Goal: Communication & Community: Participate in discussion

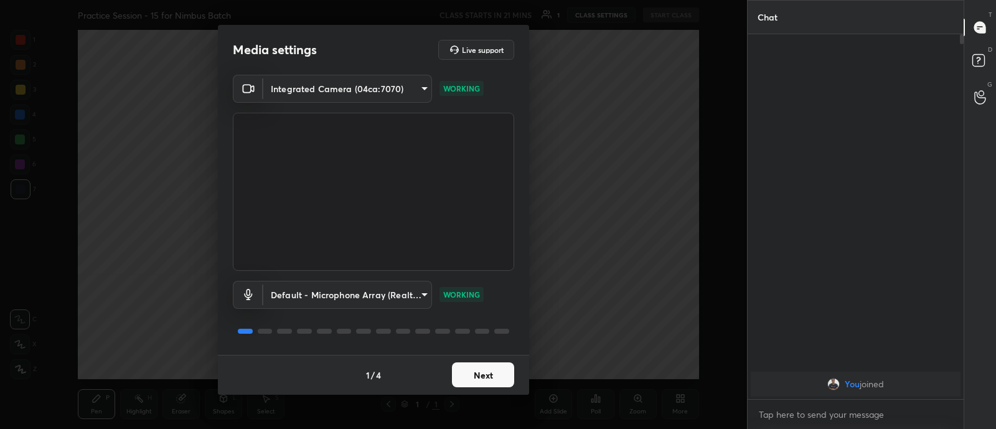
click at [479, 373] on button "Next" at bounding box center [483, 374] width 62 height 25
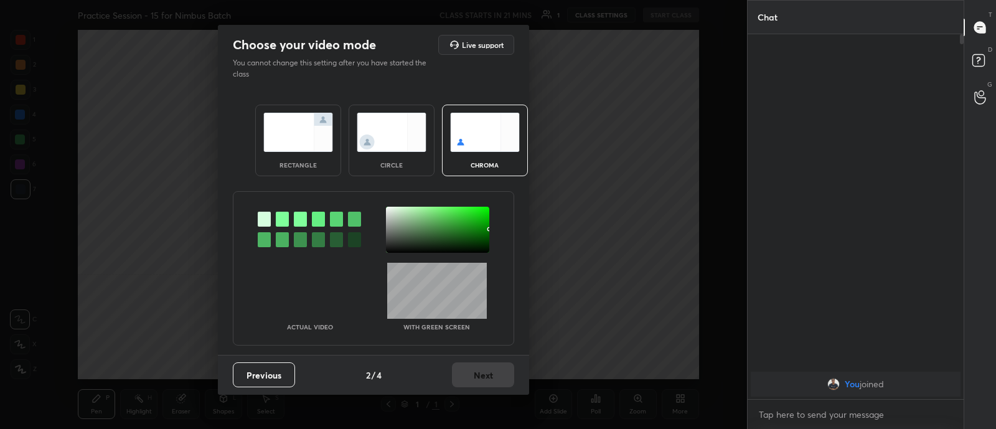
click at [382, 138] on img at bounding box center [392, 132] width 70 height 39
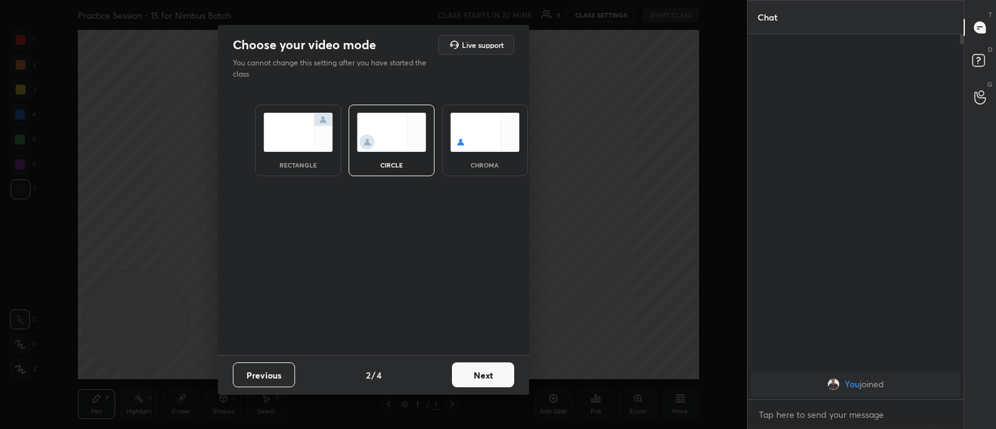
click at [479, 373] on button "Next" at bounding box center [483, 374] width 62 height 25
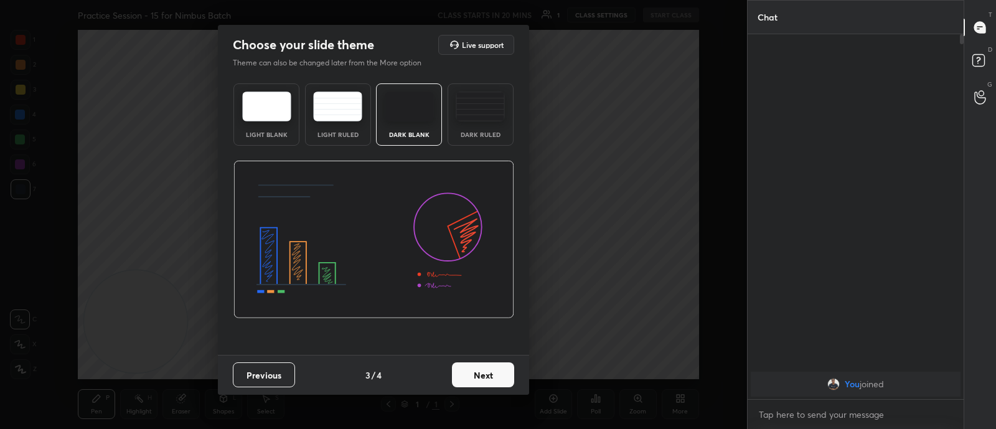
click at [481, 373] on button "Next" at bounding box center [483, 374] width 62 height 25
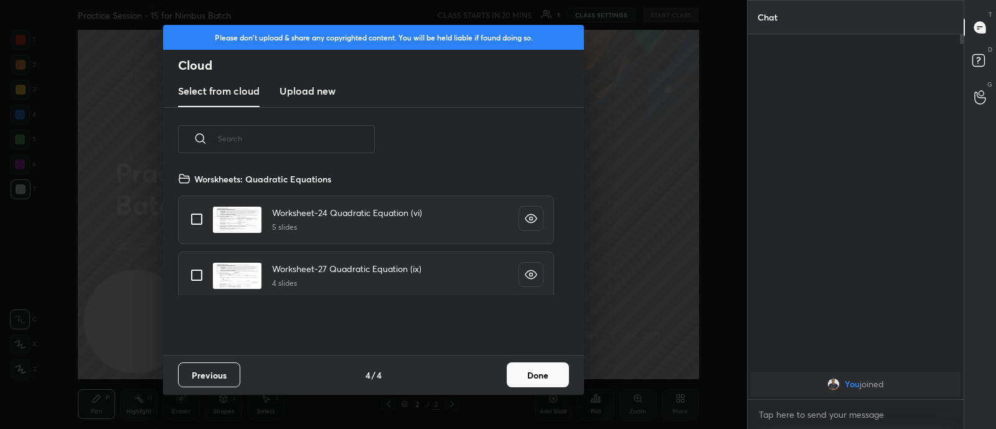
scroll to position [184, 400]
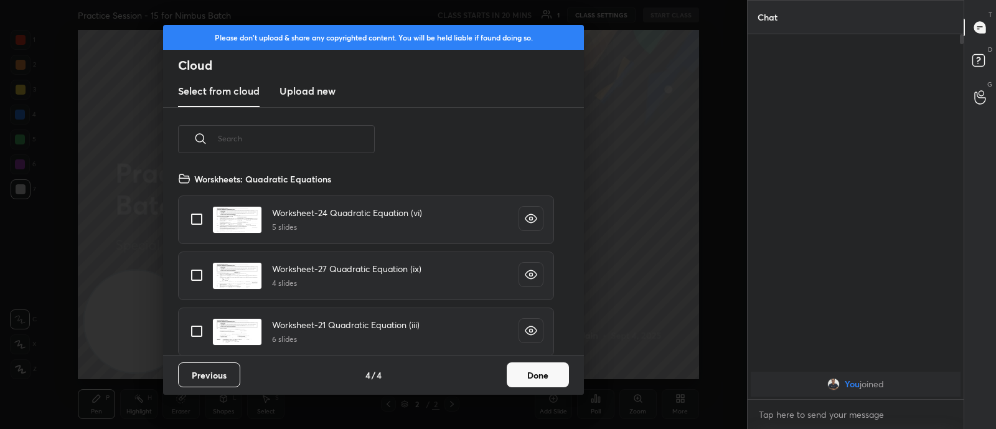
click at [308, 90] on h3 "Upload new" at bounding box center [307, 90] width 56 height 15
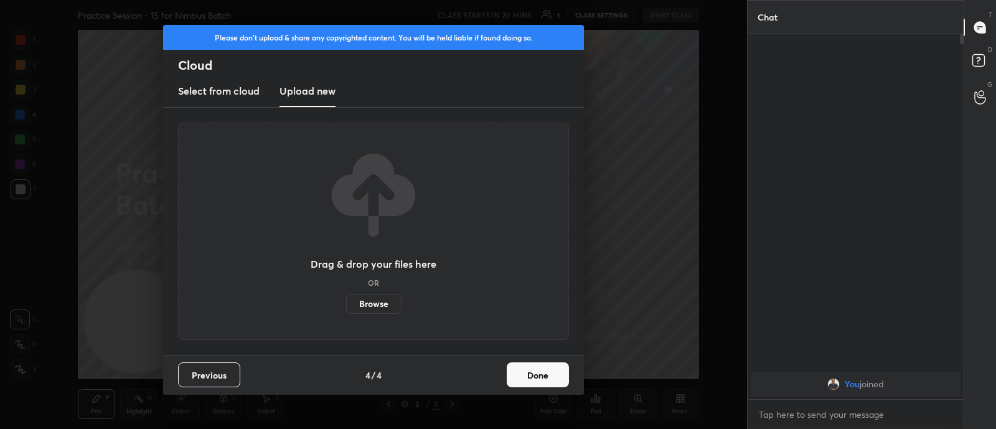
click at [367, 306] on label "Browse" at bounding box center [373, 304] width 55 height 20
click at [346, 306] on input "Browse" at bounding box center [346, 304] width 0 height 20
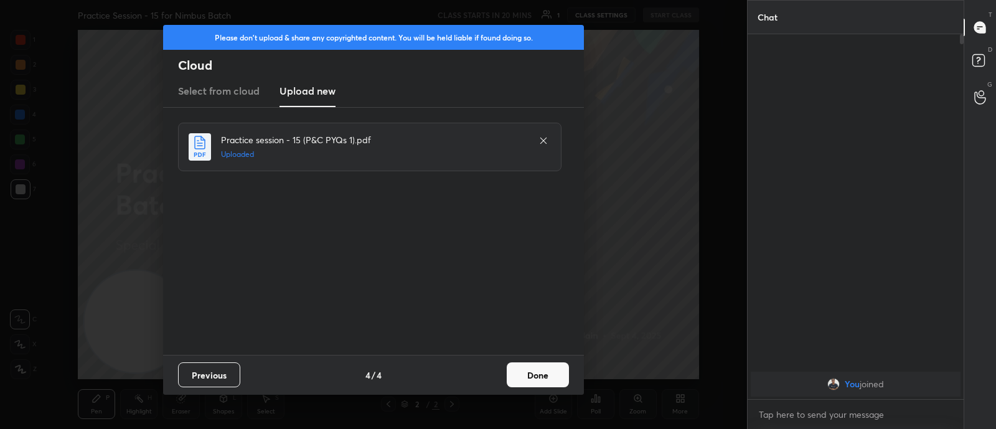
click at [541, 373] on button "Done" at bounding box center [538, 374] width 62 height 25
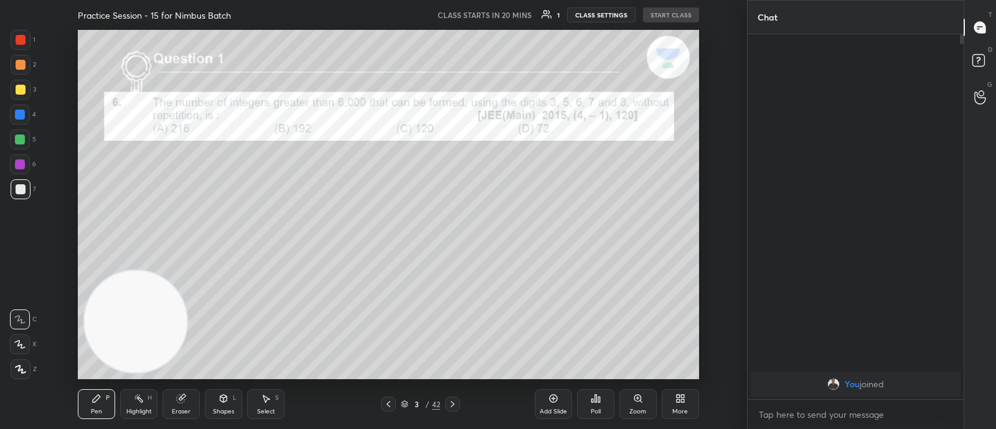
click at [389, 403] on icon at bounding box center [388, 404] width 10 height 10
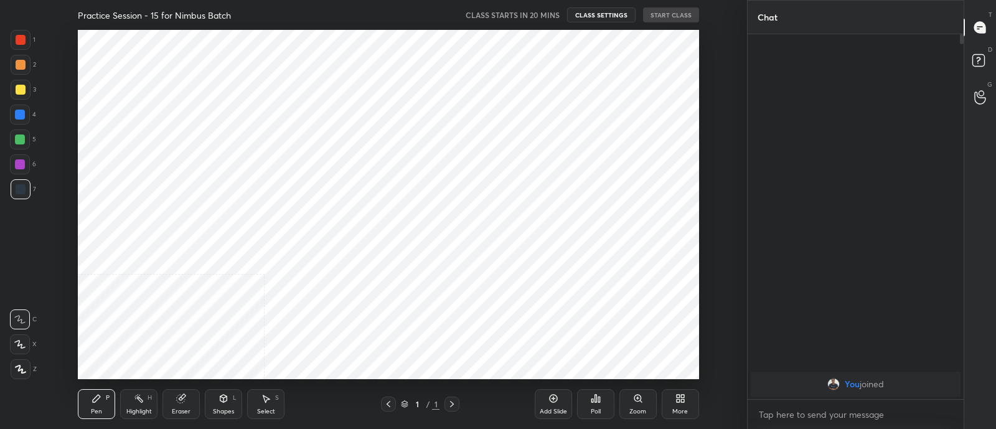
scroll to position [61894, 61545]
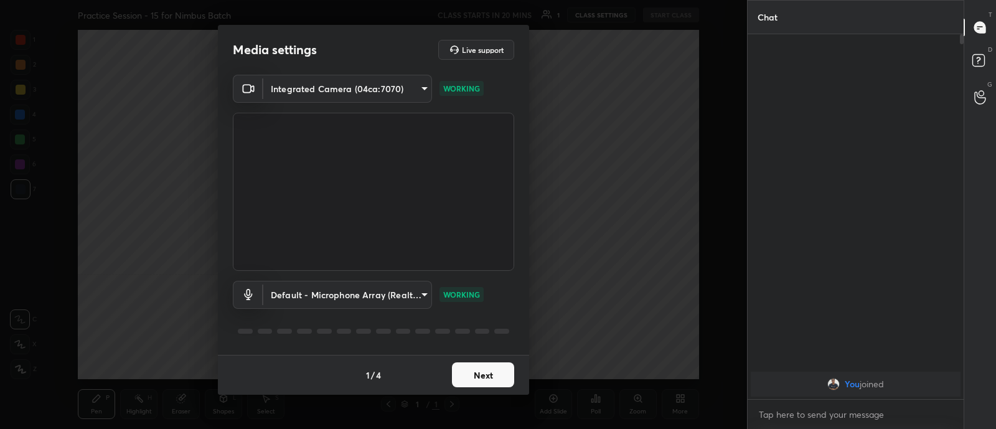
click at [474, 374] on button "Next" at bounding box center [483, 374] width 62 height 25
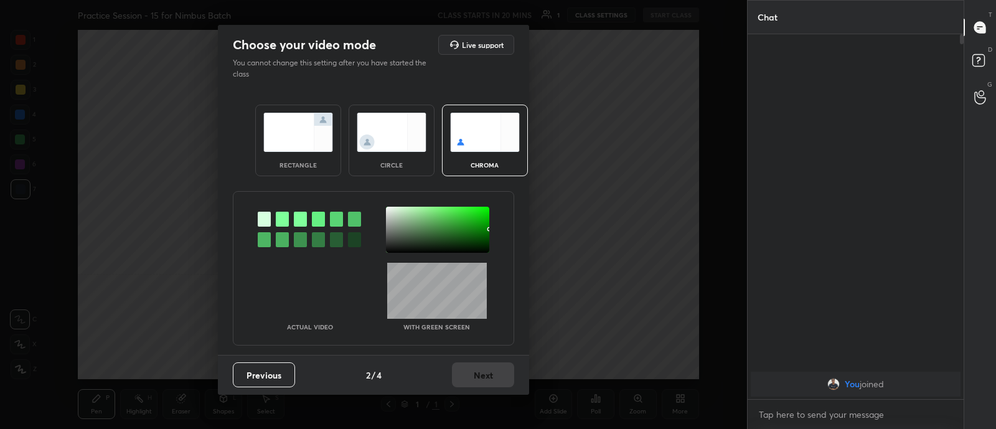
click at [265, 373] on button "Previous" at bounding box center [264, 374] width 62 height 25
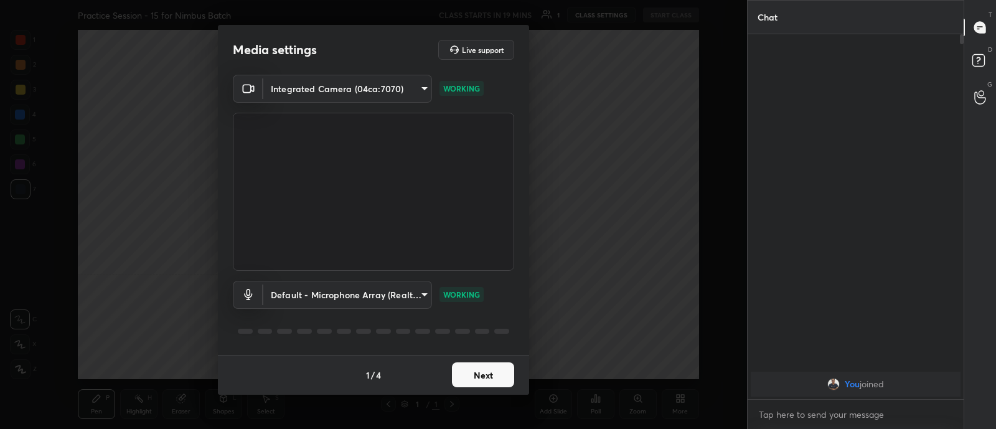
click at [478, 375] on button "Next" at bounding box center [483, 374] width 62 height 25
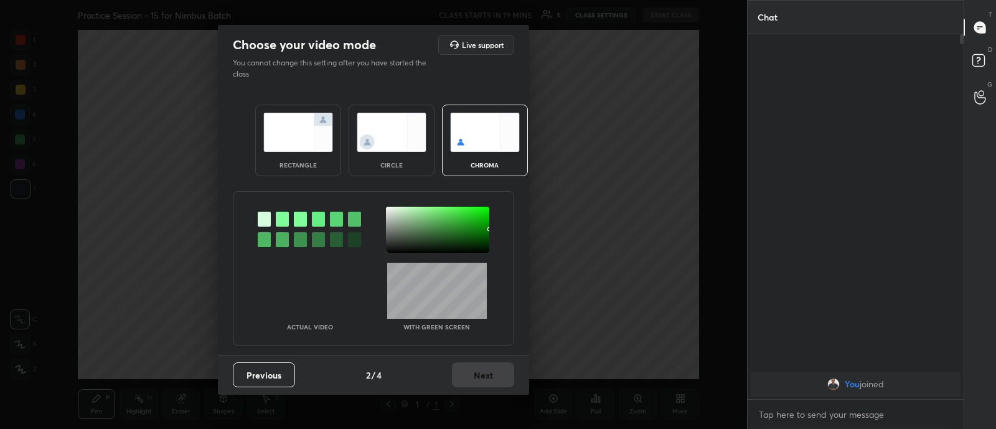
click at [400, 135] on img at bounding box center [392, 132] width 70 height 39
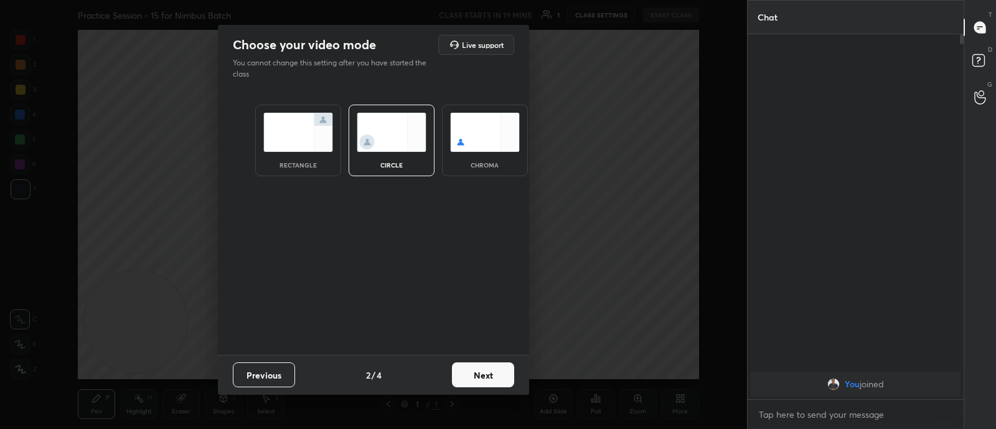
click at [488, 383] on button "Next" at bounding box center [483, 374] width 62 height 25
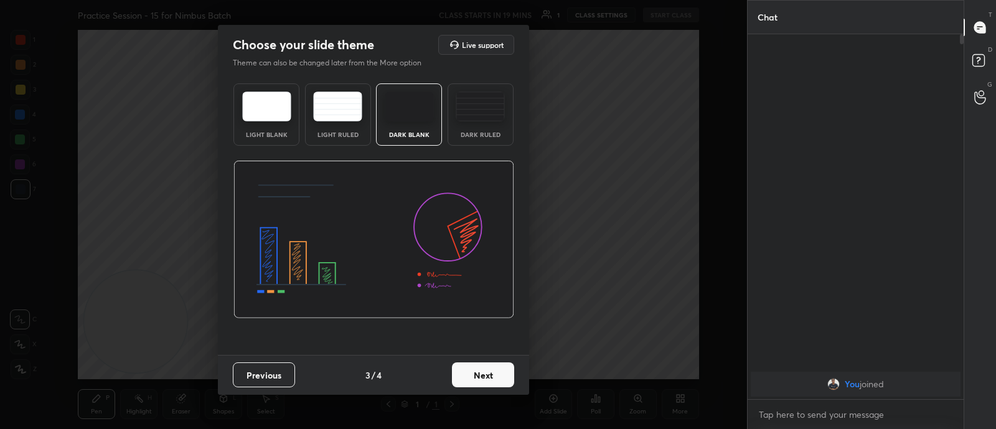
click at [488, 372] on button "Next" at bounding box center [483, 374] width 62 height 25
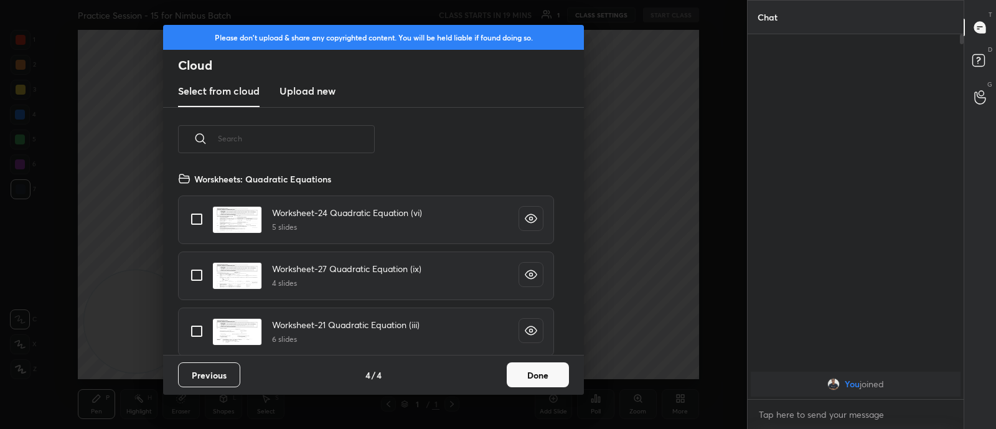
scroll to position [184, 400]
click at [529, 372] on button "Done" at bounding box center [538, 374] width 62 height 25
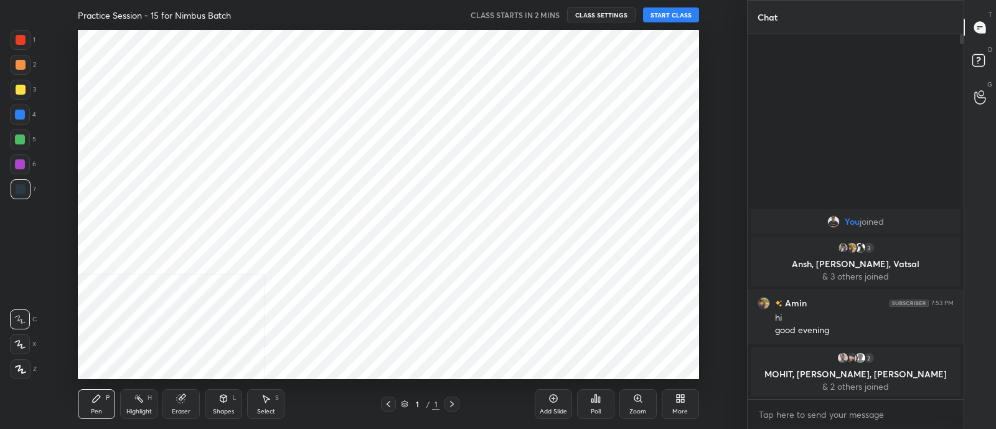
scroll to position [61894, 61545]
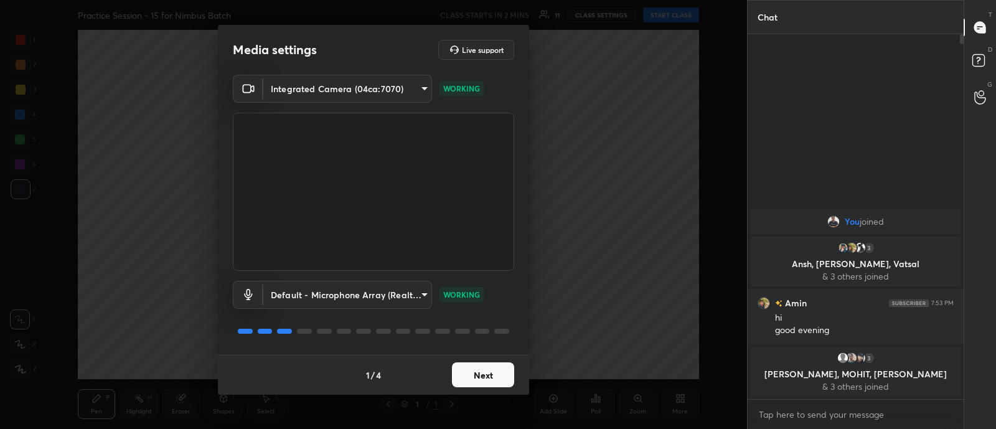
click at [491, 377] on button "Next" at bounding box center [483, 374] width 62 height 25
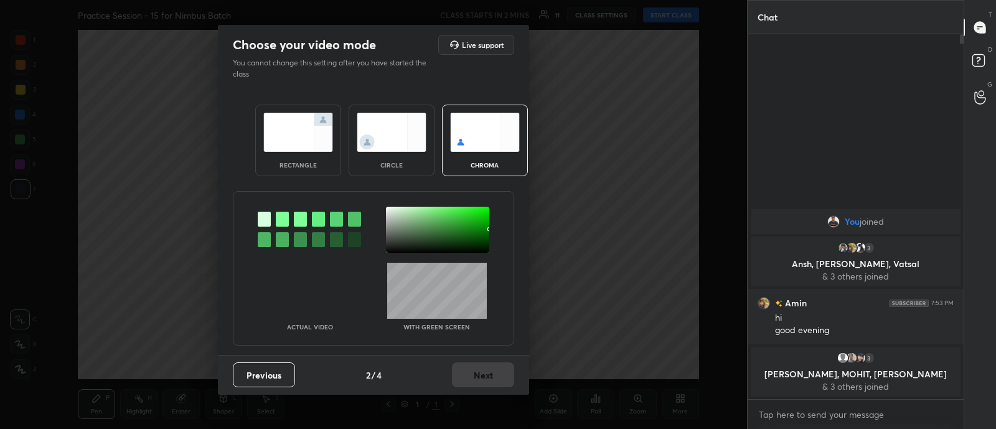
click at [378, 123] on img at bounding box center [392, 132] width 70 height 39
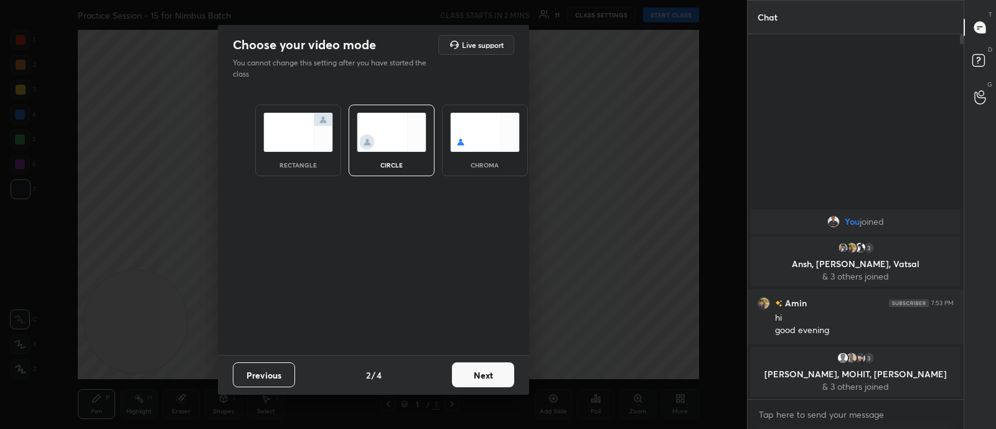
click at [491, 376] on button "Next" at bounding box center [483, 374] width 62 height 25
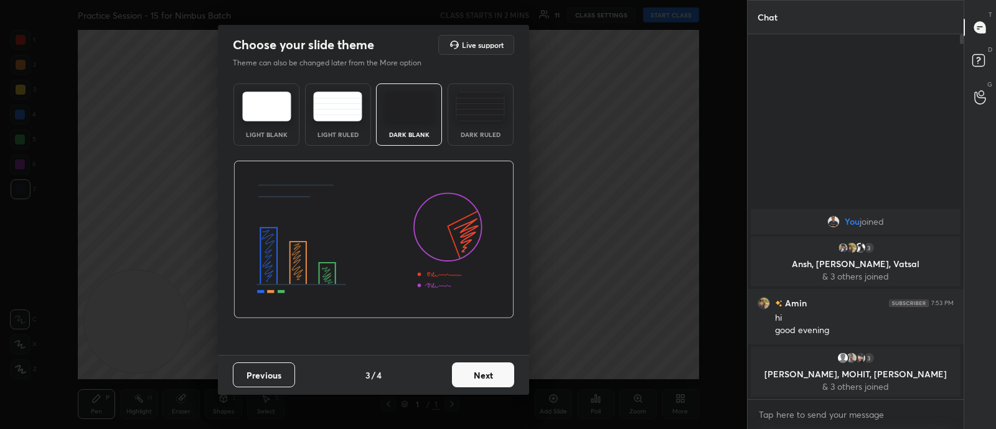
click at [482, 375] on button "Next" at bounding box center [483, 374] width 62 height 25
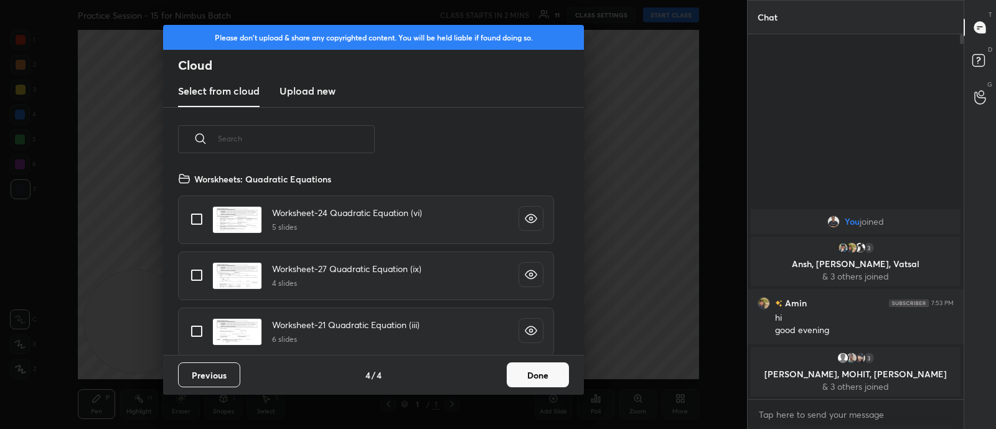
scroll to position [184, 400]
click at [305, 89] on h3 "Upload new" at bounding box center [307, 90] width 56 height 15
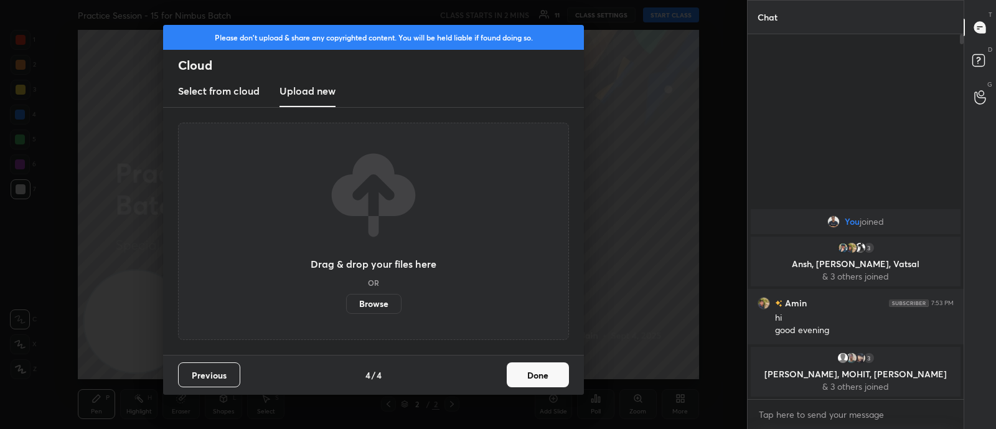
click at [370, 305] on label "Browse" at bounding box center [373, 304] width 55 height 20
click at [346, 305] on input "Browse" at bounding box center [346, 304] width 0 height 20
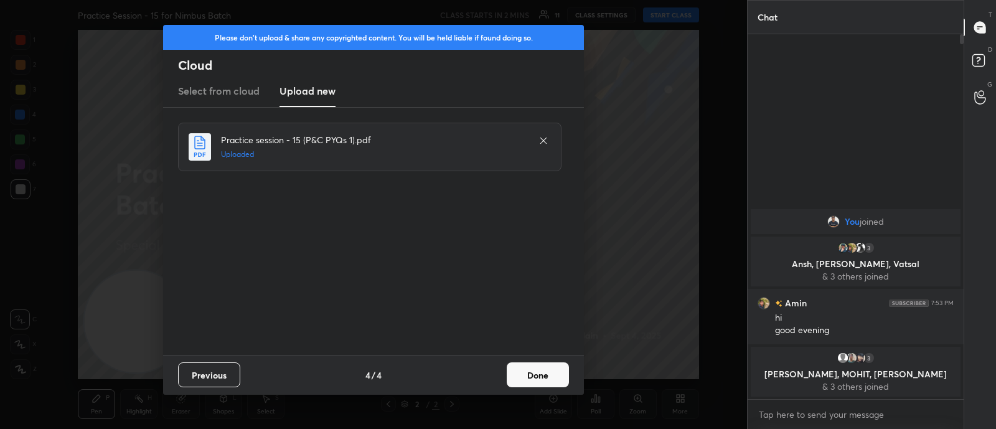
click at [532, 378] on button "Done" at bounding box center [538, 374] width 62 height 25
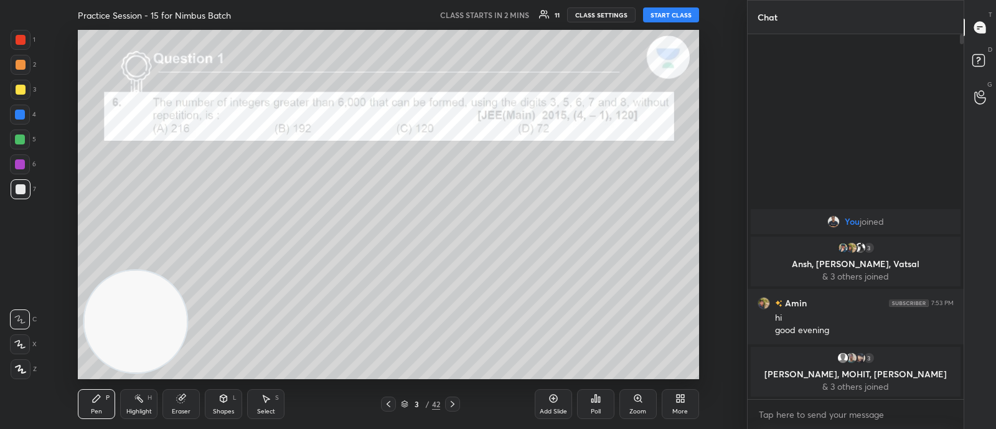
click at [390, 404] on icon at bounding box center [388, 404] width 10 height 10
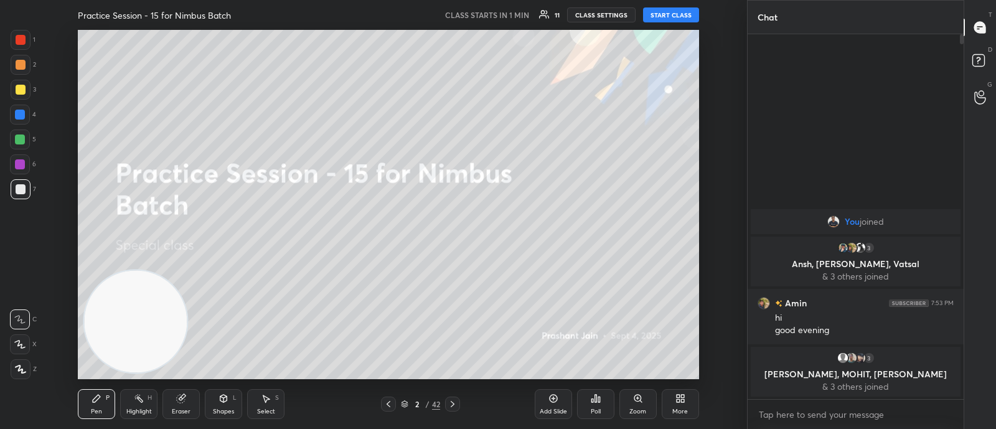
click at [680, 404] on div "More" at bounding box center [680, 404] width 37 height 30
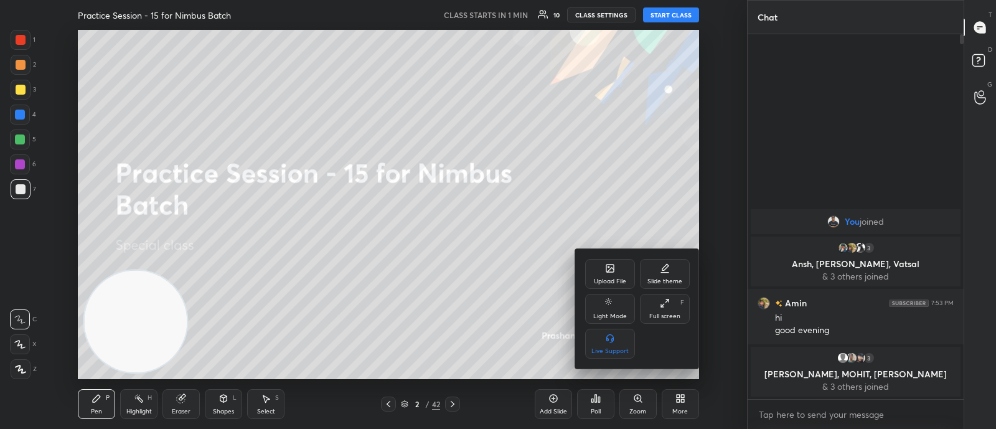
click at [465, 301] on div at bounding box center [498, 214] width 996 height 429
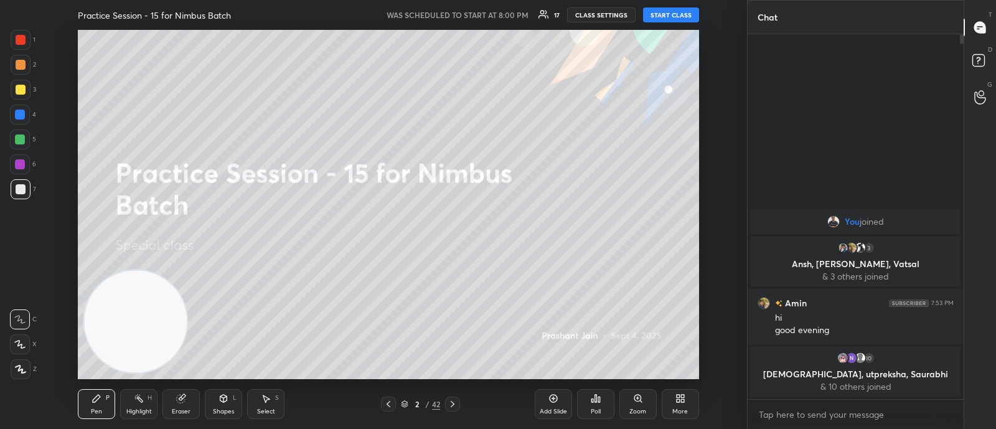
click at [666, 13] on button "START CLASS" at bounding box center [671, 14] width 56 height 15
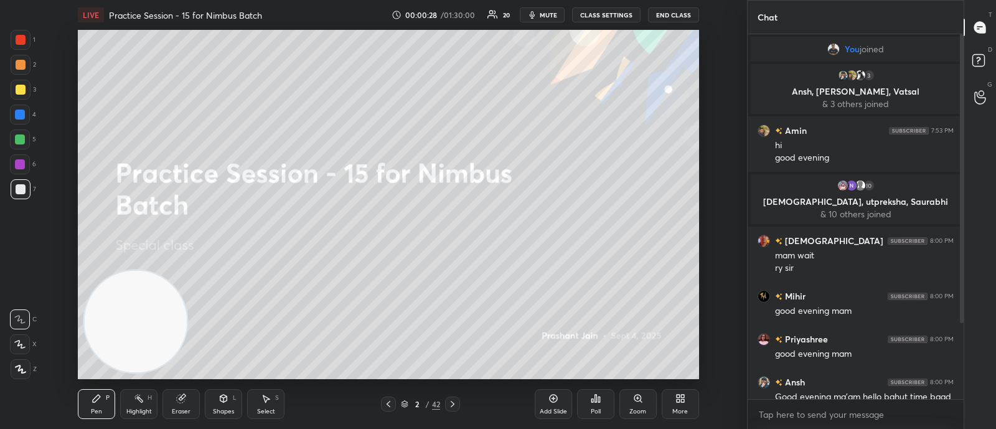
scroll to position [96, 0]
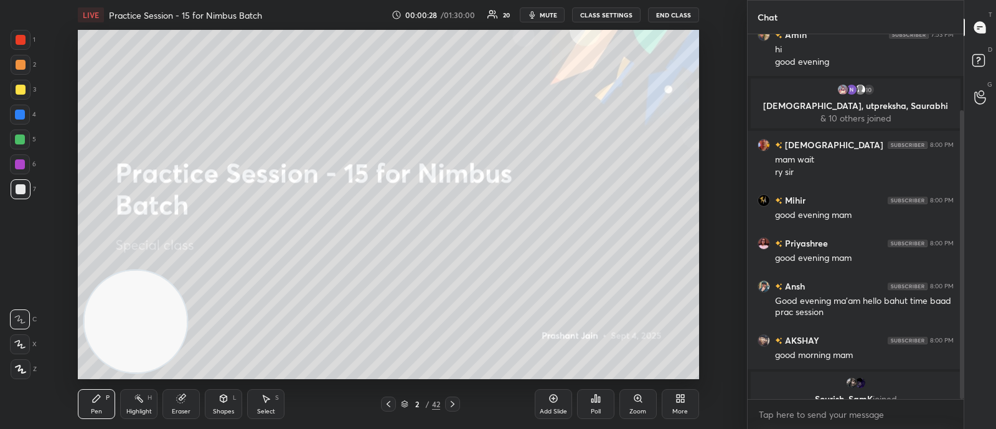
drag, startPoint x: 962, startPoint y: 281, endPoint x: 957, endPoint y: 311, distance: 30.9
click at [959, 312] on div at bounding box center [959, 216] width 7 height 365
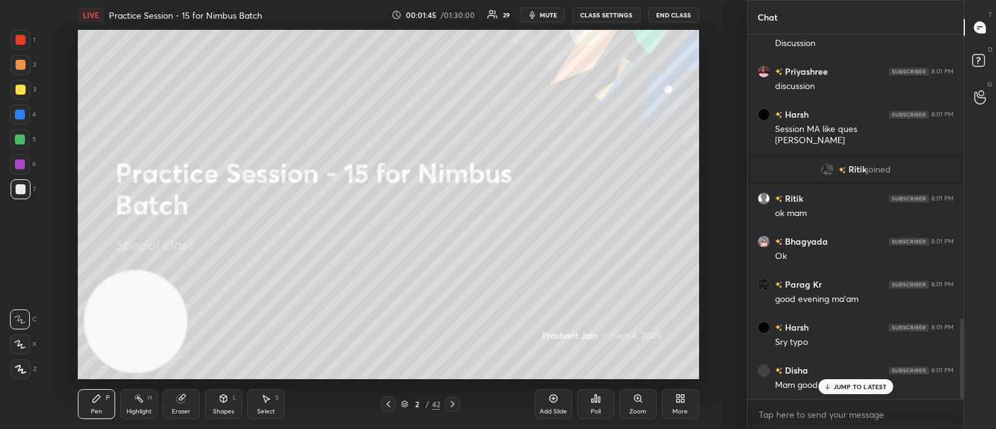
scroll to position [1298, 0]
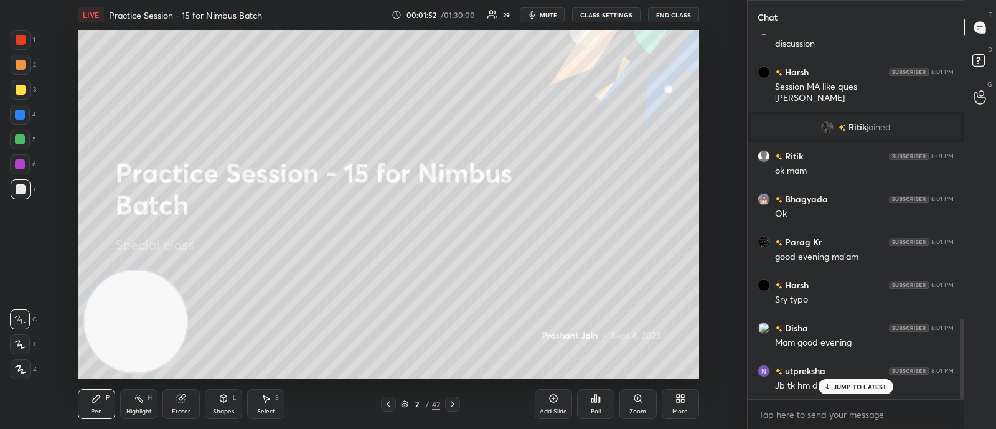
click at [836, 384] on p "JUMP TO LATEST" at bounding box center [860, 386] width 54 height 7
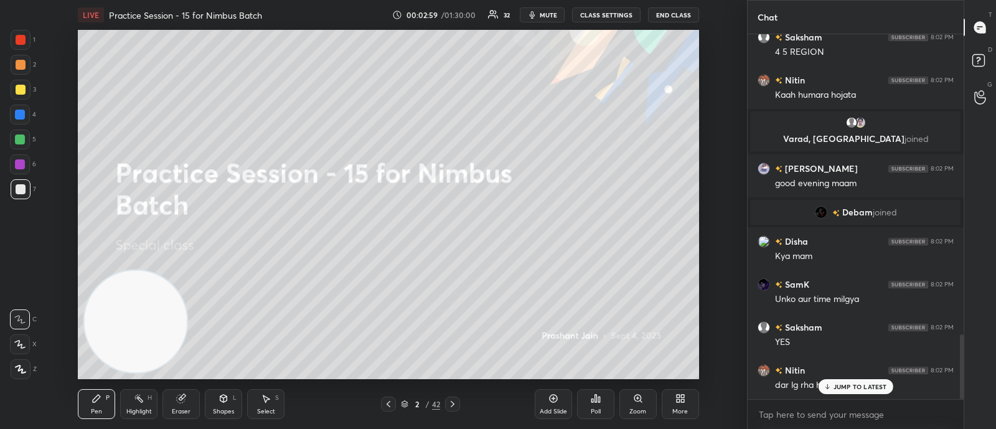
scroll to position [1697, 0]
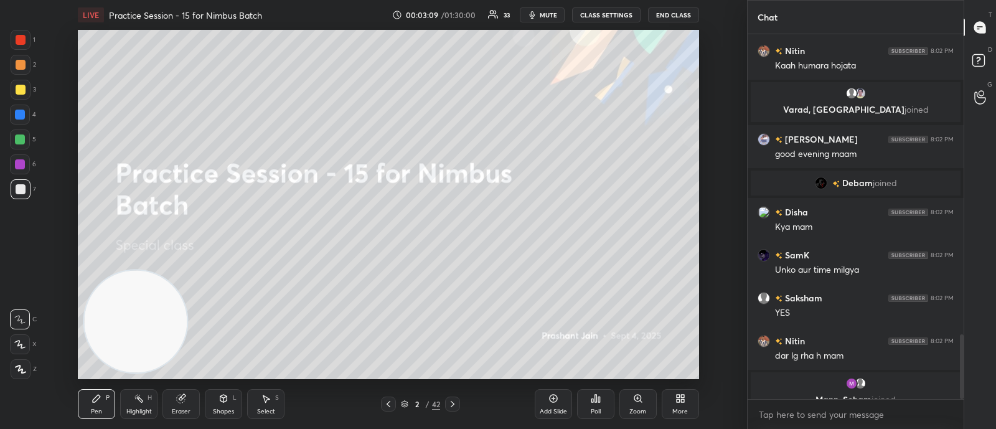
drag, startPoint x: 964, startPoint y: 353, endPoint x: 964, endPoint y: 359, distance: 6.3
click at [965, 359] on div "T Messages (T) D Doubts (D) G Raise Hand (G)" at bounding box center [980, 214] width 32 height 429
click at [961, 360] on div at bounding box center [962, 366] width 4 height 65
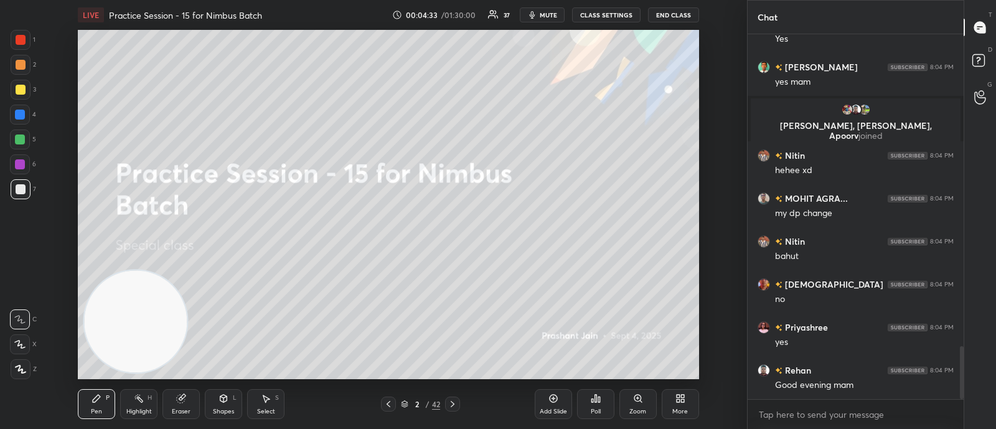
scroll to position [2185, 0]
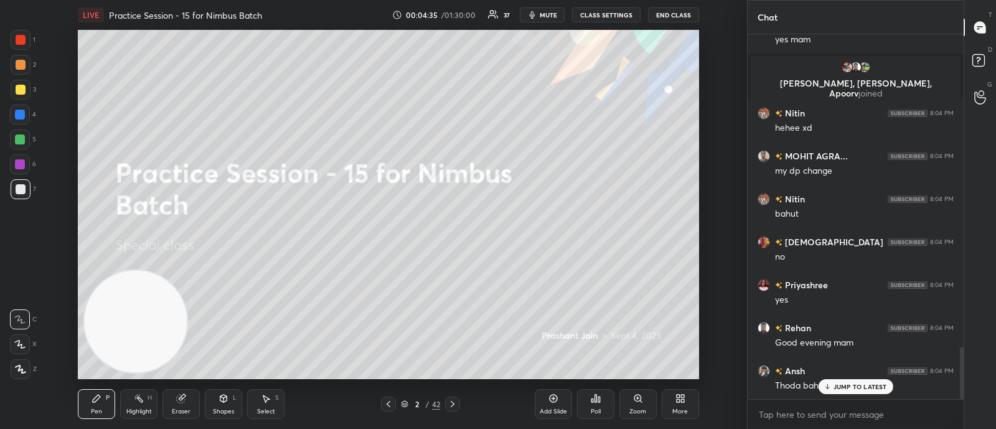
click at [849, 388] on p "JUMP TO LATEST" at bounding box center [860, 386] width 54 height 7
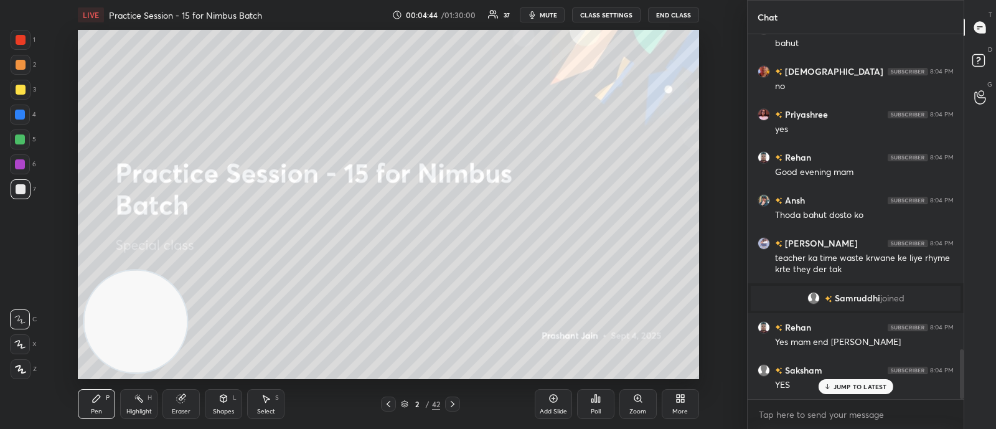
scroll to position [2304, 0]
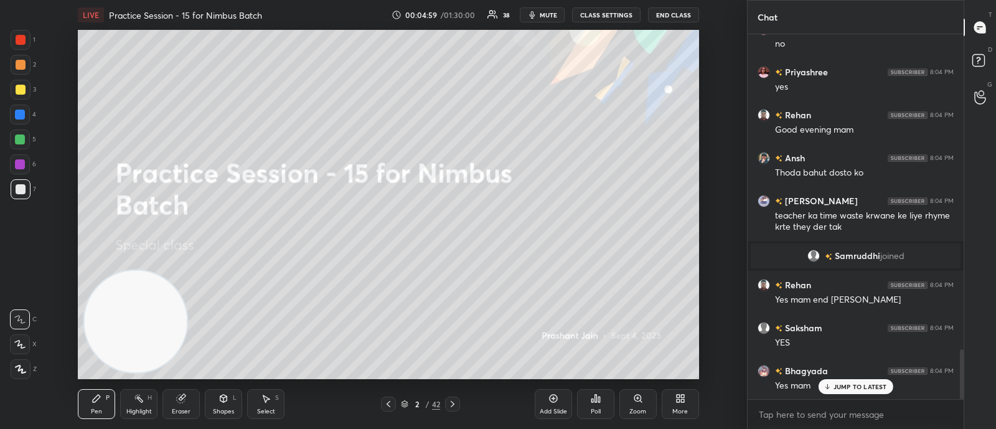
click at [545, 14] on span "mute" at bounding box center [548, 15] width 17 height 9
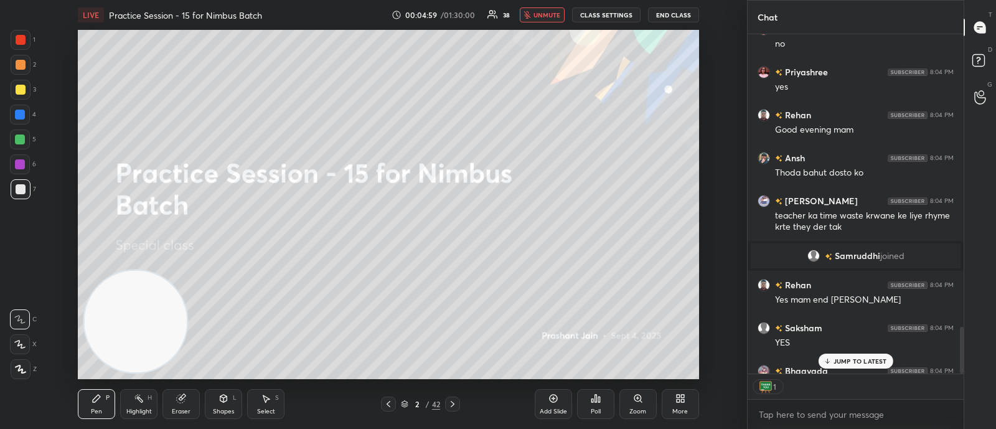
scroll to position [4, 4]
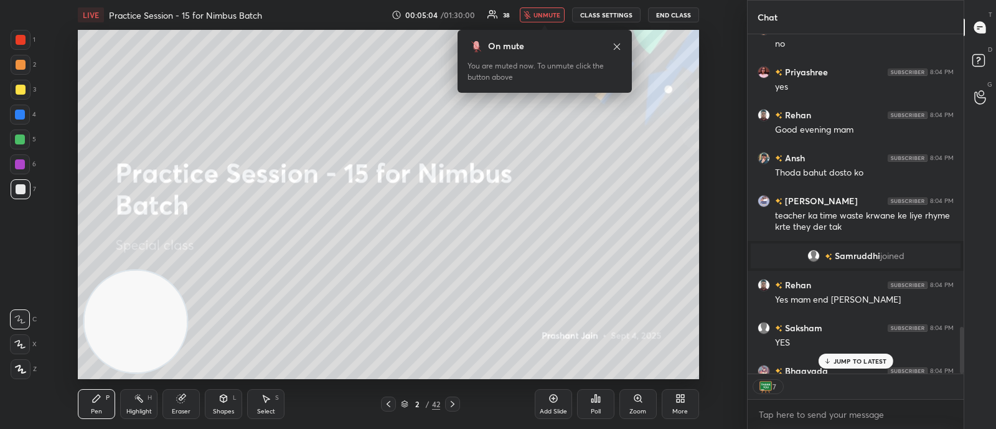
drag, startPoint x: 553, startPoint y: 14, endPoint x: 545, endPoint y: 24, distance: 13.3
click at [551, 14] on span "unmute" at bounding box center [546, 15] width 27 height 9
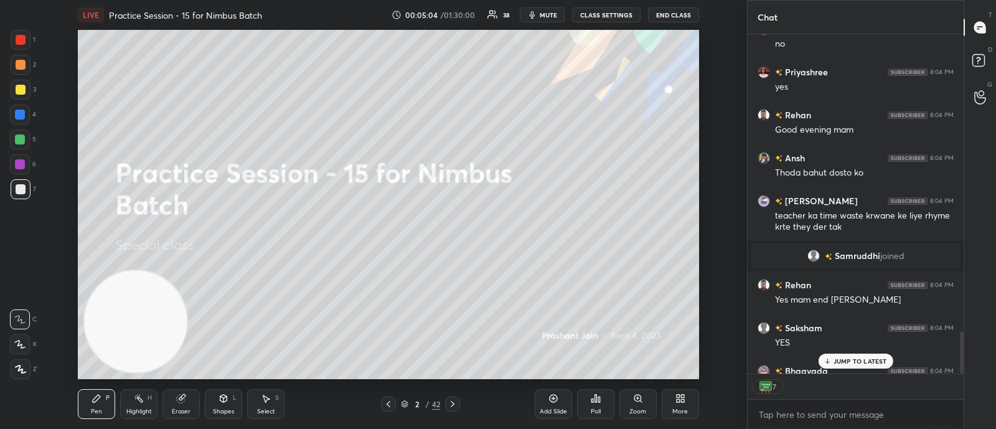
scroll to position [2372, 0]
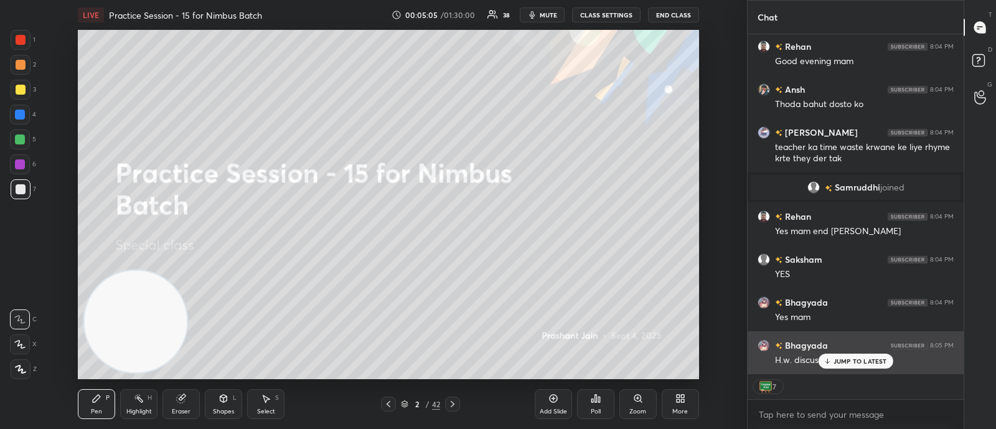
click at [843, 360] on p "JUMP TO LATEST" at bounding box center [860, 360] width 54 height 7
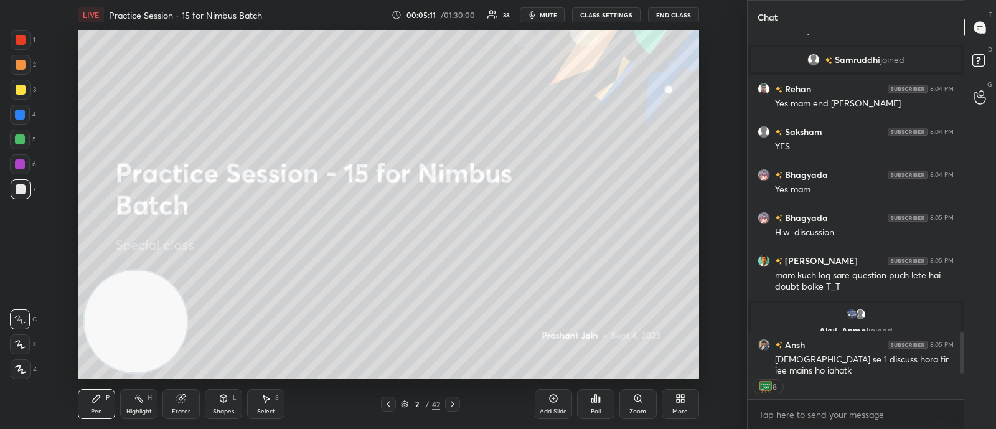
scroll to position [2405, 0]
type textarea "x"
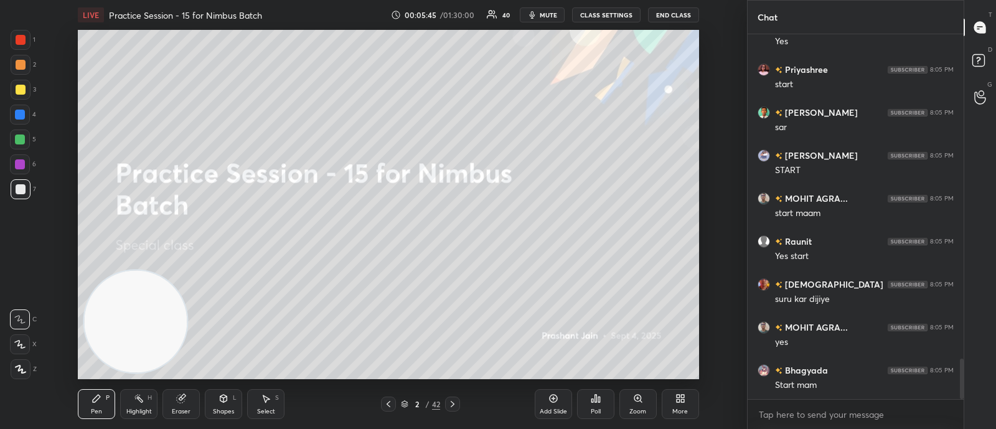
scroll to position [2981, 0]
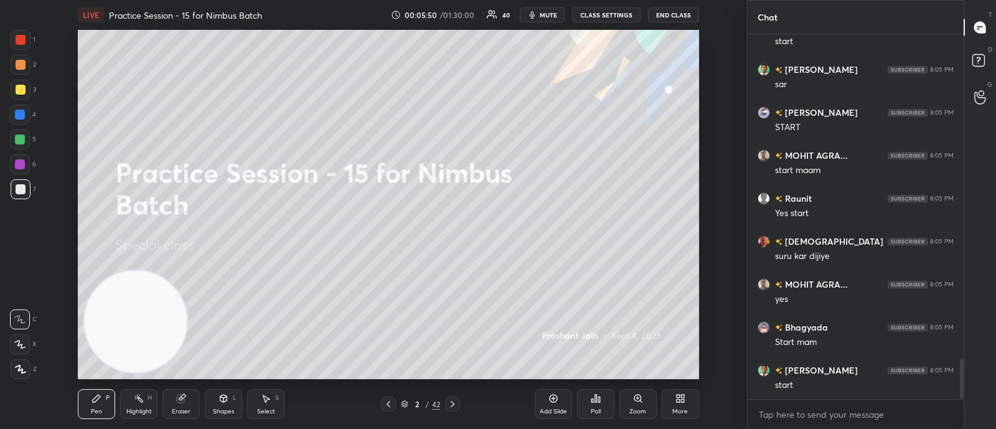
click at [453, 402] on icon at bounding box center [453, 404] width 10 height 10
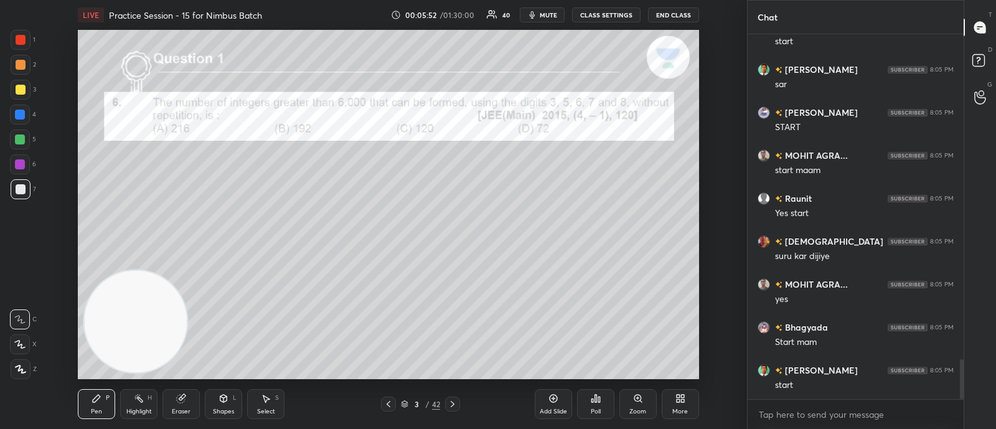
click at [593, 402] on icon at bounding box center [596, 398] width 10 height 10
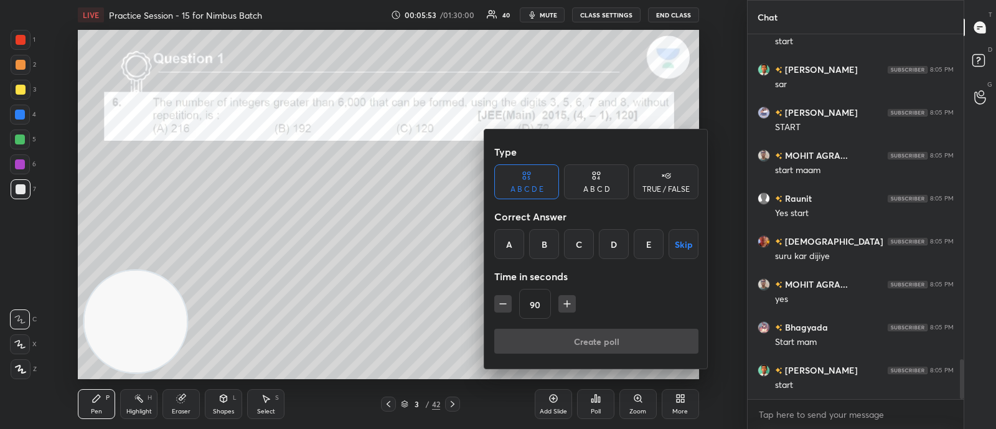
drag, startPoint x: 543, startPoint y: 245, endPoint x: 542, endPoint y: 257, distance: 11.8
click at [542, 245] on div "B" at bounding box center [544, 244] width 30 height 30
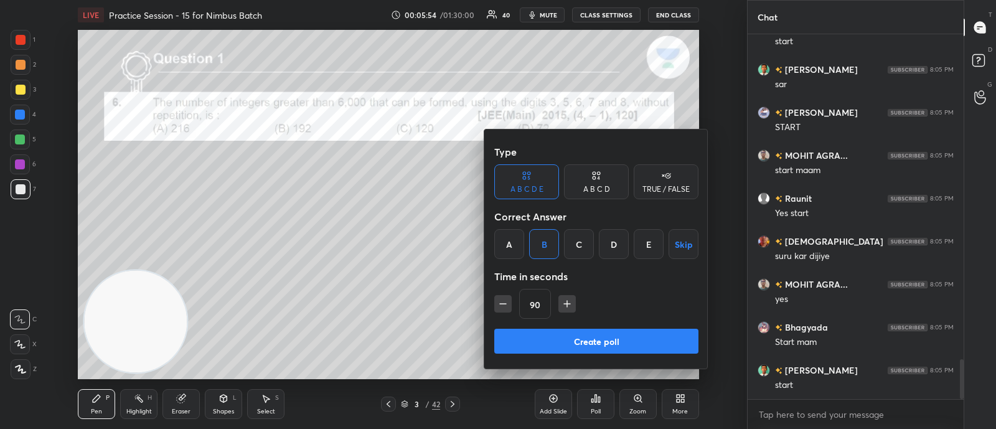
click at [566, 299] on icon "button" at bounding box center [567, 304] width 12 height 12
click at [567, 300] on icon "button" at bounding box center [572, 304] width 12 height 12
click at [571, 299] on icon "button" at bounding box center [572, 304] width 12 height 12
click at [570, 298] on icon "button" at bounding box center [572, 304] width 12 height 12
click at [573, 298] on icon "button" at bounding box center [572, 304] width 12 height 12
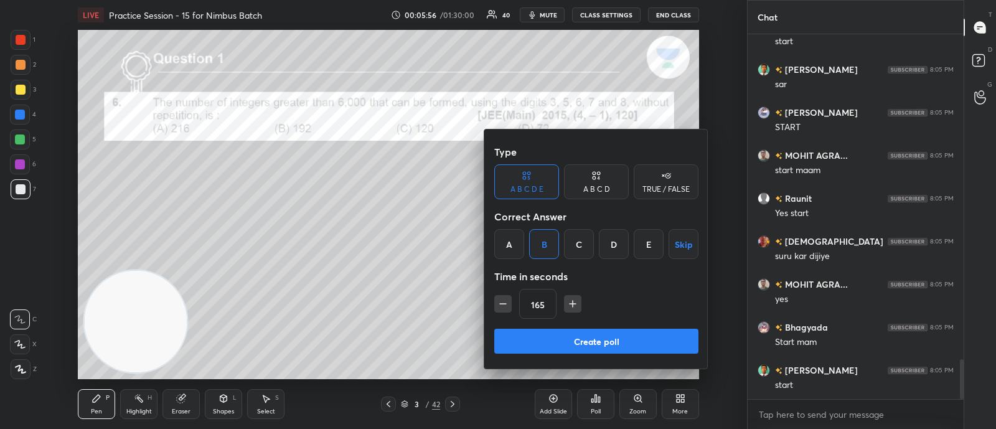
drag, startPoint x: 570, startPoint y: 297, endPoint x: 570, endPoint y: 307, distance: 10.6
click at [570, 298] on icon "button" at bounding box center [572, 304] width 12 height 12
type input "180"
click at [582, 342] on button "Create poll" at bounding box center [596, 341] width 204 height 25
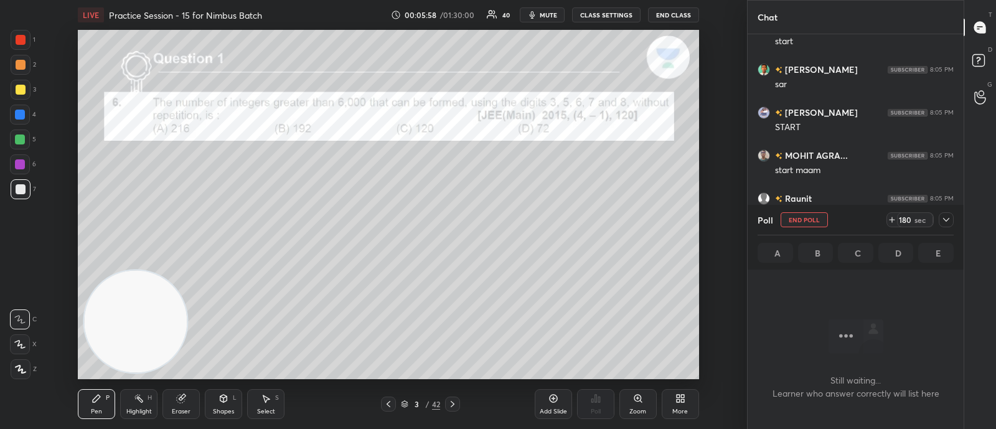
scroll to position [193, 212]
click at [946, 221] on icon at bounding box center [946, 220] width 6 height 4
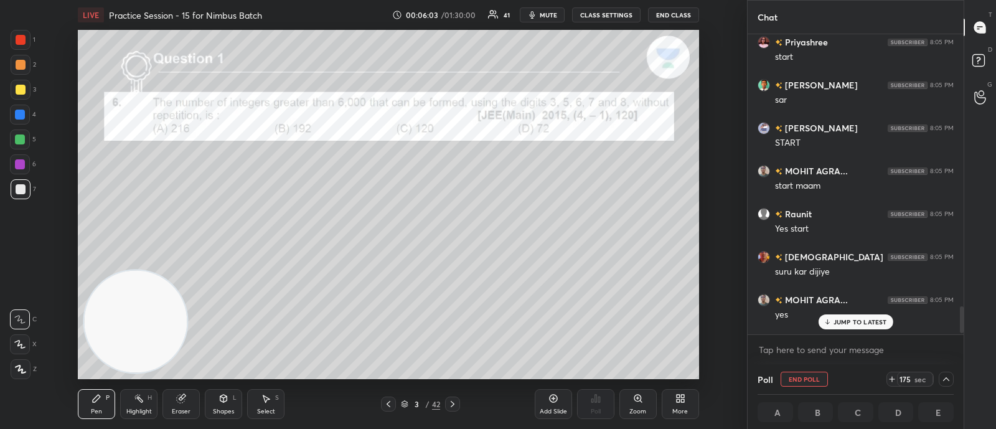
scroll to position [3075, 0]
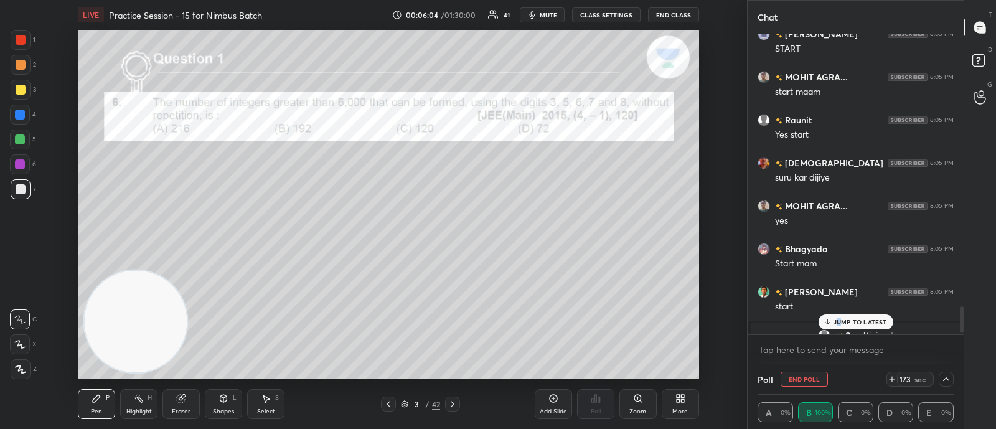
click at [840, 323] on p "JUMP TO LATEST" at bounding box center [860, 321] width 54 height 7
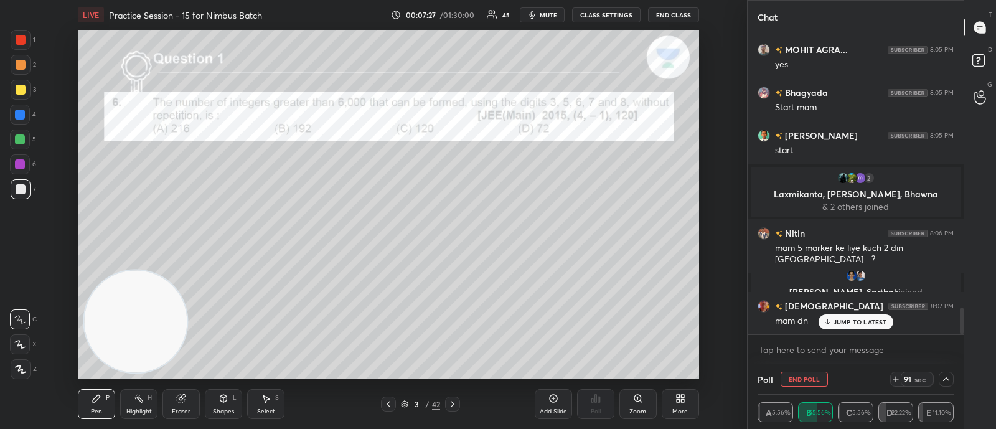
scroll to position [3047, 0]
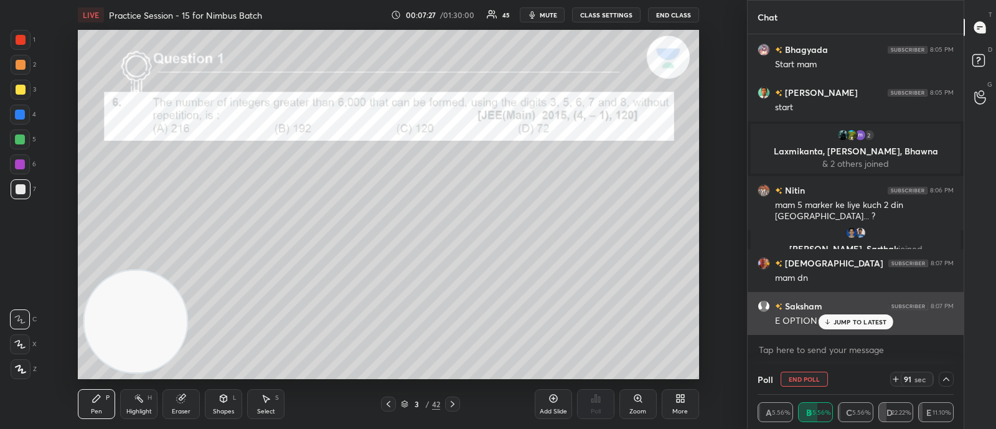
drag, startPoint x: 863, startPoint y: 319, endPoint x: 871, endPoint y: 319, distance: 8.1
click at [865, 319] on p "JUMP TO LATEST" at bounding box center [860, 321] width 54 height 7
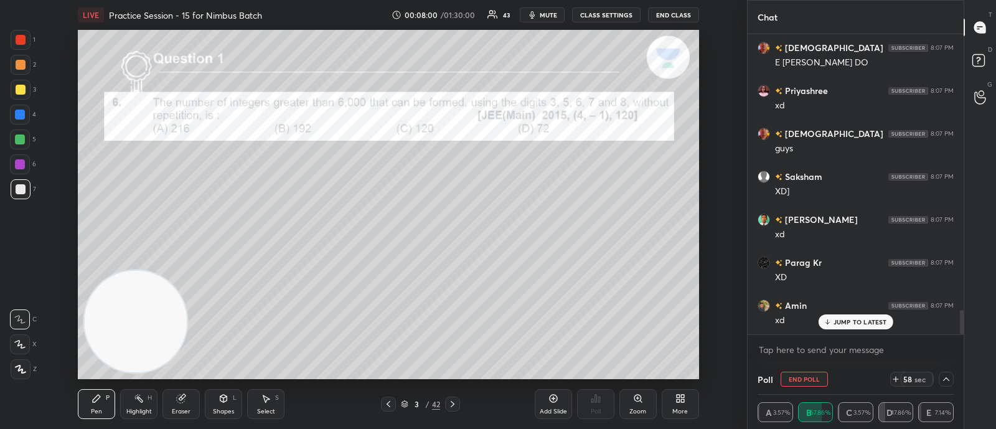
scroll to position [3433, 0]
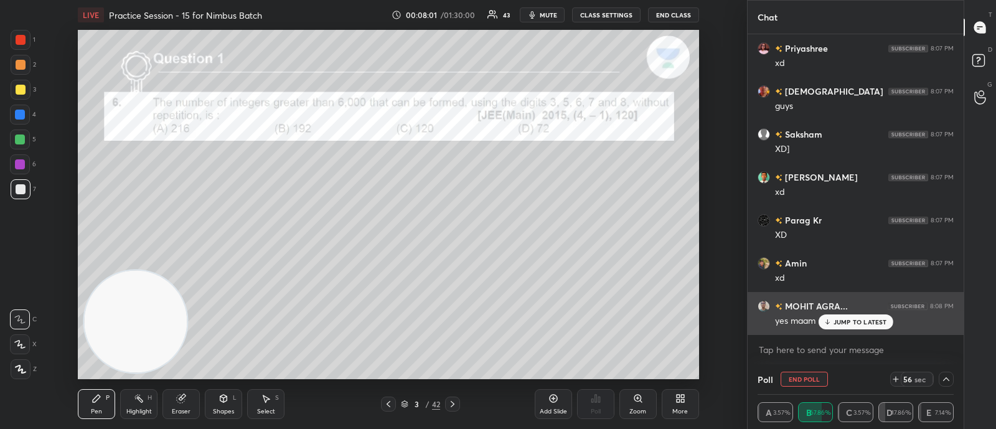
click at [837, 327] on div "JUMP TO LATEST" at bounding box center [855, 321] width 75 height 15
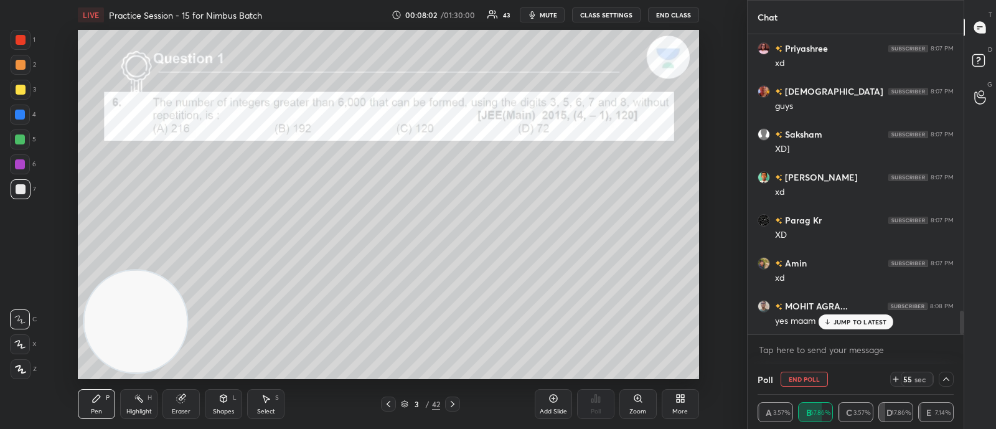
scroll to position [3476, 0]
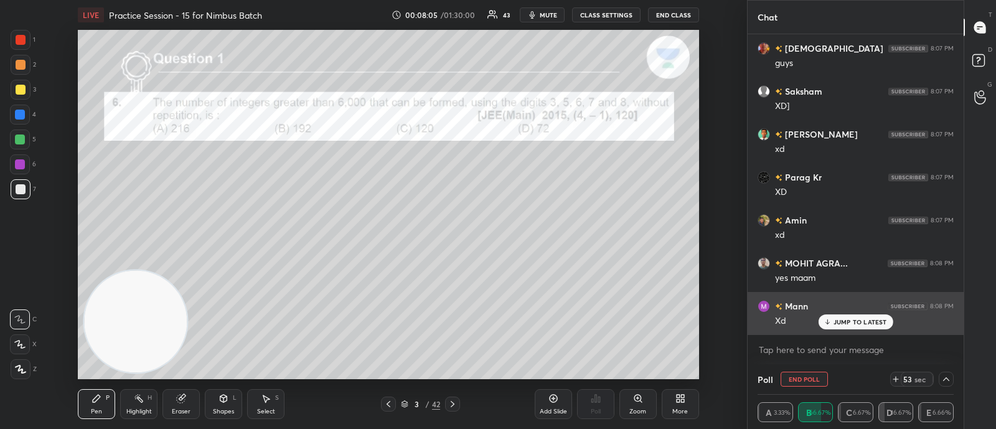
click at [846, 320] on p "JUMP TO LATEST" at bounding box center [860, 321] width 54 height 7
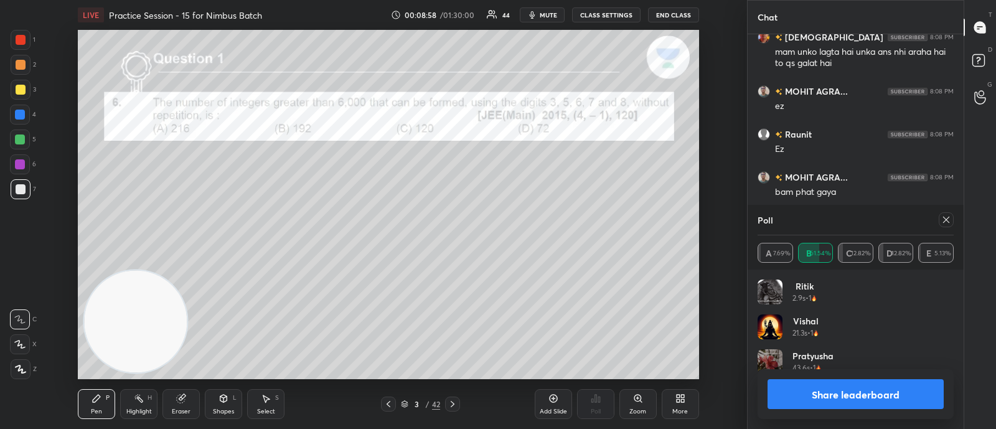
scroll to position [146, 192]
click at [946, 219] on icon at bounding box center [946, 220] width 6 height 6
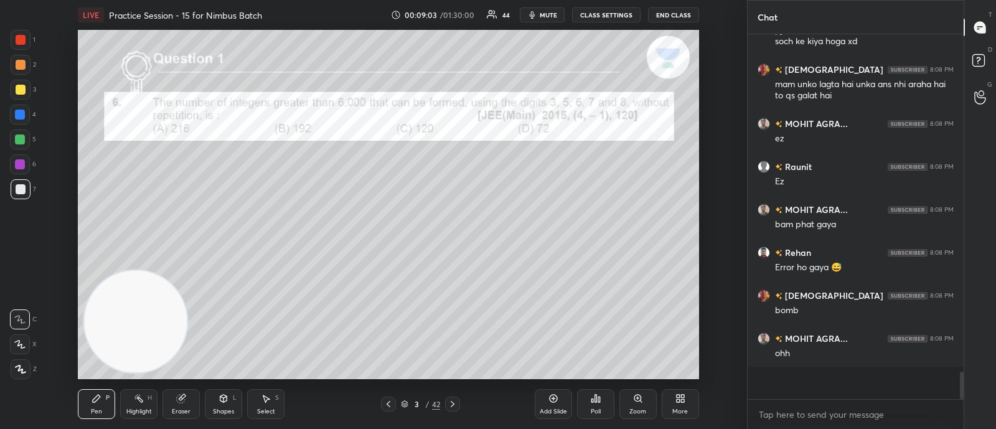
scroll to position [0, 0]
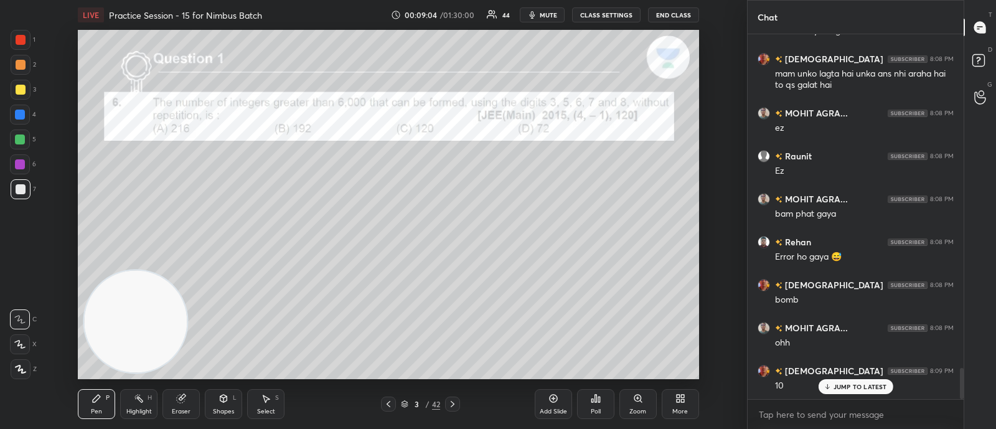
click at [454, 401] on icon at bounding box center [453, 404] width 10 height 10
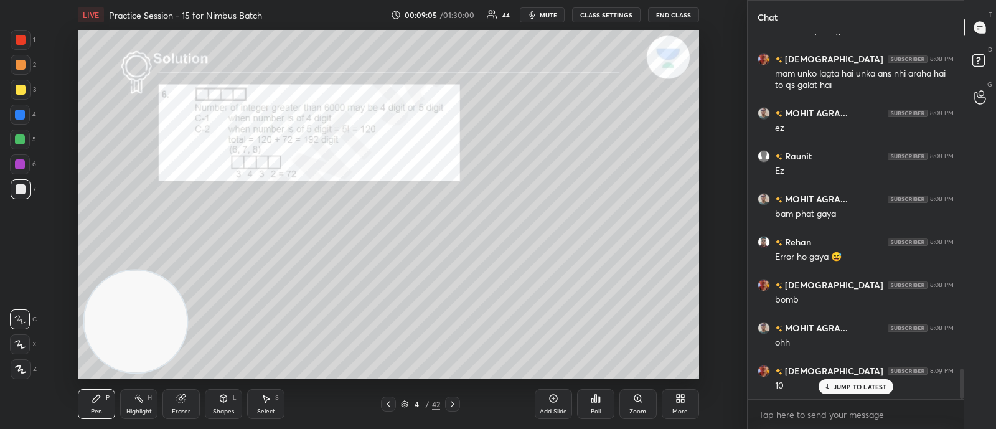
scroll to position [3972, 0]
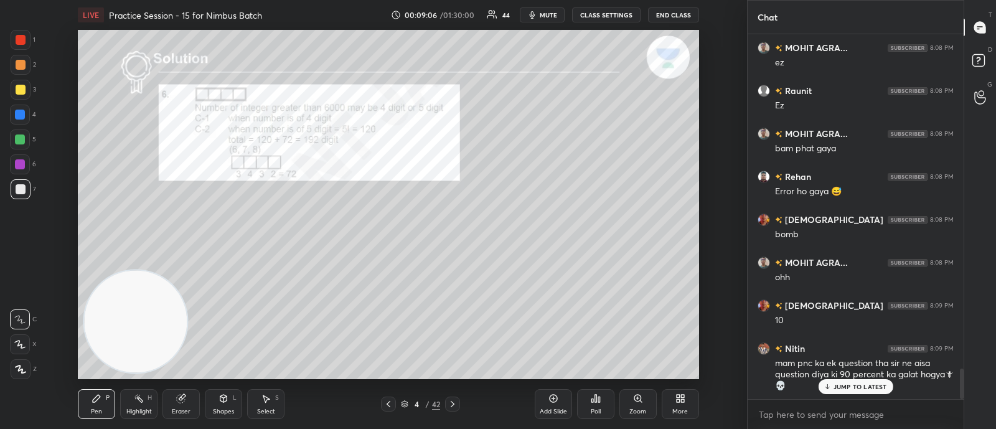
click at [454, 401] on icon at bounding box center [453, 404] width 10 height 10
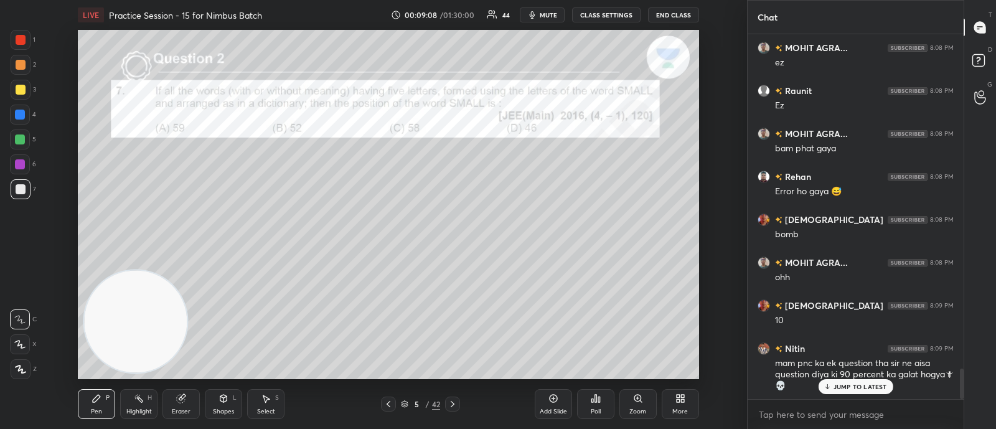
click at [596, 400] on icon at bounding box center [595, 398] width 2 height 7
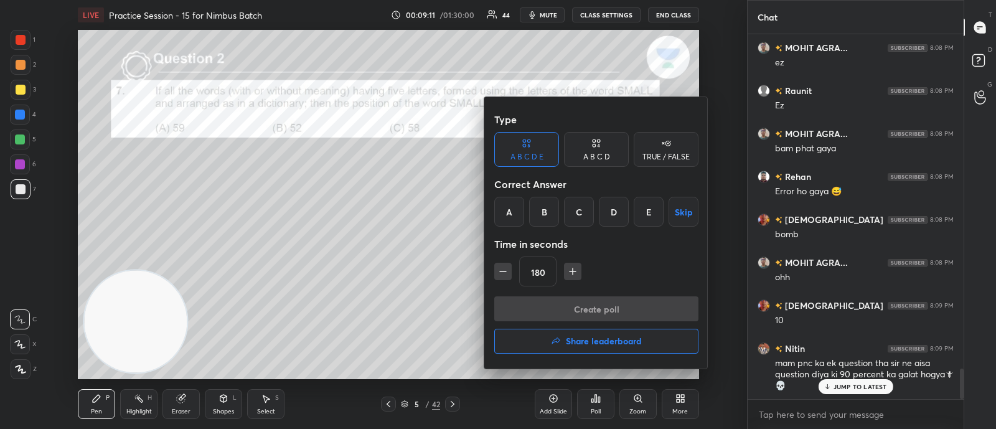
click at [603, 149] on div "A B C D" at bounding box center [596, 149] width 65 height 35
click at [596, 211] on div "C" at bounding box center [596, 212] width 37 height 30
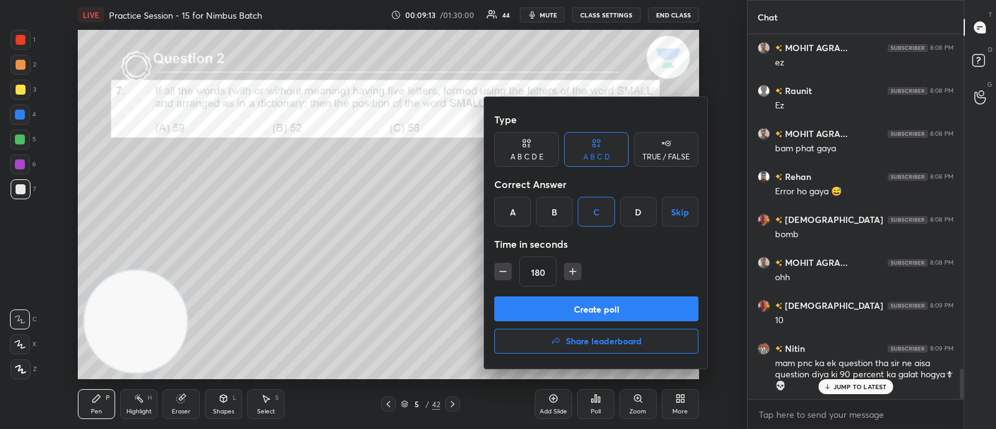
click at [575, 309] on button "Create poll" at bounding box center [596, 308] width 204 height 25
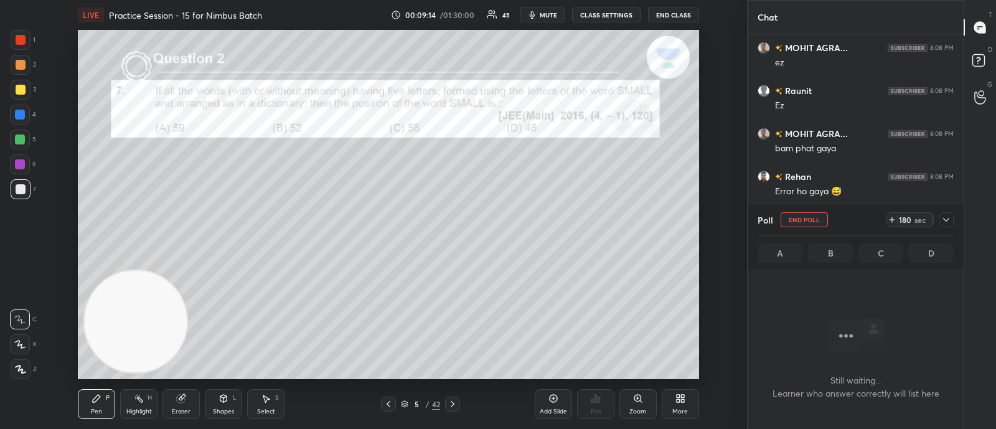
scroll to position [4, 4]
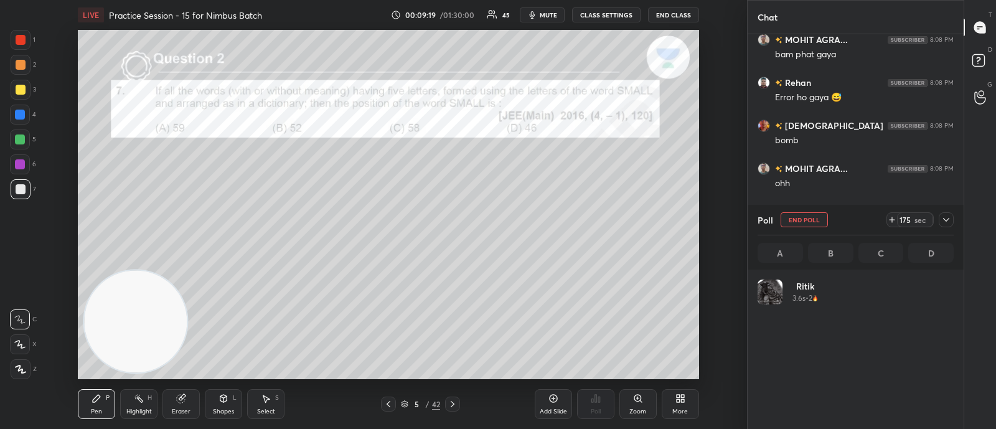
click at [946, 222] on icon at bounding box center [946, 220] width 10 height 10
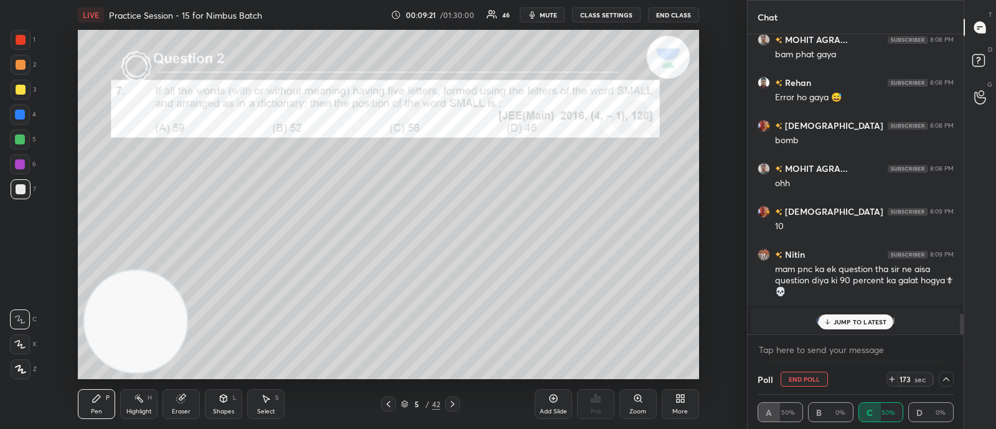
click at [837, 316] on div "JUMP TO LATEST" at bounding box center [855, 321] width 75 height 15
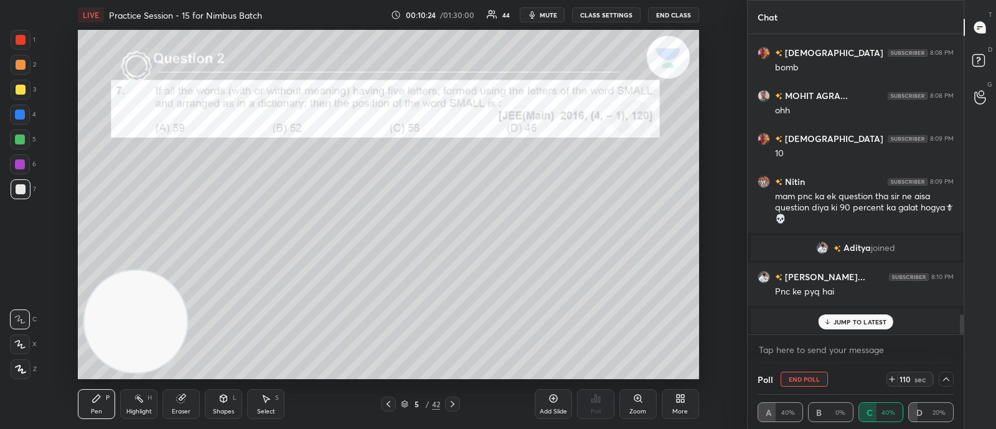
scroll to position [4181, 0]
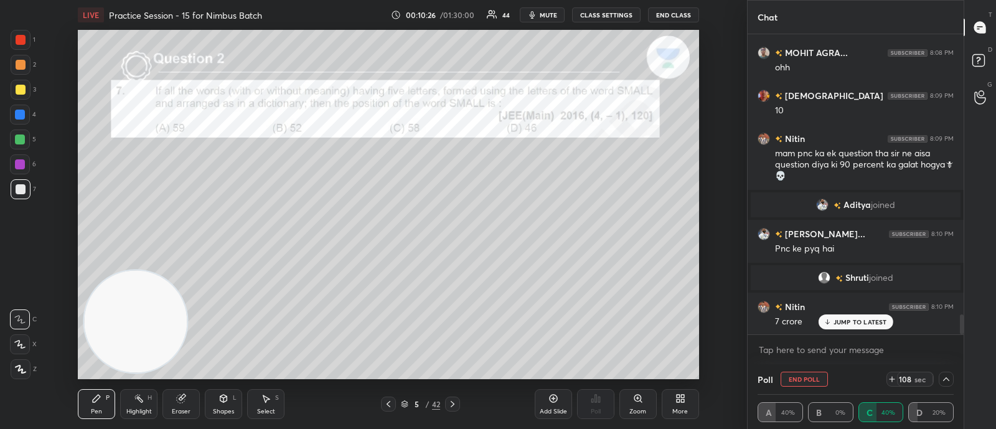
click at [850, 321] on p "JUMP TO LATEST" at bounding box center [860, 321] width 54 height 7
click at [181, 406] on div "Eraser" at bounding box center [180, 404] width 37 height 30
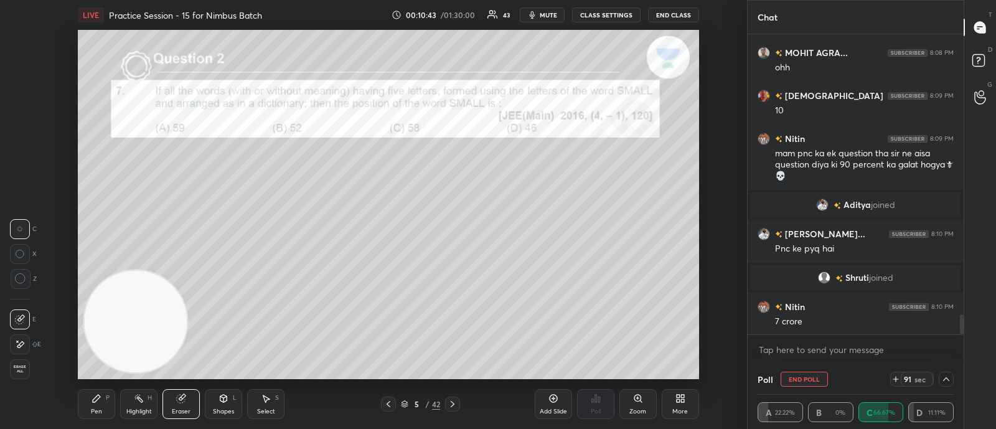
click at [88, 403] on div "Pen P" at bounding box center [96, 404] width 37 height 30
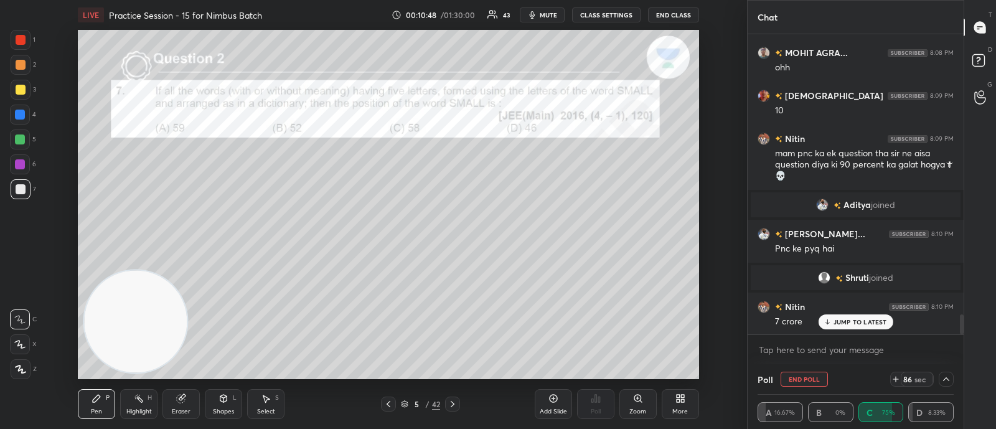
scroll to position [4224, 0]
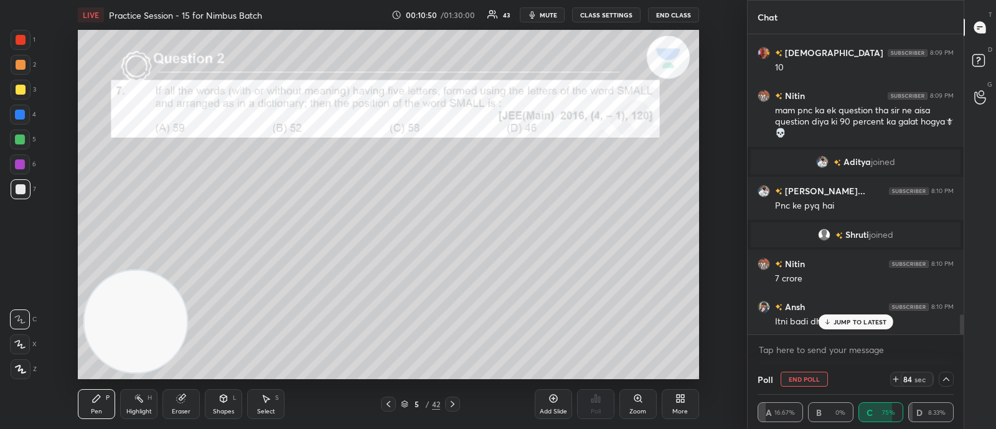
click at [858, 318] on p "JUMP TO LATEST" at bounding box center [860, 321] width 54 height 7
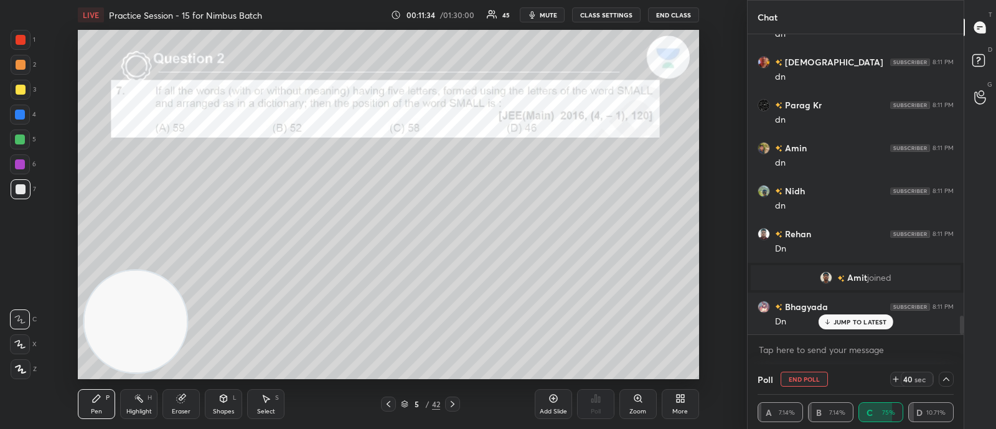
scroll to position [4598, 0]
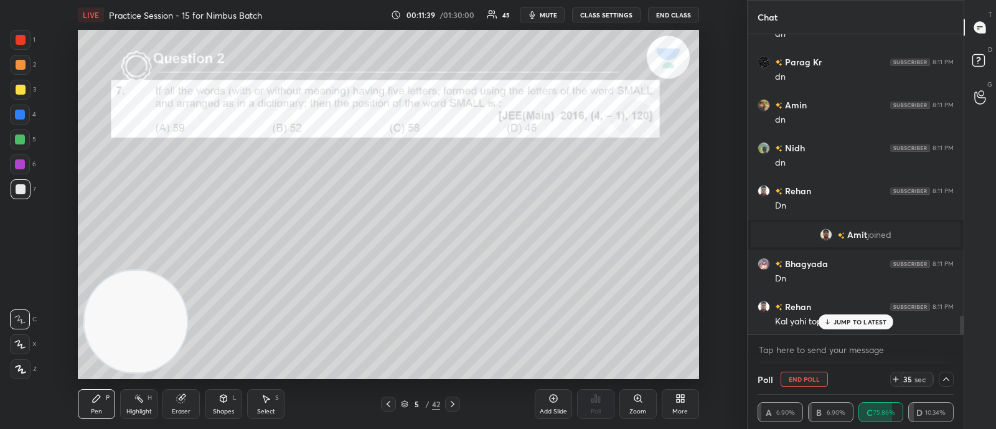
click at [835, 320] on p "JUMP TO LATEST" at bounding box center [860, 321] width 54 height 7
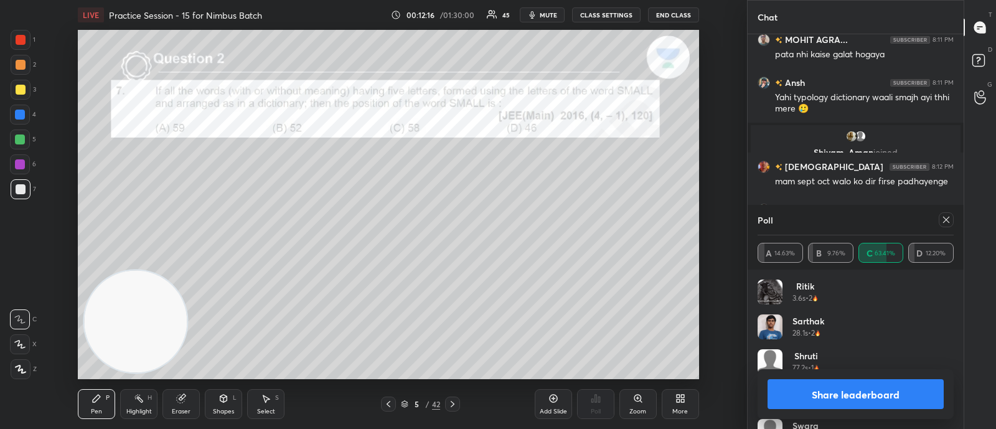
scroll to position [4920, 0]
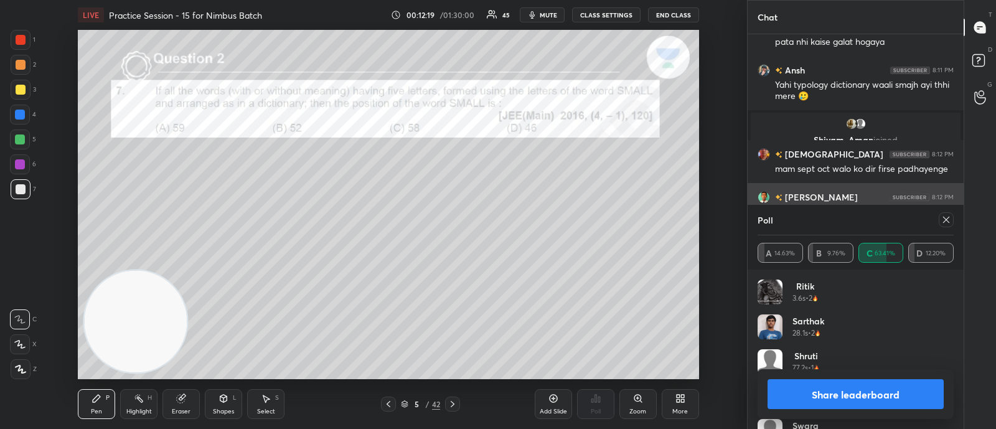
click at [949, 219] on icon at bounding box center [946, 220] width 10 height 10
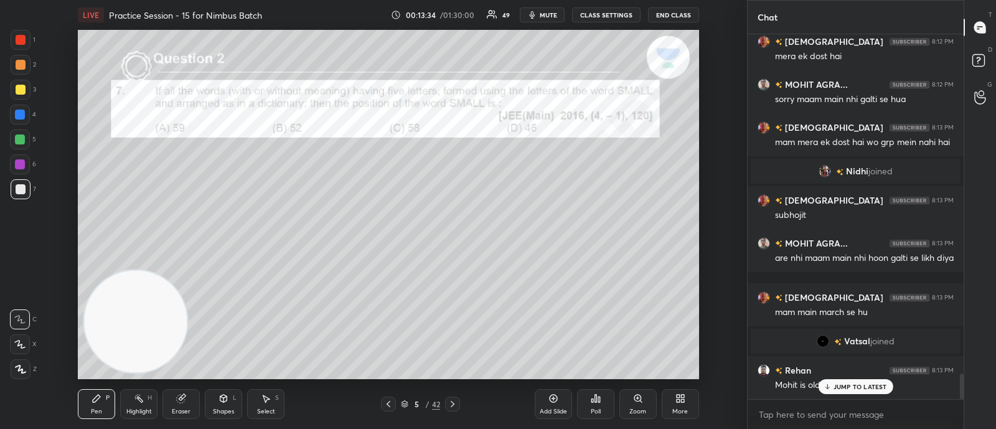
scroll to position [4887, 0]
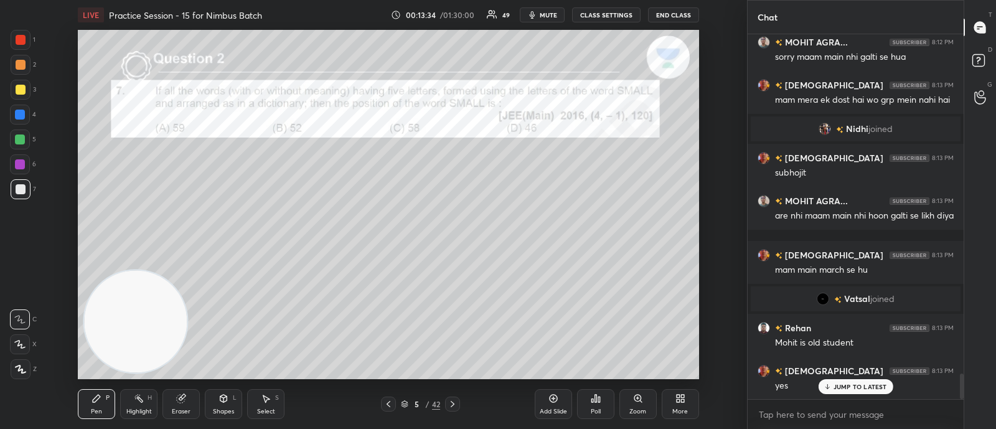
click at [454, 403] on icon at bounding box center [453, 404] width 10 height 10
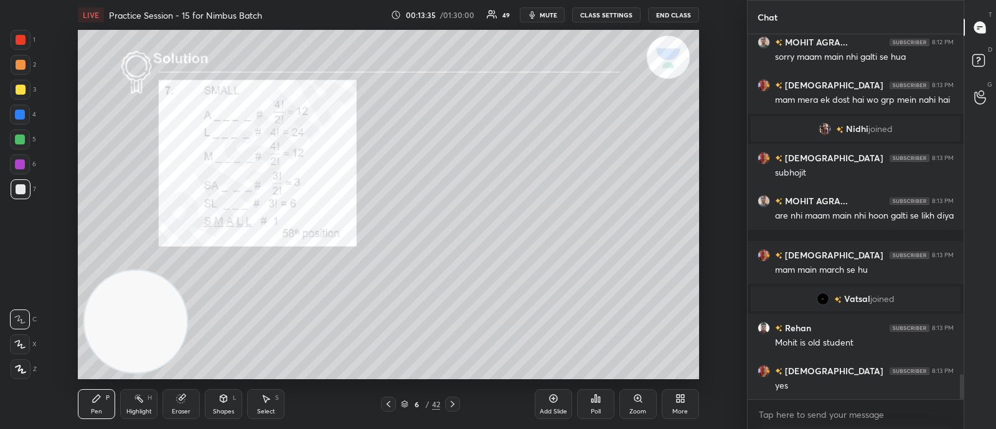
scroll to position [4941, 0]
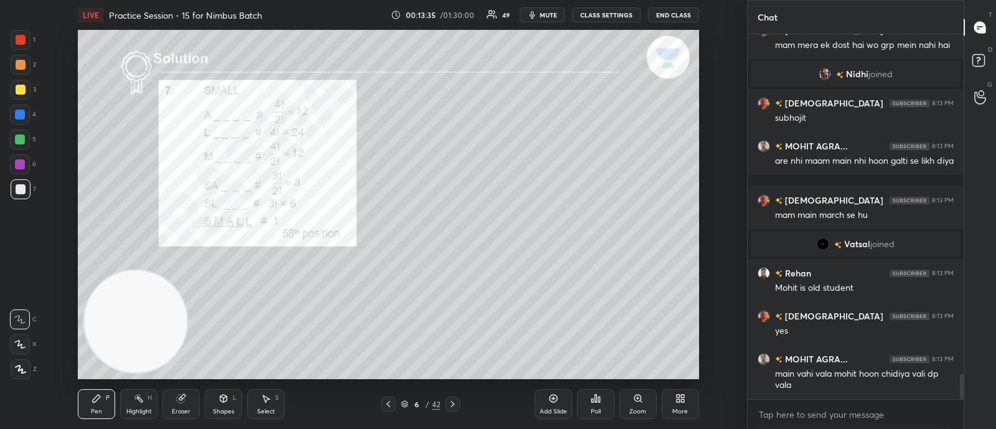
click at [451, 401] on icon at bounding box center [453, 404] width 10 height 10
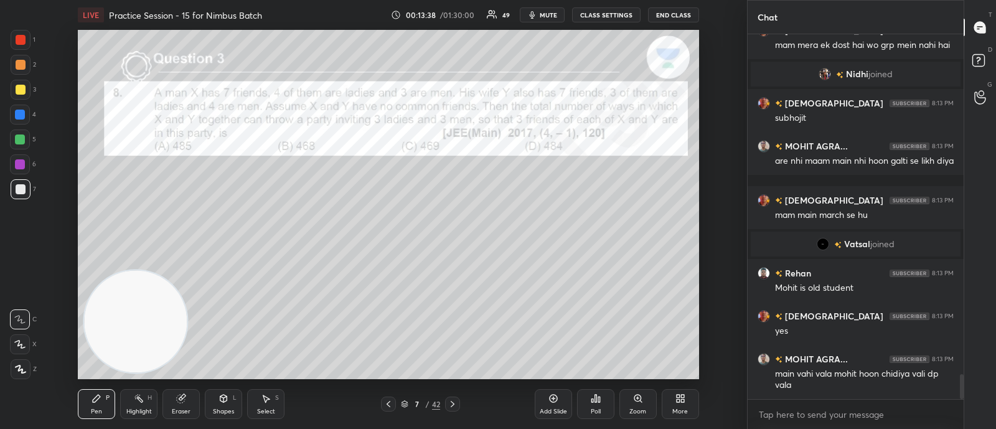
click at [586, 400] on div "Poll" at bounding box center [595, 404] width 37 height 30
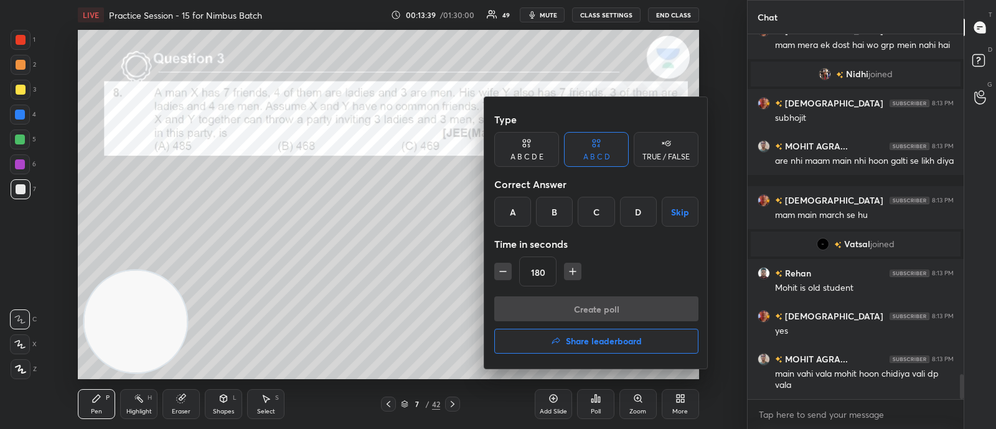
click at [507, 212] on div "A" at bounding box center [512, 212] width 37 height 30
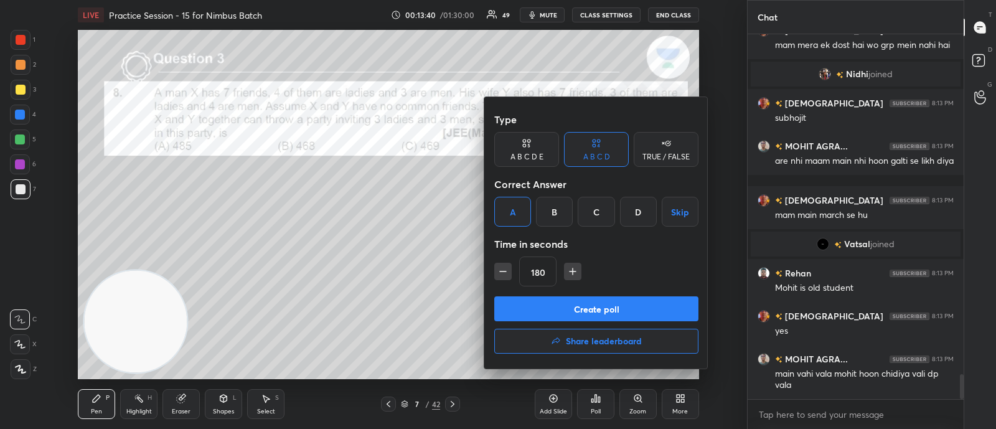
click at [557, 314] on button "Create poll" at bounding box center [596, 308] width 204 height 25
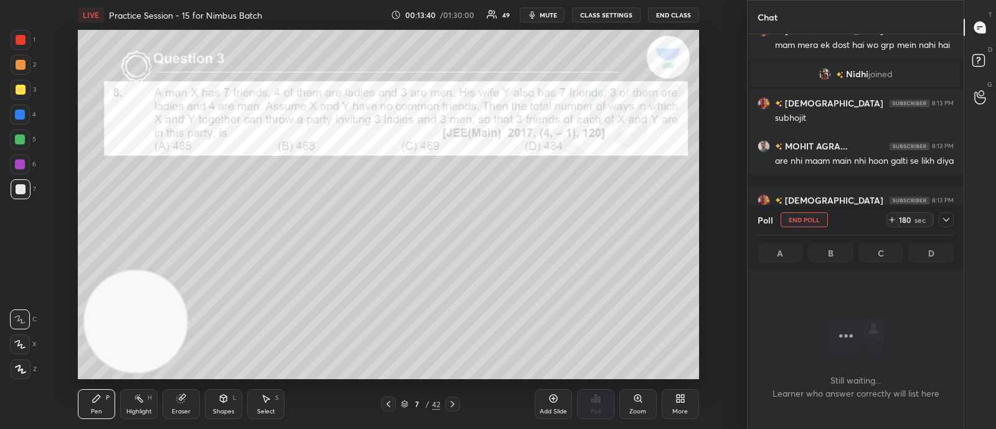
scroll to position [4, 4]
drag, startPoint x: 945, startPoint y: 217, endPoint x: 939, endPoint y: 225, distance: 10.7
click at [944, 218] on icon at bounding box center [946, 220] width 10 height 10
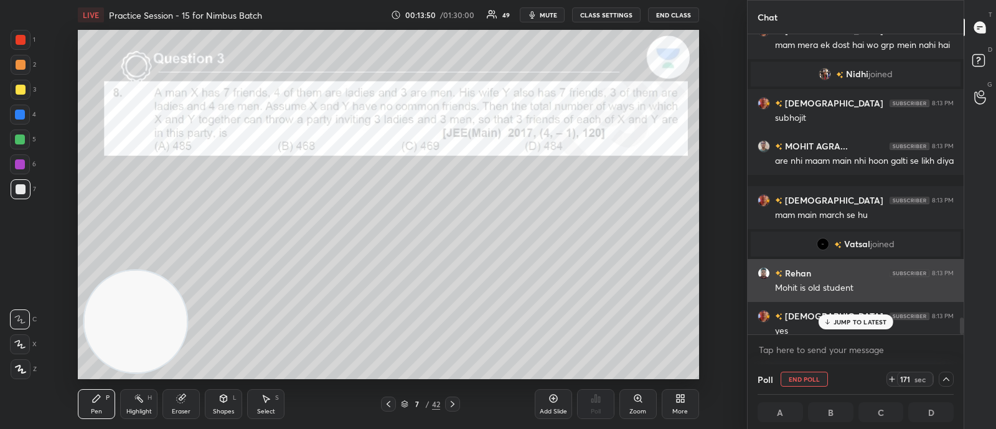
scroll to position [5048, 0]
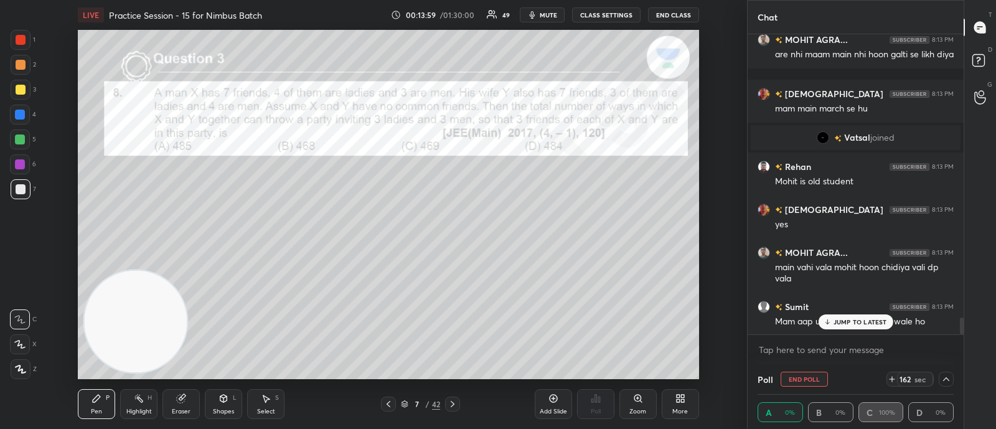
click at [860, 319] on p "JUMP TO LATEST" at bounding box center [860, 321] width 54 height 7
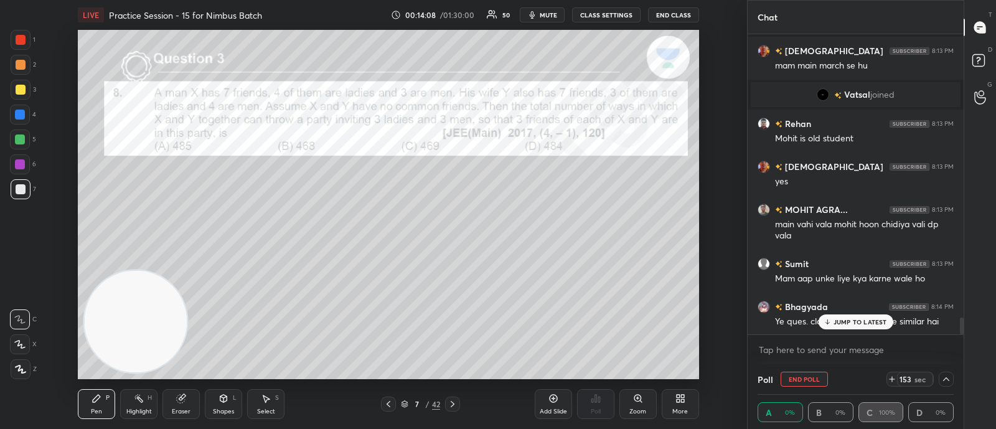
click at [846, 323] on p "JUMP TO LATEST" at bounding box center [860, 321] width 54 height 7
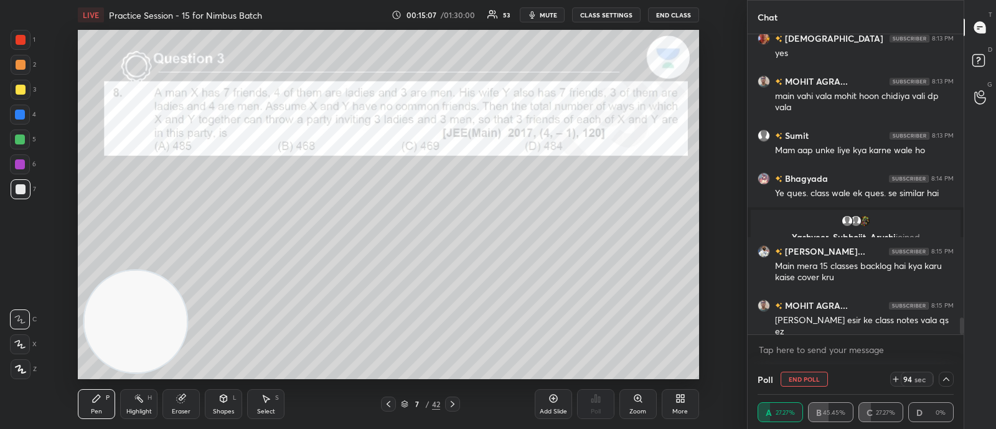
scroll to position [5095, 0]
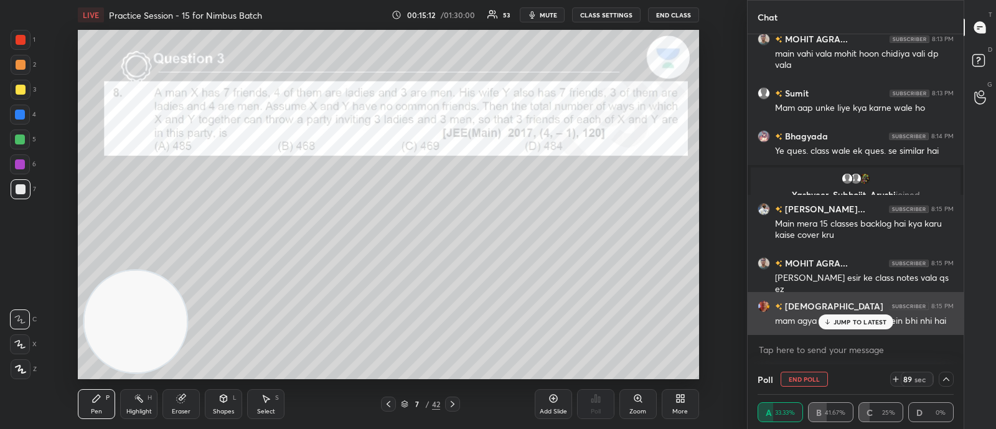
click at [831, 323] on div "JUMP TO LATEST" at bounding box center [855, 321] width 75 height 15
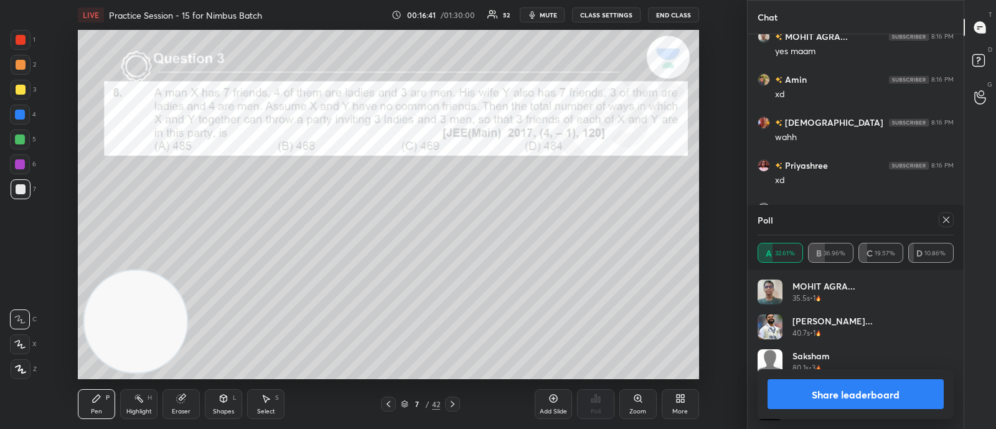
scroll to position [146, 192]
click at [945, 219] on icon at bounding box center [946, 220] width 6 height 6
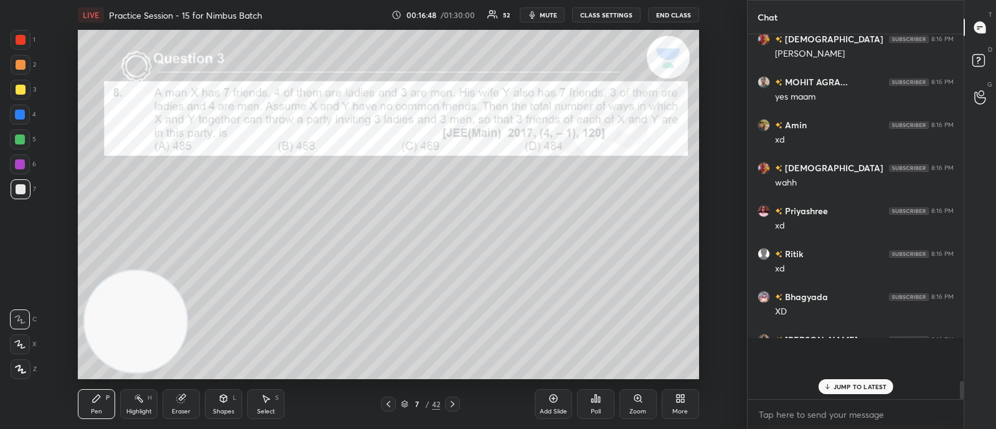
scroll to position [361, 212]
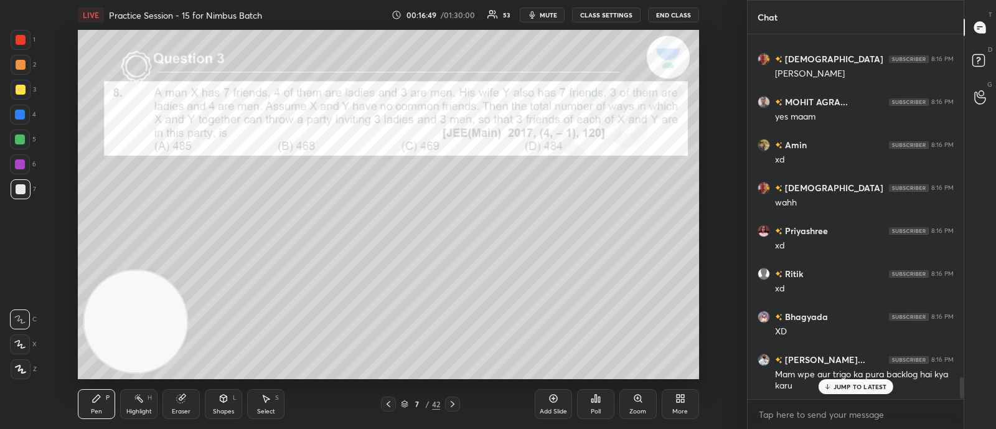
click at [453, 403] on icon at bounding box center [453, 404] width 4 height 6
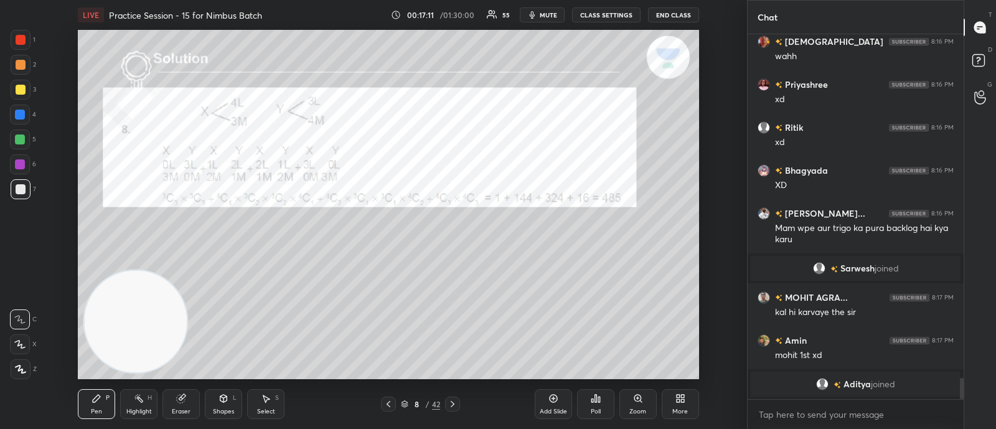
click at [454, 402] on icon at bounding box center [453, 404] width 10 height 10
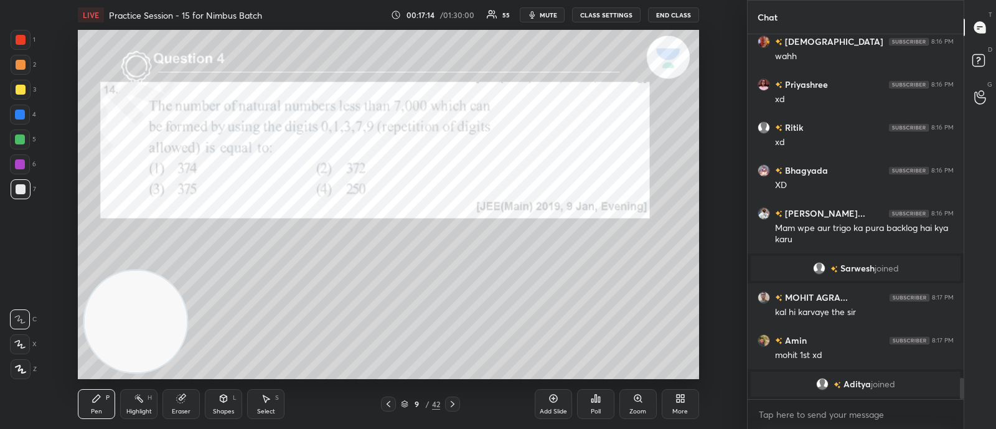
click at [591, 405] on div "Poll" at bounding box center [595, 404] width 37 height 30
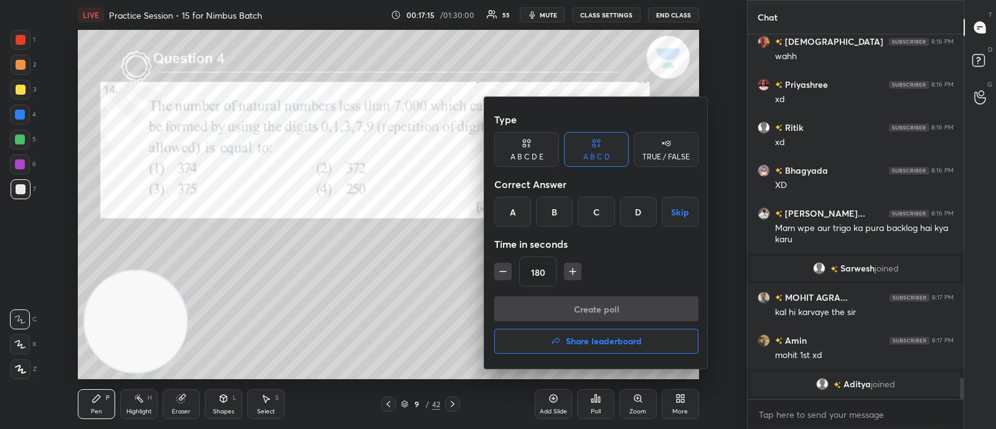
drag, startPoint x: 507, startPoint y: 210, endPoint x: 514, endPoint y: 258, distance: 47.7
click at [507, 211] on div "A" at bounding box center [512, 212] width 37 height 30
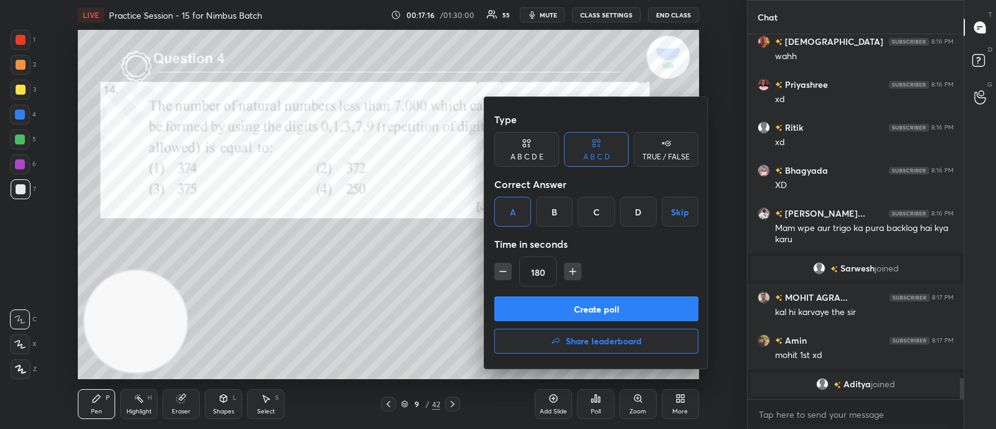
drag, startPoint x: 548, startPoint y: 309, endPoint x: 536, endPoint y: 312, distance: 12.4
click at [548, 309] on button "Create poll" at bounding box center [596, 308] width 204 height 25
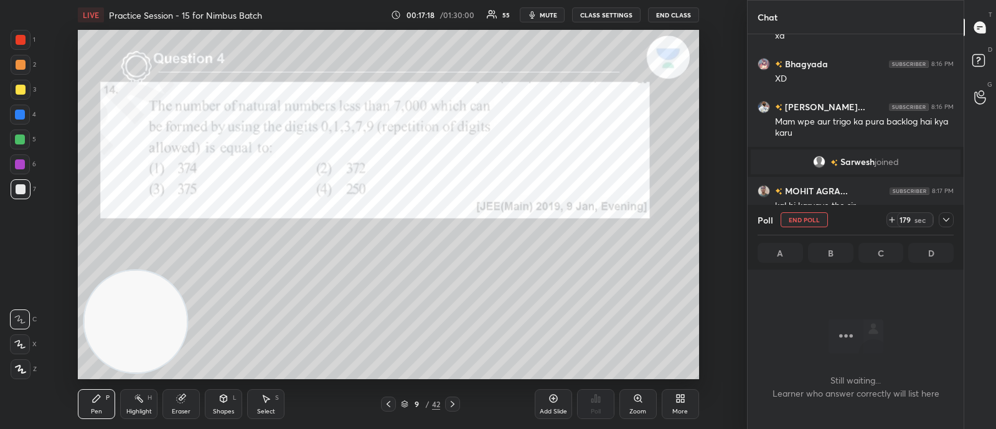
drag, startPoint x: 948, startPoint y: 222, endPoint x: 879, endPoint y: 248, distance: 73.9
click at [947, 222] on icon at bounding box center [946, 220] width 10 height 10
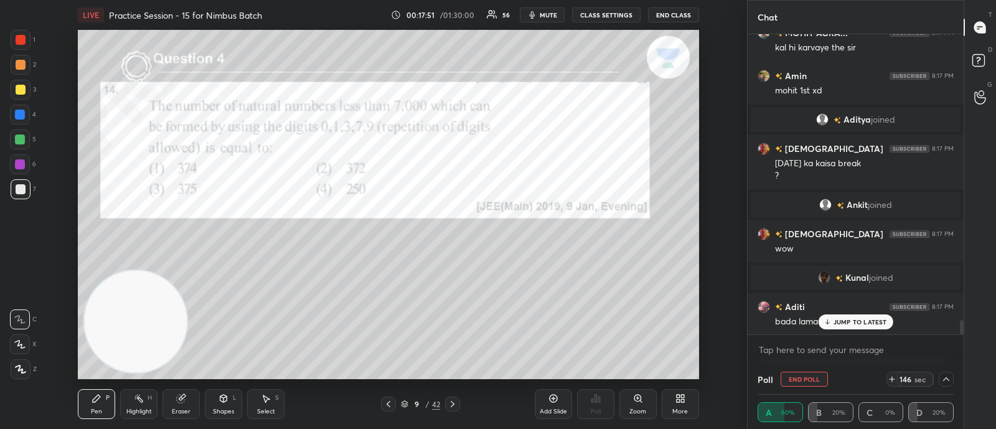
scroll to position [6179, 0]
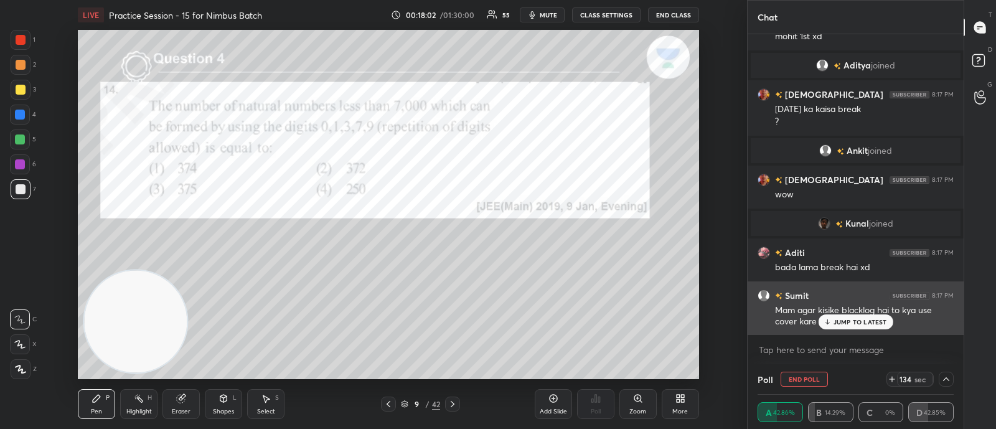
click at [840, 317] on div "JUMP TO LATEST" at bounding box center [855, 321] width 75 height 15
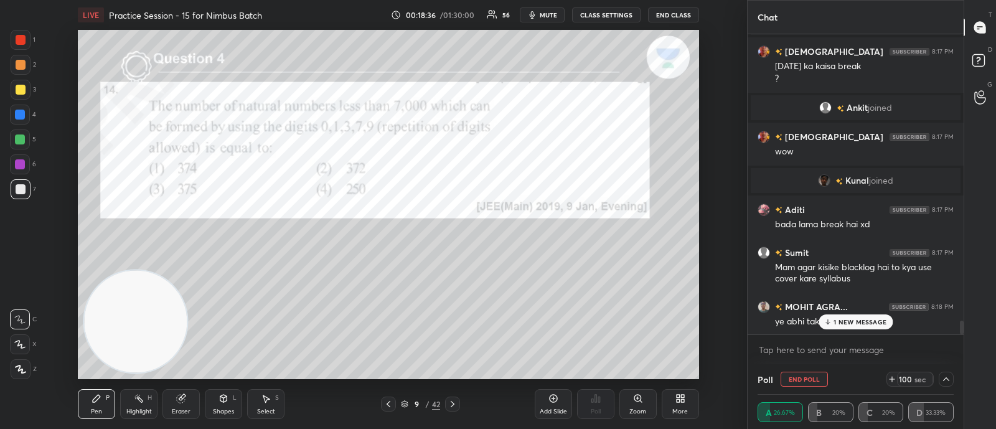
scroll to position [6276, 0]
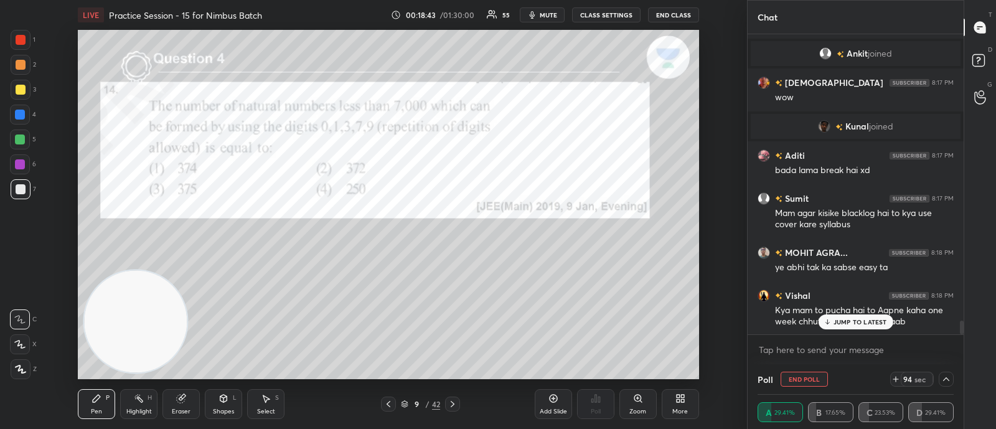
click at [860, 323] on p "JUMP TO LATEST" at bounding box center [860, 321] width 54 height 7
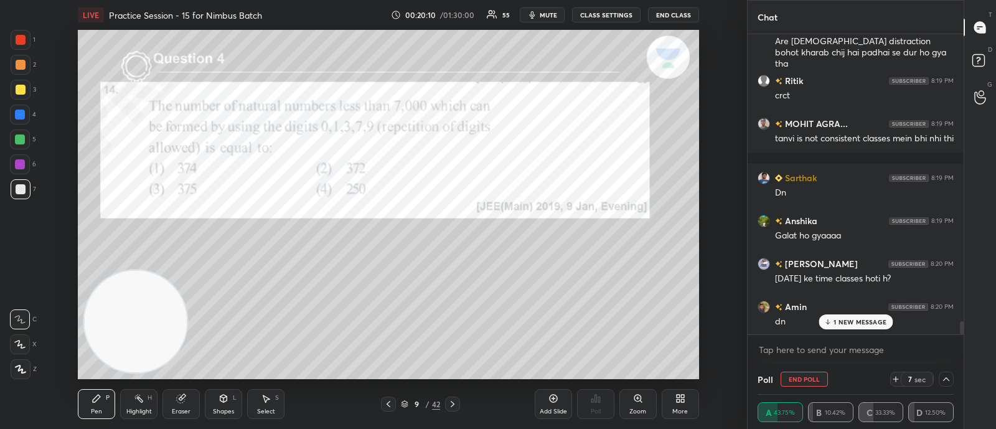
scroll to position [6685, 0]
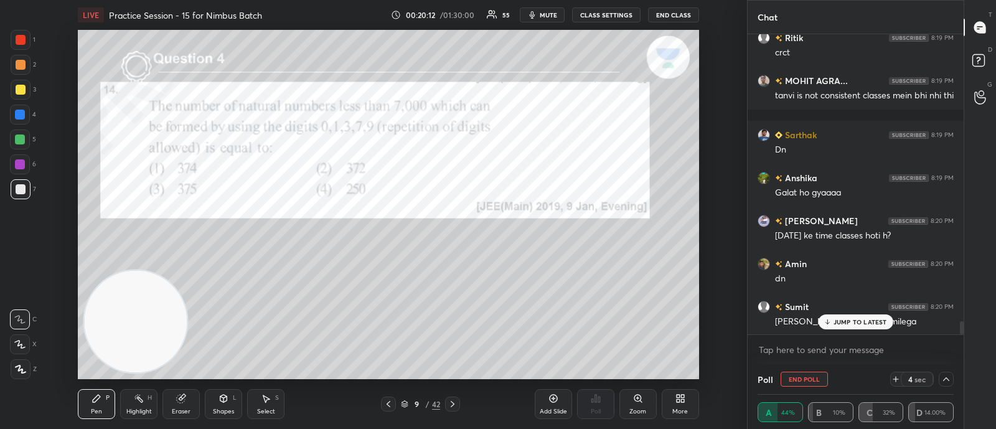
click at [859, 322] on div "[DEMOGRAPHIC_DATA] 8:17 PM [DATE] ka kaisa break ? [PERSON_NAME] joined Snayan …" at bounding box center [856, 184] width 216 height 300
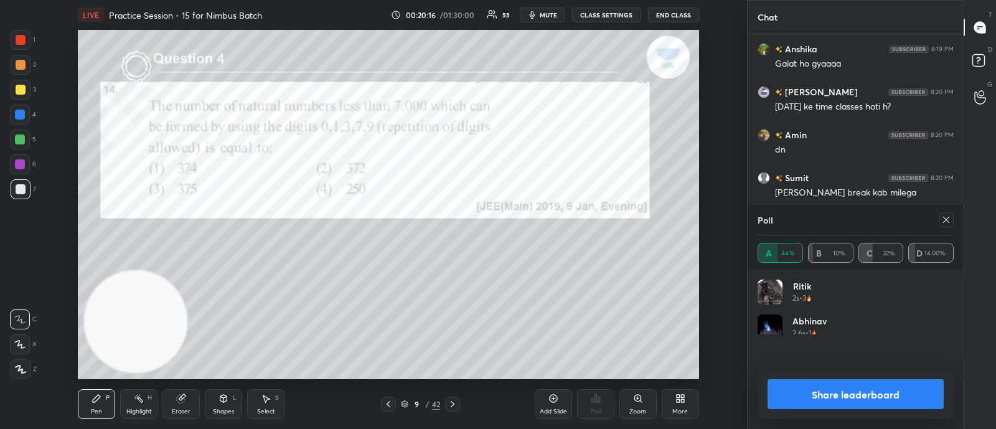
scroll to position [146, 192]
drag, startPoint x: 948, startPoint y: 220, endPoint x: 922, endPoint y: 234, distance: 29.0
click at [946, 220] on icon at bounding box center [946, 220] width 10 height 10
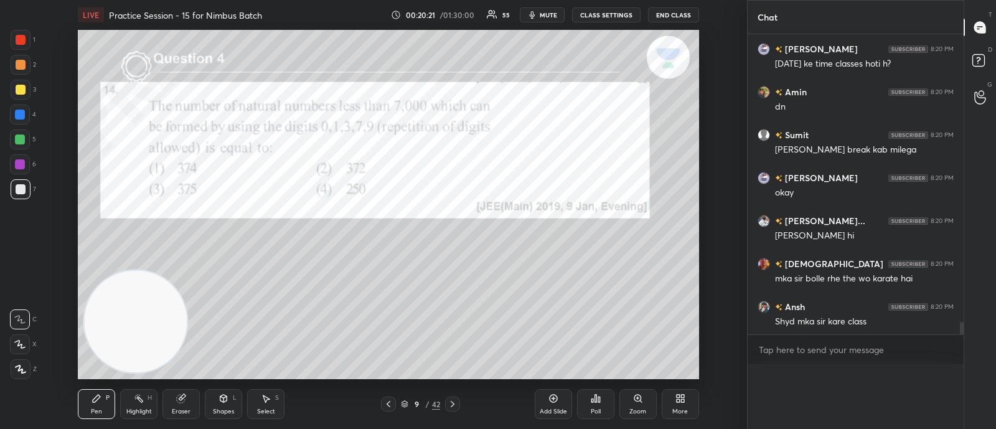
scroll to position [6825, 0]
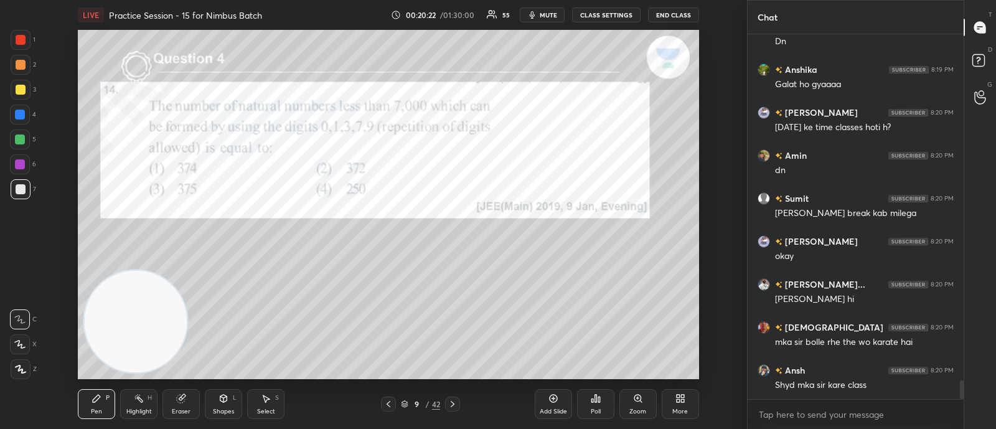
click at [454, 402] on icon at bounding box center [453, 404] width 10 height 10
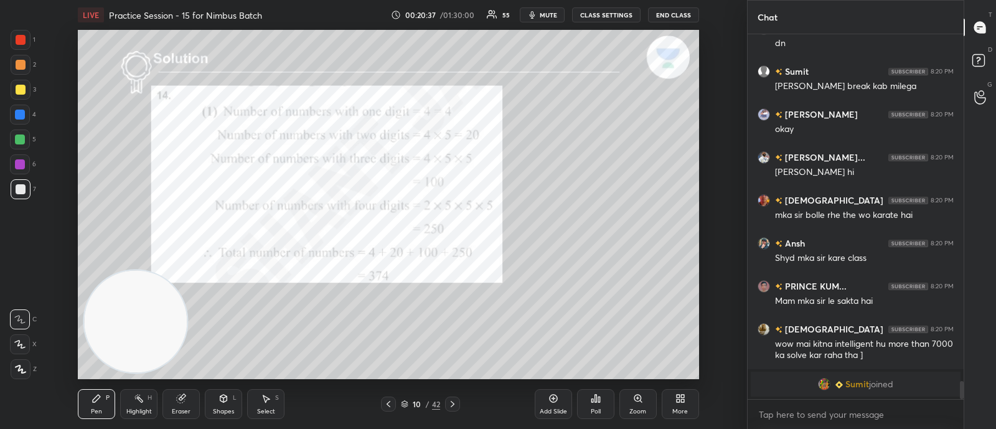
click at [454, 401] on icon at bounding box center [453, 404] width 10 height 10
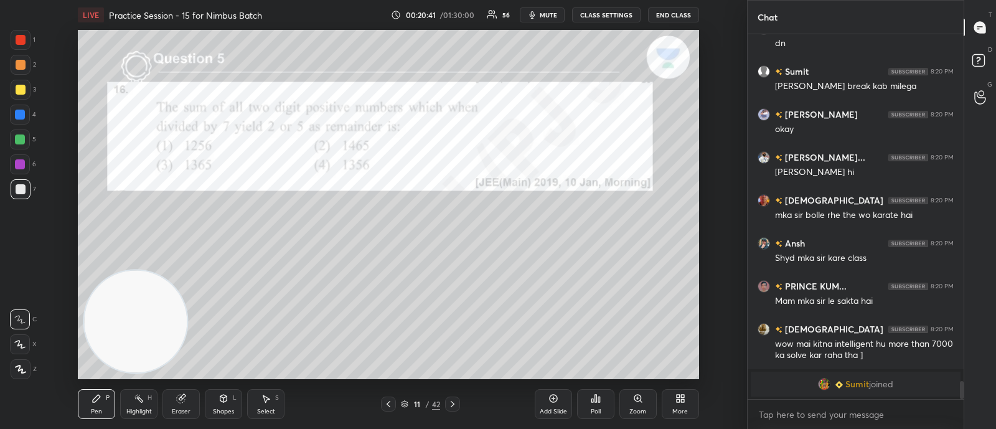
click at [598, 400] on icon at bounding box center [599, 399] width 2 height 6
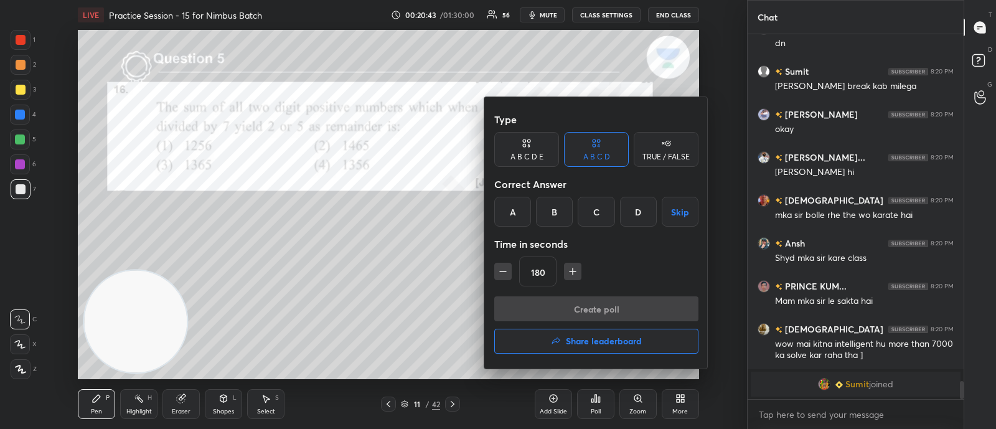
click at [638, 212] on div "D" at bounding box center [638, 212] width 37 height 30
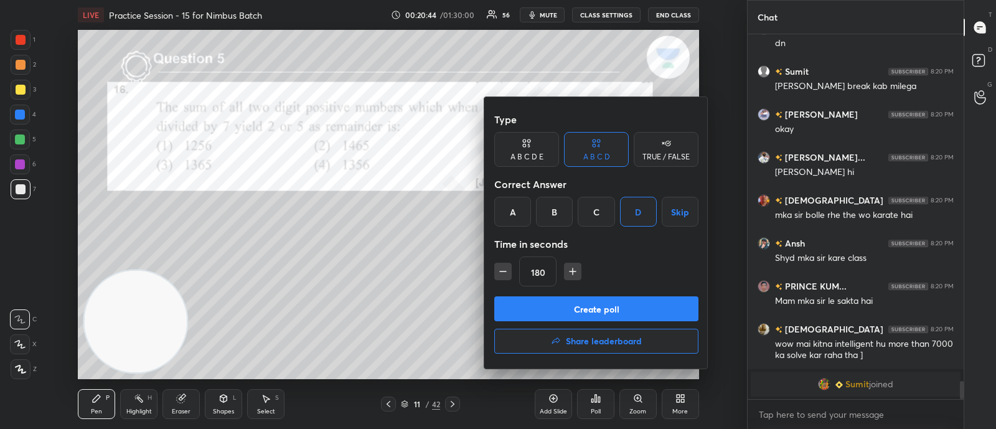
click at [560, 309] on button "Create poll" at bounding box center [596, 308] width 204 height 25
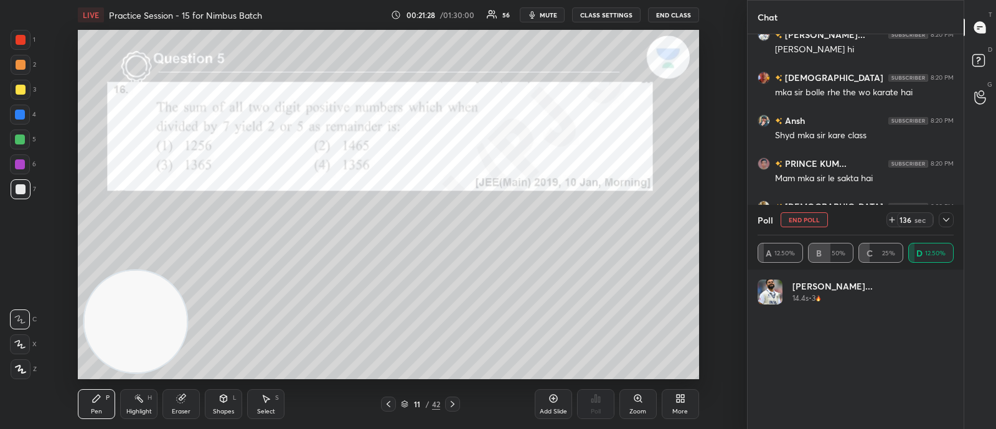
click at [949, 219] on icon at bounding box center [946, 220] width 10 height 10
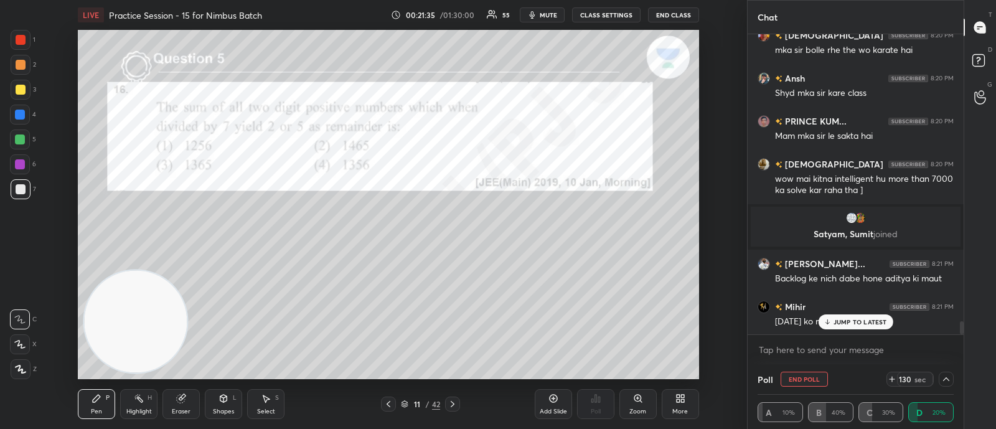
scroll to position [6674, 0]
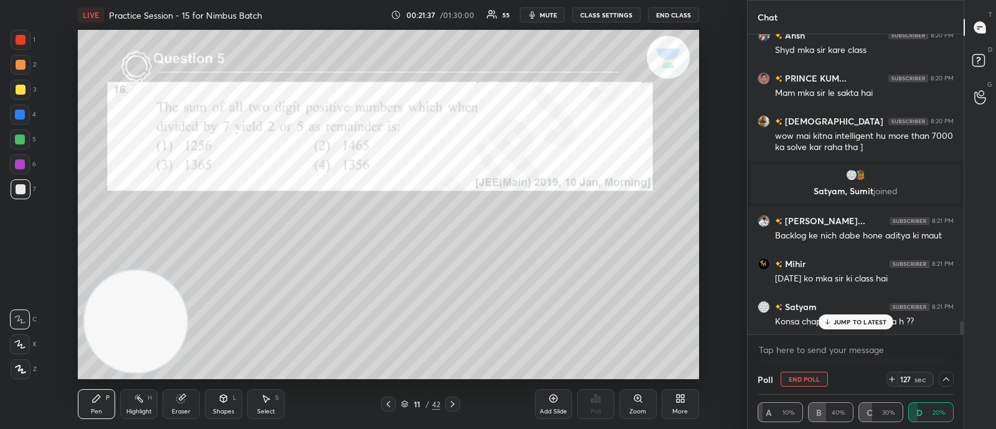
click at [858, 319] on p "JUMP TO LATEST" at bounding box center [860, 321] width 54 height 7
click at [181, 408] on div "Eraser" at bounding box center [181, 411] width 19 height 6
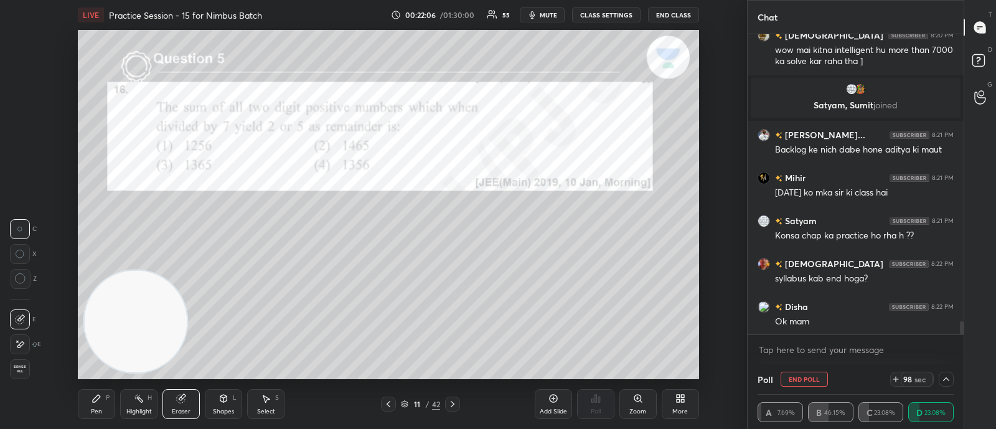
scroll to position [6814, 0]
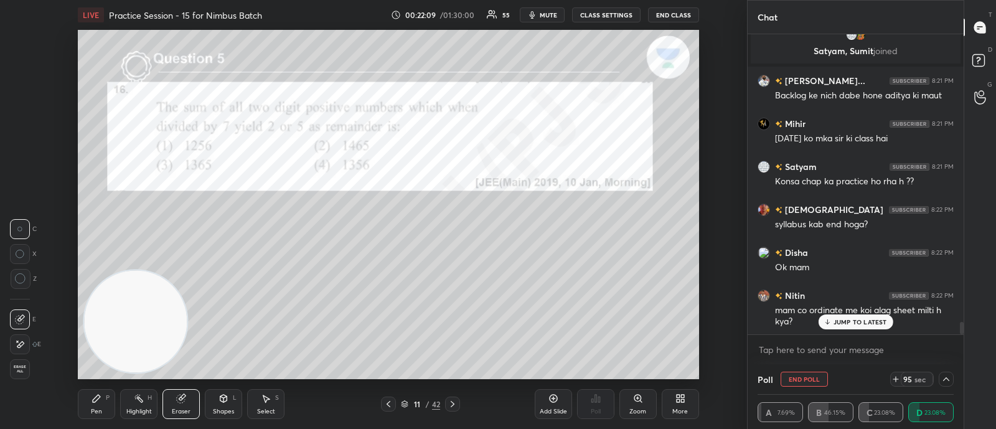
click at [855, 321] on p "JUMP TO LATEST" at bounding box center [860, 321] width 54 height 7
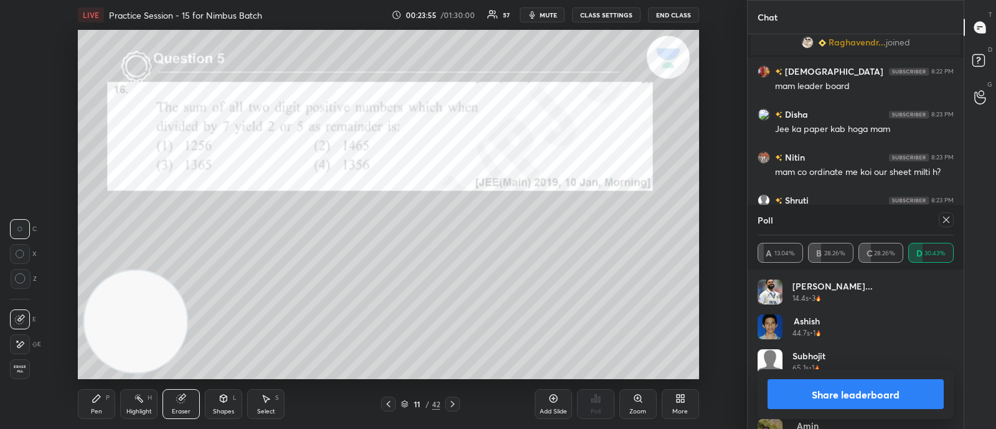
scroll to position [7424, 0]
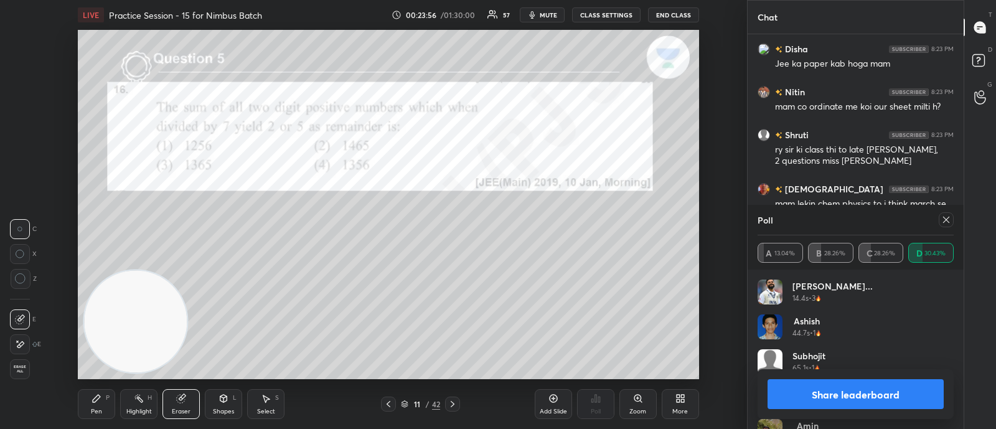
click at [947, 219] on icon at bounding box center [946, 220] width 6 height 6
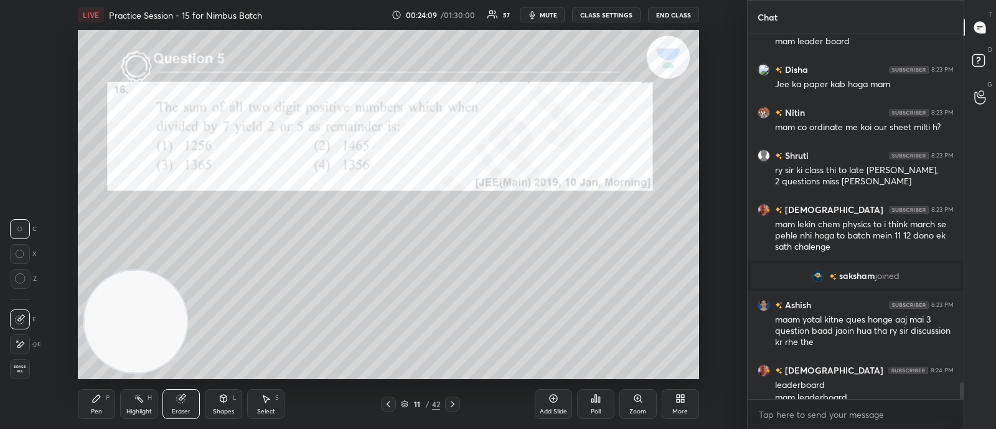
scroll to position [7416, 0]
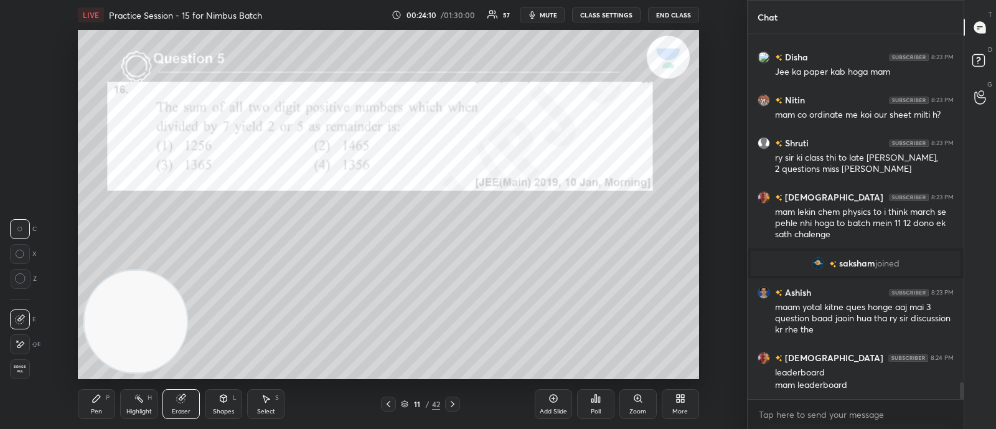
click at [596, 404] on div "Poll" at bounding box center [595, 404] width 37 height 30
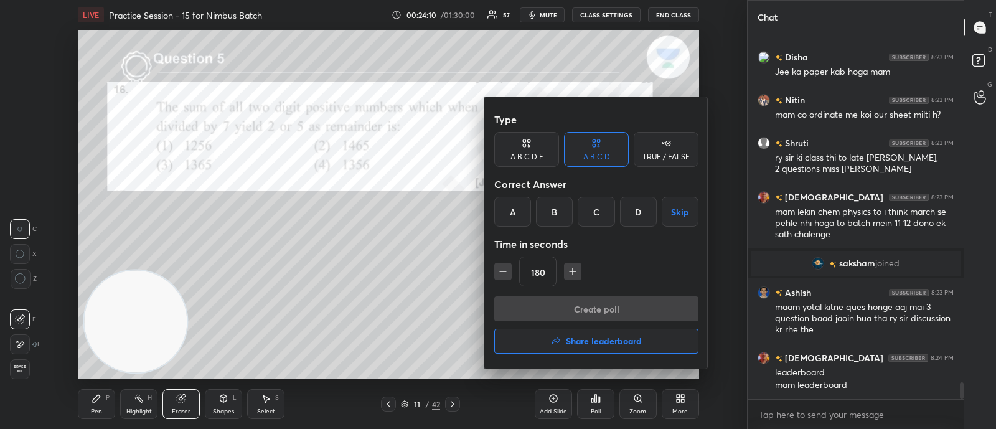
scroll to position [7459, 0]
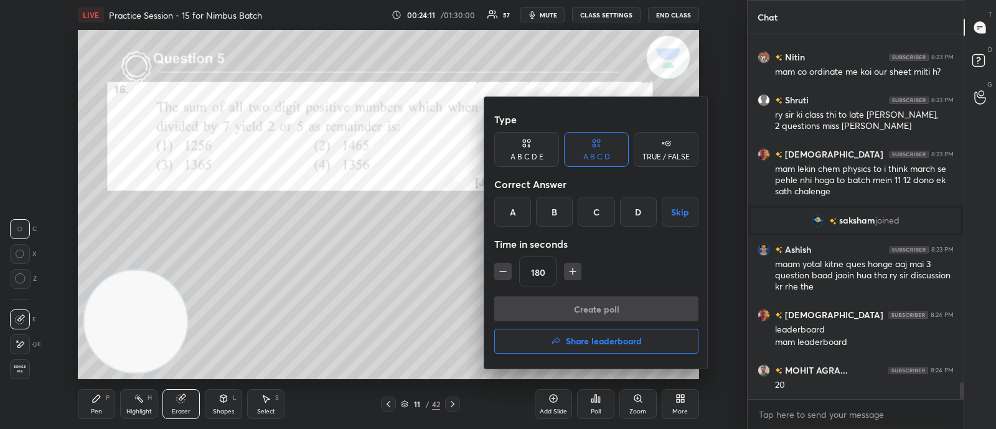
click at [566, 342] on h4 "Share leaderboard" at bounding box center [604, 341] width 76 height 9
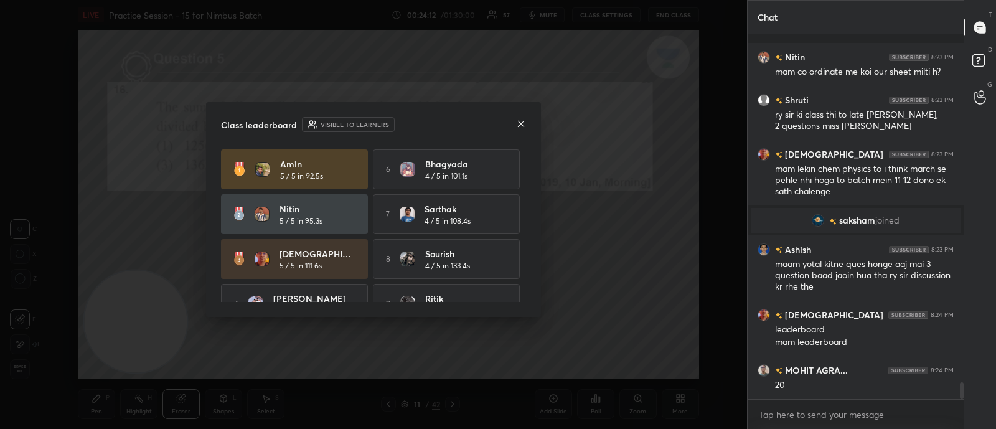
scroll to position [7513, 0]
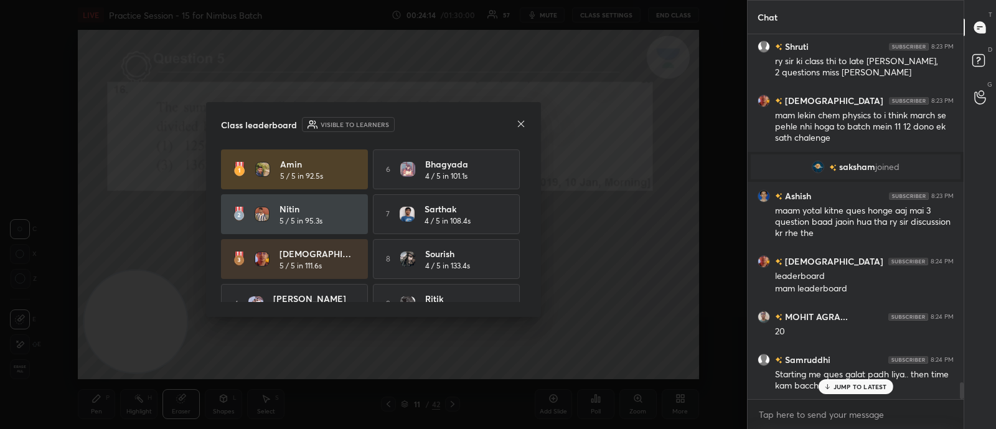
click at [518, 123] on icon at bounding box center [521, 124] width 10 height 10
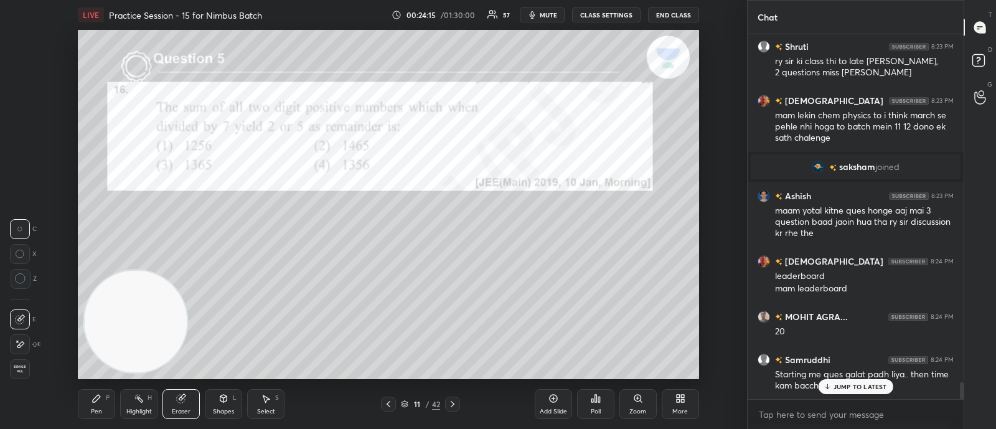
click at [680, 401] on icon at bounding box center [680, 398] width 10 height 10
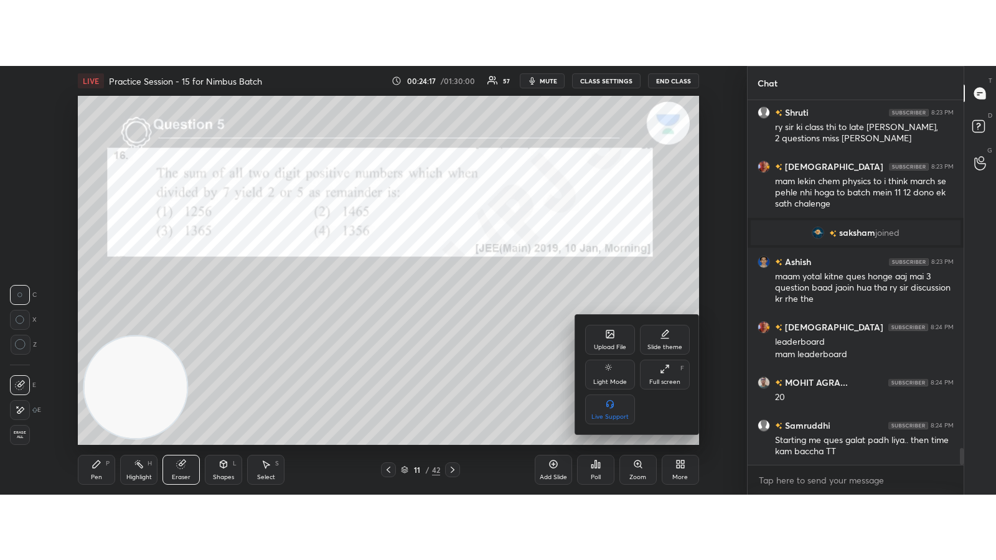
scroll to position [7543, 0]
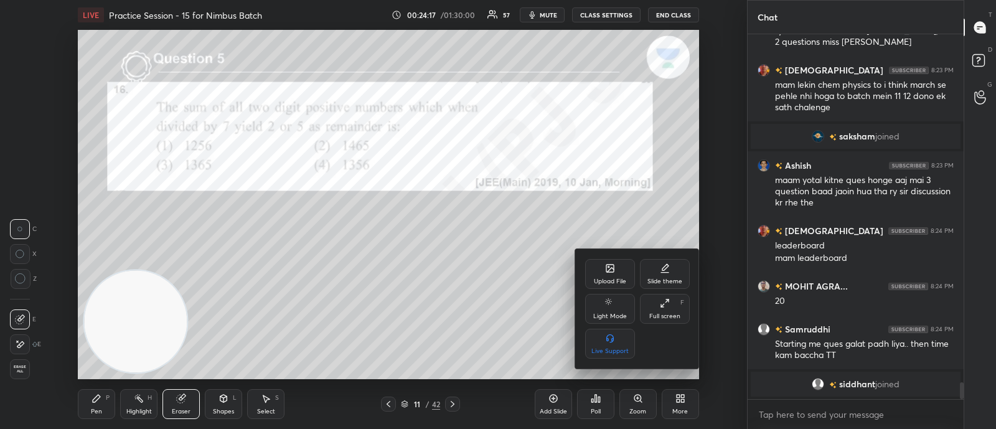
click at [660, 309] on div "Full screen F" at bounding box center [665, 309] width 50 height 30
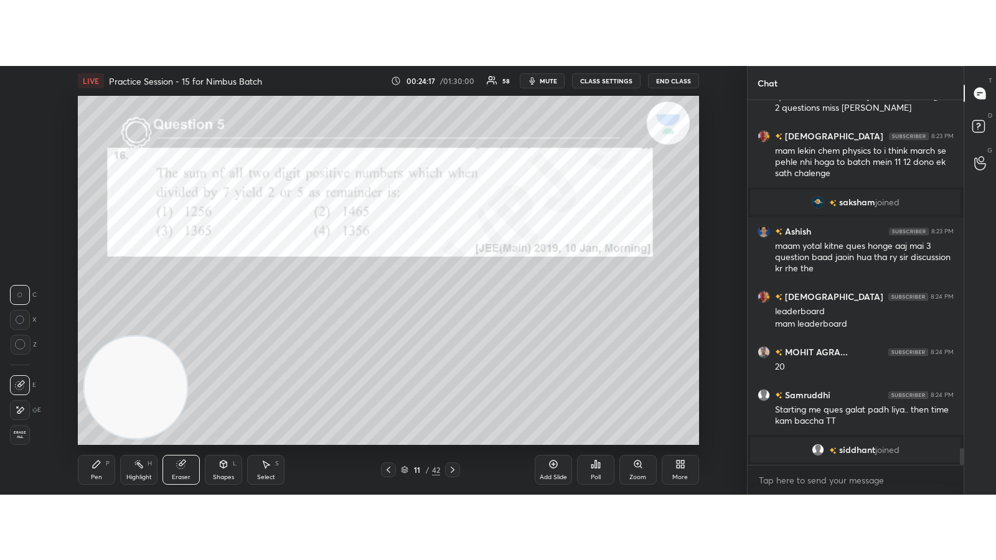
scroll to position [4, 4]
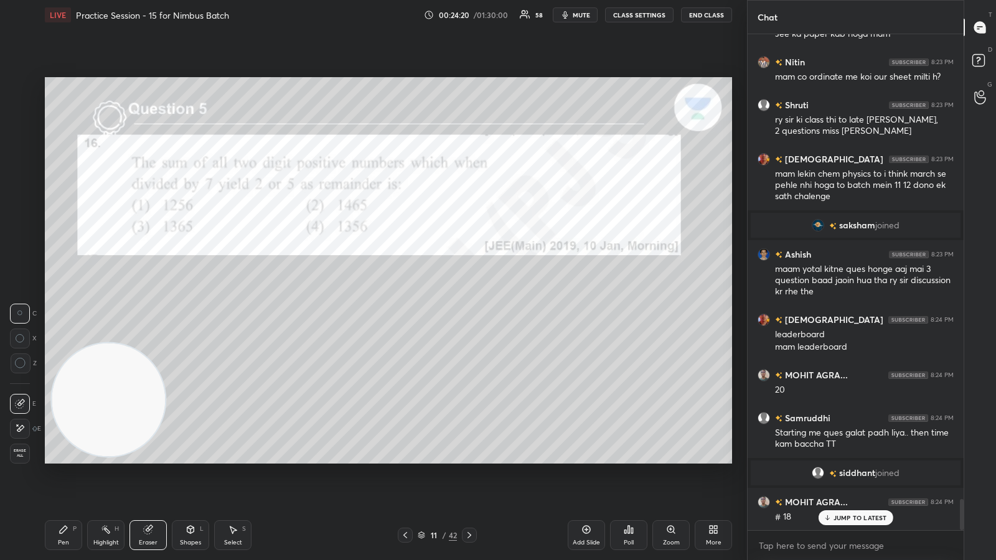
click at [629, 428] on icon at bounding box center [629, 529] width 2 height 7
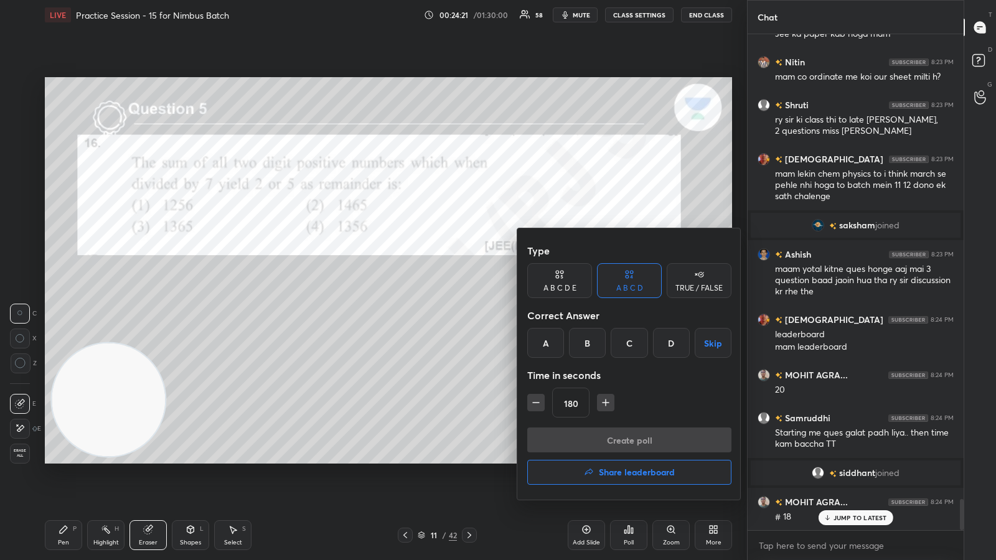
click at [627, 428] on h4 "Share leaderboard" at bounding box center [637, 472] width 76 height 9
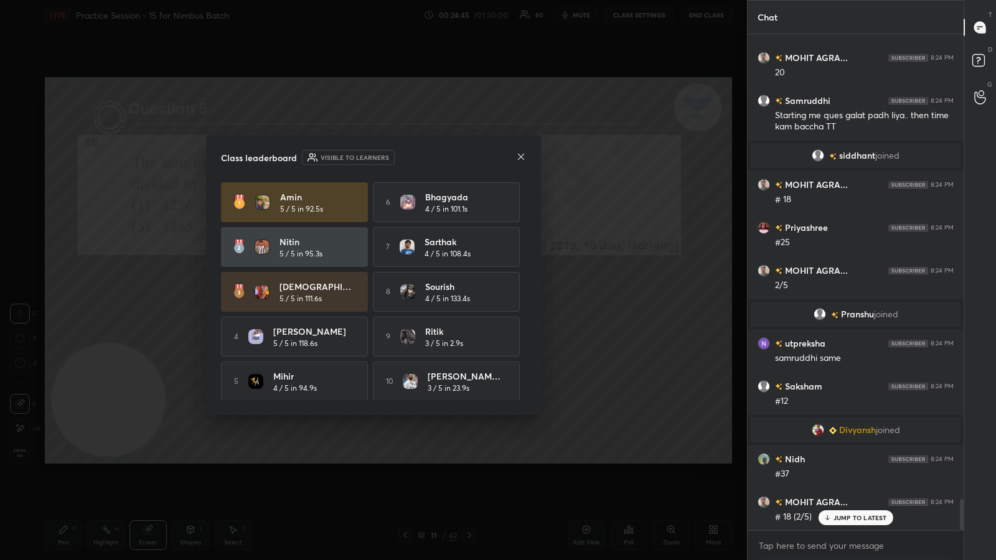
click at [523, 154] on icon at bounding box center [521, 156] width 6 height 6
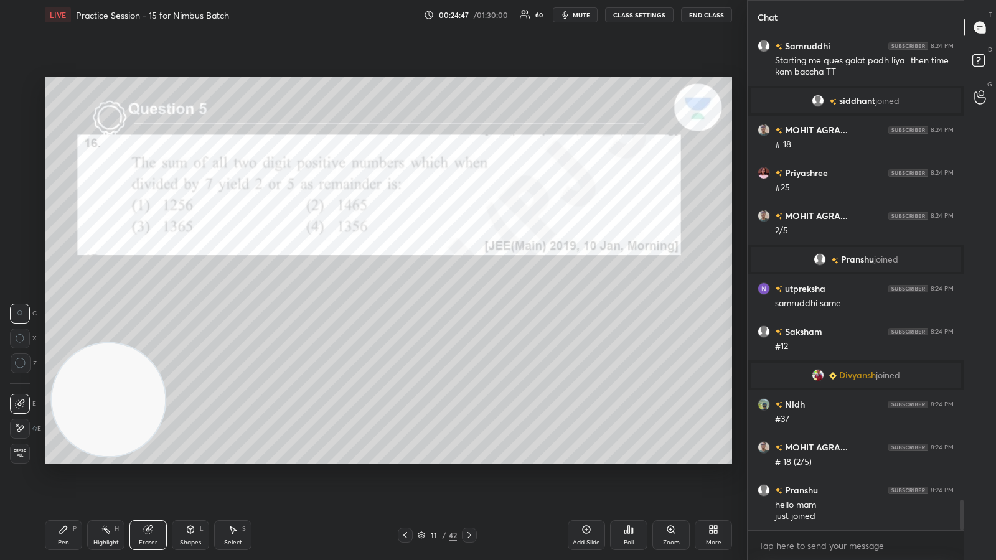
drag, startPoint x: 470, startPoint y: 532, endPoint x: 479, endPoint y: 530, distance: 9.7
click at [471, 428] on icon at bounding box center [469, 535] width 10 height 10
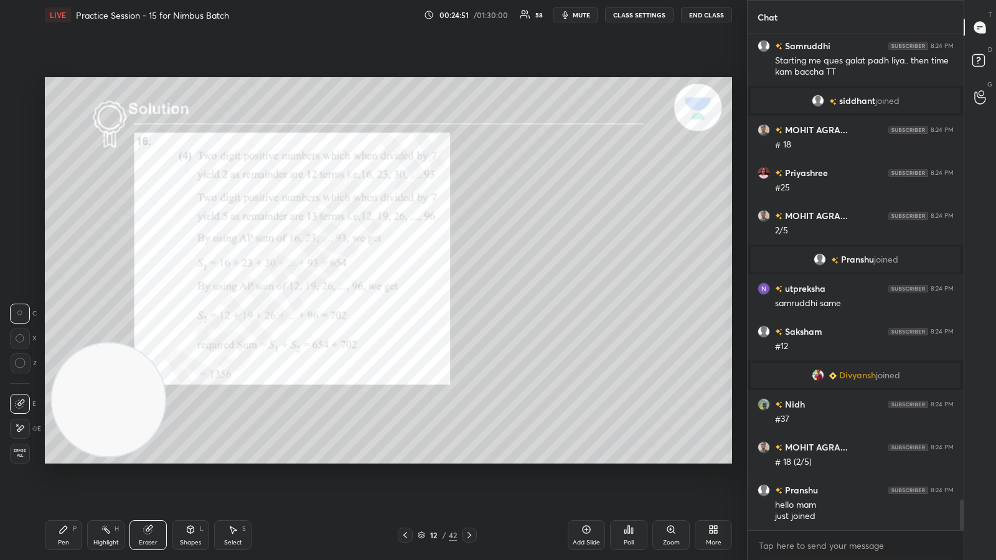
click at [711, 428] on div "More" at bounding box center [713, 535] width 37 height 30
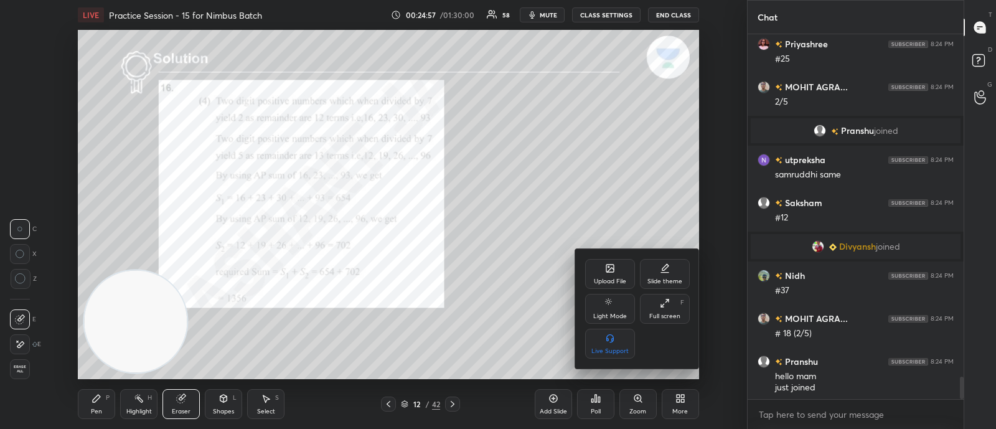
scroll to position [7798, 0]
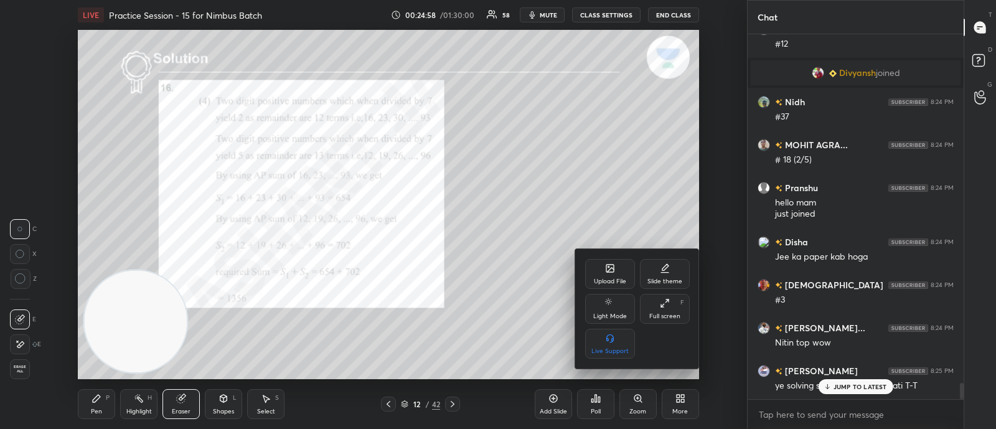
click at [451, 401] on div at bounding box center [498, 214] width 996 height 429
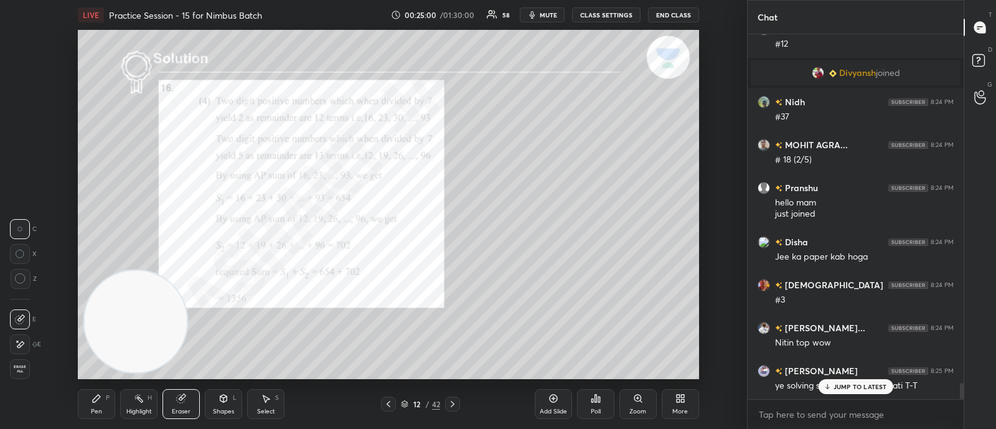
click at [451, 401] on icon at bounding box center [453, 404] width 4 height 6
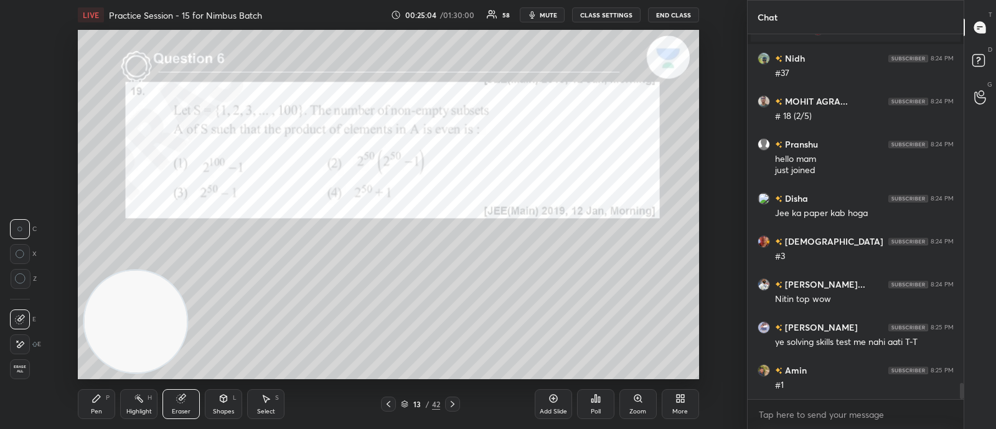
scroll to position [7885, 0]
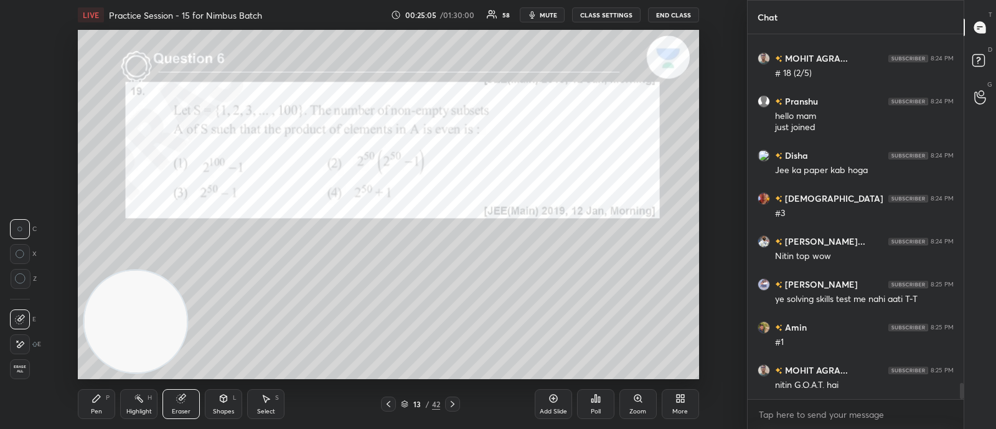
click at [598, 404] on div "Poll" at bounding box center [595, 404] width 37 height 30
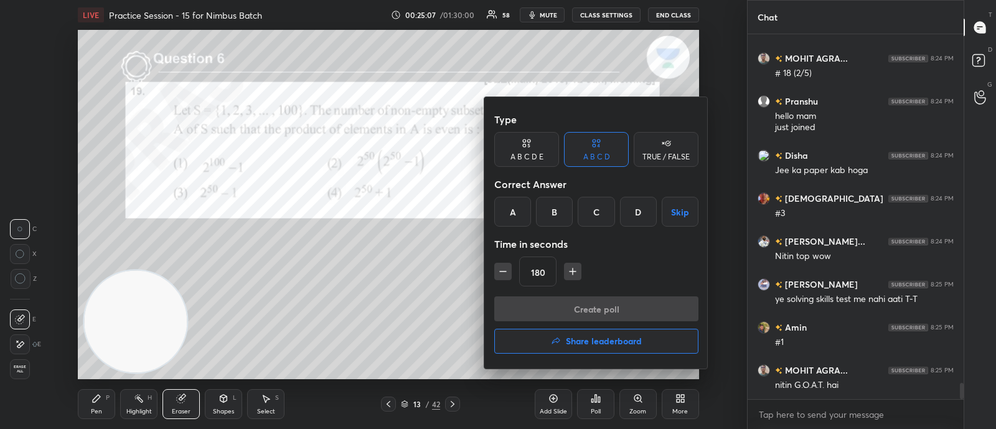
click at [551, 207] on div "B" at bounding box center [554, 212] width 37 height 30
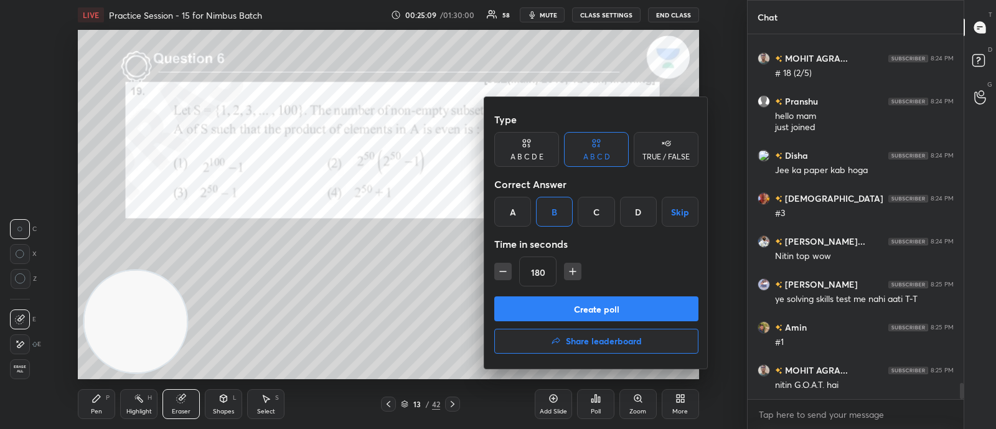
click at [553, 309] on button "Create poll" at bounding box center [596, 308] width 204 height 25
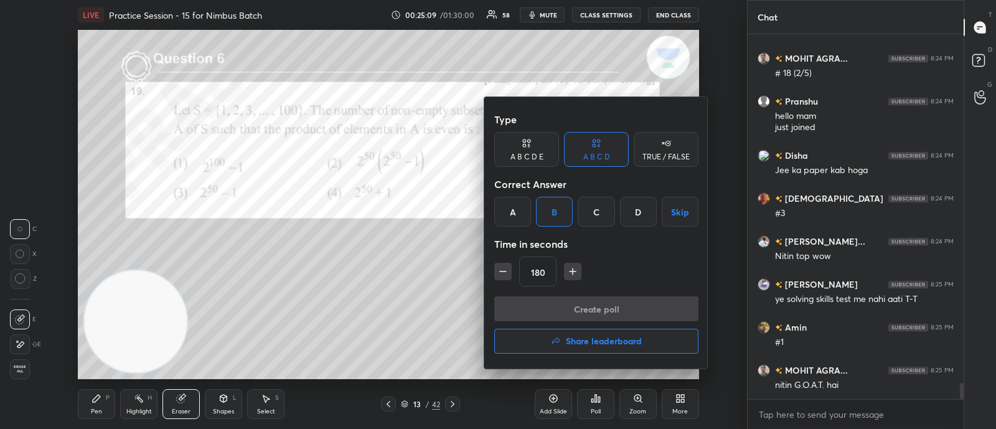
scroll to position [329, 212]
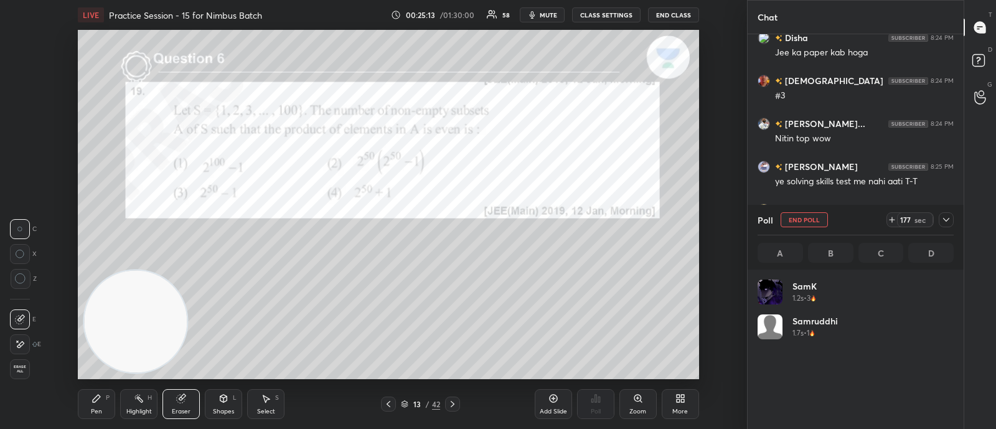
click at [943, 222] on icon at bounding box center [946, 220] width 10 height 10
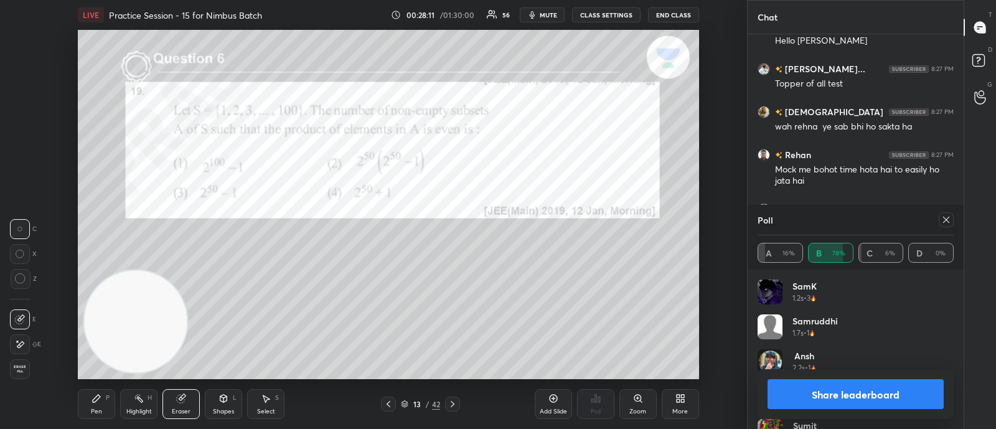
scroll to position [9924, 0]
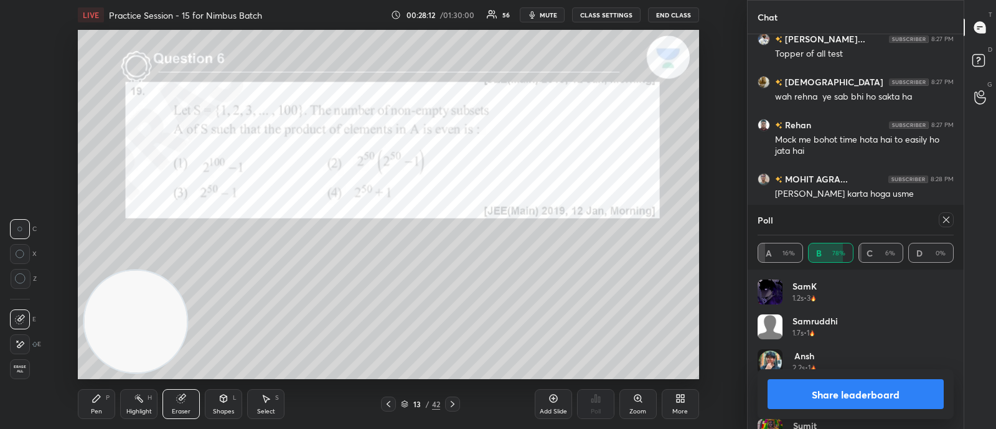
click at [946, 220] on icon at bounding box center [946, 220] width 6 height 6
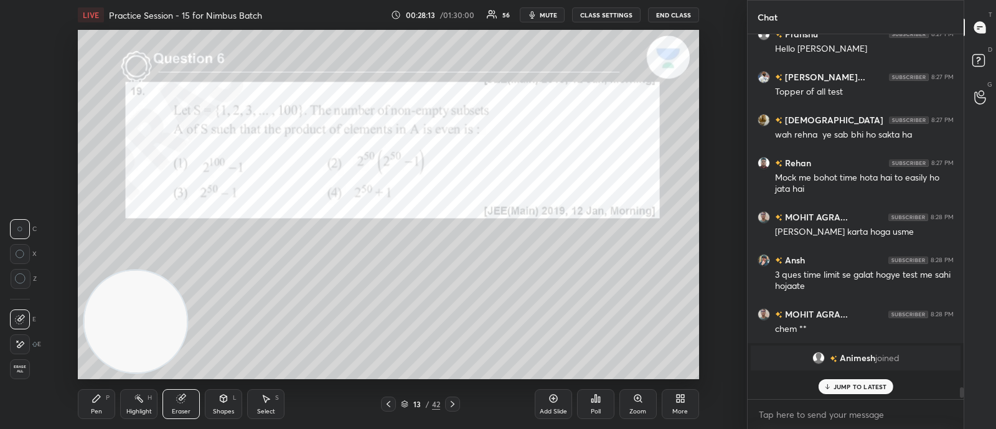
scroll to position [258, 212]
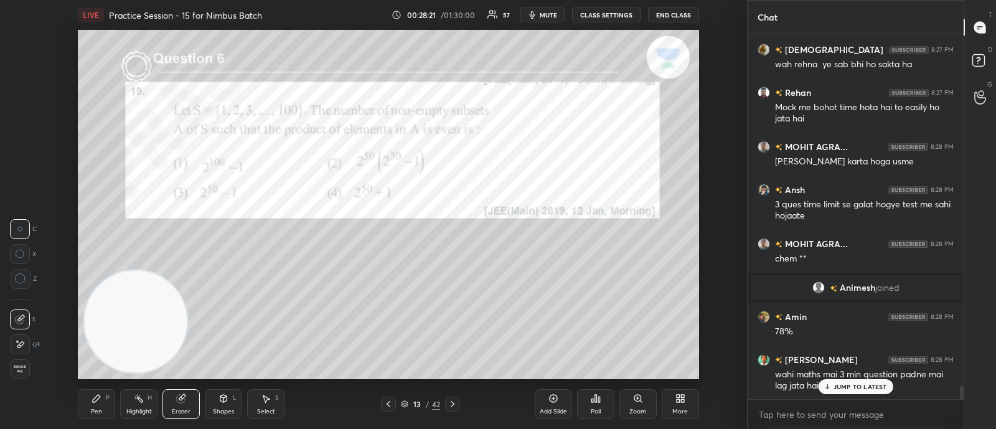
click at [836, 385] on p "JUMP TO LATEST" at bounding box center [860, 386] width 54 height 7
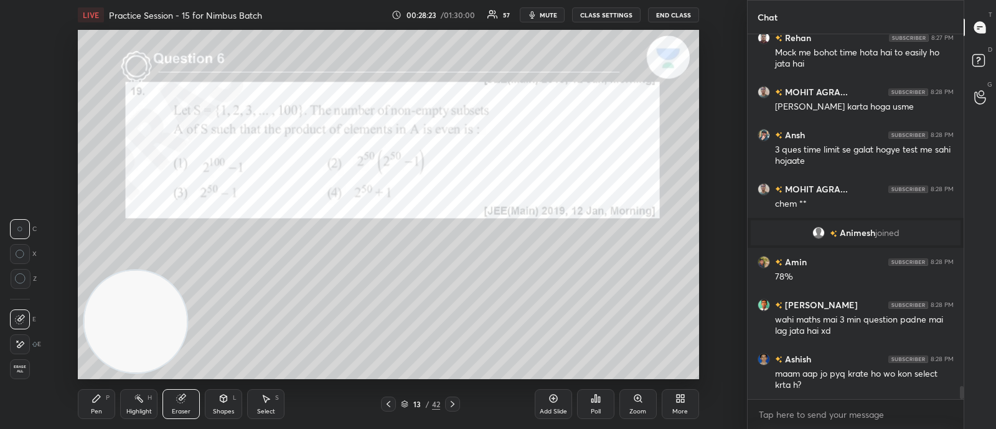
click at [450, 403] on icon at bounding box center [453, 404] width 10 height 10
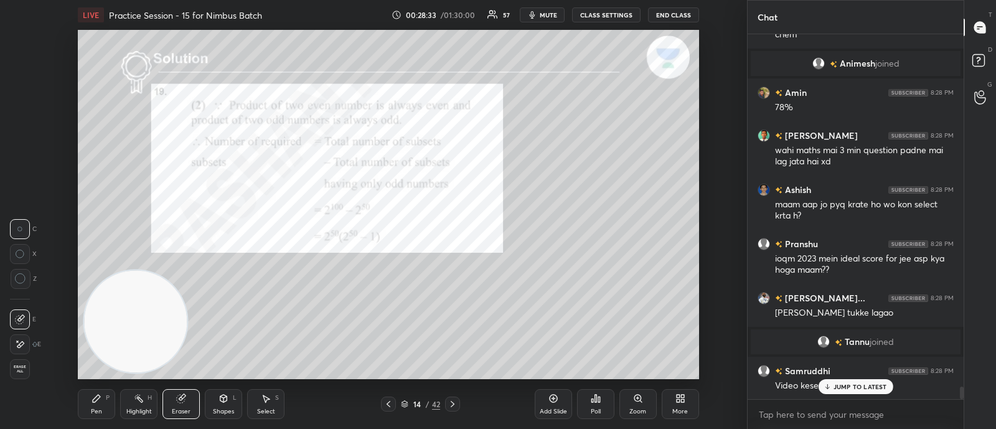
click at [448, 406] on icon at bounding box center [453, 404] width 10 height 10
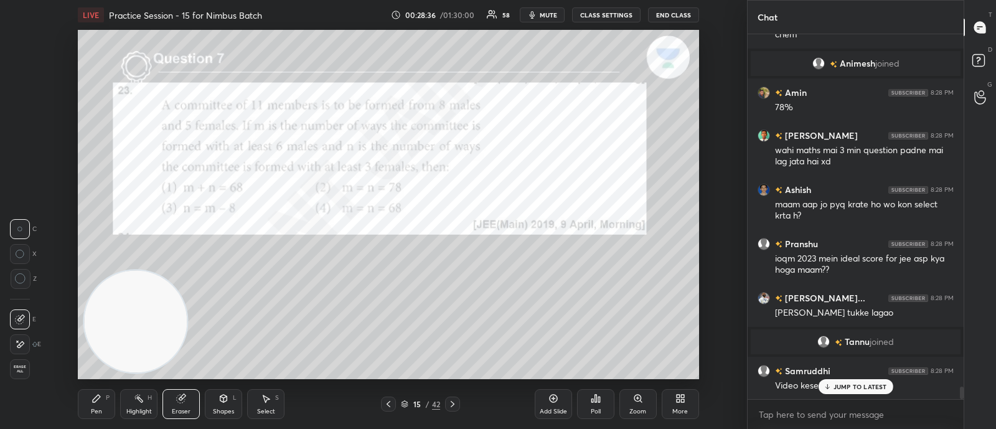
click at [594, 397] on icon at bounding box center [595, 398] width 2 height 7
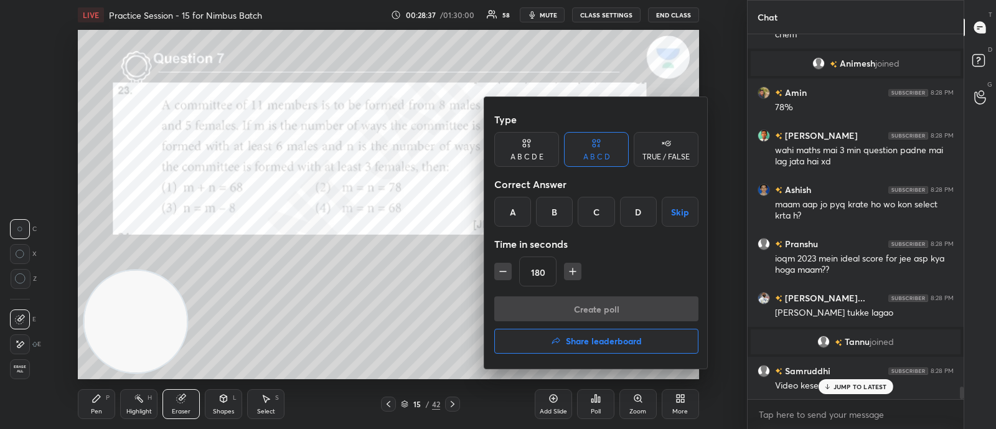
click at [550, 208] on div "B" at bounding box center [554, 212] width 37 height 30
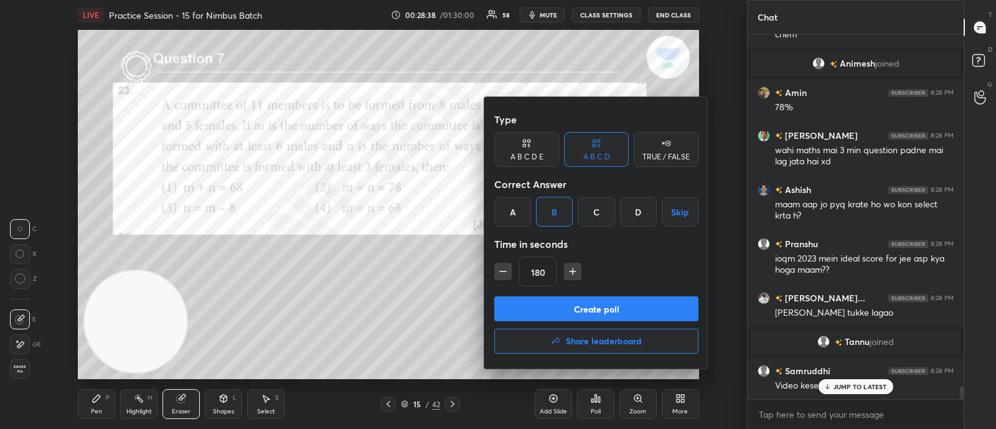
drag, startPoint x: 557, startPoint y: 303, endPoint x: 544, endPoint y: 319, distance: 20.3
click at [558, 303] on button "Create poll" at bounding box center [596, 308] width 204 height 25
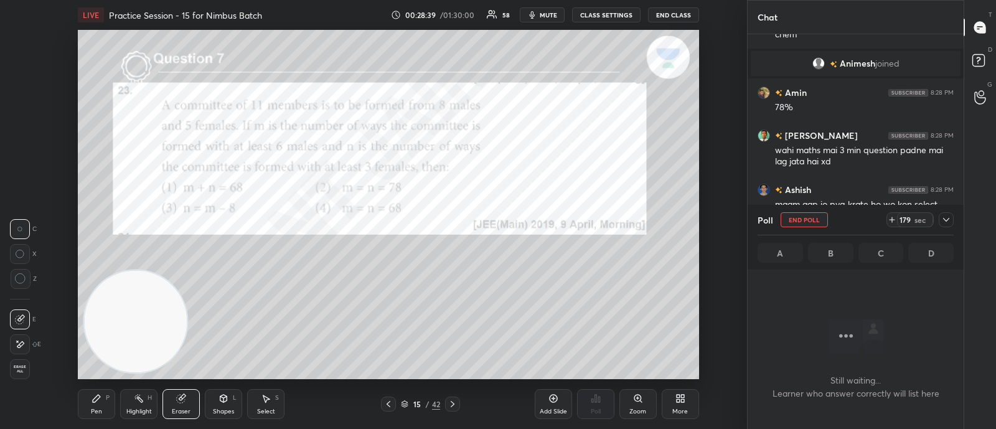
click at [943, 219] on icon at bounding box center [946, 220] width 10 height 10
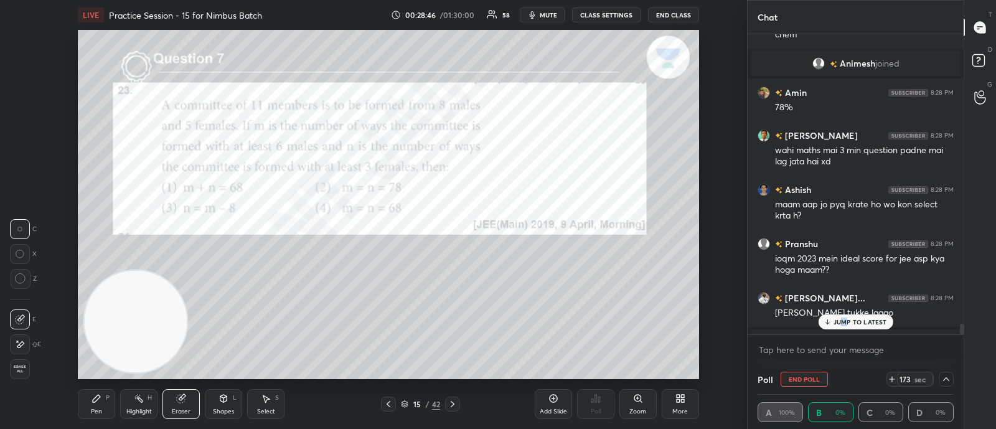
click at [844, 323] on p "JUMP TO LATEST" at bounding box center [860, 321] width 54 height 7
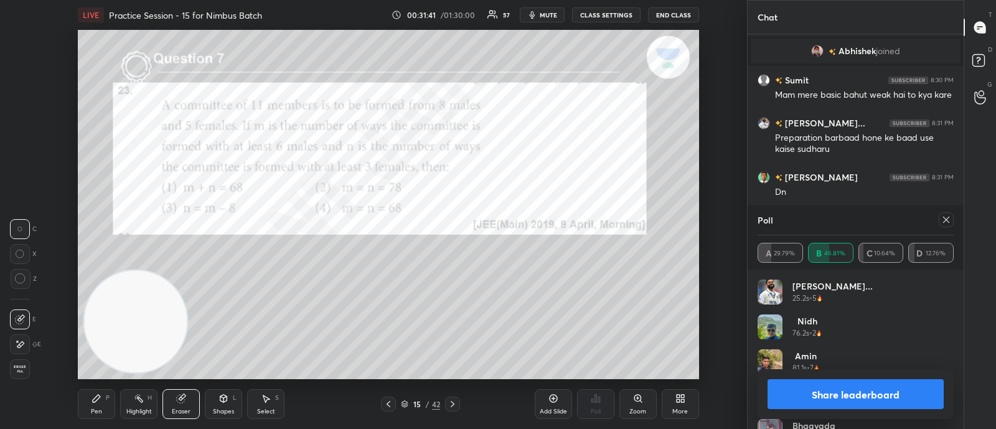
scroll to position [9875, 0]
click at [945, 218] on icon at bounding box center [946, 220] width 10 height 10
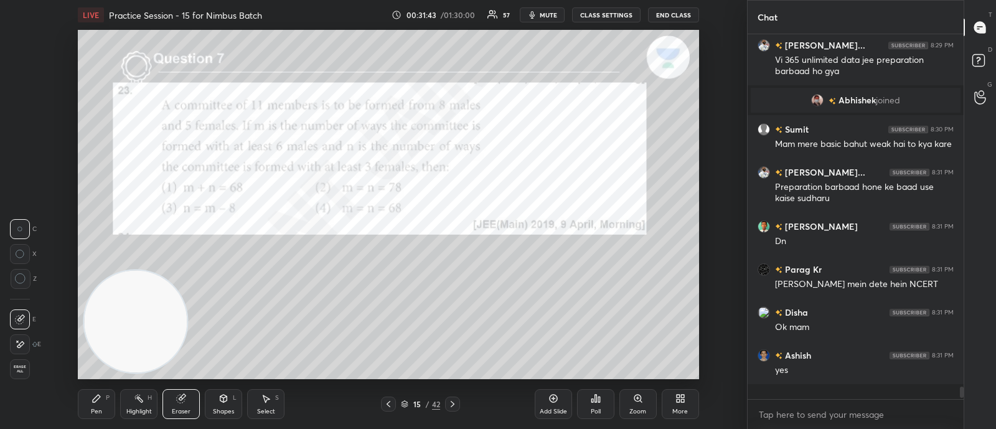
scroll to position [4, 4]
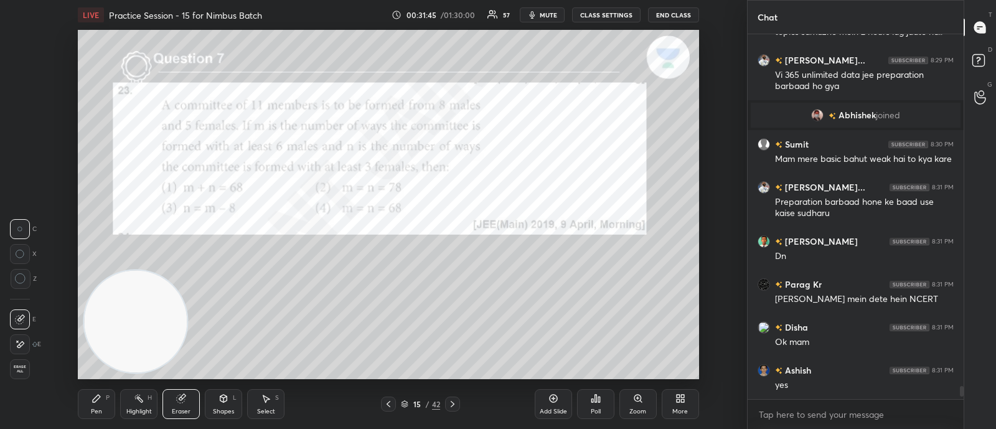
click at [451, 402] on icon at bounding box center [453, 404] width 10 height 10
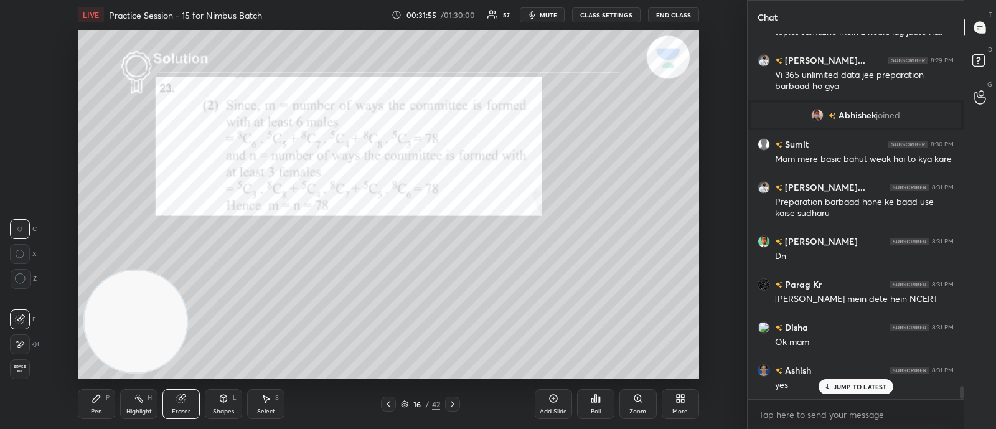
scroll to position [9853, 0]
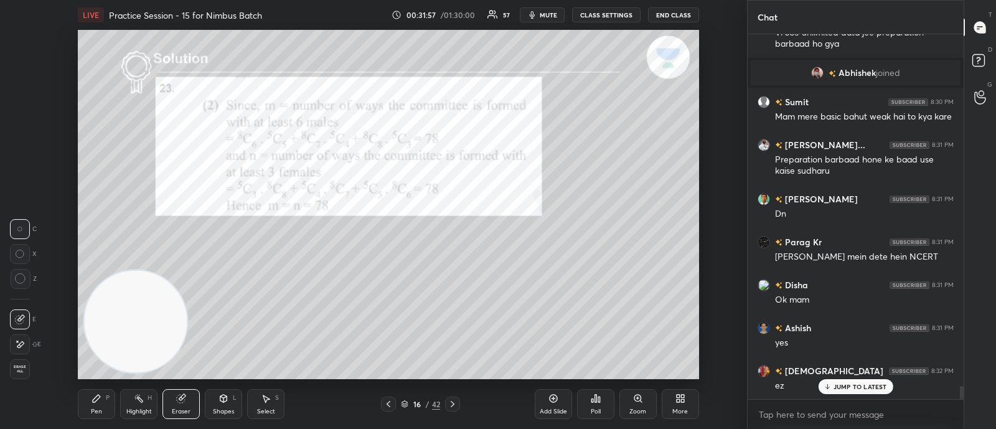
click at [454, 401] on icon at bounding box center [453, 404] width 10 height 10
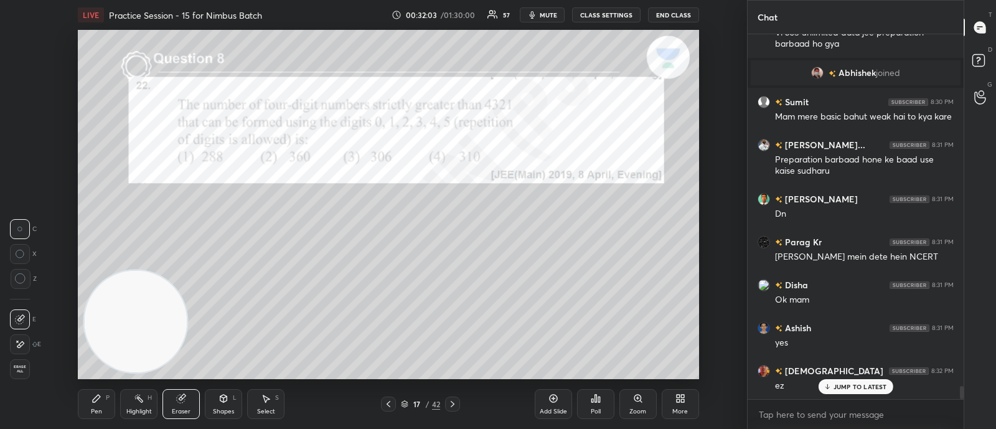
click at [594, 404] on div "Poll" at bounding box center [595, 404] width 37 height 30
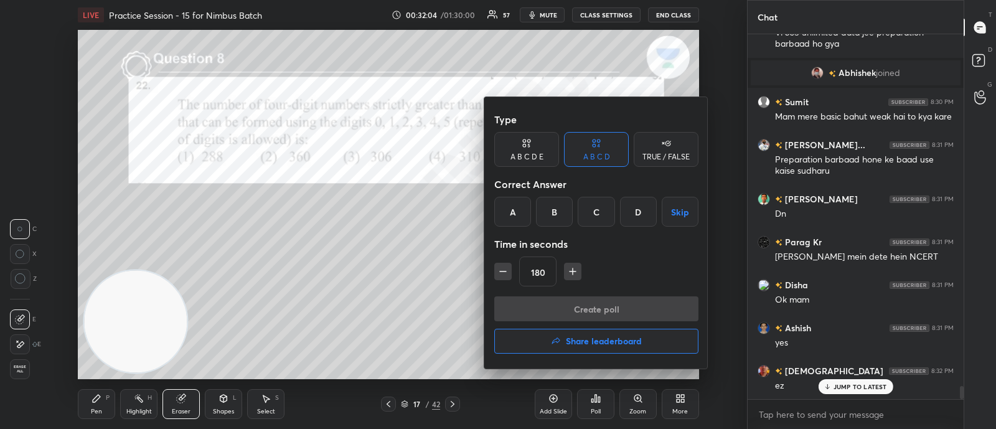
click at [636, 213] on div "D" at bounding box center [638, 212] width 37 height 30
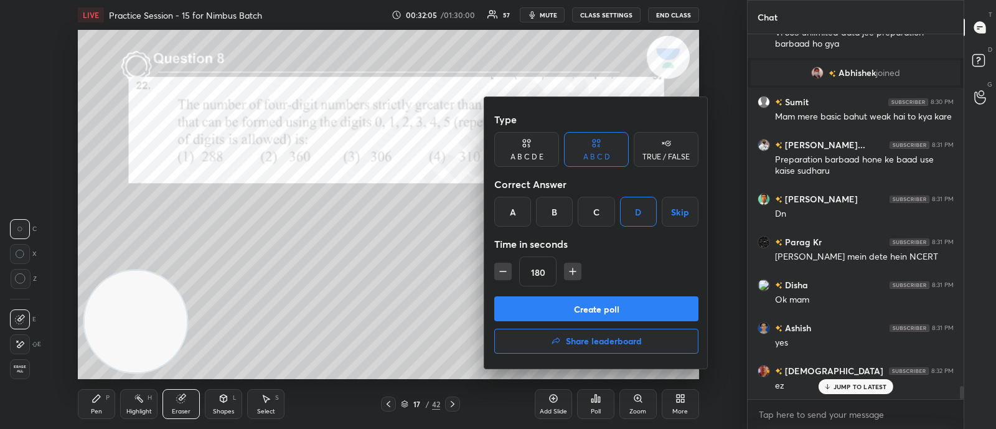
click at [569, 308] on button "Create poll" at bounding box center [596, 308] width 204 height 25
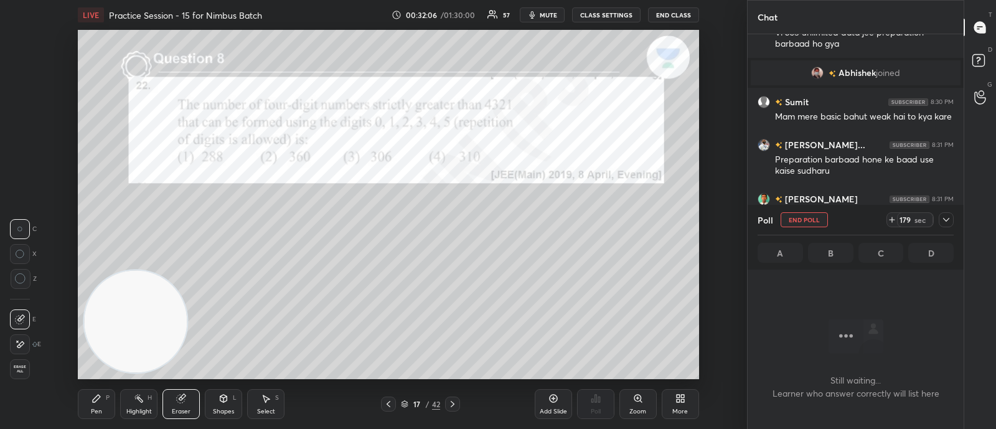
click at [948, 218] on icon at bounding box center [946, 220] width 6 height 4
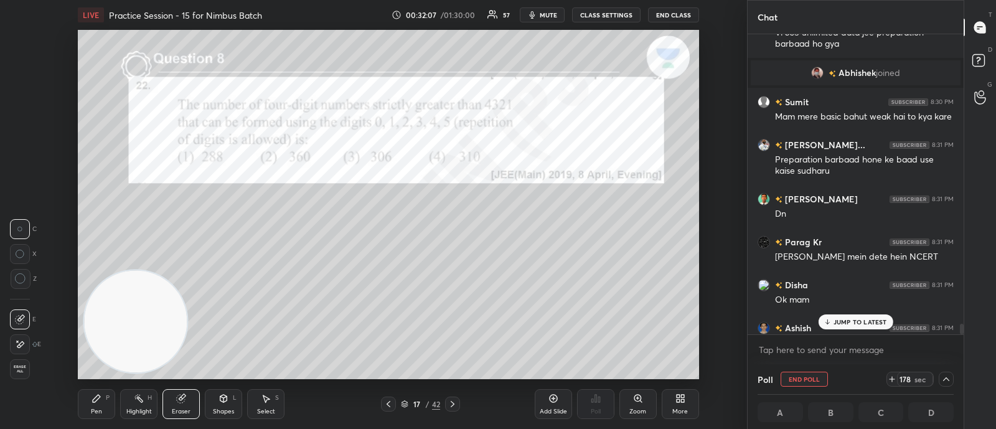
click at [840, 323] on p "JUMP TO LATEST" at bounding box center [860, 321] width 54 height 7
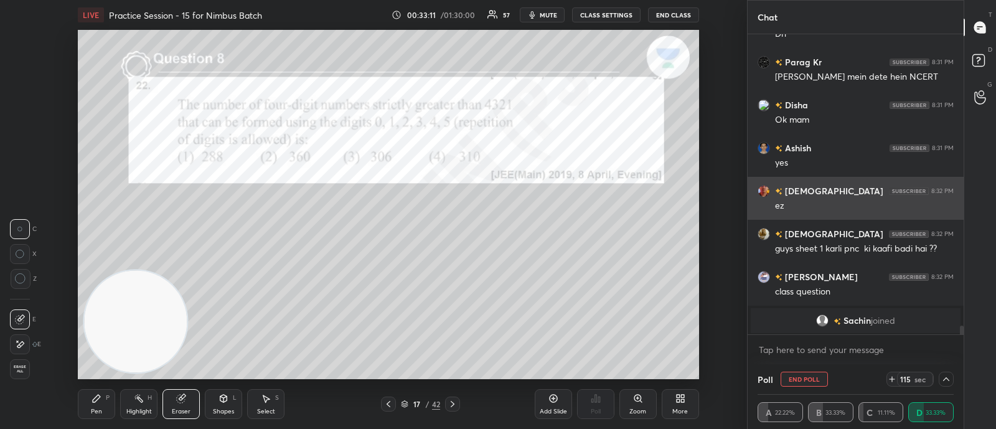
scroll to position [10076, 0]
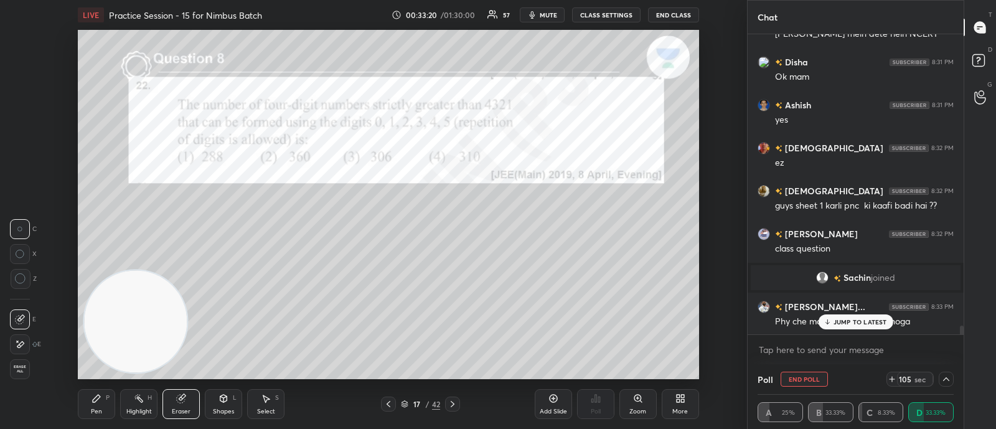
click at [850, 326] on div "JUMP TO LATEST" at bounding box center [855, 321] width 75 height 15
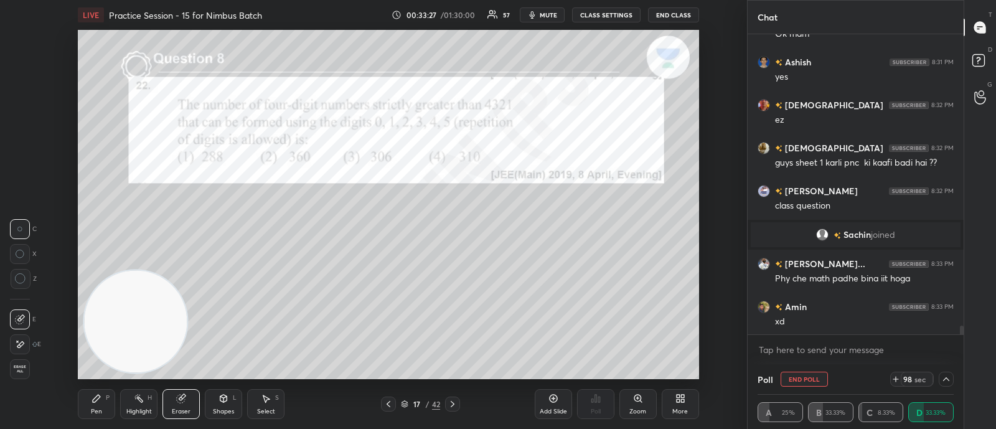
scroll to position [10173, 0]
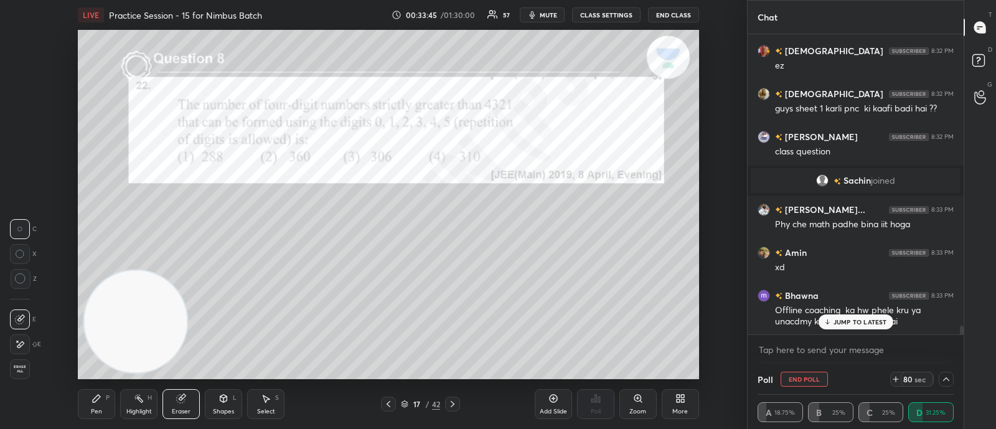
click at [827, 318] on icon at bounding box center [827, 321] width 8 height 7
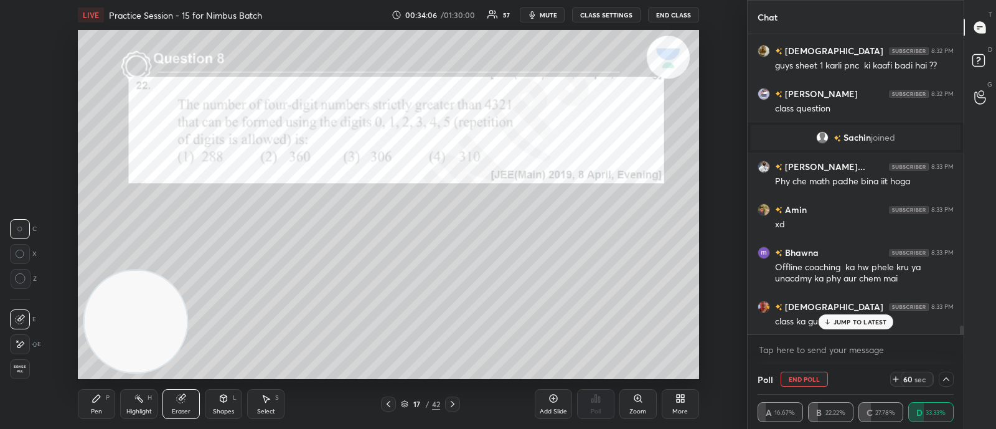
click at [837, 321] on p "JUMP TO LATEST" at bounding box center [860, 321] width 54 height 7
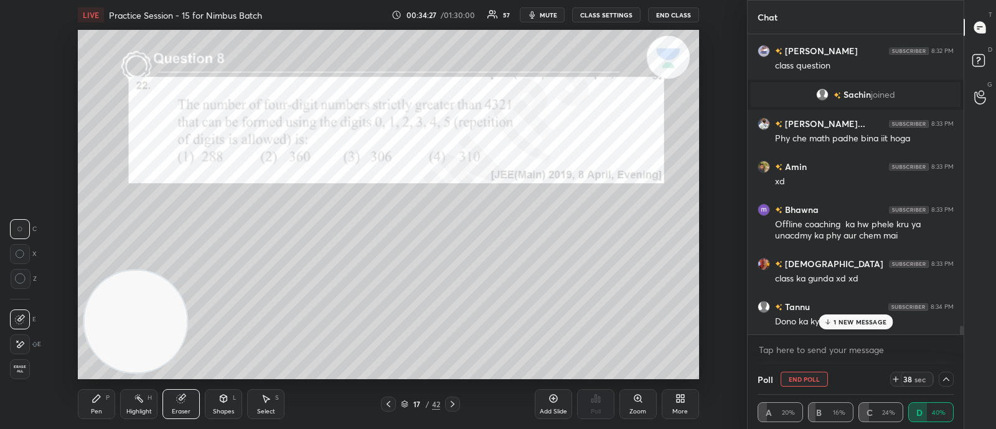
click at [543, 14] on span "mute" at bounding box center [548, 15] width 17 height 9
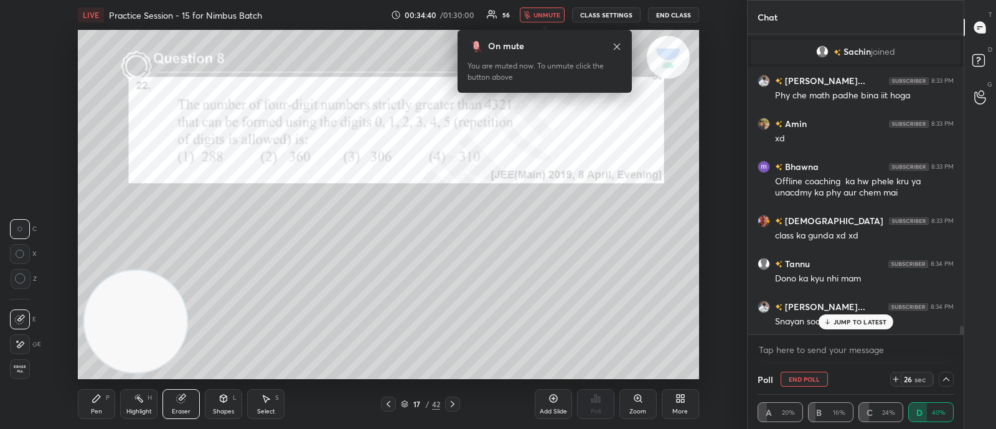
scroll to position [10345, 0]
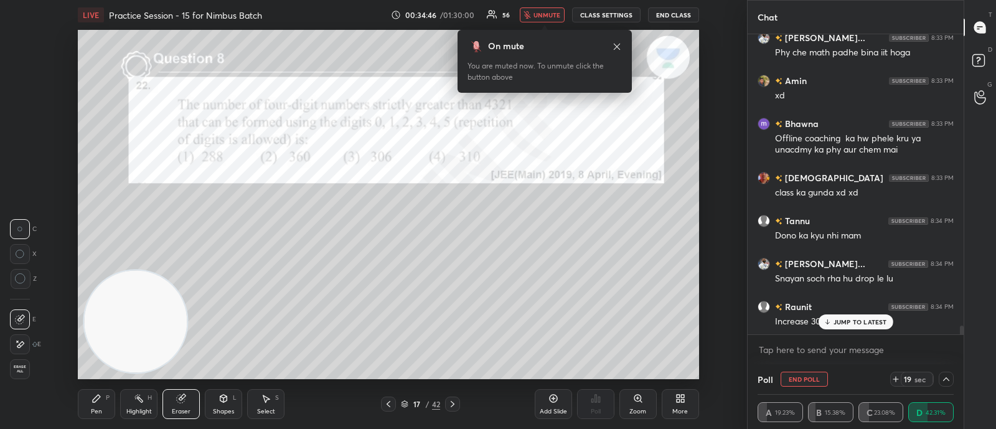
click at [543, 14] on span "unmute" at bounding box center [546, 15] width 27 height 9
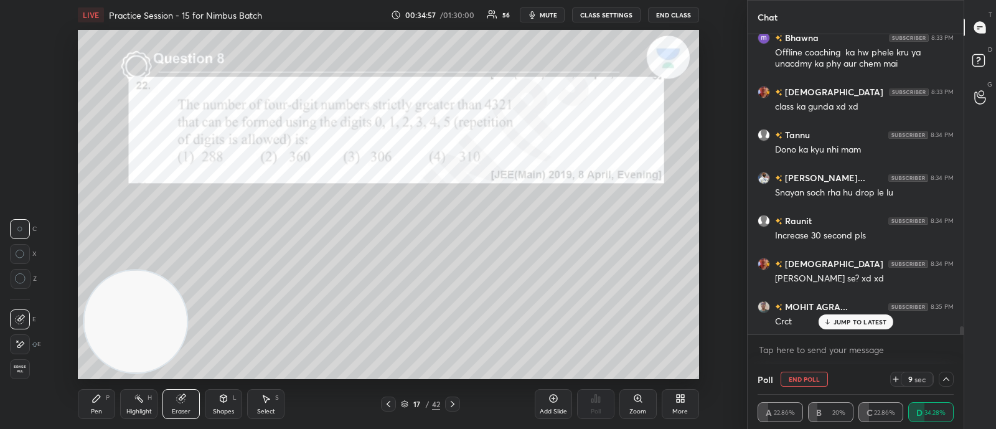
scroll to position [10474, 0]
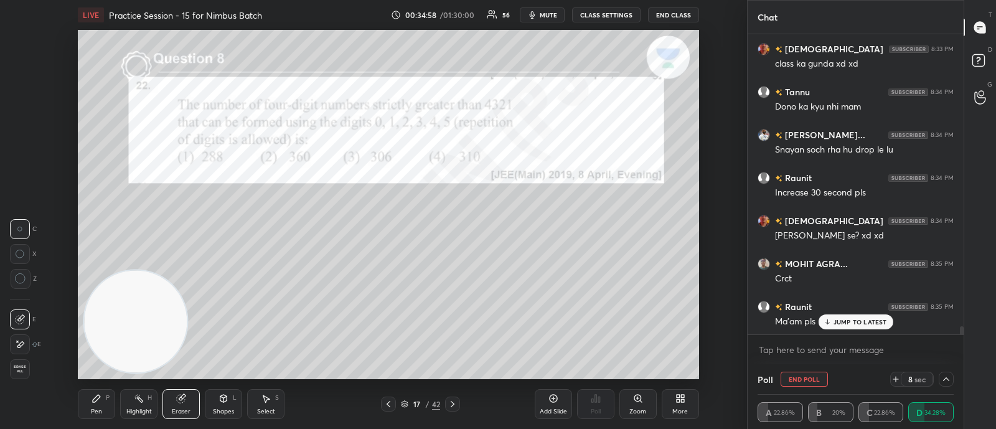
click at [894, 380] on icon at bounding box center [896, 379] width 10 height 10
click at [893, 378] on icon at bounding box center [896, 379] width 10 height 10
click at [894, 378] on icon at bounding box center [896, 379] width 10 height 10
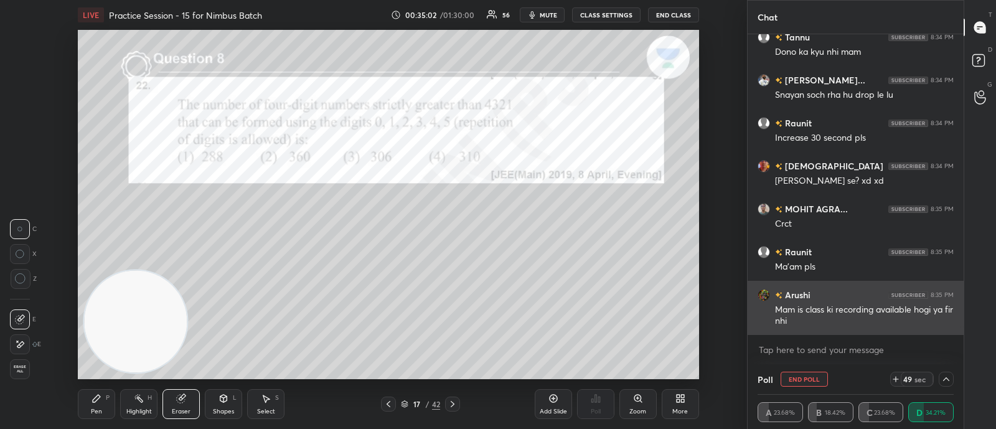
click at [865, 322] on div "Mam is class ki recording available hogi ya fir nhi" at bounding box center [864, 316] width 179 height 24
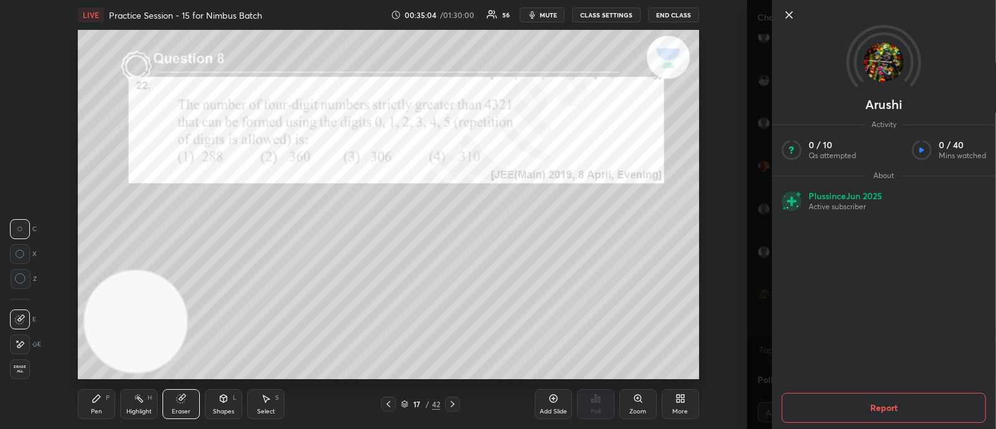
click at [787, 14] on icon at bounding box center [789, 14] width 15 height 15
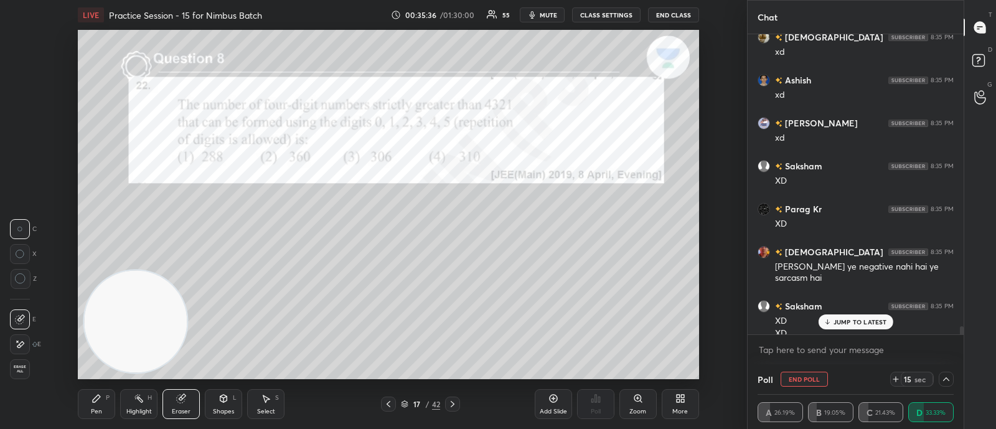
scroll to position [11153, 0]
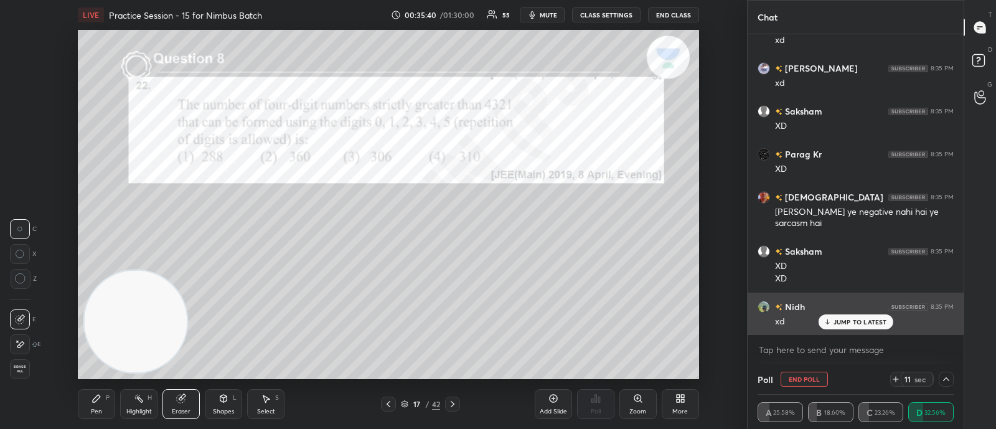
click at [840, 321] on p "JUMP TO LATEST" at bounding box center [860, 321] width 54 height 7
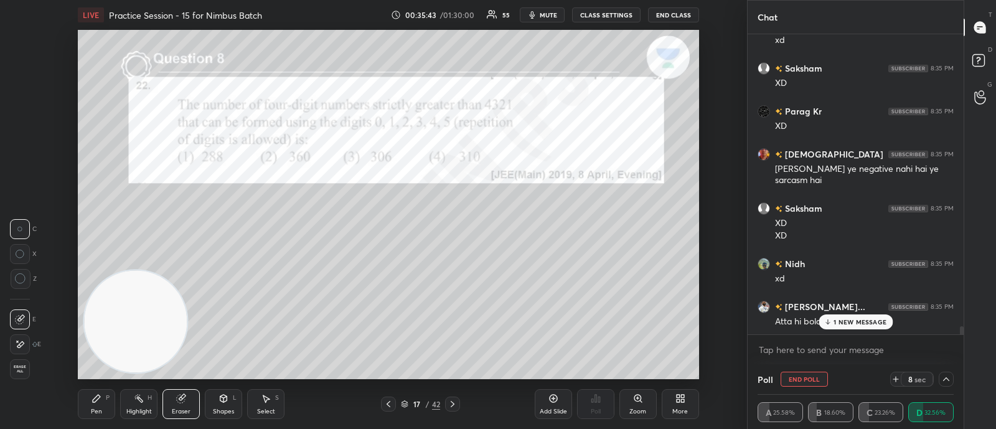
scroll to position [11239, 0]
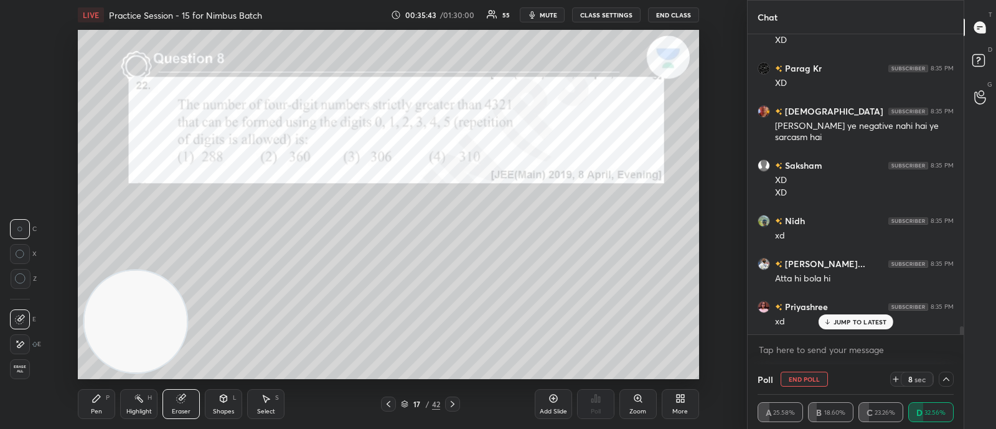
click at [835, 319] on p "JUMP TO LATEST" at bounding box center [860, 321] width 54 height 7
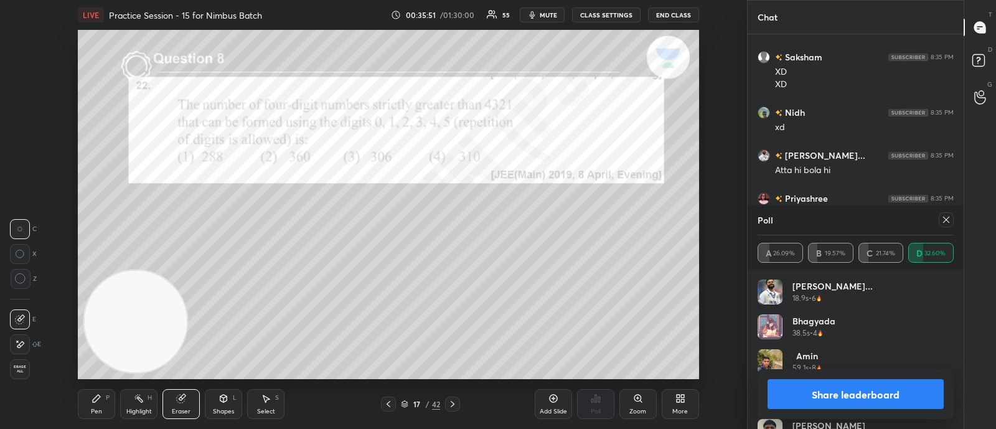
scroll to position [11390, 0]
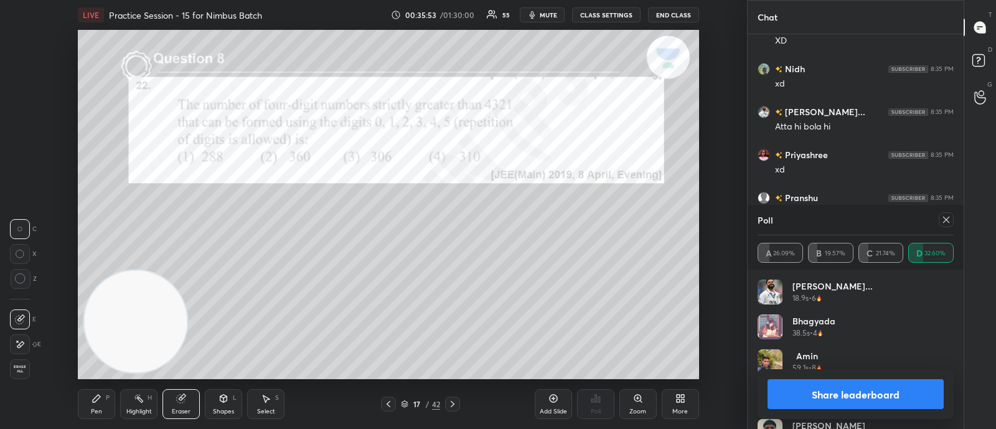
click at [944, 221] on icon at bounding box center [946, 220] width 10 height 10
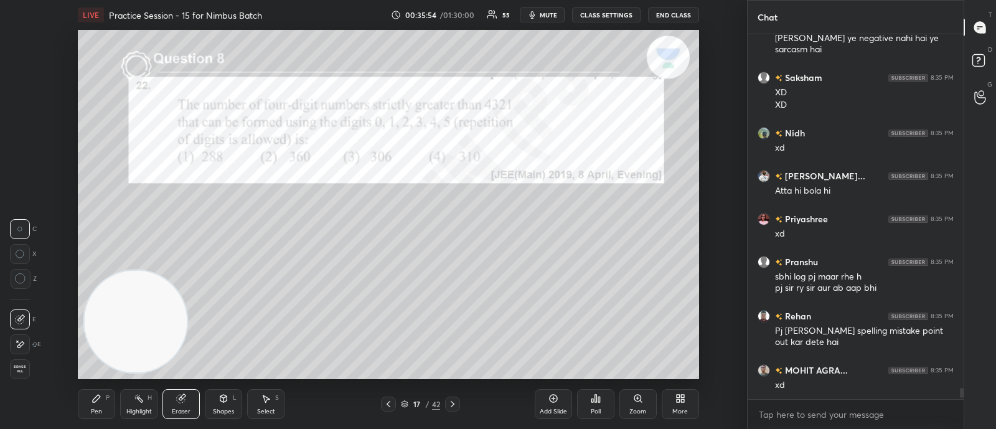
scroll to position [11326, 0]
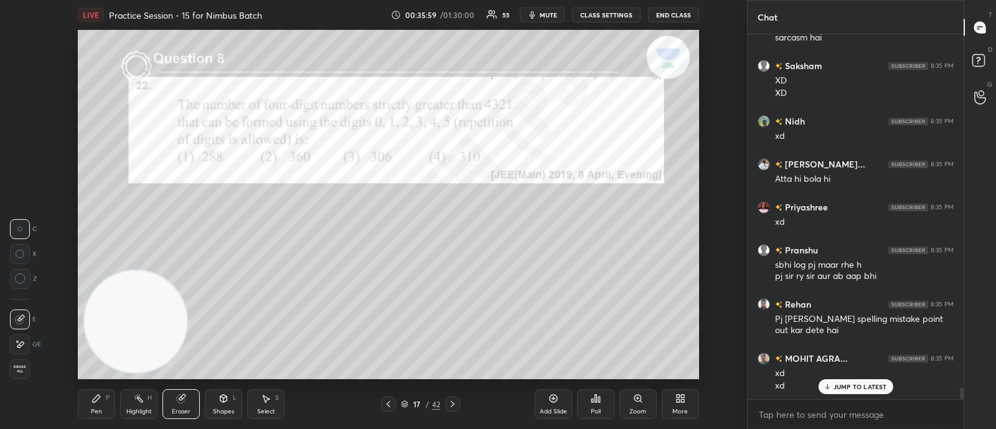
click at [451, 405] on icon at bounding box center [453, 404] width 10 height 10
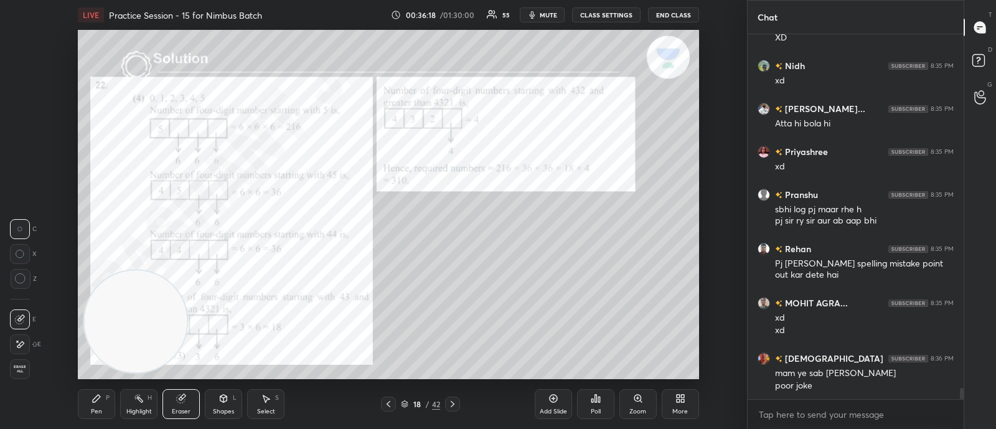
scroll to position [11437, 0]
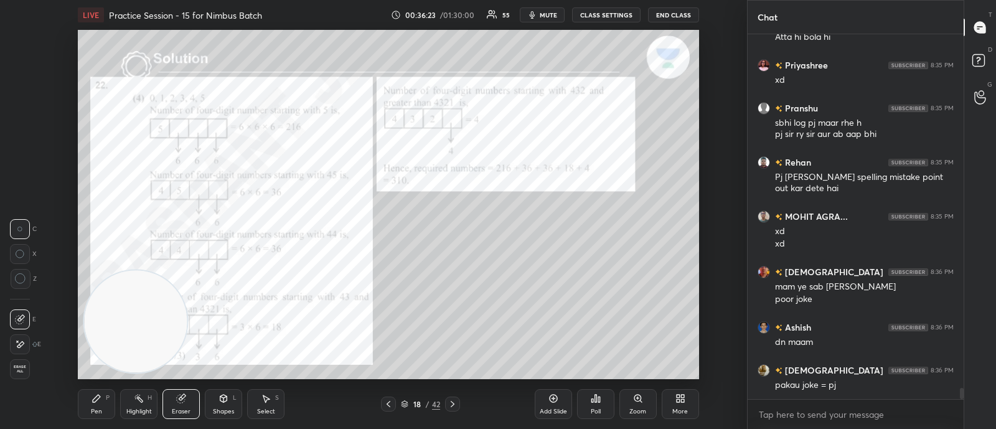
click at [451, 403] on icon at bounding box center [453, 404] width 10 height 10
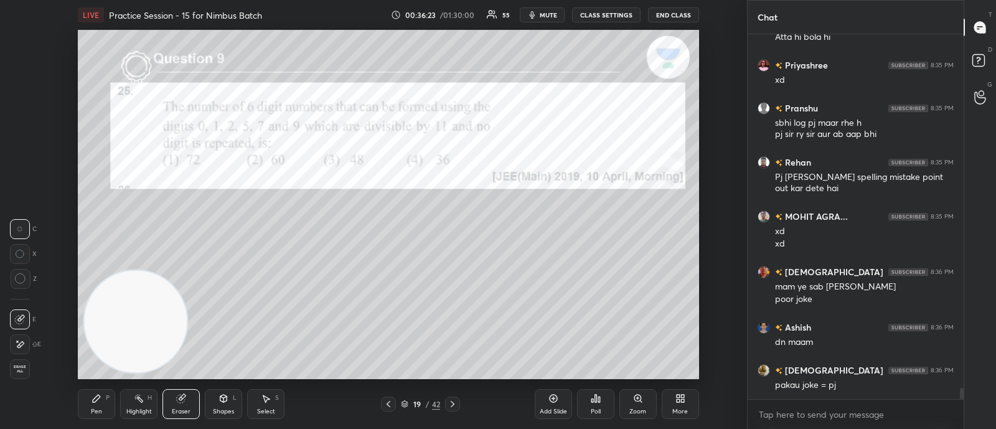
click at [454, 401] on icon at bounding box center [453, 404] width 10 height 10
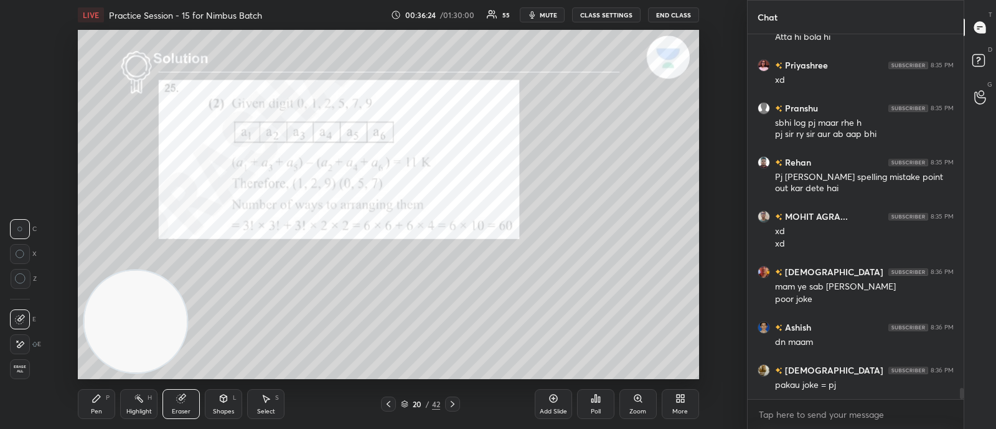
click at [387, 403] on icon at bounding box center [388, 404] width 10 height 10
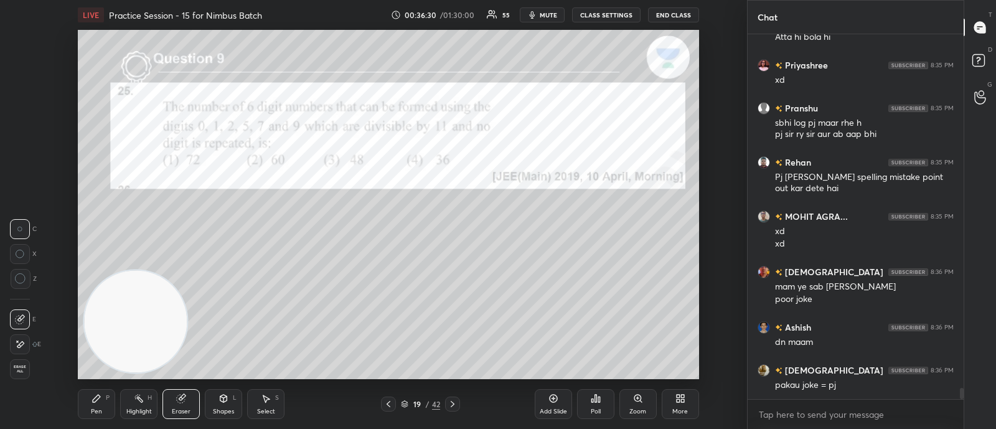
click at [596, 402] on icon at bounding box center [596, 398] width 10 height 10
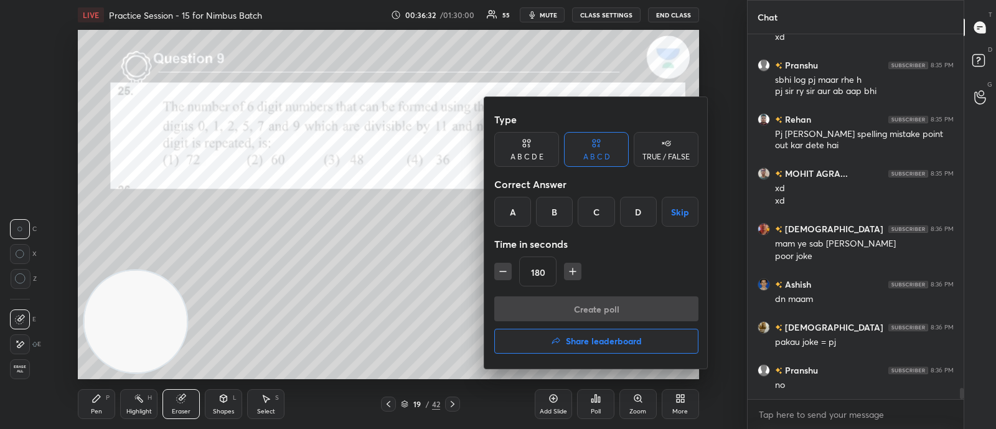
scroll to position [11552, 0]
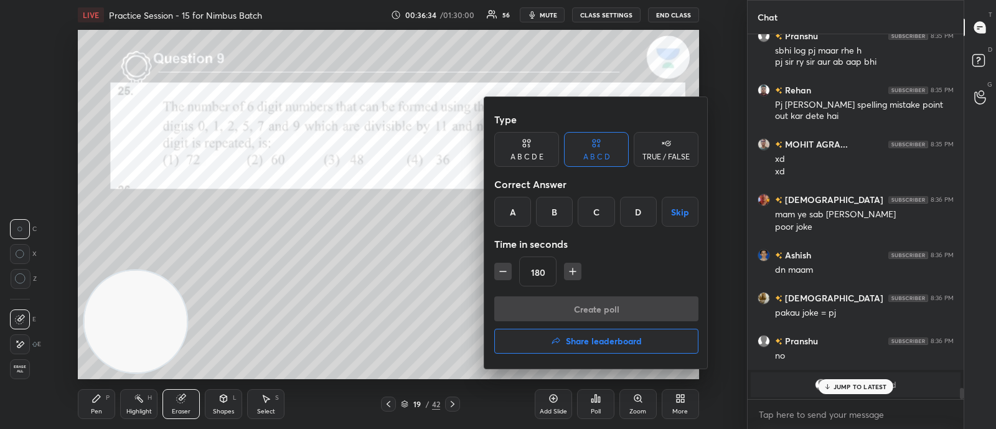
click at [550, 210] on div "B" at bounding box center [554, 212] width 37 height 30
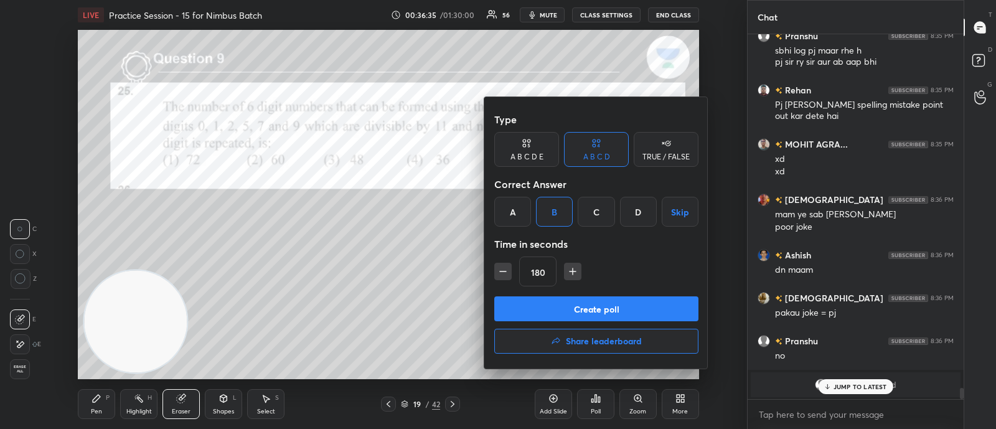
click at [551, 306] on button "Create poll" at bounding box center [596, 308] width 204 height 25
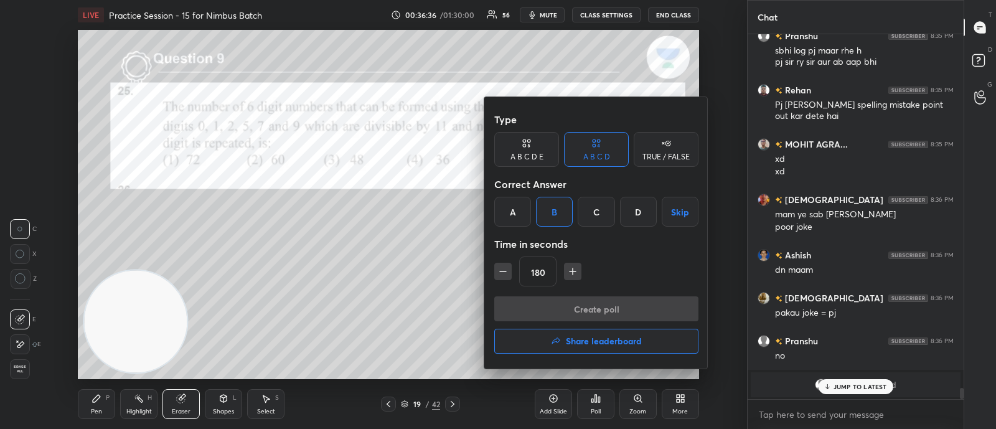
scroll to position [4, 4]
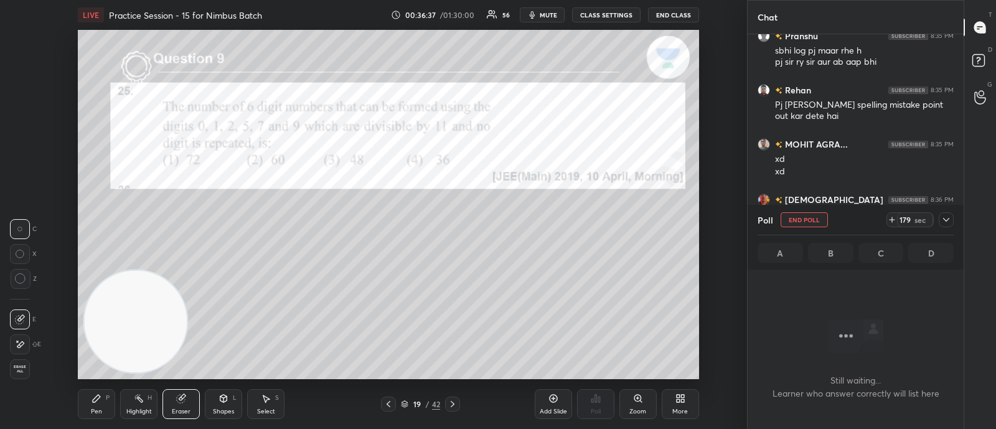
click at [945, 220] on icon at bounding box center [946, 220] width 10 height 10
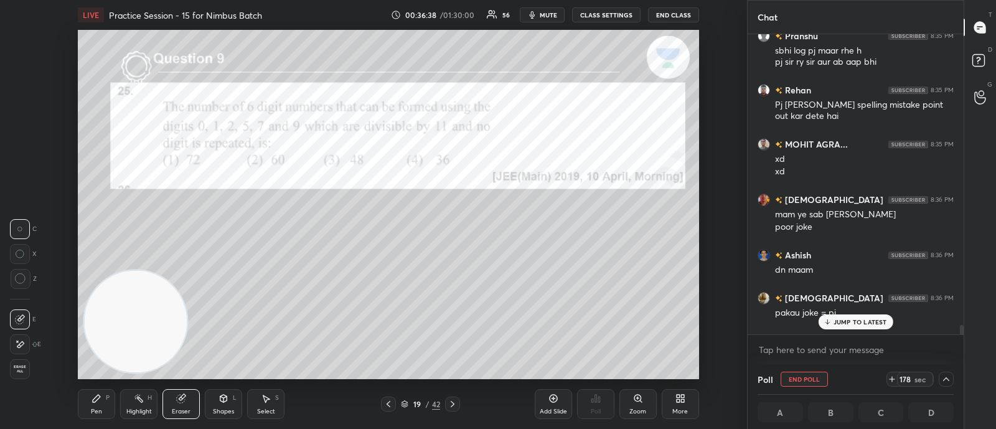
click at [858, 322] on p "JUMP TO LATEST" at bounding box center [860, 321] width 54 height 7
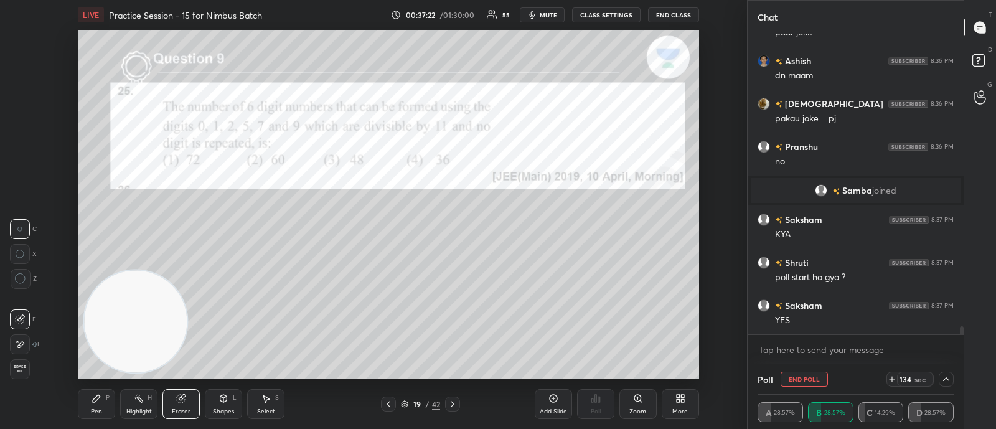
scroll to position [11128, 0]
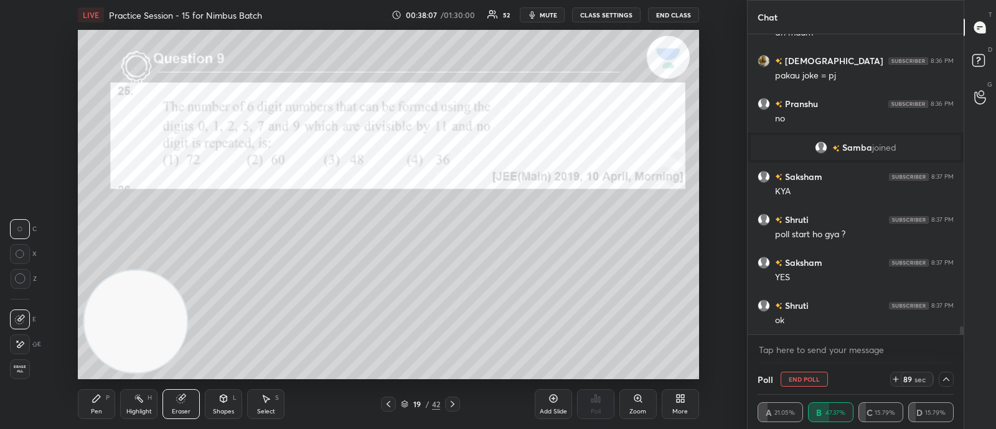
click at [90, 406] on div "Pen P" at bounding box center [96, 404] width 37 height 30
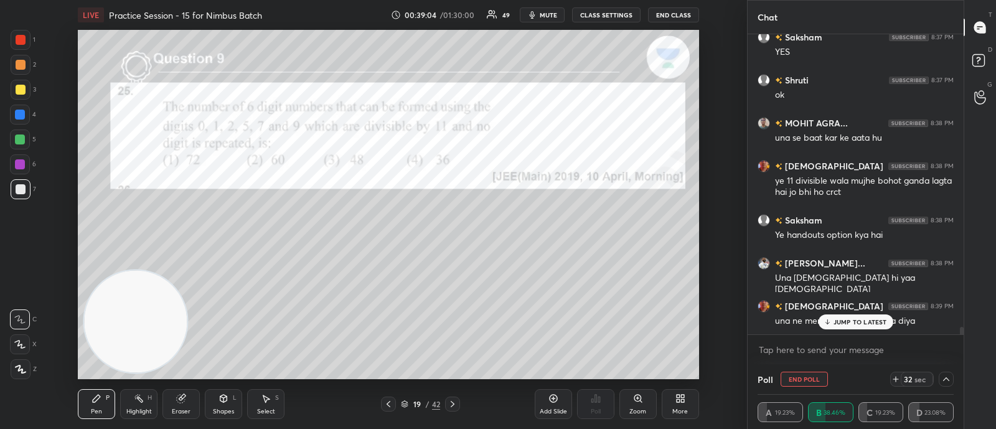
scroll to position [11397, 0]
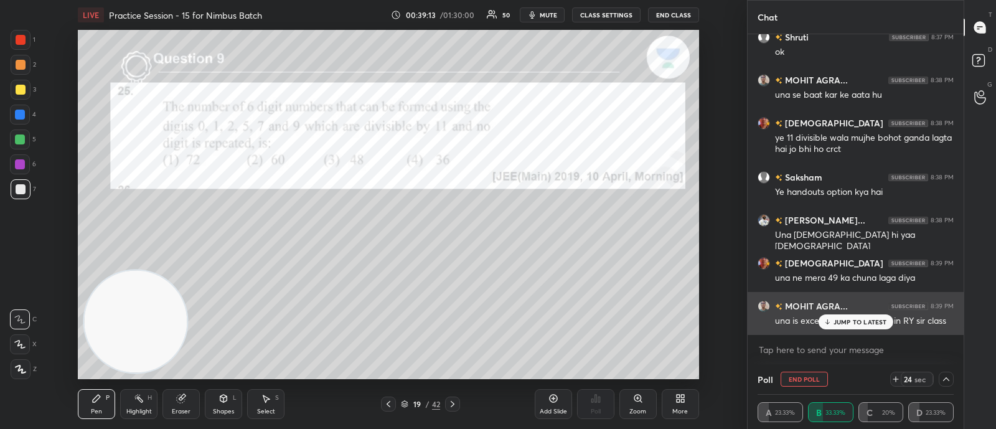
click at [837, 316] on div "JUMP TO LATEST" at bounding box center [855, 321] width 75 height 15
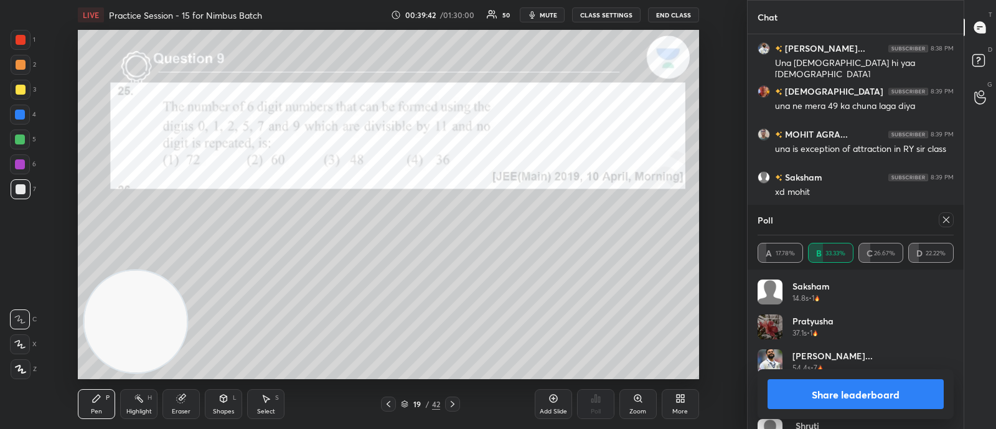
scroll to position [11611, 0]
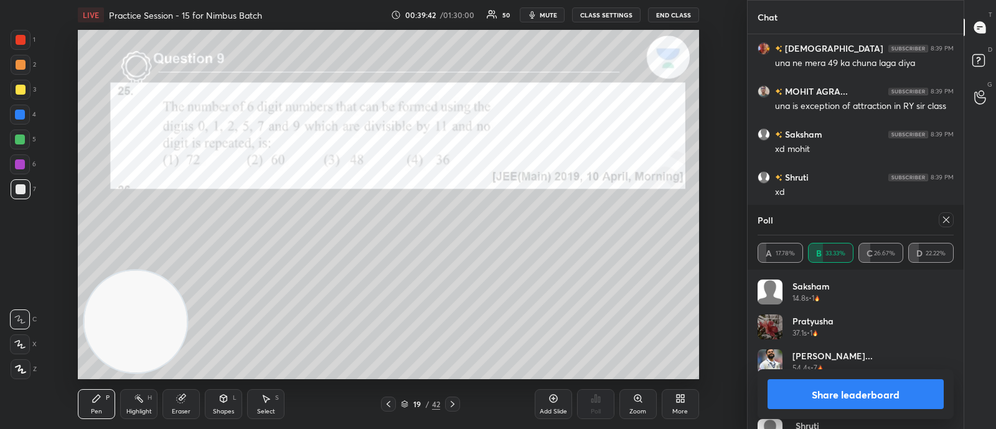
click at [947, 220] on icon at bounding box center [946, 220] width 10 height 10
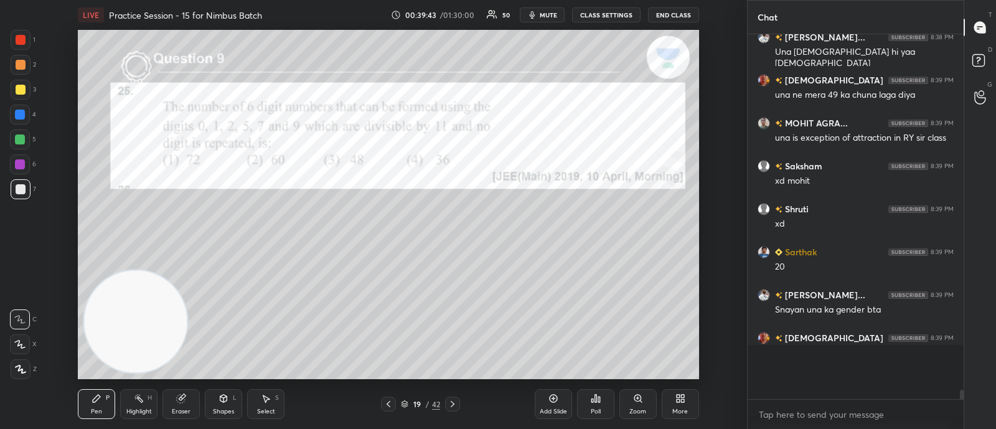
scroll to position [361, 212]
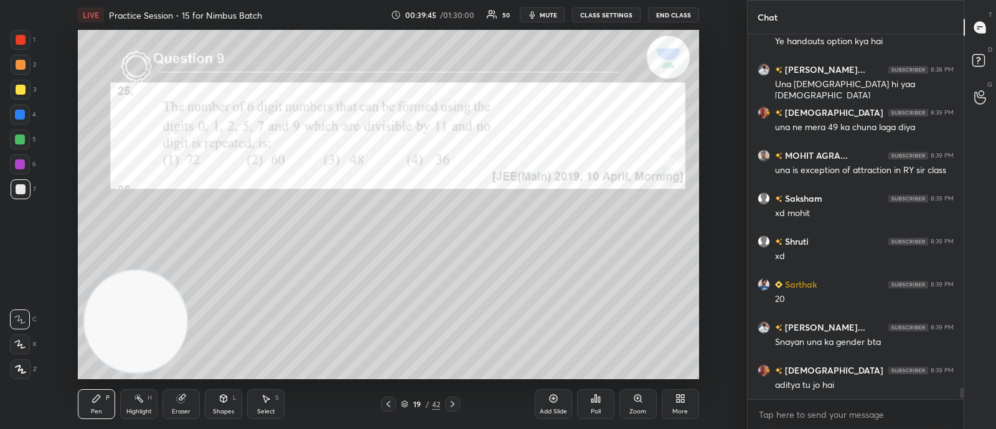
click at [454, 403] on icon at bounding box center [453, 404] width 10 height 10
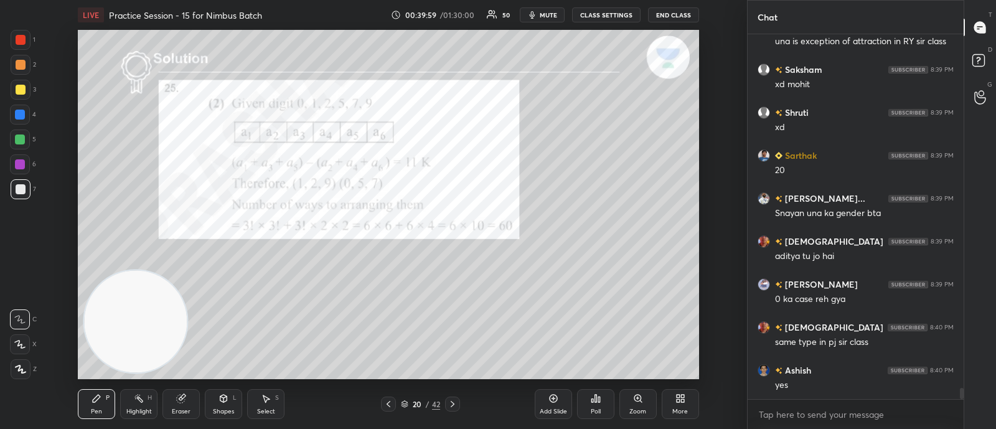
scroll to position [11719, 0]
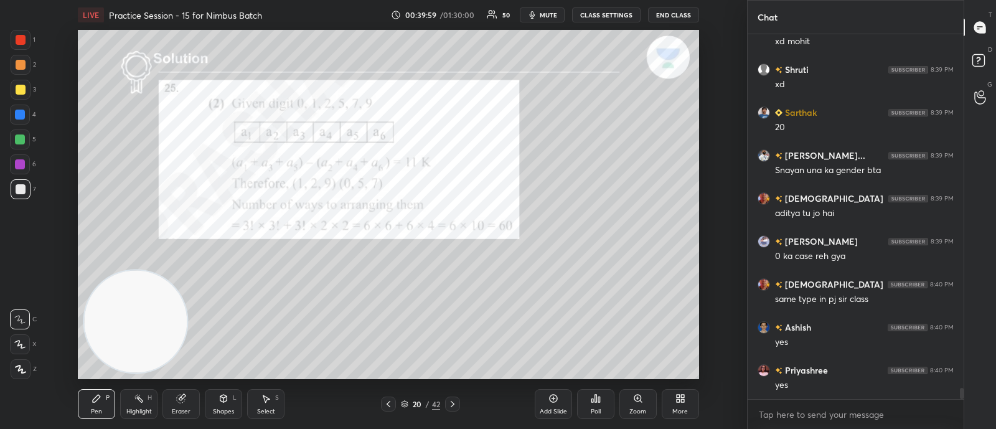
click at [454, 404] on icon at bounding box center [453, 404] width 10 height 10
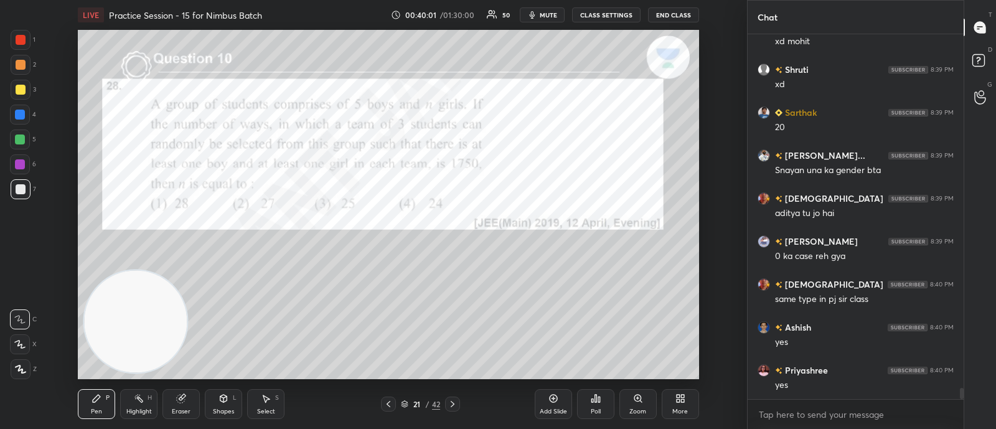
click at [595, 397] on icon at bounding box center [595, 398] width 2 height 7
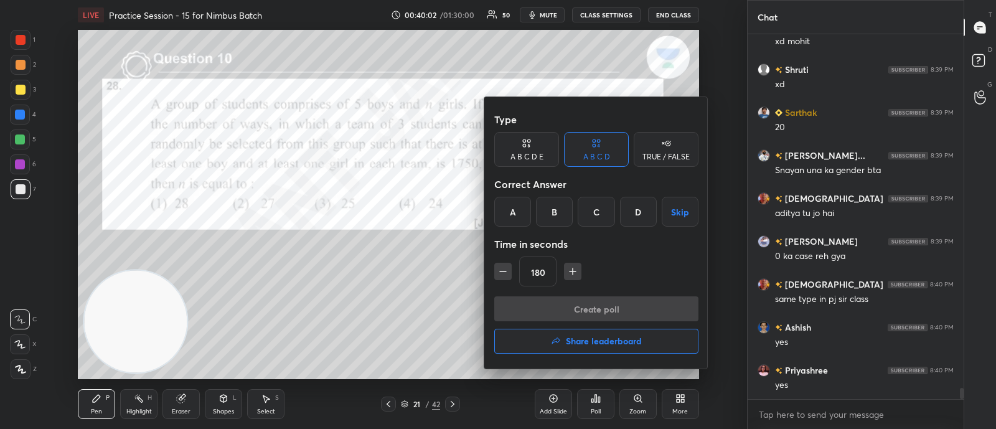
click at [591, 217] on div "C" at bounding box center [596, 212] width 37 height 30
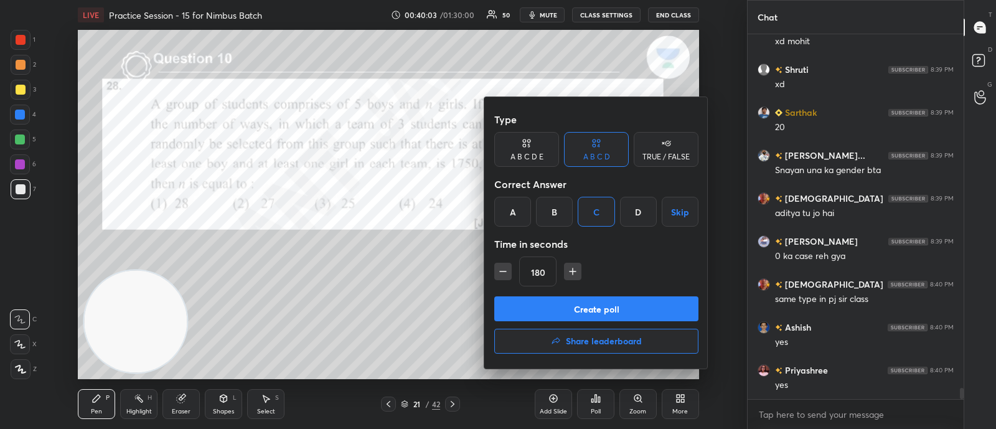
click at [591, 307] on button "Create poll" at bounding box center [596, 308] width 204 height 25
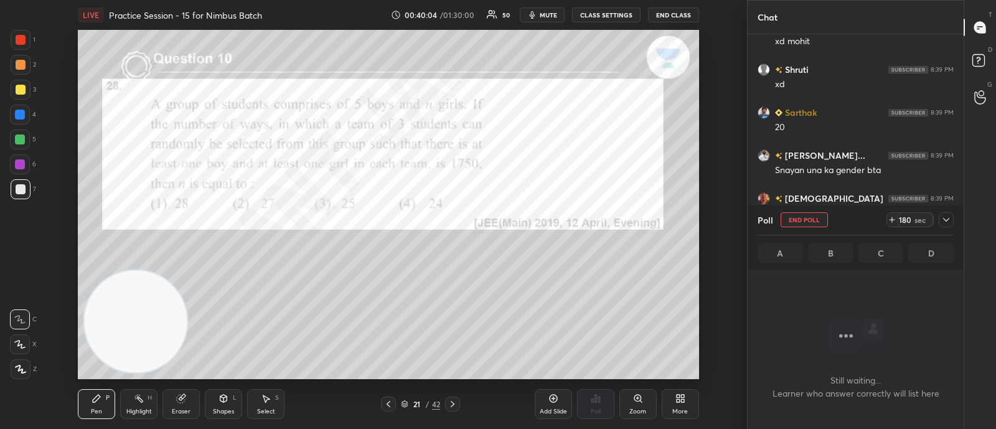
scroll to position [194, 212]
click at [945, 220] on icon at bounding box center [946, 220] width 6 height 4
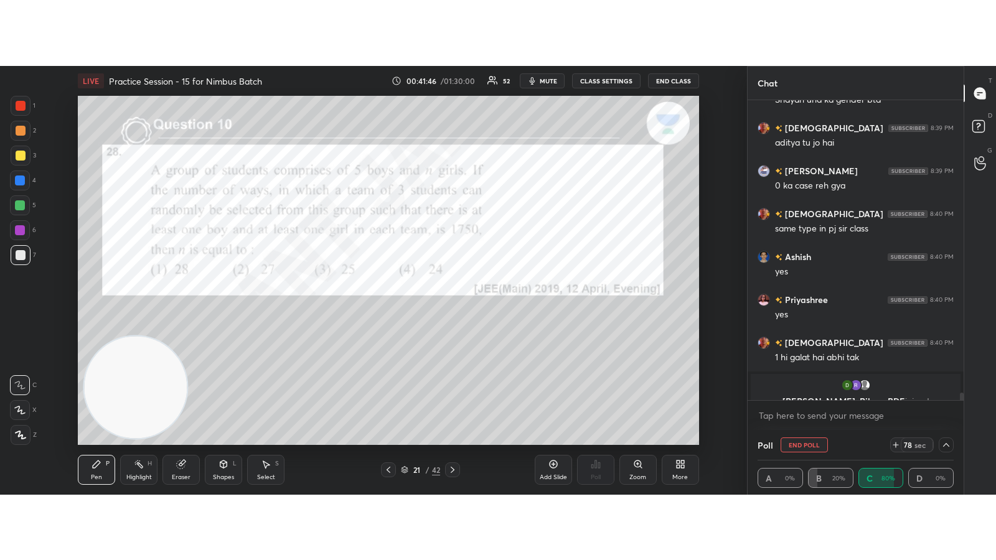
scroll to position [11593, 0]
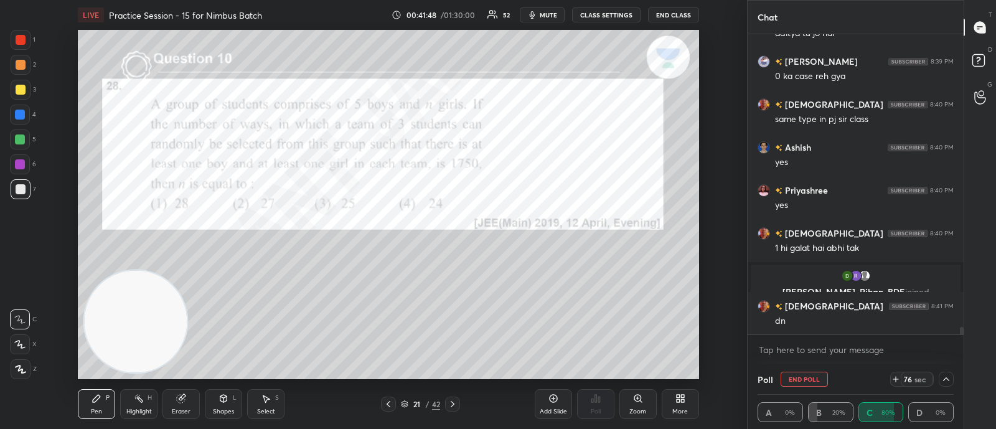
click at [675, 403] on icon at bounding box center [680, 398] width 10 height 10
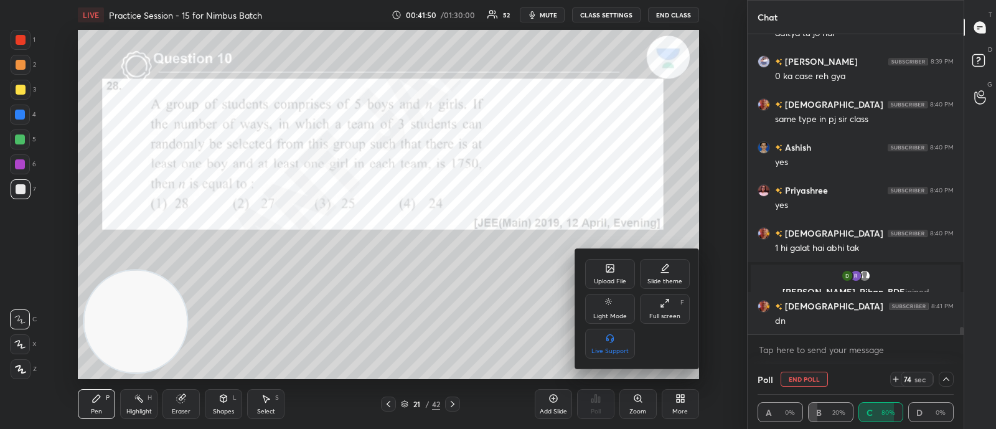
click at [662, 306] on icon at bounding box center [662, 305] width 2 height 2
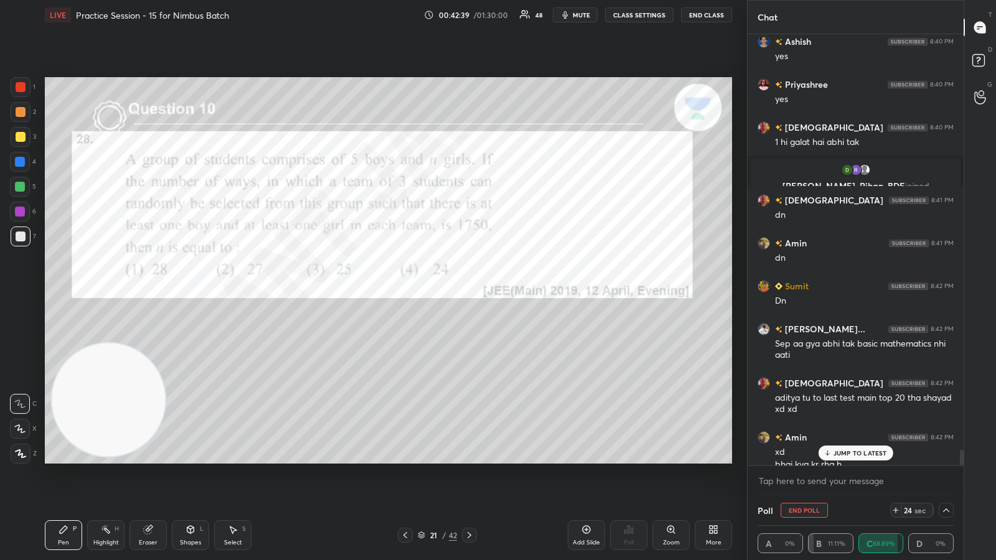
scroll to position [11735, 0]
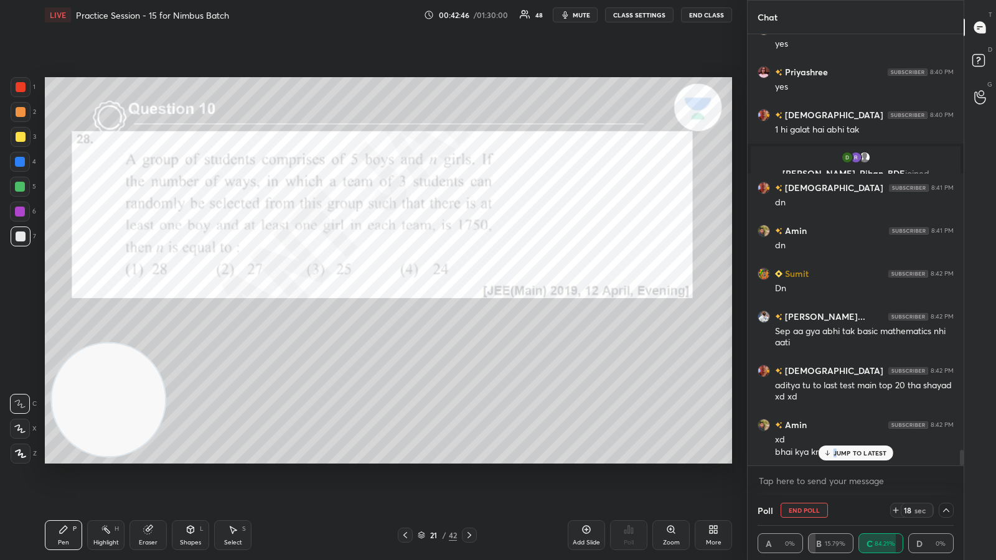
click at [834, 428] on p "JUMP TO LATEST" at bounding box center [860, 452] width 54 height 7
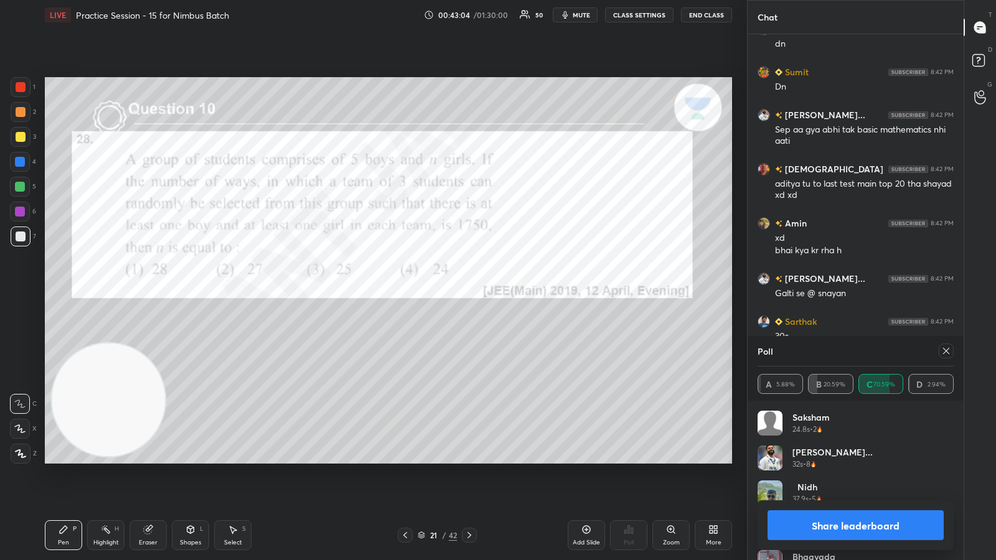
scroll to position [146, 192]
click at [838, 428] on button "Share leaderboard" at bounding box center [855, 525] width 176 height 30
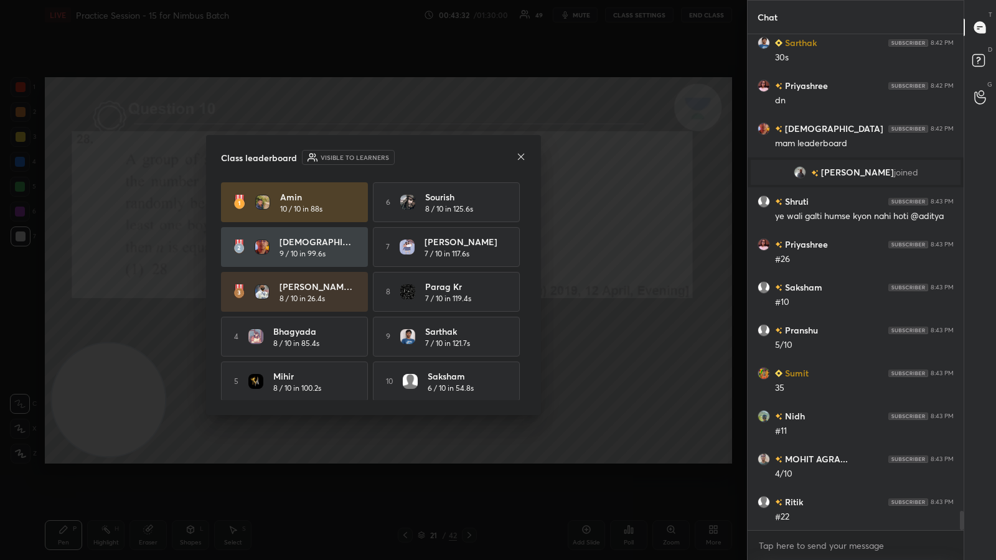
scroll to position [12156, 0]
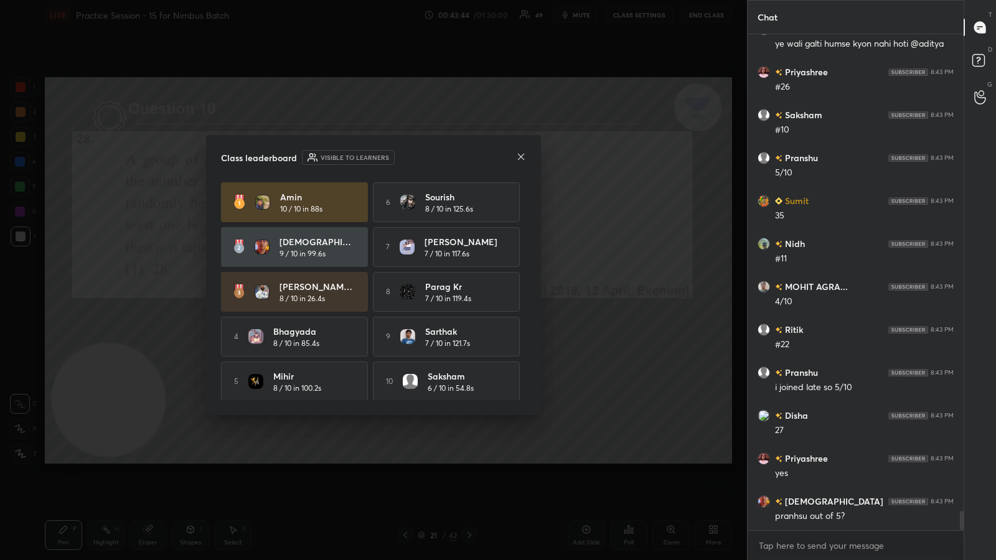
drag, startPoint x: 525, startPoint y: 152, endPoint x: 518, endPoint y: 159, distance: 10.1
click at [526, 153] on div "Class leaderboard Visible to learners [PERSON_NAME] 10 / 10 in 88s 6 Sourish 8 …" at bounding box center [373, 275] width 335 height 280
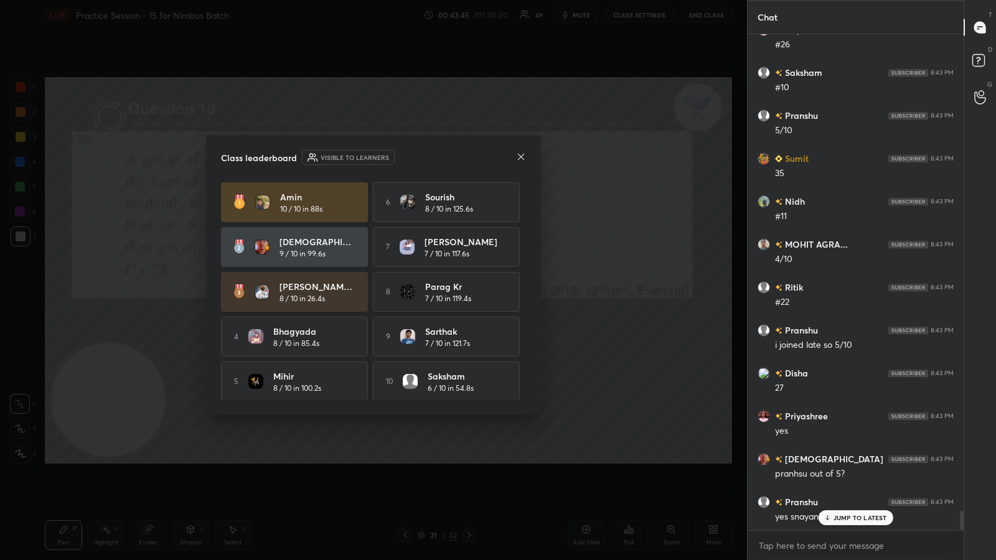
click at [518, 156] on icon at bounding box center [521, 157] width 10 height 10
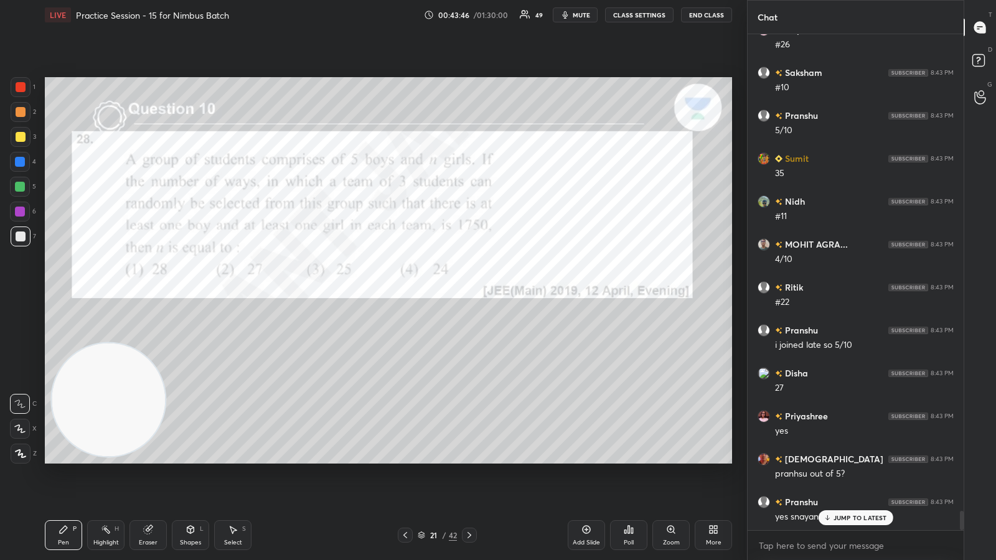
click at [471, 428] on icon at bounding box center [469, 535] width 10 height 10
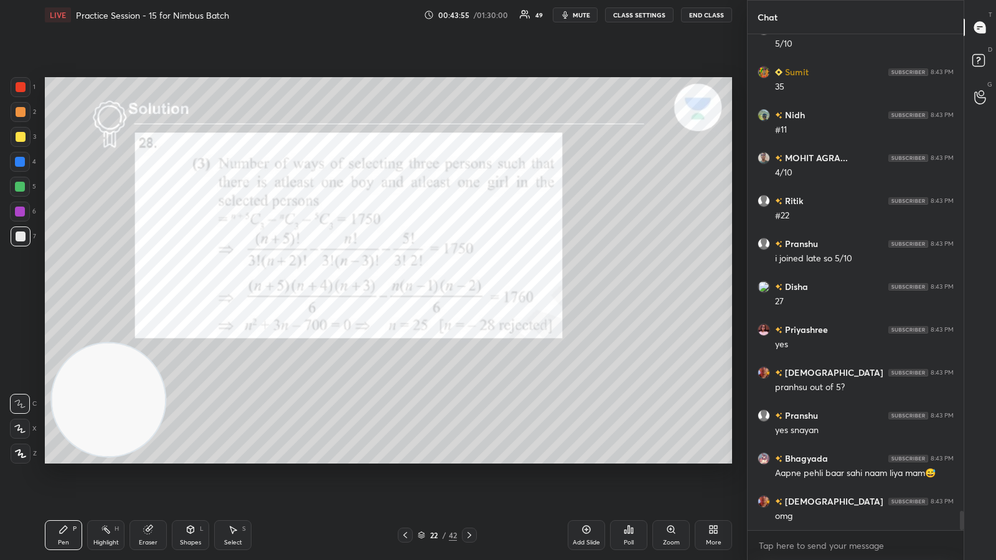
click at [473, 428] on icon at bounding box center [469, 535] width 10 height 10
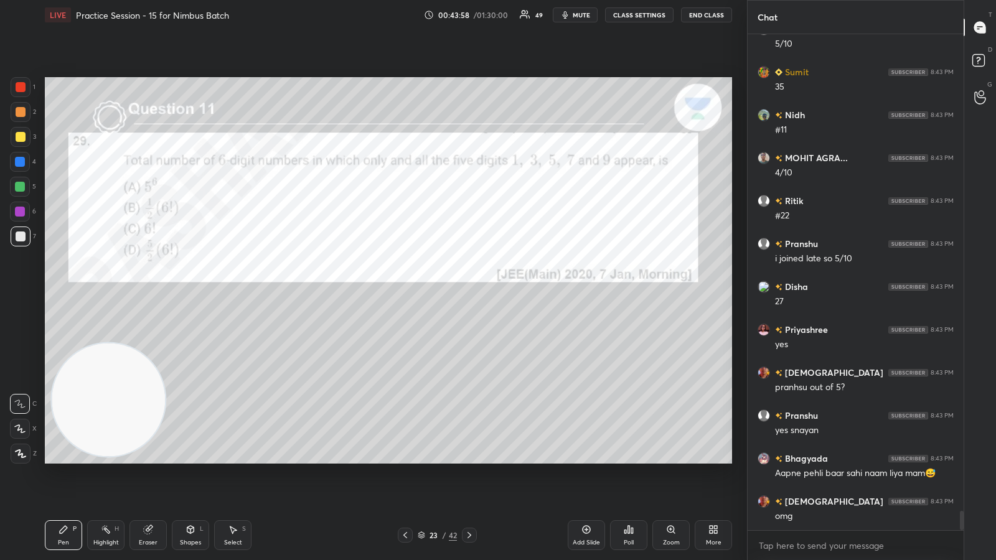
click at [627, 428] on div "Poll" at bounding box center [628, 535] width 37 height 30
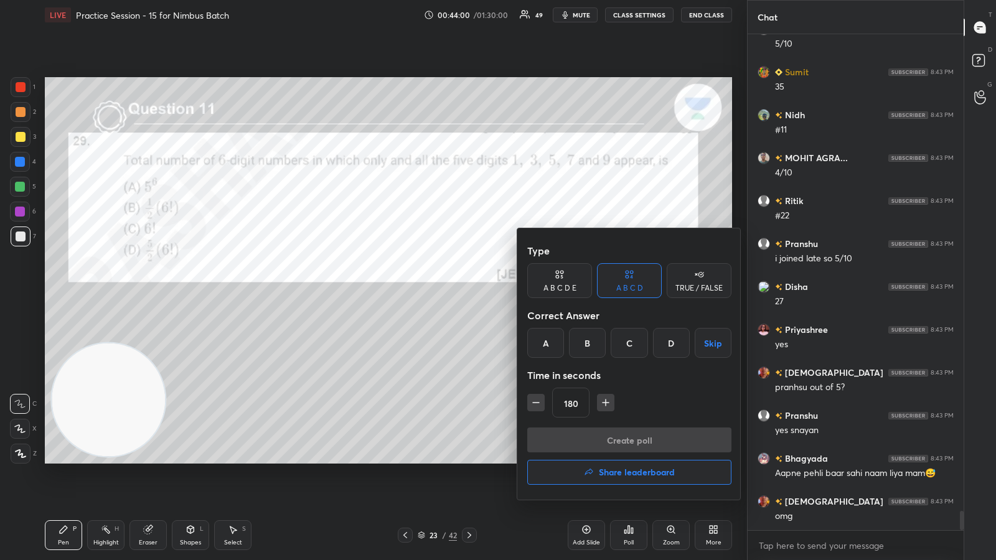
click at [669, 342] on div "D" at bounding box center [671, 343] width 37 height 30
click at [607, 428] on button "Create poll" at bounding box center [629, 440] width 204 height 25
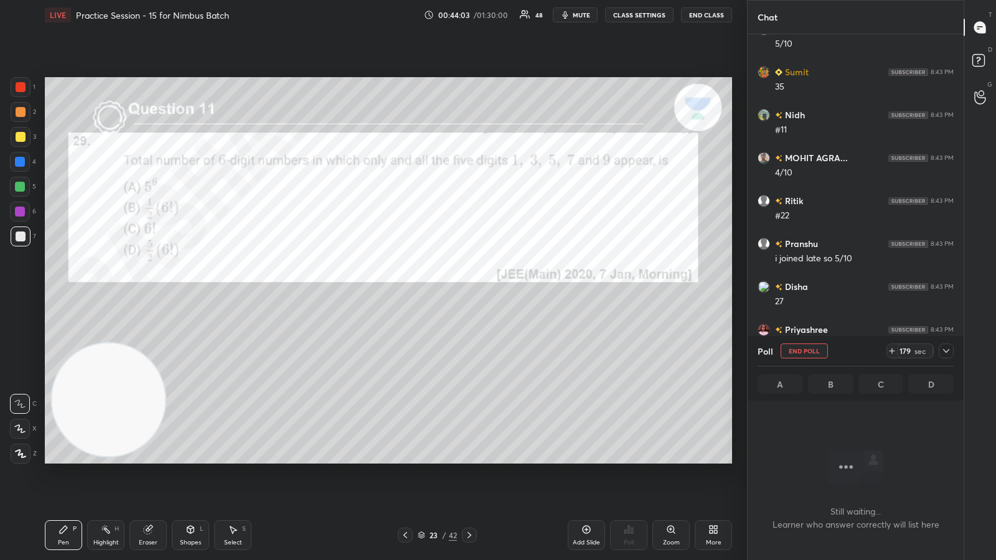
click at [945, 350] on icon at bounding box center [946, 351] width 10 height 10
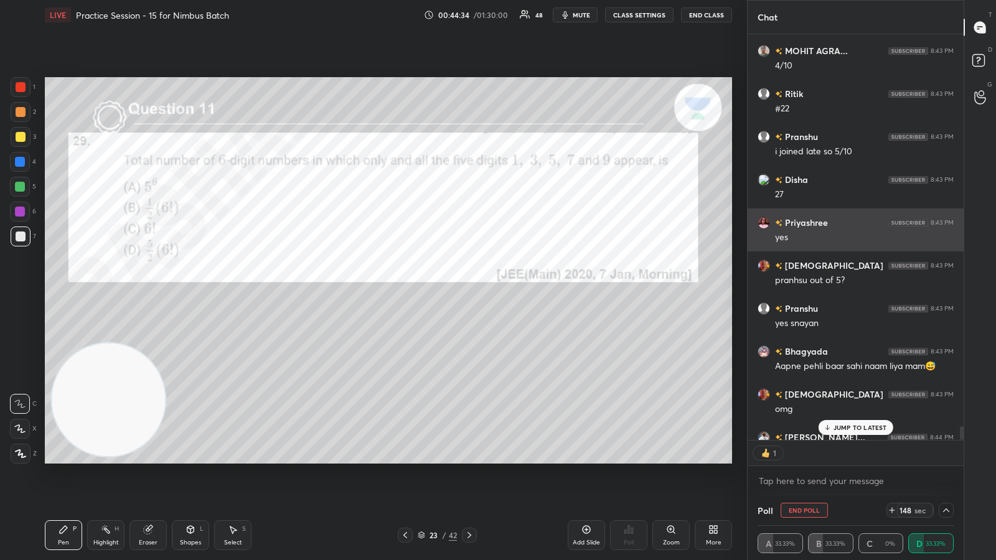
scroll to position [401, 212]
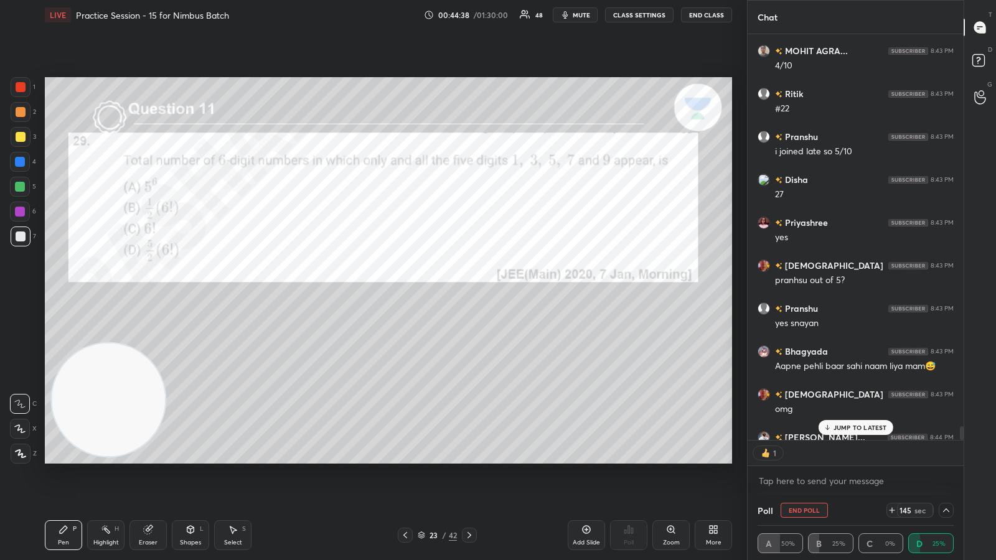
click at [844, 427] on p "JUMP TO LATEST" at bounding box center [860, 427] width 54 height 7
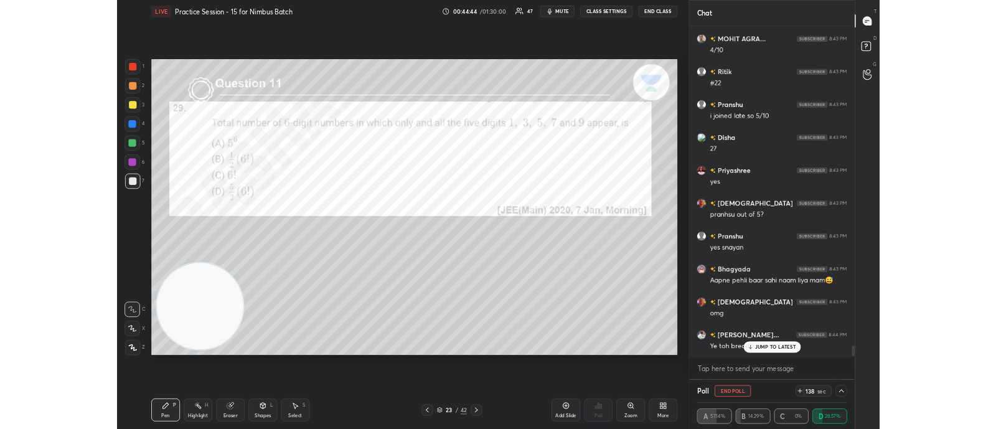
scroll to position [12521, 0]
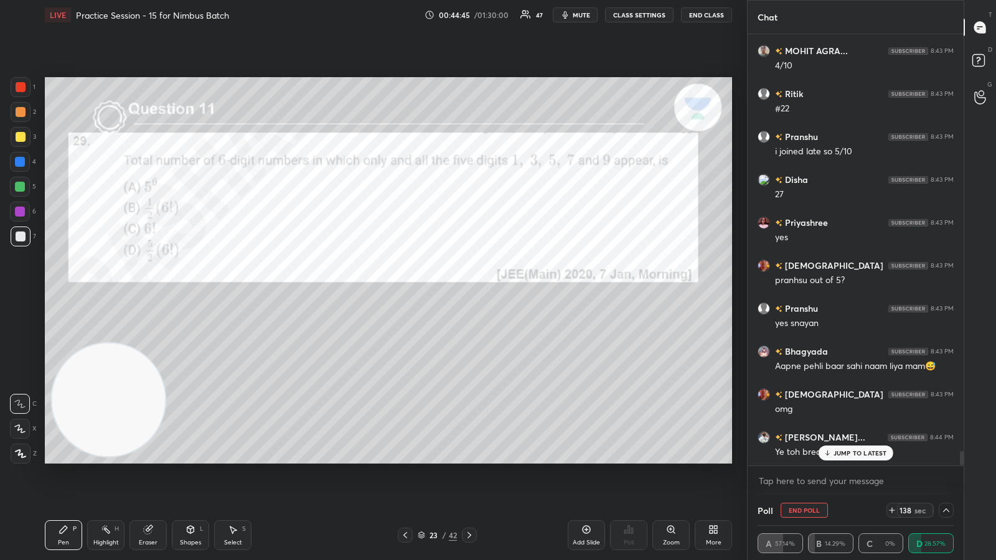
click at [711, 428] on icon at bounding box center [711, 531] width 3 height 3
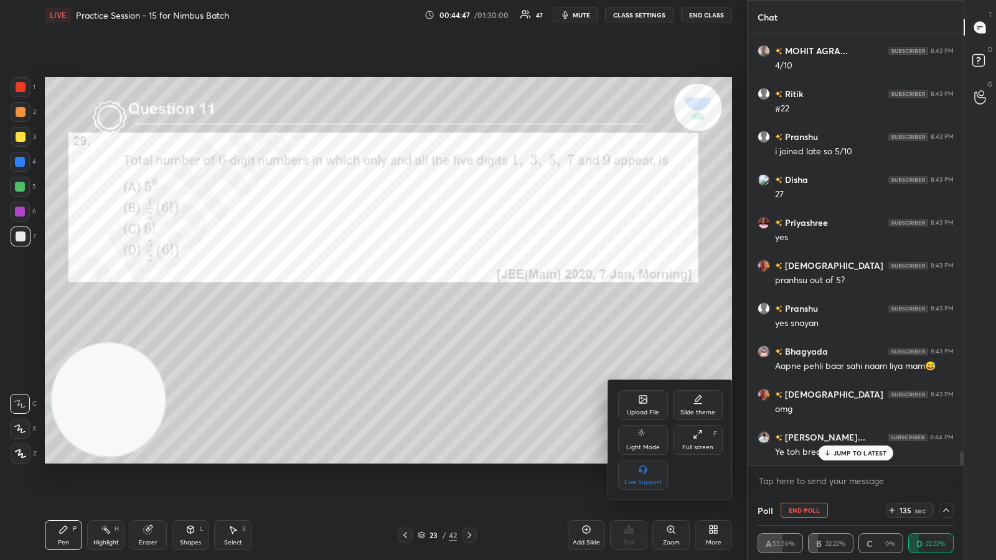
click at [693, 428] on icon at bounding box center [698, 434] width 10 height 10
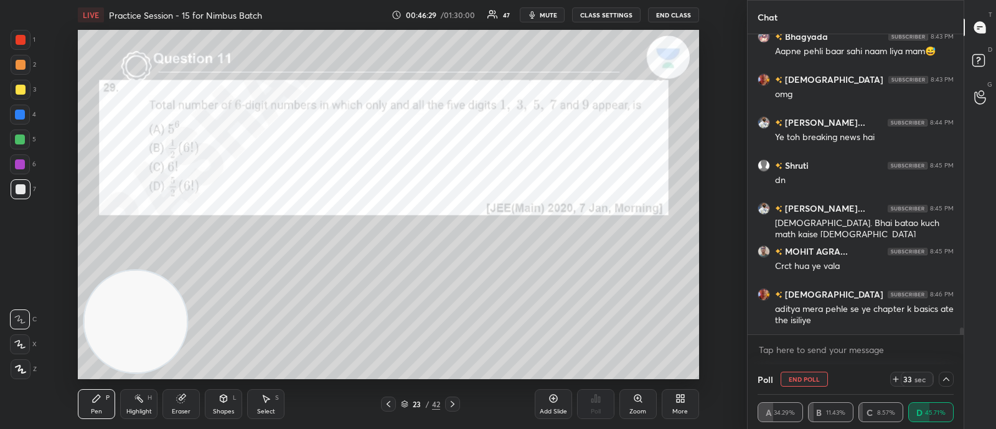
scroll to position [12879, 0]
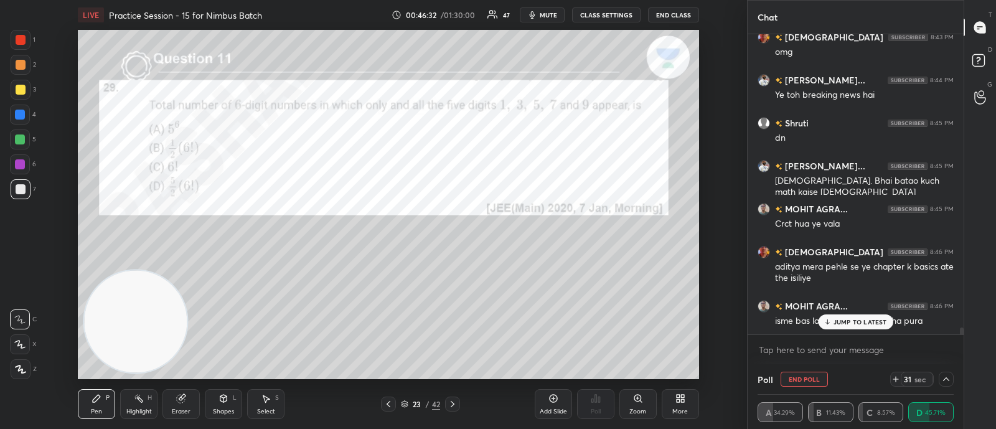
click at [850, 322] on p "JUMP TO LATEST" at bounding box center [860, 321] width 54 height 7
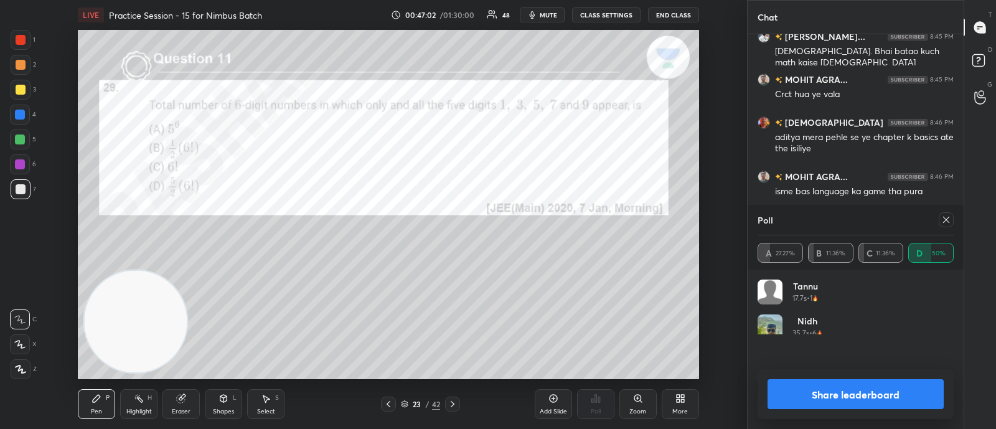
scroll to position [146, 192]
click at [946, 219] on icon at bounding box center [946, 220] width 6 height 6
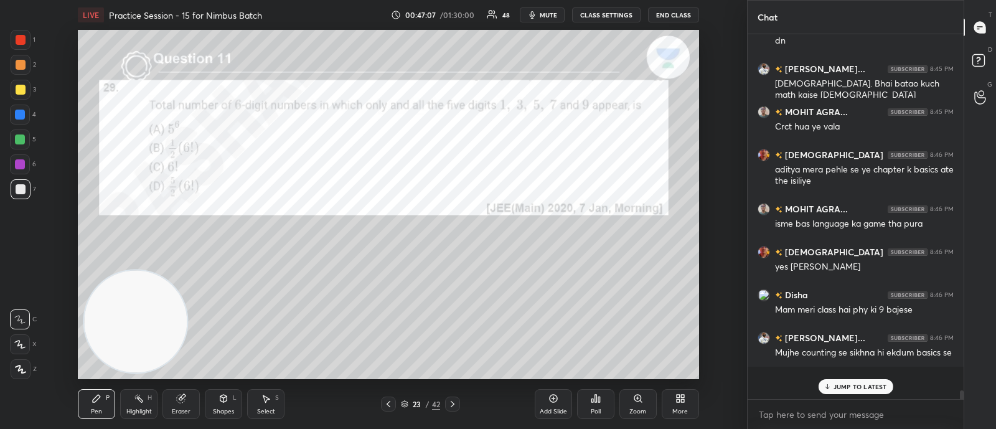
scroll to position [251, 212]
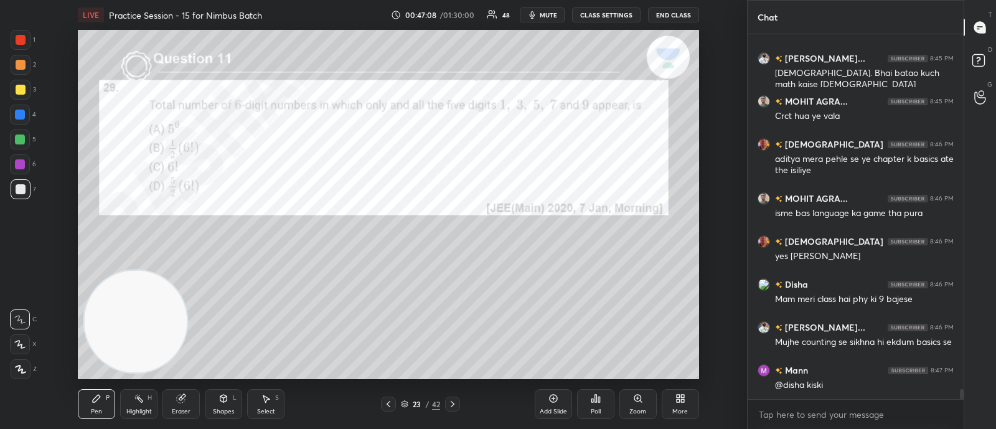
click at [452, 401] on icon at bounding box center [453, 404] width 10 height 10
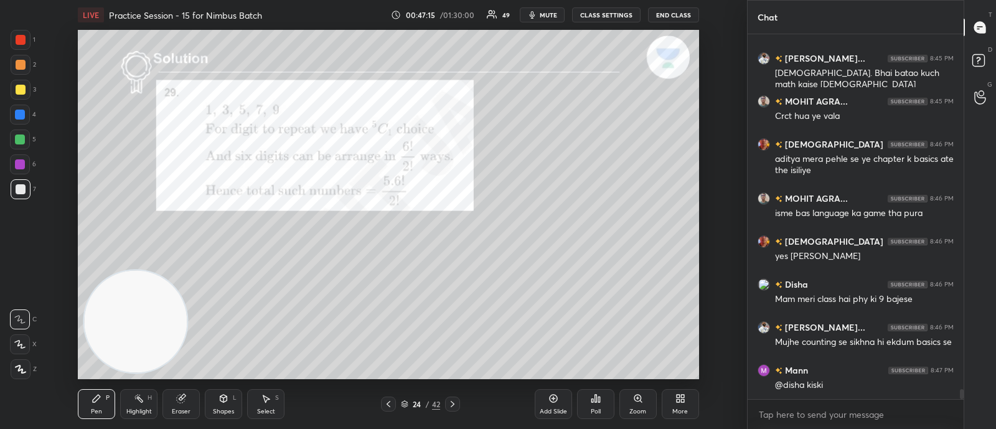
click at [451, 403] on icon at bounding box center [453, 404] width 10 height 10
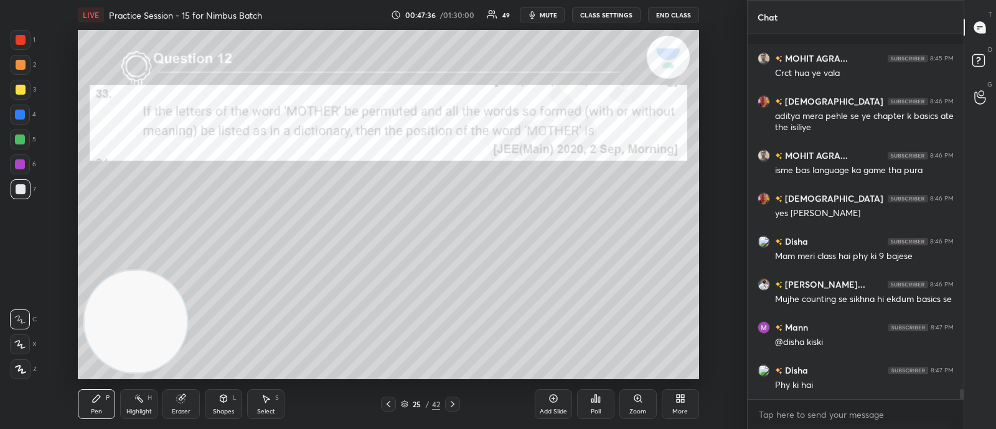
scroll to position [13083, 0]
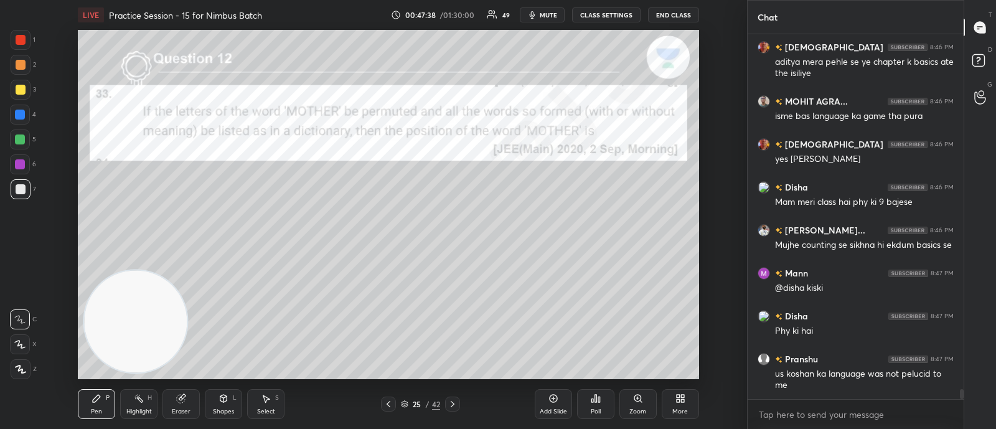
click at [599, 404] on div "Poll" at bounding box center [595, 404] width 37 height 30
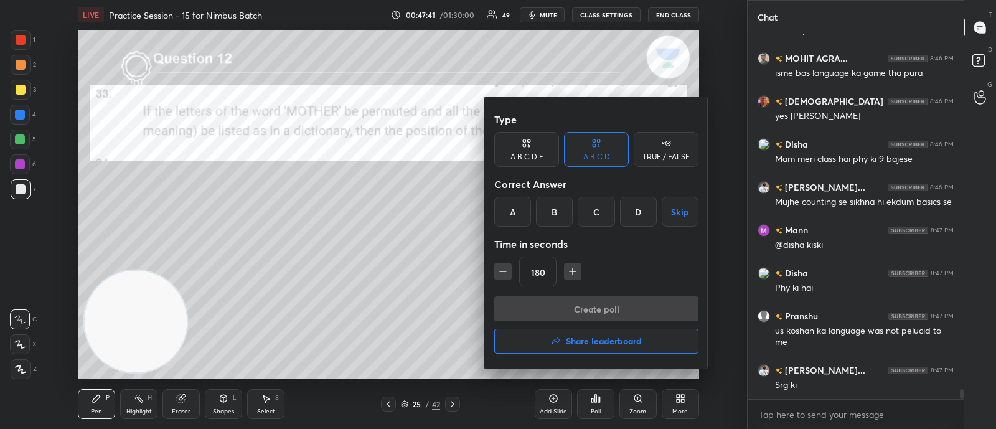
drag, startPoint x: 559, startPoint y: 213, endPoint x: 545, endPoint y: 289, distance: 77.3
click at [559, 213] on div "B" at bounding box center [554, 212] width 37 height 30
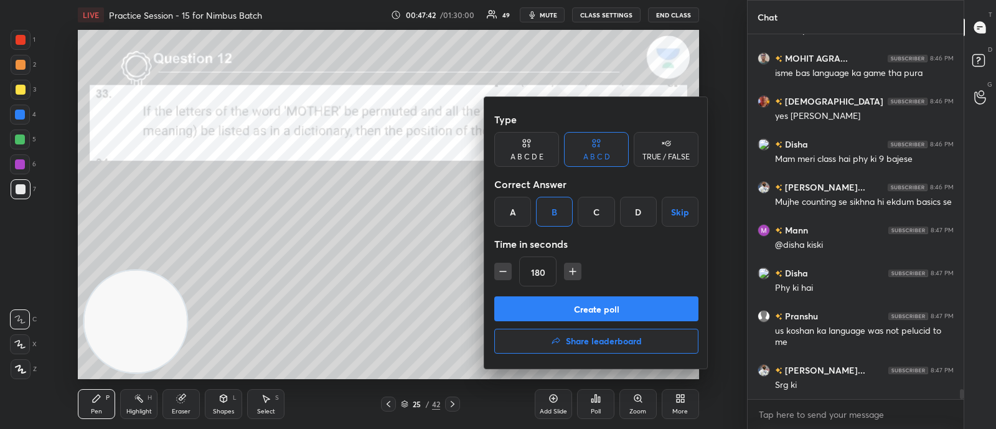
click at [542, 309] on button "Create poll" at bounding box center [596, 308] width 204 height 25
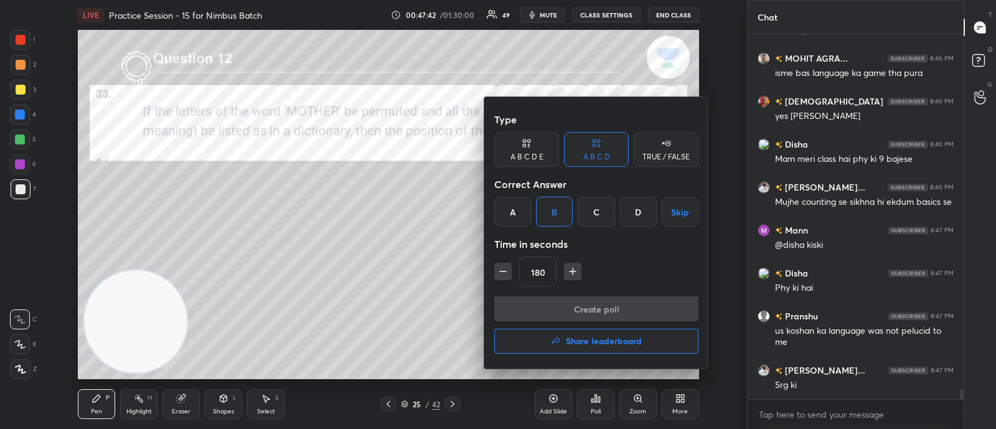
scroll to position [341, 212]
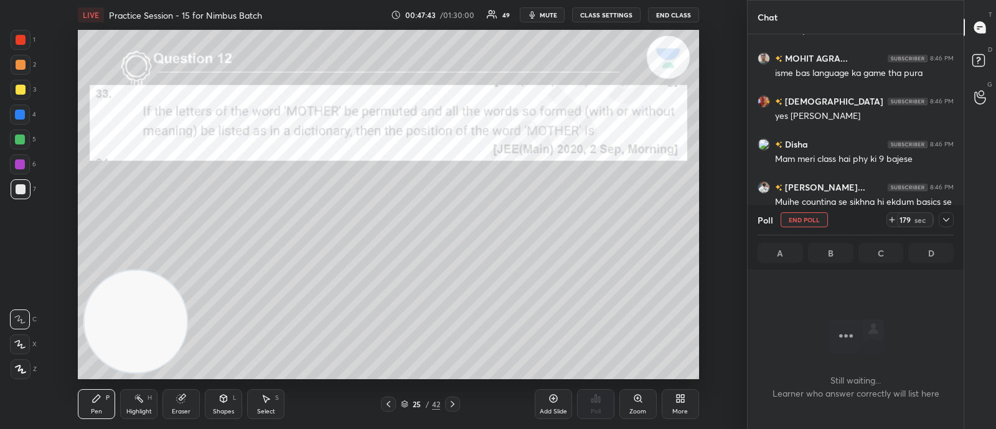
drag, startPoint x: 944, startPoint y: 220, endPoint x: 920, endPoint y: 228, distance: 24.8
click at [942, 220] on icon at bounding box center [946, 220] width 10 height 10
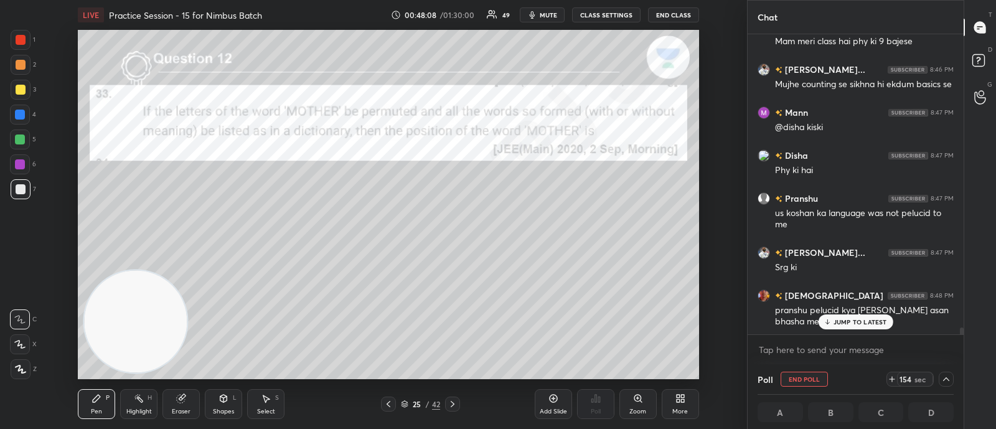
scroll to position [0, 4]
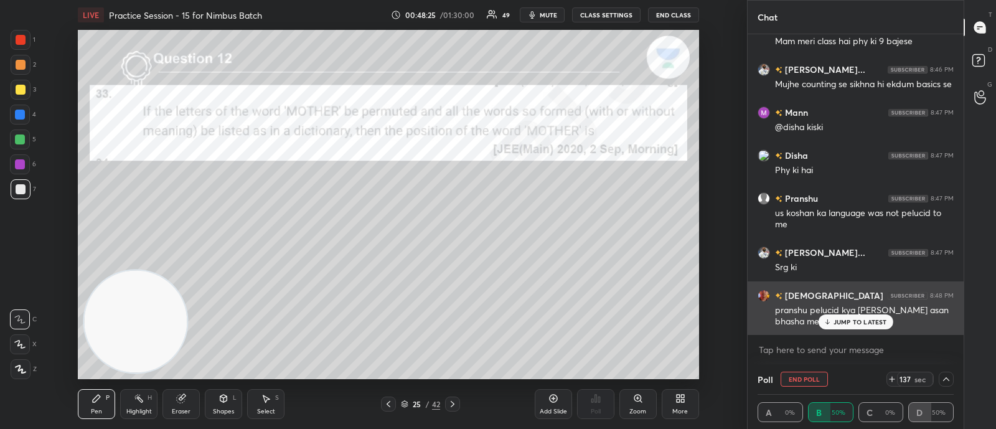
click at [845, 316] on div "JUMP TO LATEST" at bounding box center [855, 321] width 75 height 15
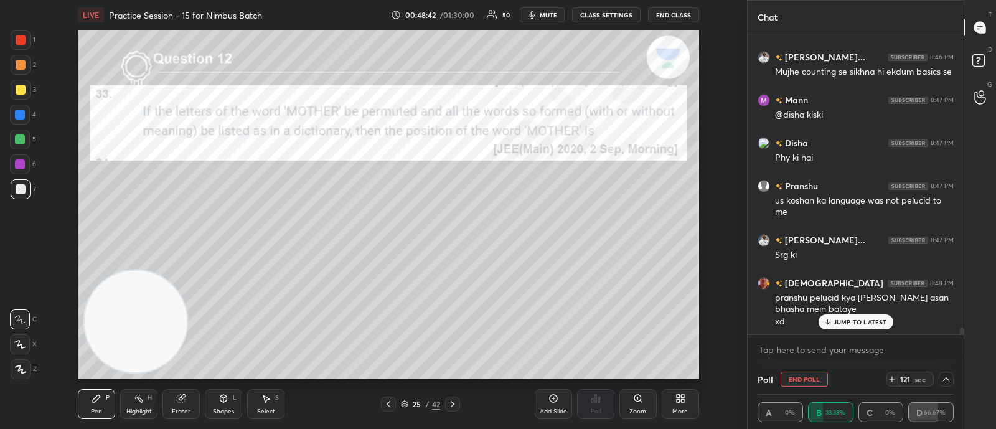
scroll to position [13299, 0]
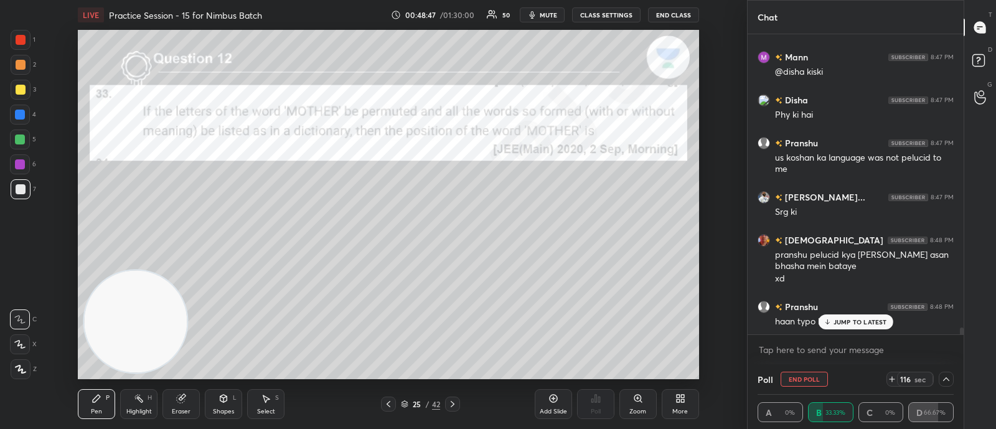
click at [835, 322] on p "JUMP TO LATEST" at bounding box center [860, 321] width 54 height 7
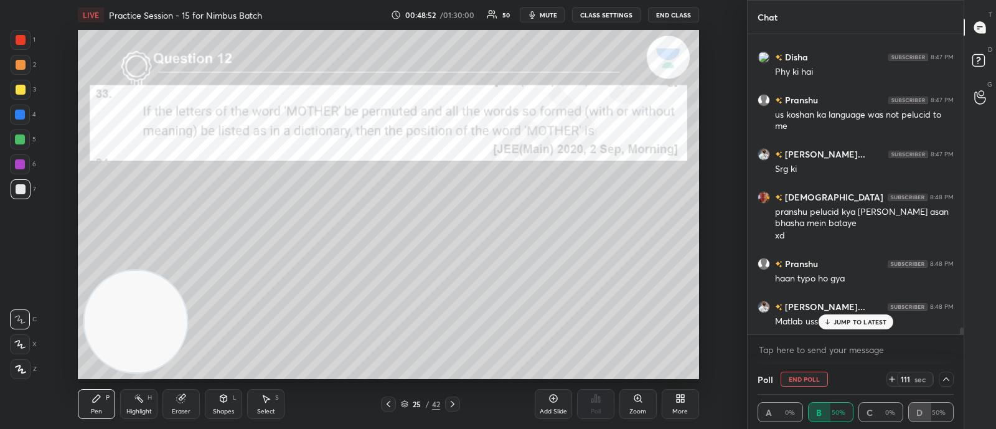
click at [848, 324] on p "JUMP TO LATEST" at bounding box center [860, 321] width 54 height 7
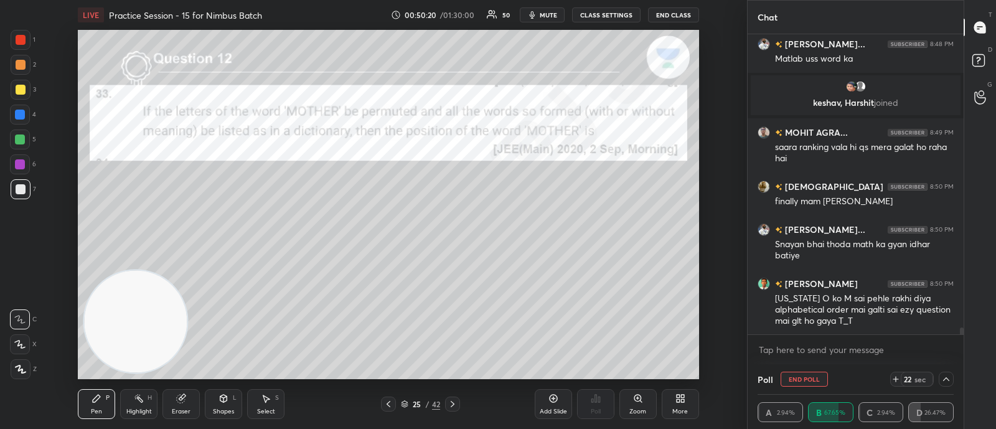
scroll to position [13197, 0]
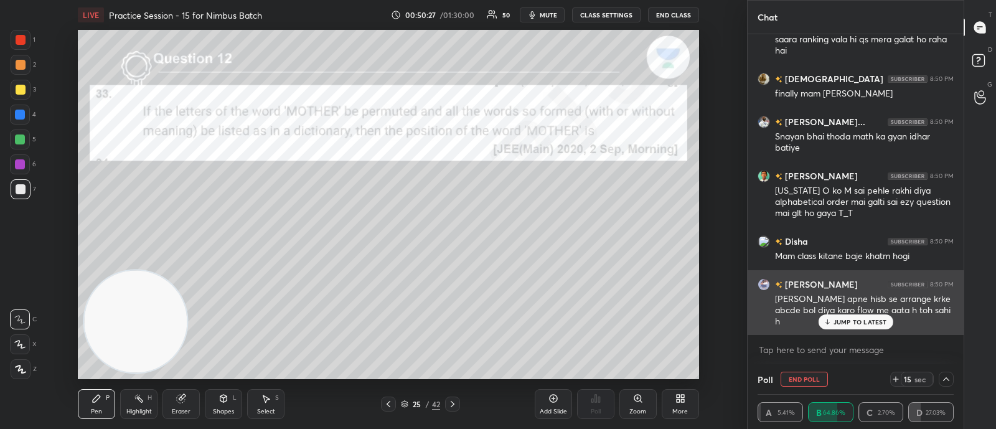
click at [855, 318] on p "JUMP TO LATEST" at bounding box center [860, 321] width 54 height 7
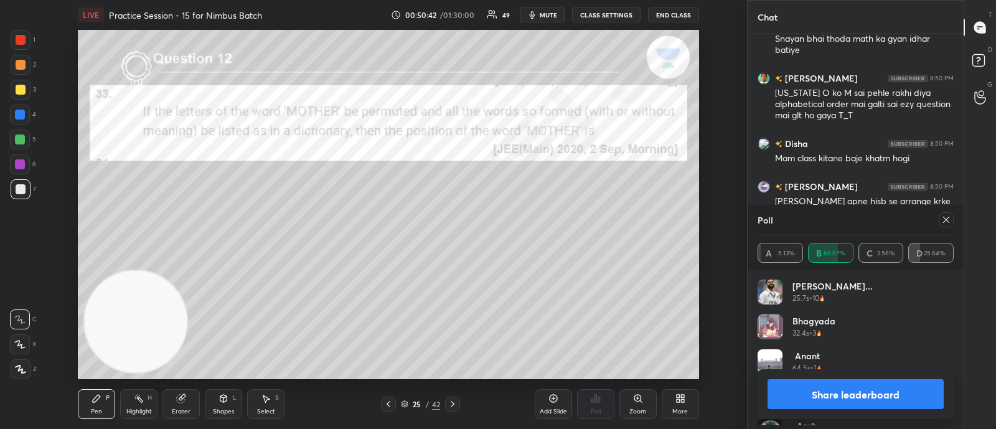
scroll to position [13414, 0]
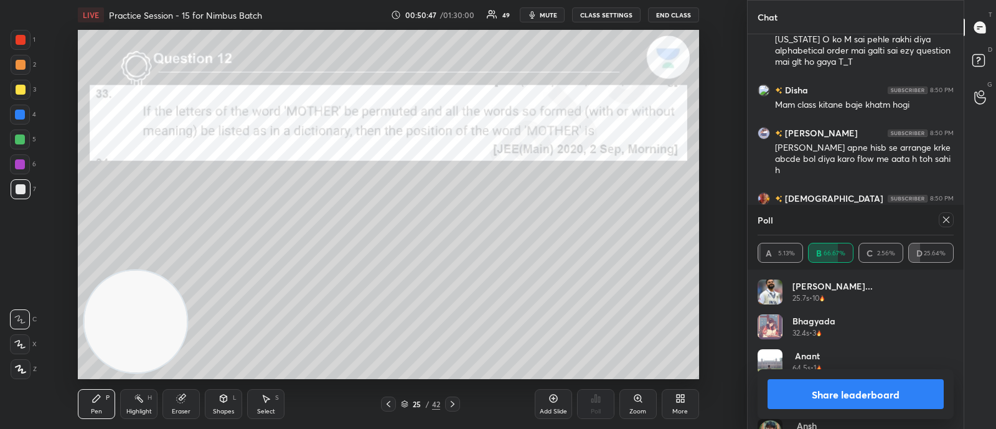
click at [946, 218] on icon at bounding box center [946, 220] width 10 height 10
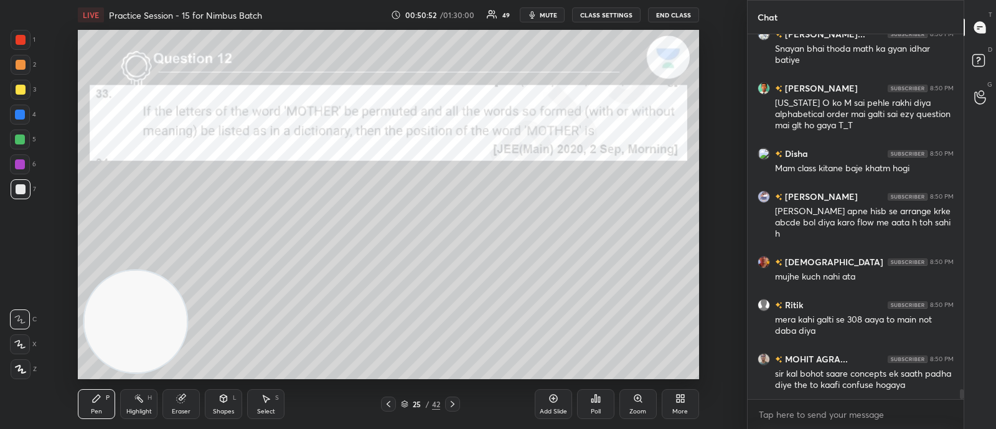
scroll to position [13393, 0]
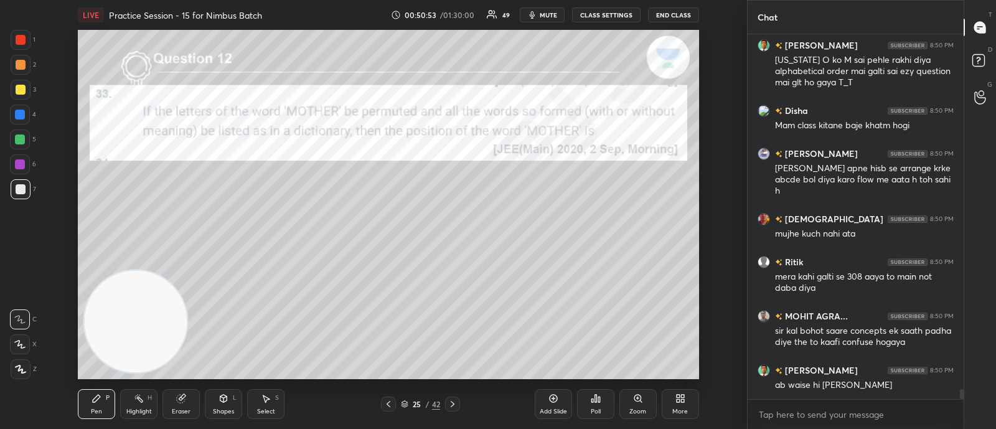
click at [452, 403] on icon at bounding box center [453, 404] width 4 height 6
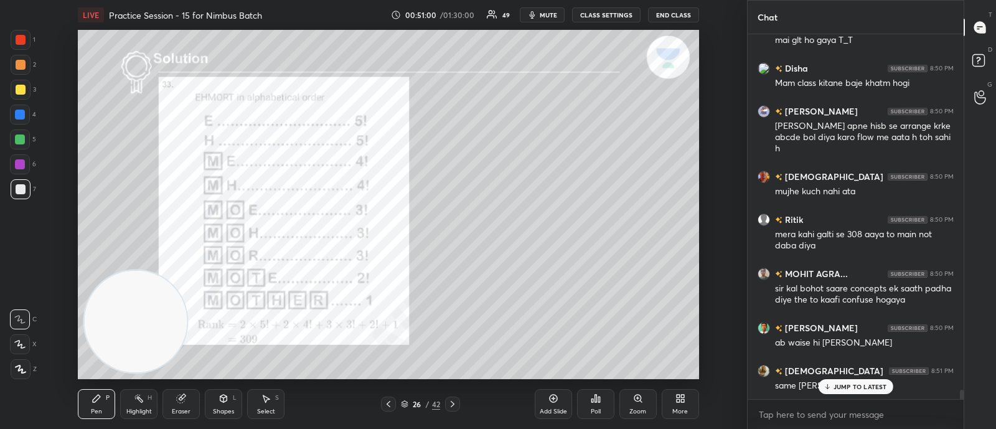
scroll to position [13479, 0]
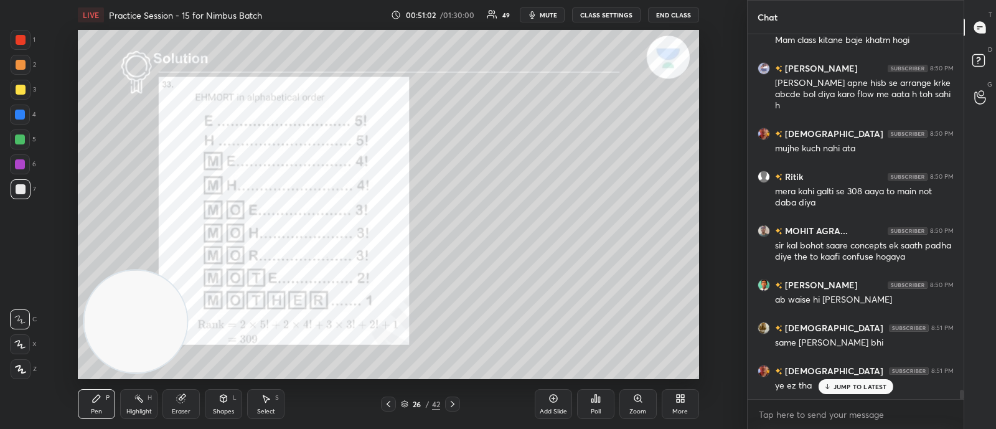
click at [451, 402] on icon at bounding box center [453, 404] width 4 height 6
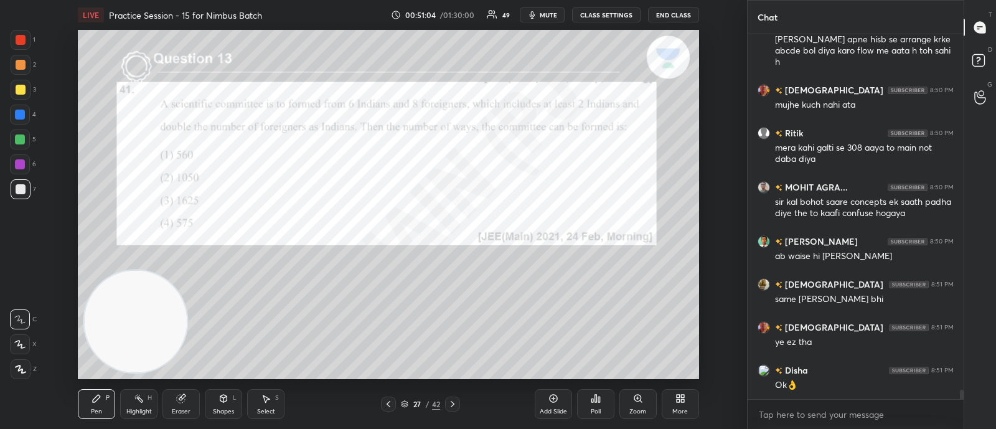
click at [598, 406] on div "Poll" at bounding box center [595, 404] width 37 height 30
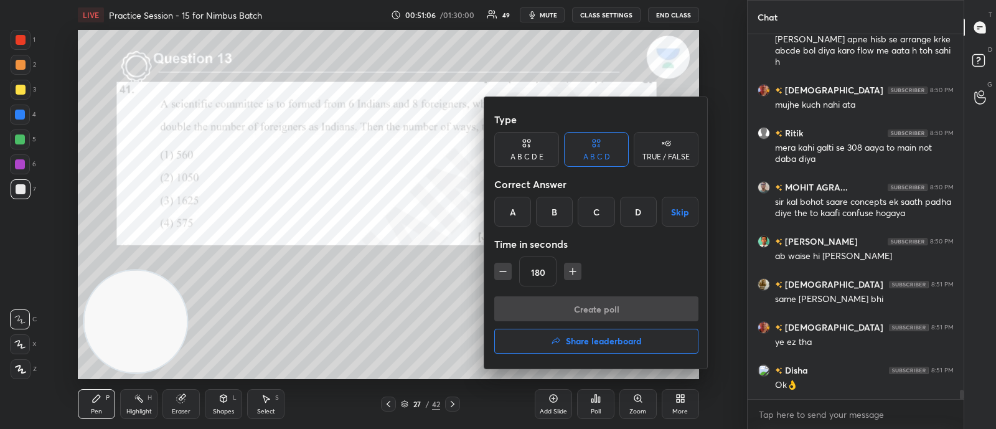
click at [593, 211] on div "C" at bounding box center [596, 212] width 37 height 30
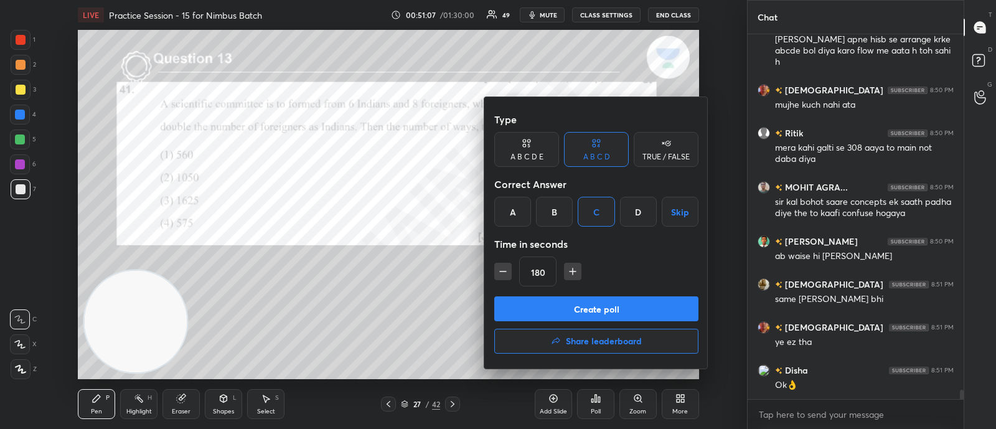
click at [563, 304] on button "Create poll" at bounding box center [596, 308] width 204 height 25
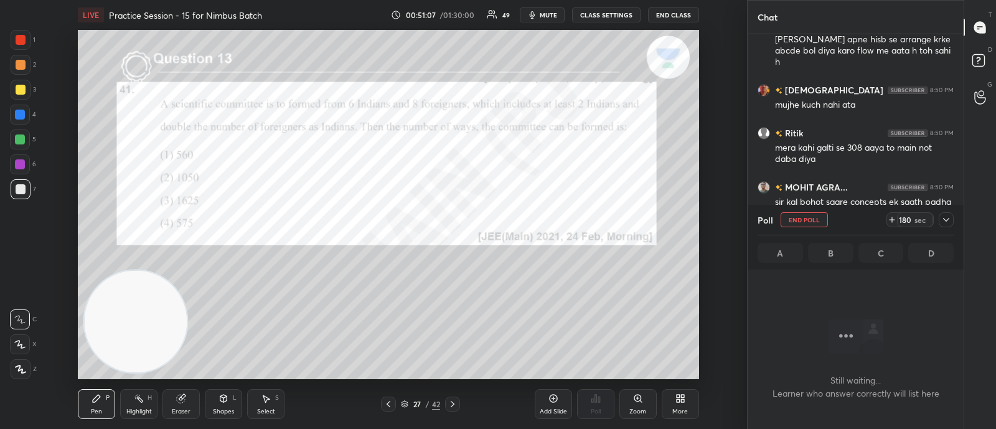
scroll to position [242, 212]
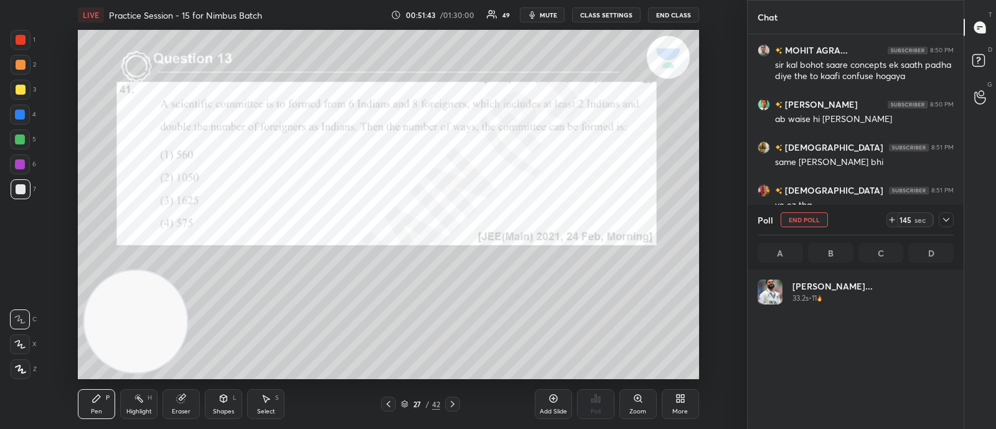
click at [945, 218] on icon at bounding box center [946, 220] width 10 height 10
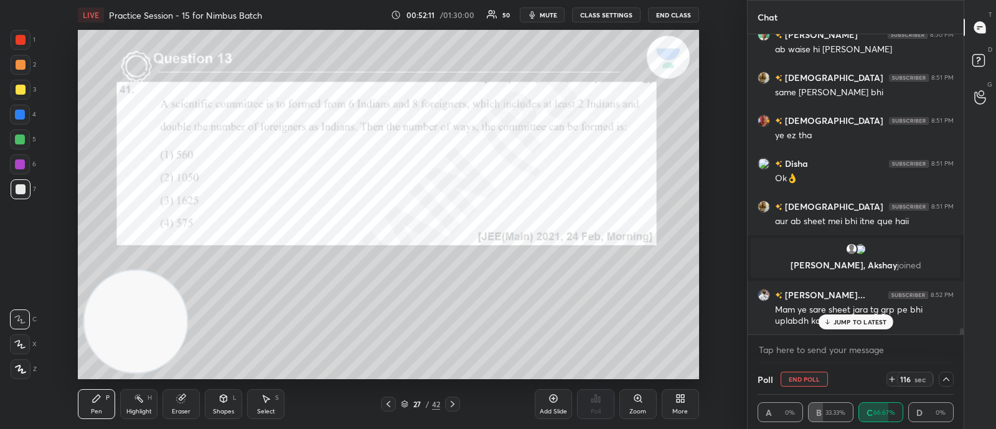
scroll to position [13552, 0]
click at [855, 319] on p "JUMP TO LATEST" at bounding box center [860, 321] width 54 height 7
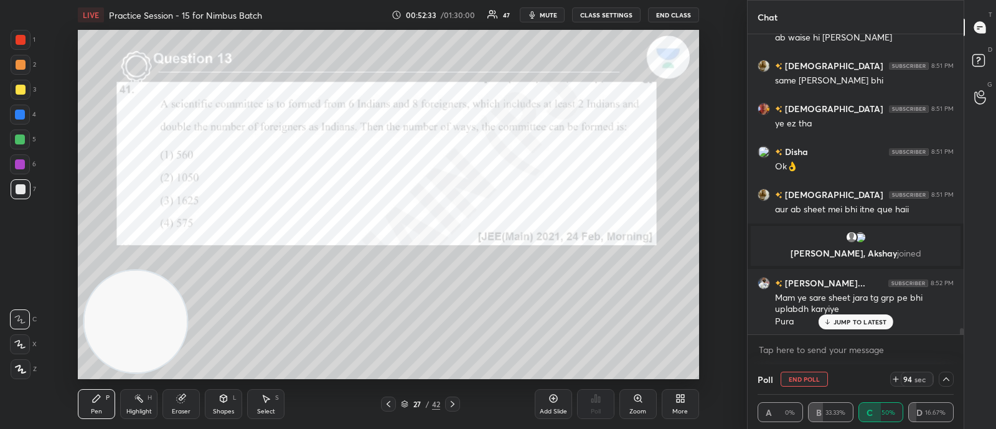
click at [837, 325] on p "JUMP TO LATEST" at bounding box center [860, 321] width 54 height 7
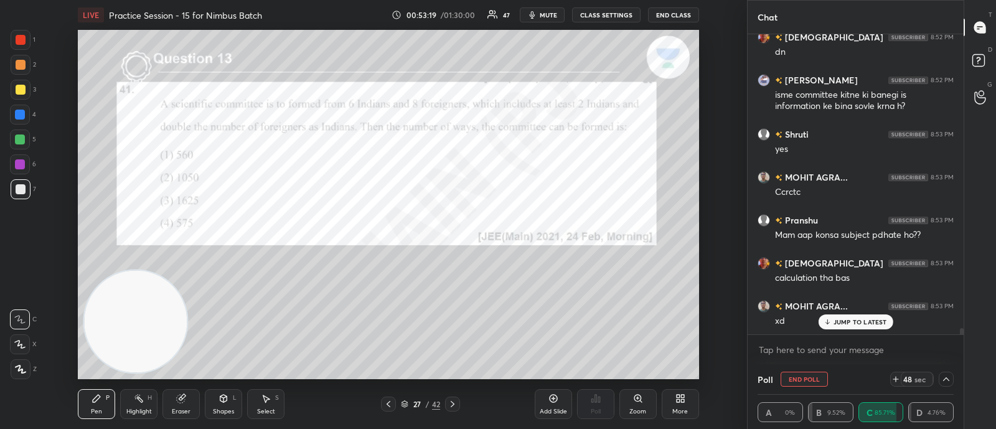
scroll to position [13919, 0]
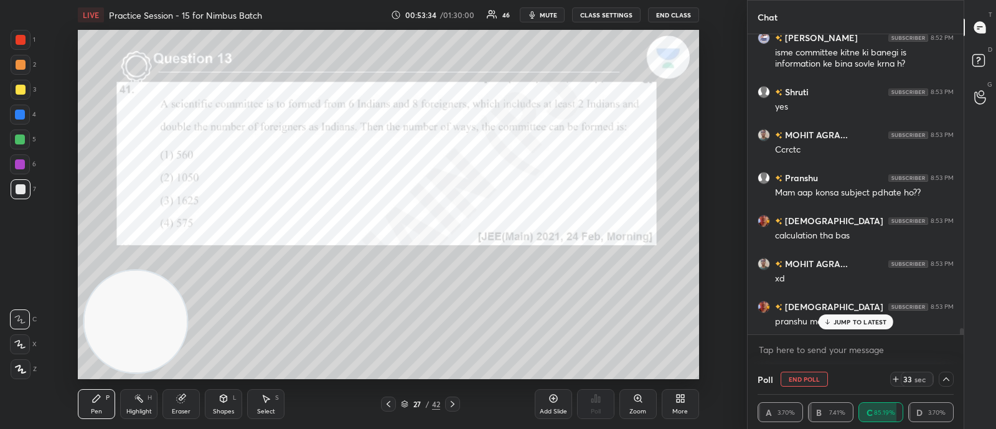
click at [840, 323] on p "JUMP TO LATEST" at bounding box center [860, 321] width 54 height 7
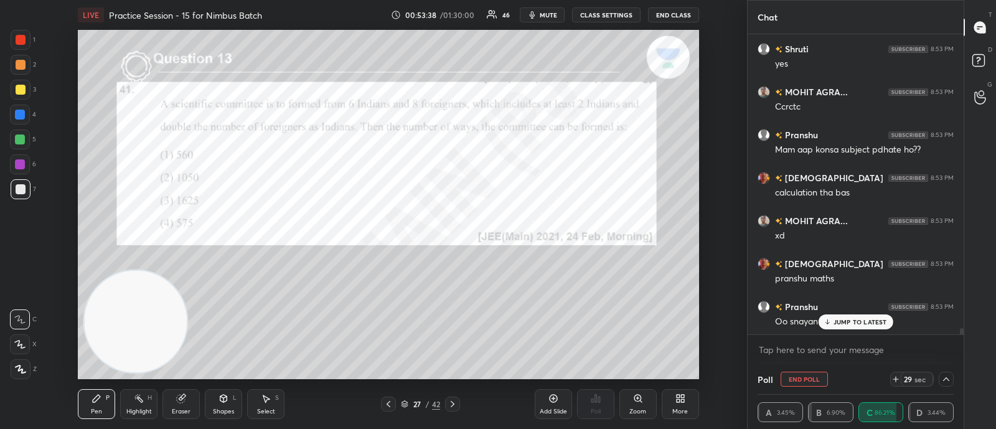
scroll to position [14059, 0]
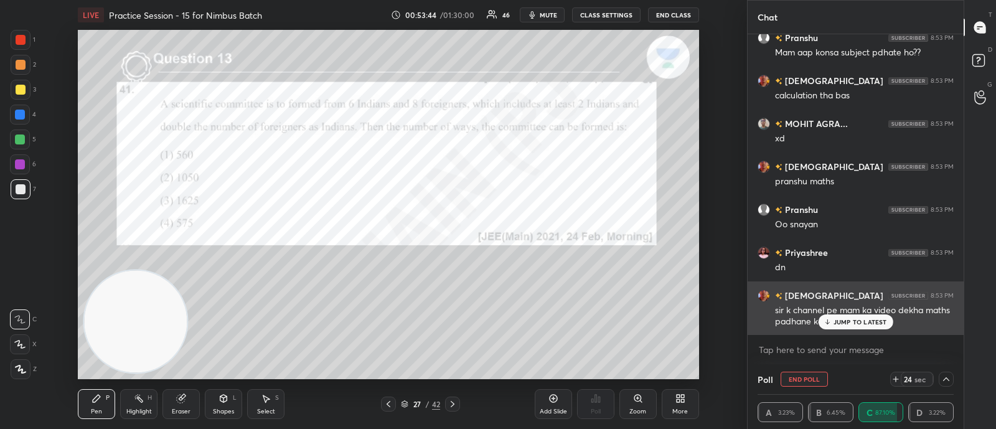
drag, startPoint x: 850, startPoint y: 317, endPoint x: 842, endPoint y: 319, distance: 7.6
click at [848, 319] on p "JUMP TO LATEST" at bounding box center [860, 321] width 54 height 7
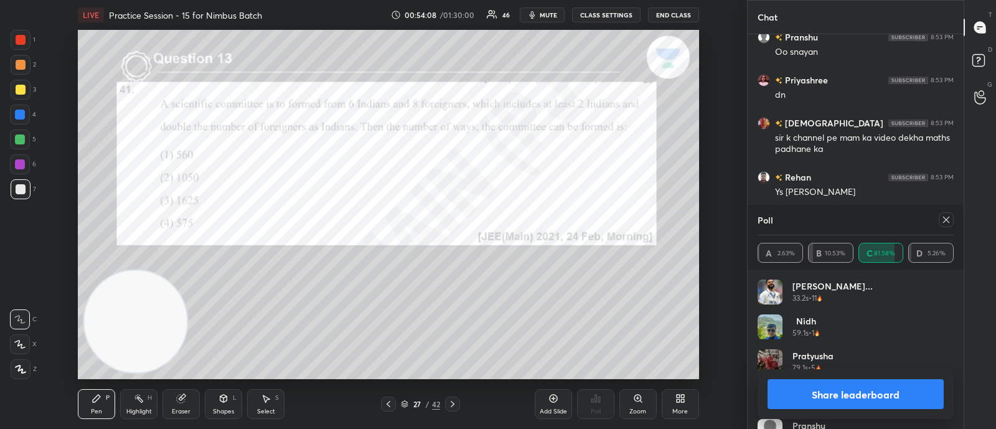
scroll to position [3, 4]
drag, startPoint x: 945, startPoint y: 219, endPoint x: 934, endPoint y: 222, distance: 11.5
click at [944, 219] on icon at bounding box center [946, 220] width 10 height 10
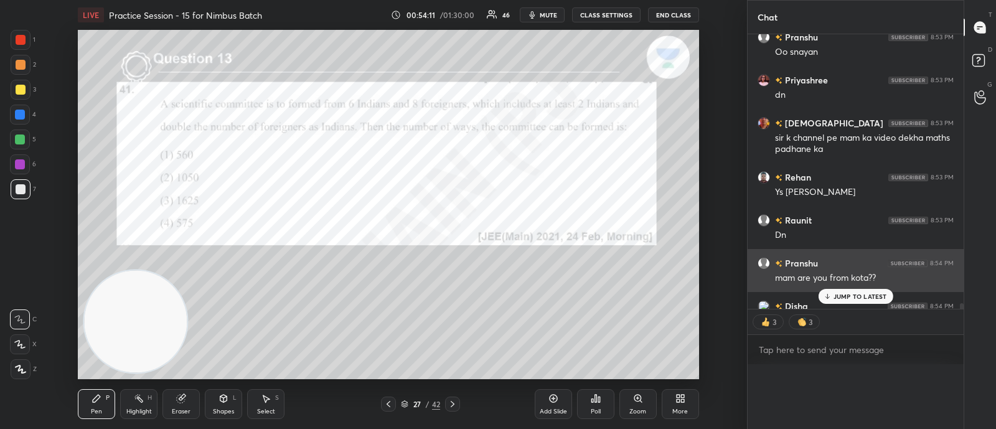
scroll to position [225, 212]
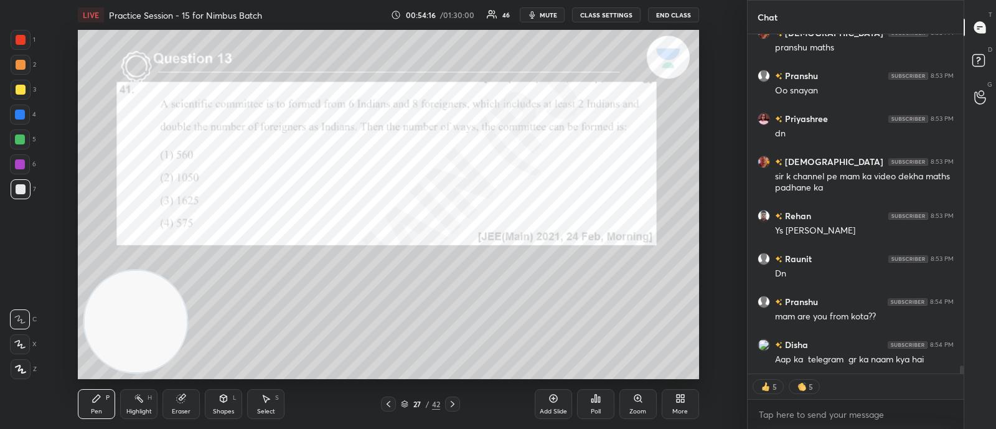
click at [456, 402] on icon at bounding box center [453, 404] width 10 height 10
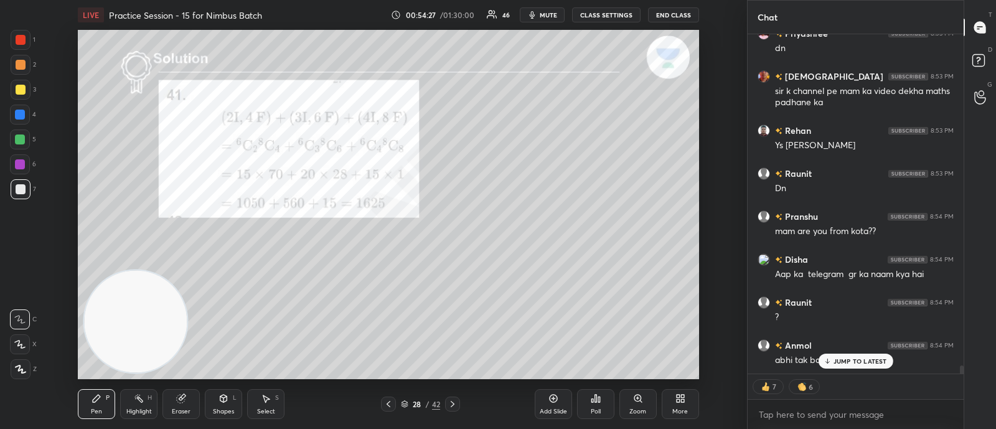
drag, startPoint x: 451, startPoint y: 404, endPoint x: 460, endPoint y: 400, distance: 10.1
click at [451, 403] on icon at bounding box center [453, 404] width 10 height 10
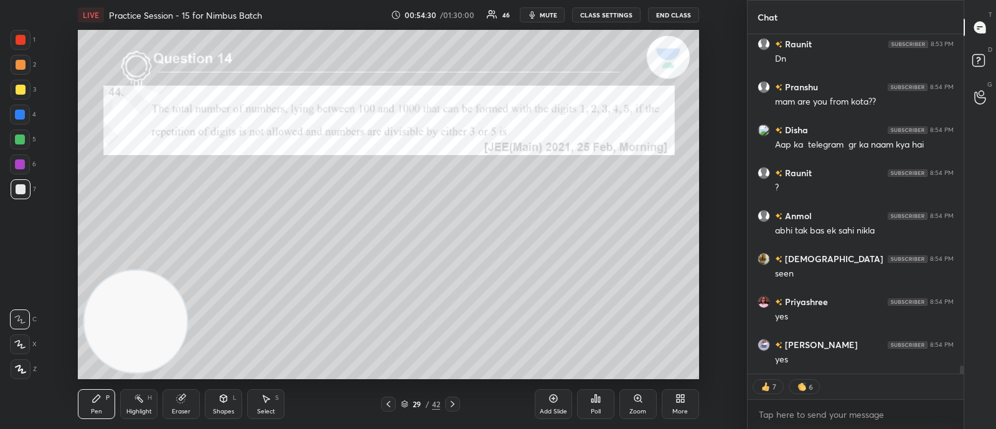
click at [593, 404] on div "Poll" at bounding box center [595, 404] width 37 height 30
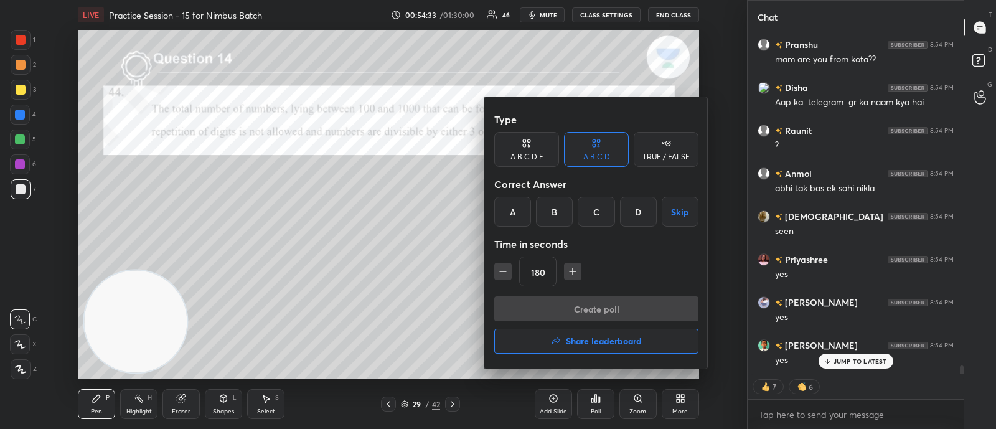
drag, startPoint x: 264, startPoint y: 188, endPoint x: 271, endPoint y: 193, distance: 8.5
click at [271, 194] on div at bounding box center [498, 214] width 996 height 429
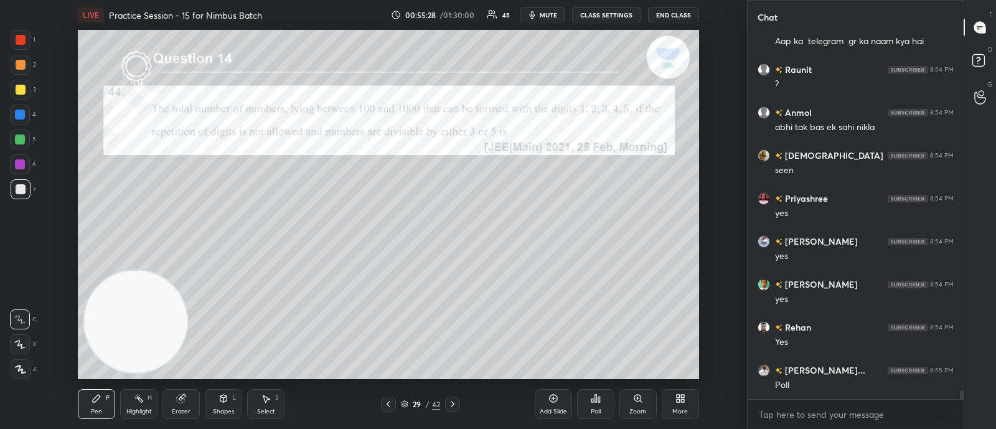
scroll to position [14554, 0]
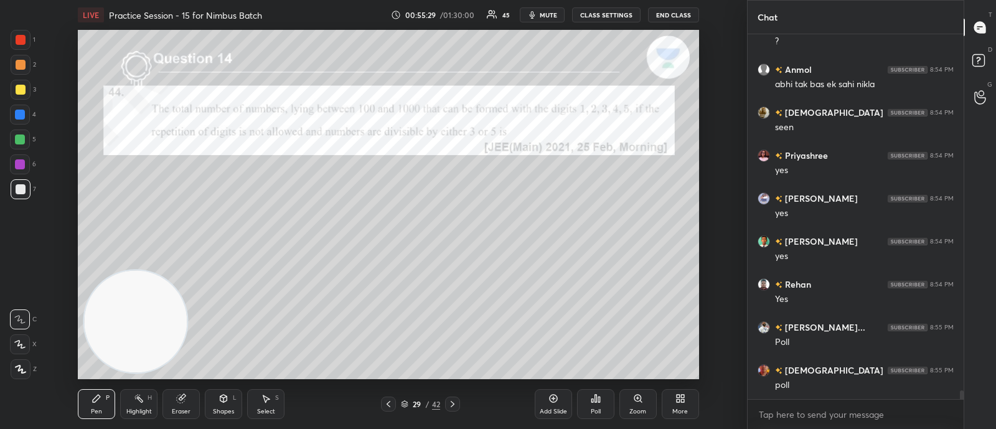
click at [593, 400] on icon at bounding box center [596, 398] width 10 height 10
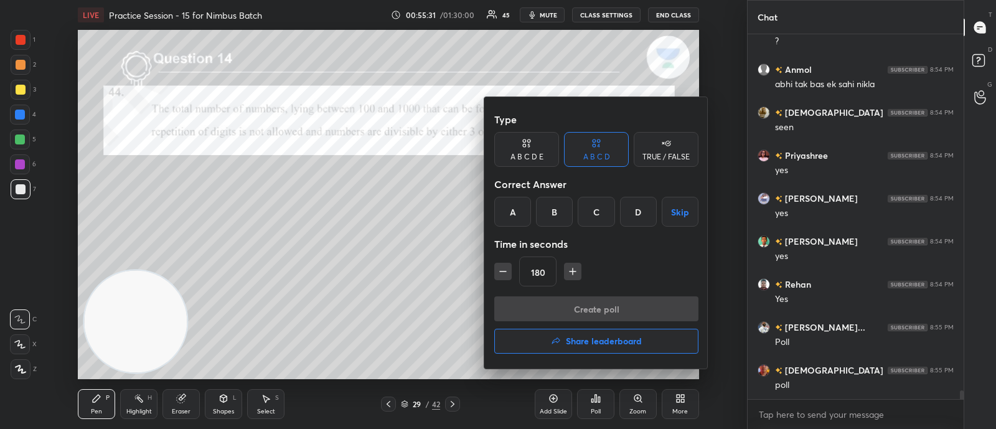
click at [593, 214] on div "C" at bounding box center [596, 212] width 37 height 30
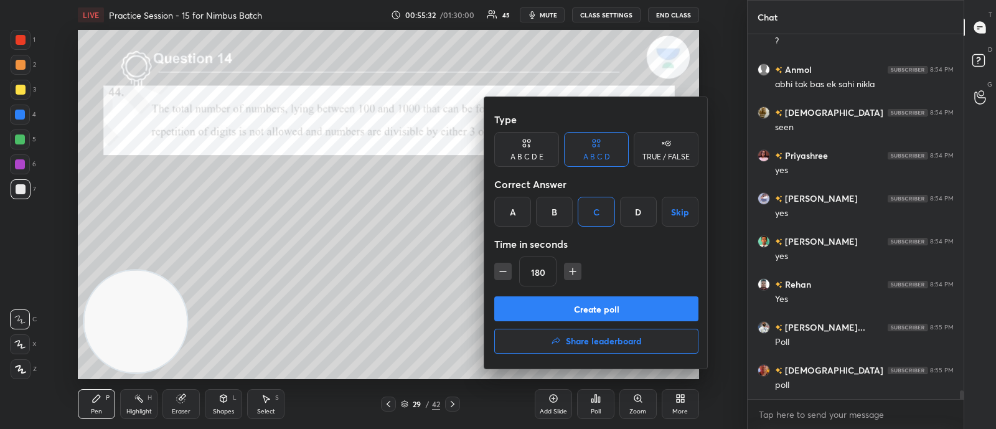
drag, startPoint x: 573, startPoint y: 305, endPoint x: 559, endPoint y: 306, distance: 13.7
click at [571, 305] on button "Create poll" at bounding box center [596, 308] width 204 height 25
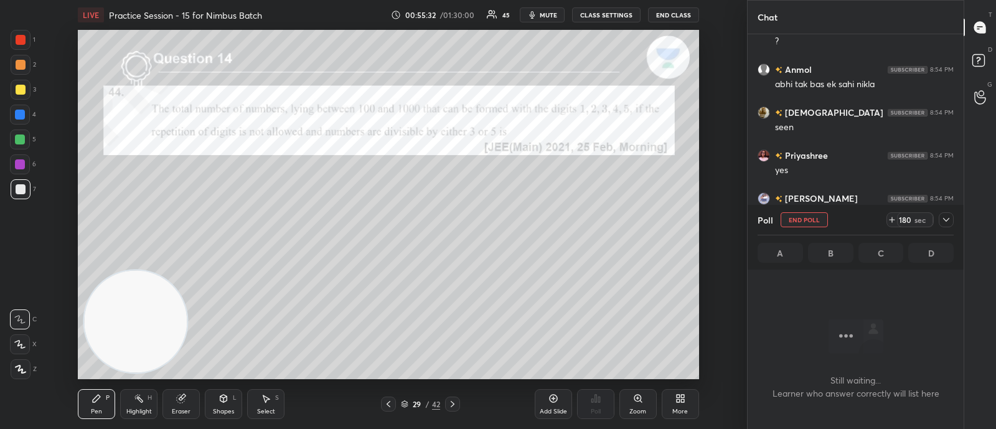
scroll to position [193, 212]
drag, startPoint x: 945, startPoint y: 216, endPoint x: 936, endPoint y: 219, distance: 9.8
click at [945, 216] on icon at bounding box center [946, 220] width 10 height 10
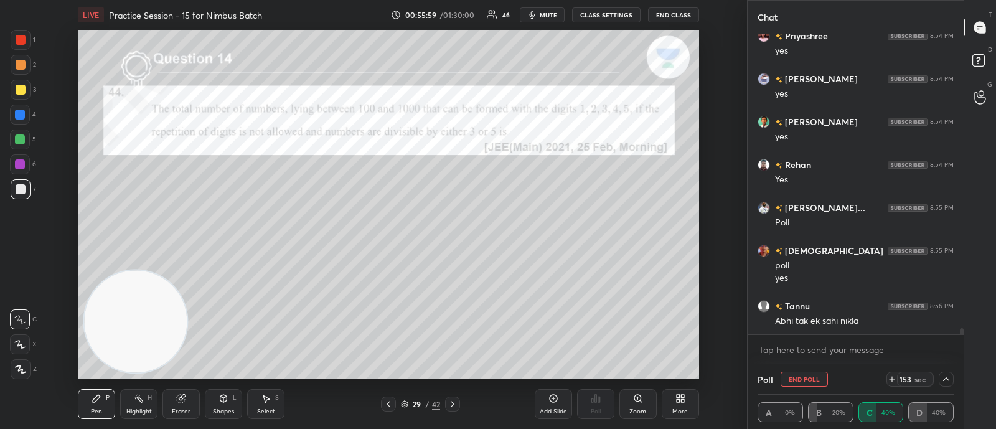
scroll to position [14717, 0]
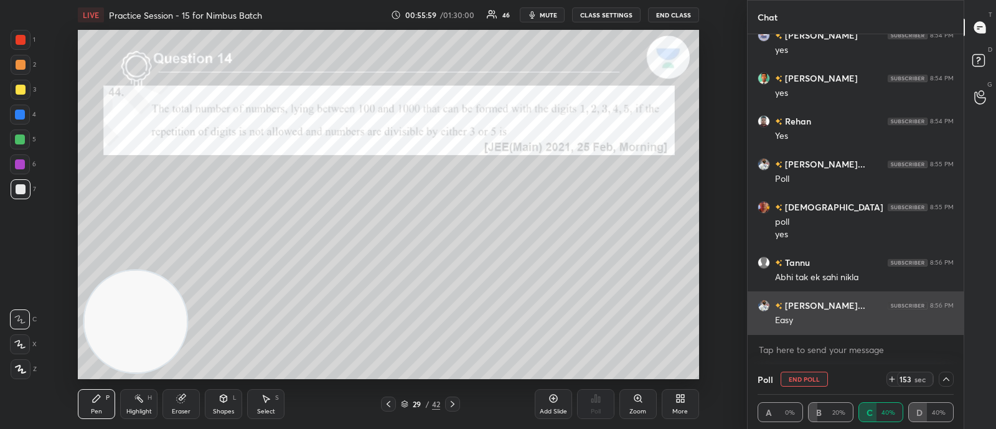
click at [852, 321] on div "Easy" at bounding box center [864, 320] width 179 height 12
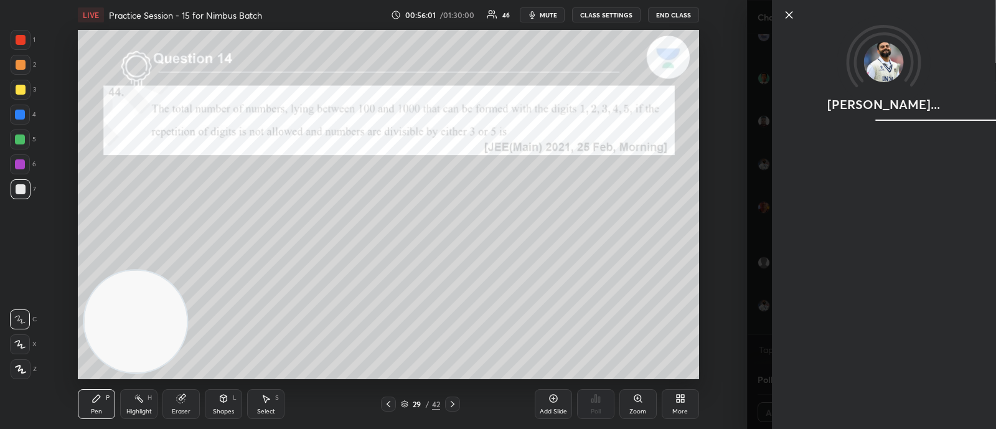
click at [787, 14] on icon at bounding box center [789, 14] width 15 height 15
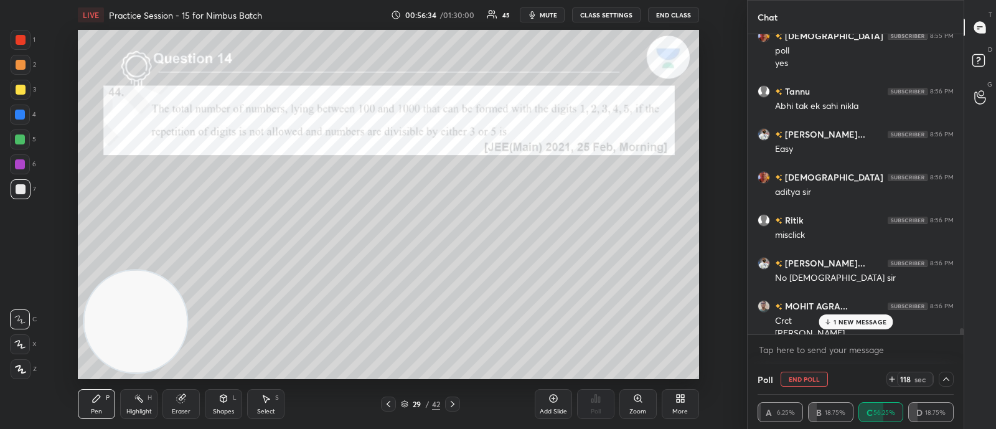
scroll to position [14901, 0]
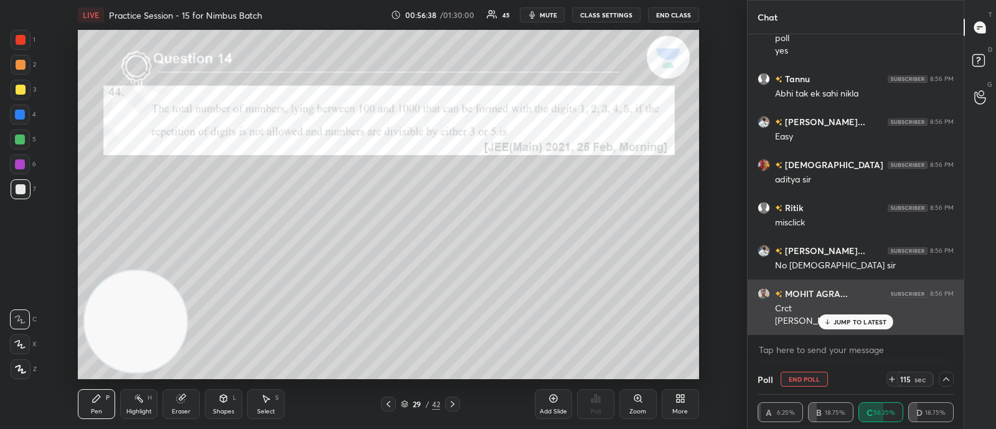
drag, startPoint x: 839, startPoint y: 316, endPoint x: 833, endPoint y: 319, distance: 6.7
click at [838, 317] on div "JUMP TO LATEST" at bounding box center [855, 321] width 75 height 15
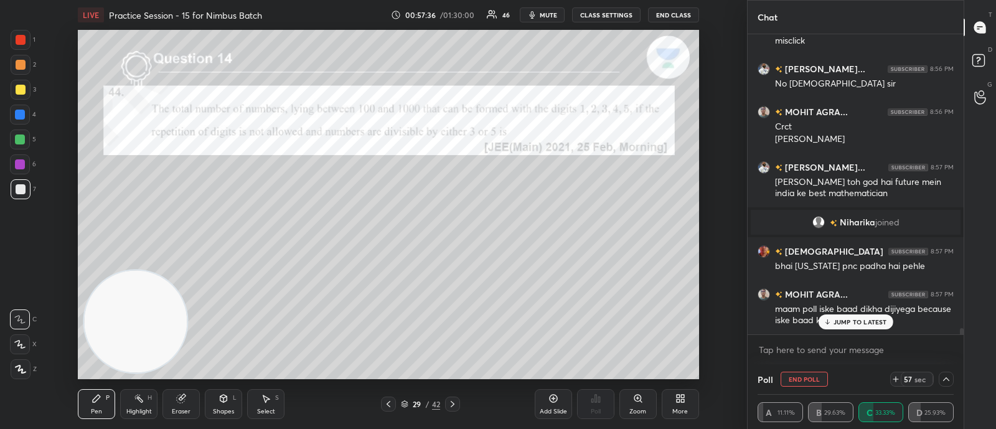
scroll to position [14547, 0]
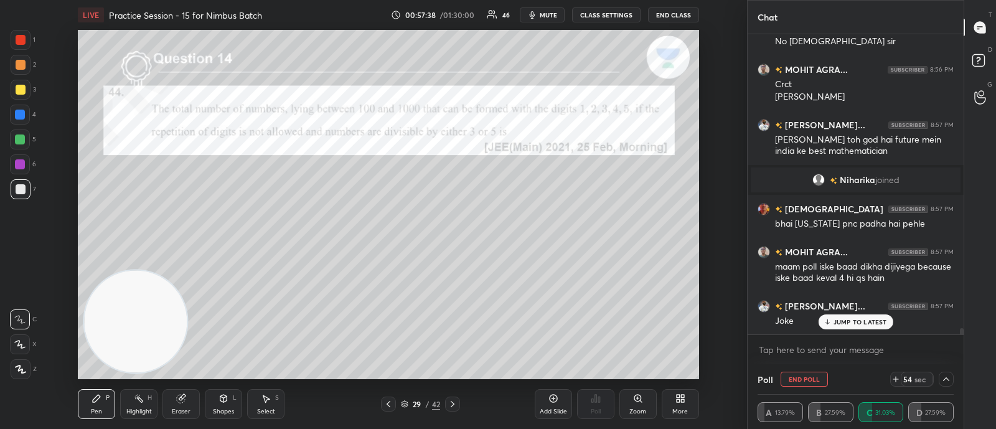
click at [854, 324] on p "JUMP TO LATEST" at bounding box center [860, 321] width 54 height 7
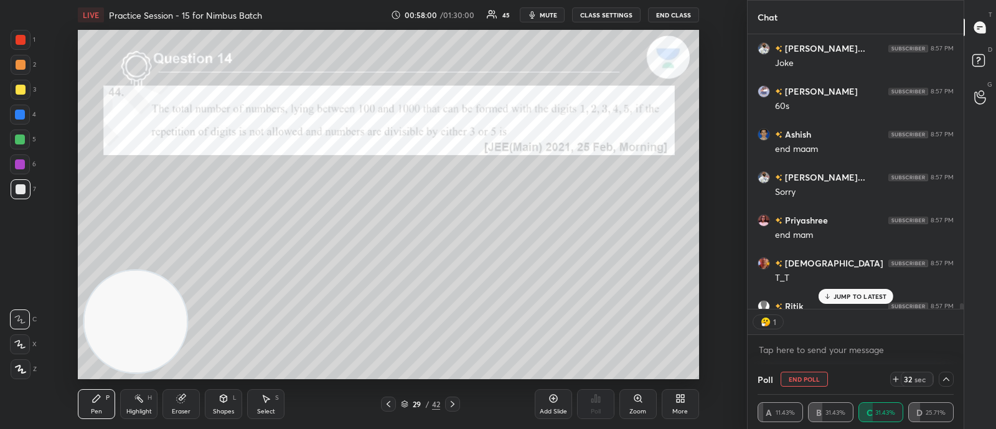
scroll to position [270, 212]
click at [796, 379] on button "End Poll" at bounding box center [804, 379] width 47 height 15
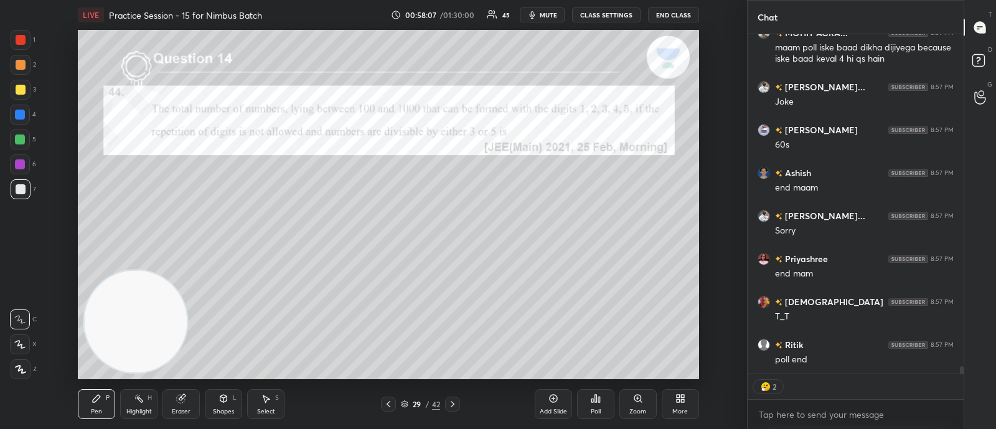
scroll to position [336, 212]
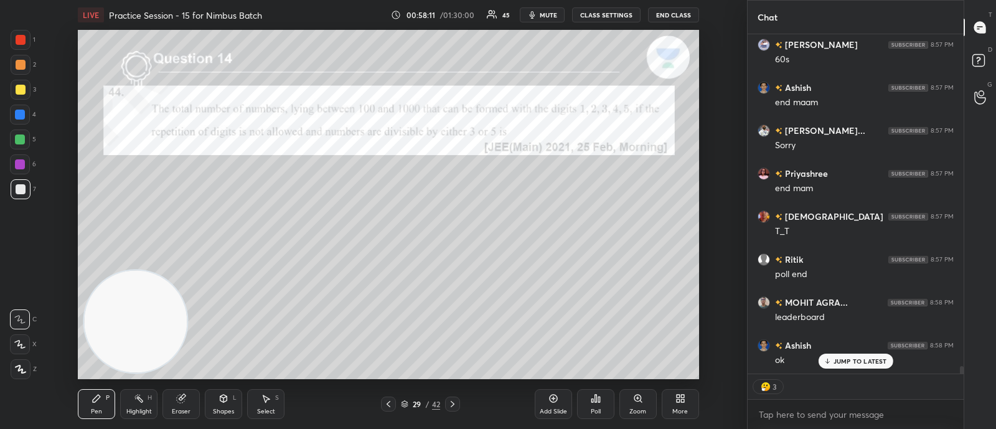
click at [454, 403] on icon at bounding box center [453, 404] width 10 height 10
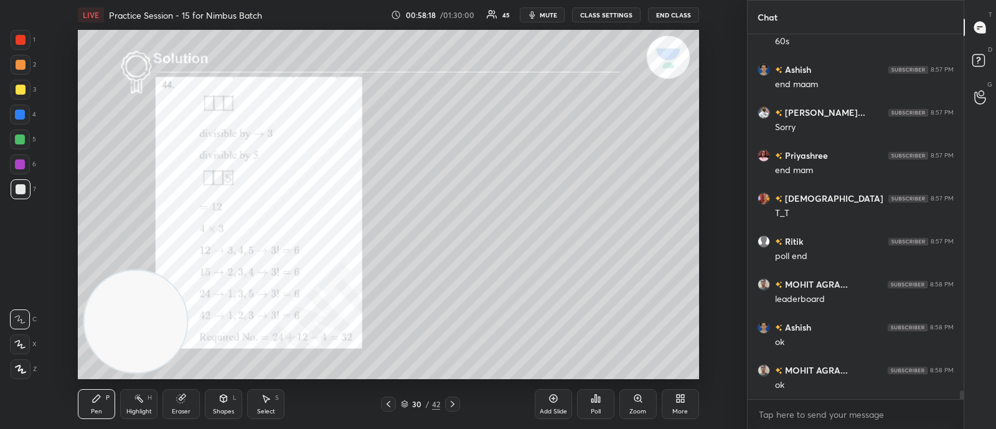
scroll to position [3, 4]
click at [453, 403] on icon at bounding box center [453, 404] width 10 height 10
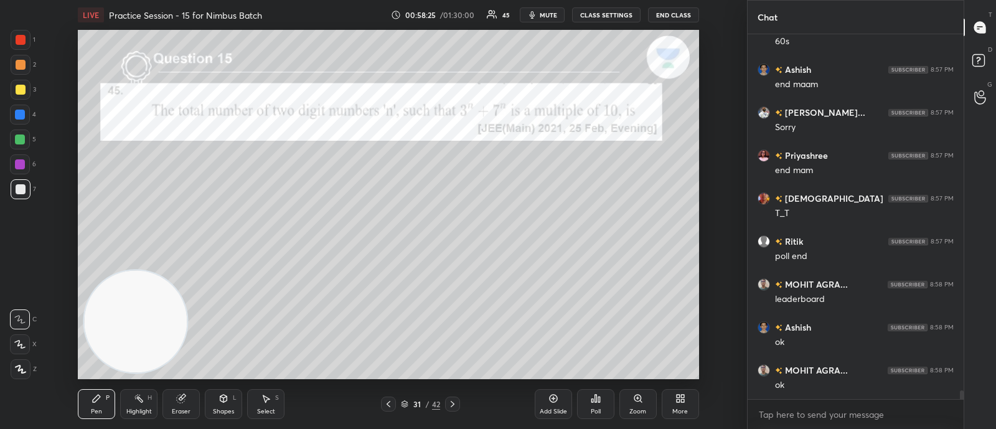
click at [596, 403] on div "Poll" at bounding box center [595, 404] width 37 height 30
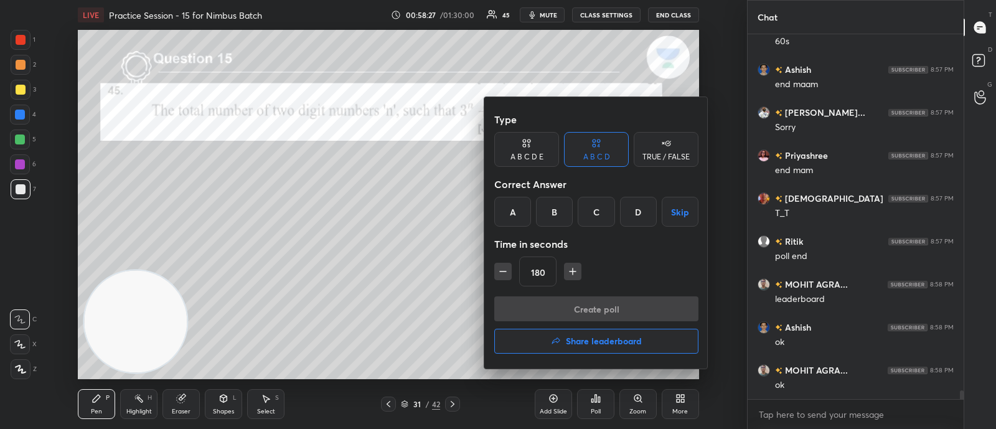
click at [337, 255] on div at bounding box center [498, 214] width 996 height 429
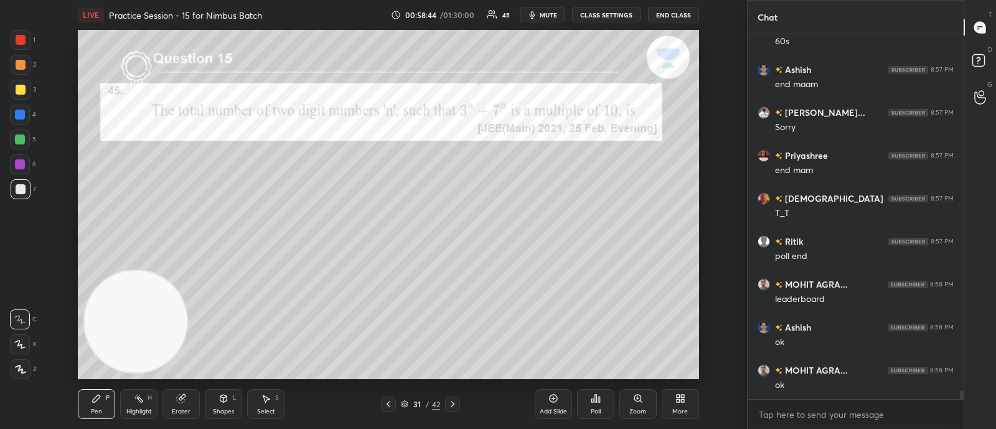
click at [184, 403] on div "Eraser" at bounding box center [180, 404] width 37 height 30
drag, startPoint x: 96, startPoint y: 402, endPoint x: 123, endPoint y: 384, distance: 32.3
click at [98, 401] on icon at bounding box center [96, 398] width 10 height 10
click at [593, 408] on div "Poll" at bounding box center [596, 411] width 10 height 6
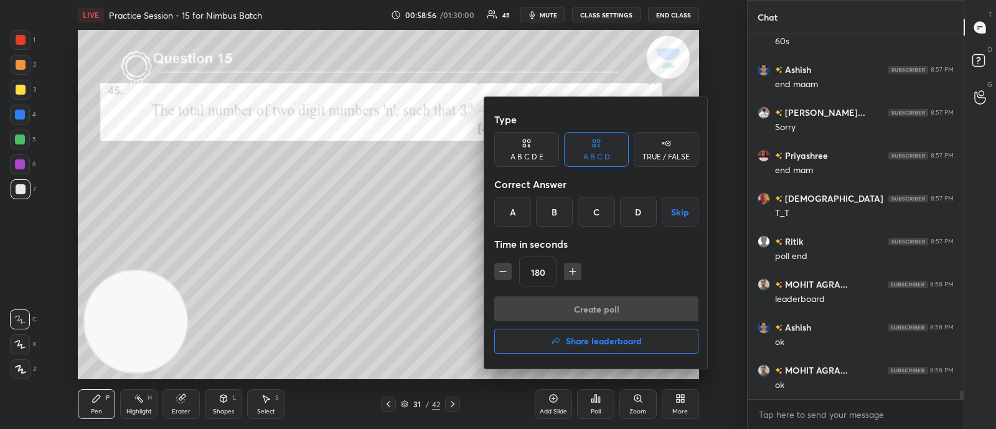
click at [507, 212] on div "A" at bounding box center [512, 212] width 37 height 30
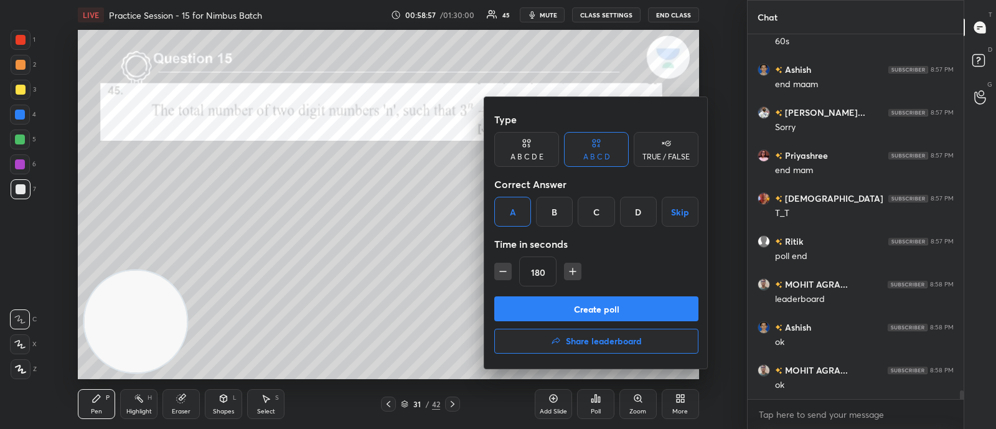
drag, startPoint x: 542, startPoint y: 307, endPoint x: 504, endPoint y: 314, distance: 39.2
click at [542, 307] on button "Create poll" at bounding box center [596, 308] width 204 height 25
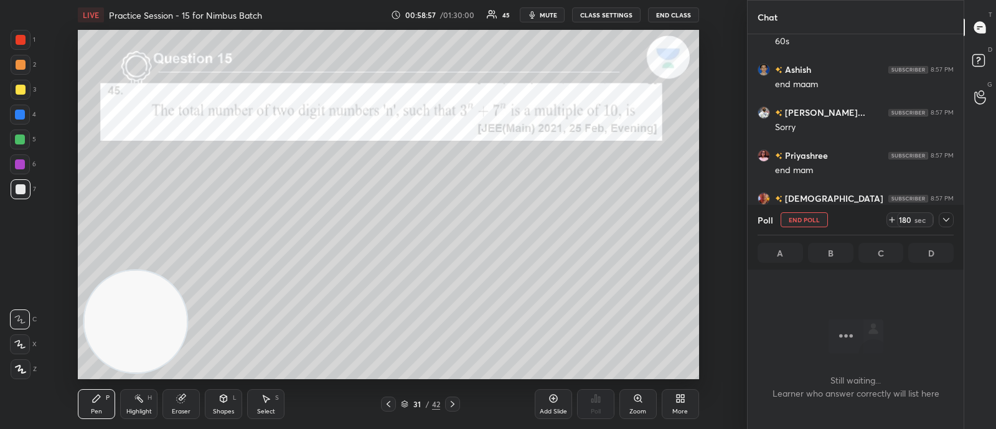
scroll to position [4, 4]
click at [946, 219] on icon at bounding box center [946, 220] width 10 height 10
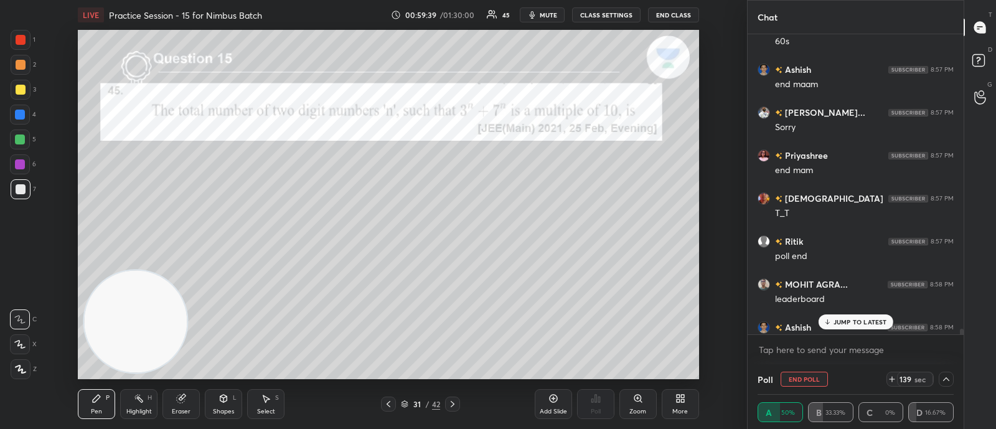
scroll to position [14976, 0]
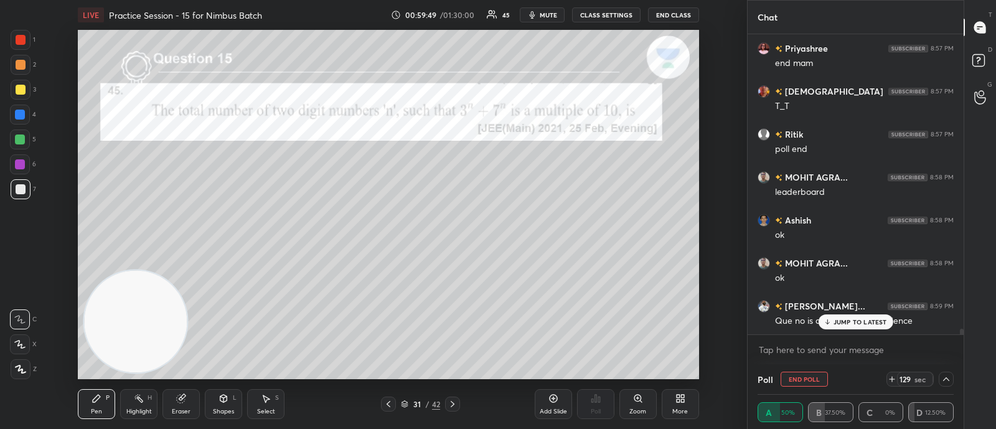
click at [841, 321] on p "JUMP TO LATEST" at bounding box center [860, 321] width 54 height 7
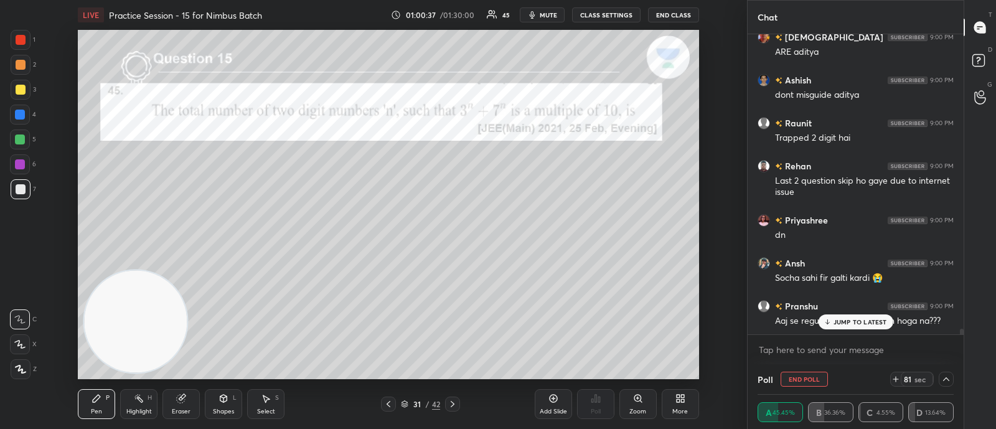
scroll to position [15374, 0]
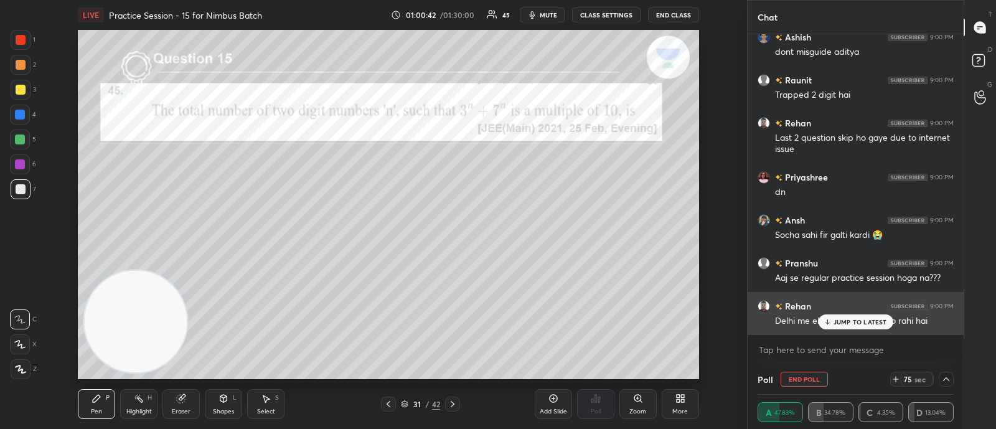
click at [856, 316] on div "JUMP TO LATEST" at bounding box center [855, 321] width 75 height 15
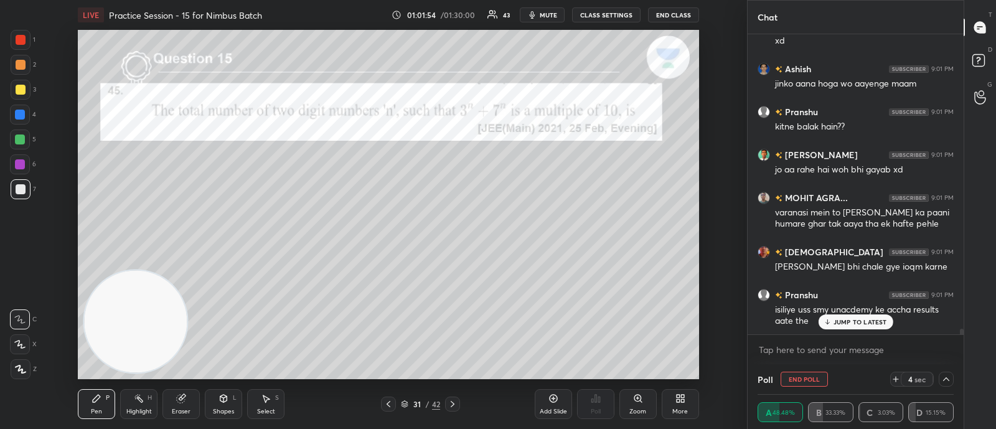
scroll to position [16330, 0]
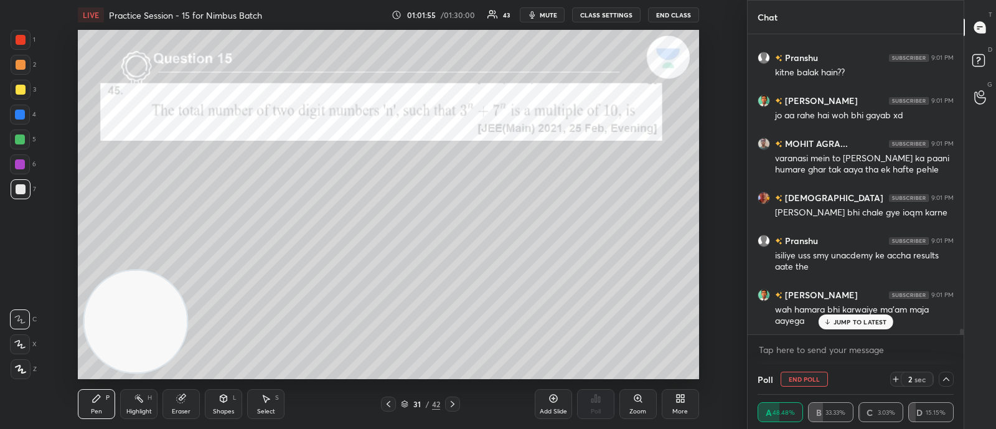
click at [856, 322] on div "Ashish 9:00 PM maam week me 2 practice session rkh skte h? Aditya kum... 9:01 P…" at bounding box center [856, 184] width 216 height 300
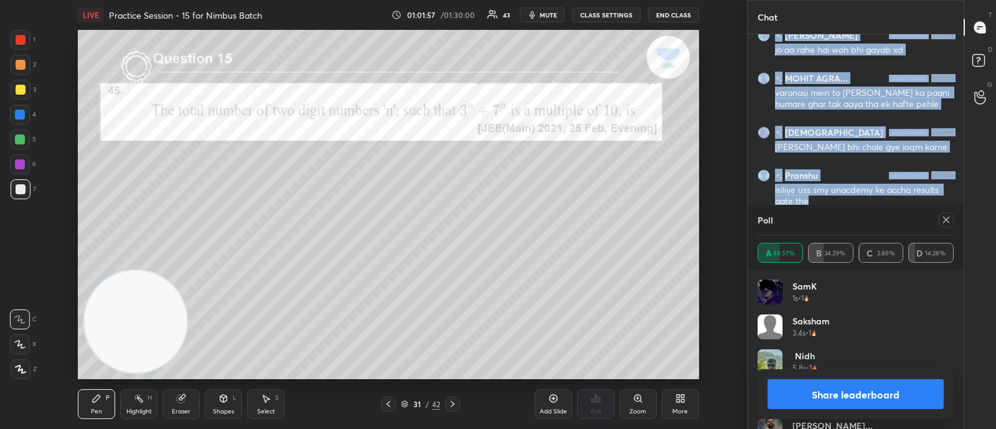
scroll to position [146, 192]
click at [945, 221] on icon at bounding box center [946, 220] width 10 height 10
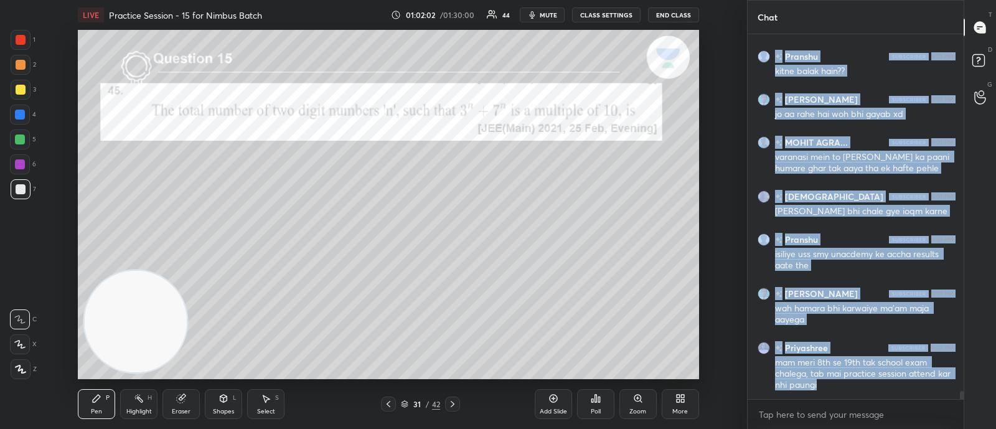
scroll to position [258, 212]
click at [772, 418] on body "1 2 3 4 5 6 7 C X Z C X Z E E Erase all H H LIVE Practice Session - 15 for Nimb…" at bounding box center [498, 214] width 996 height 429
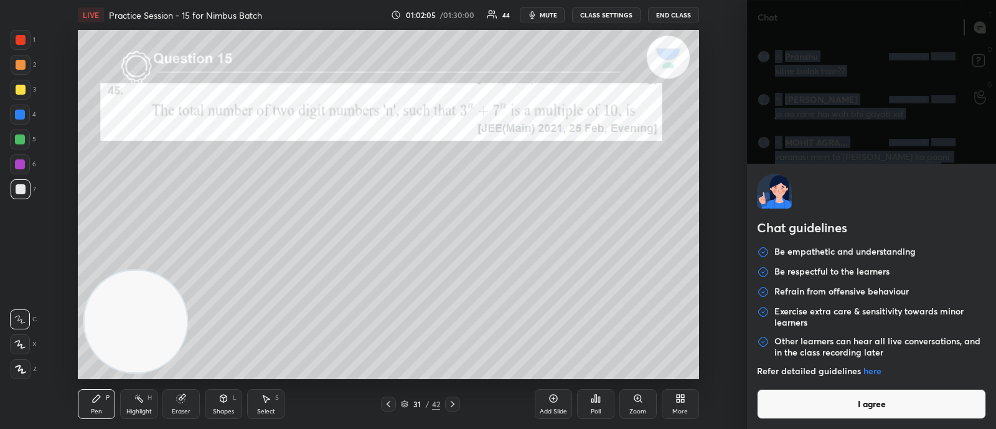
click at [805, 402] on button "I agree" at bounding box center [871, 404] width 229 height 30
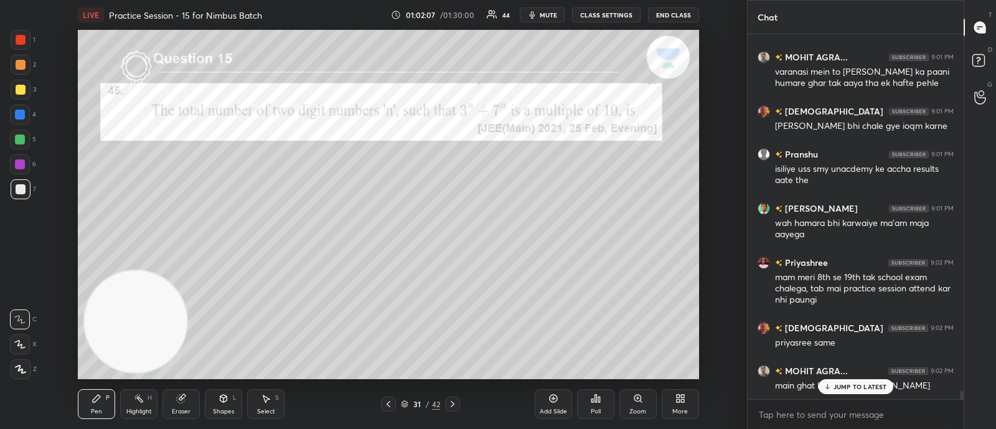
drag, startPoint x: 449, startPoint y: 403, endPoint x: 454, endPoint y: 398, distance: 7.5
click at [449, 403] on icon at bounding box center [453, 404] width 10 height 10
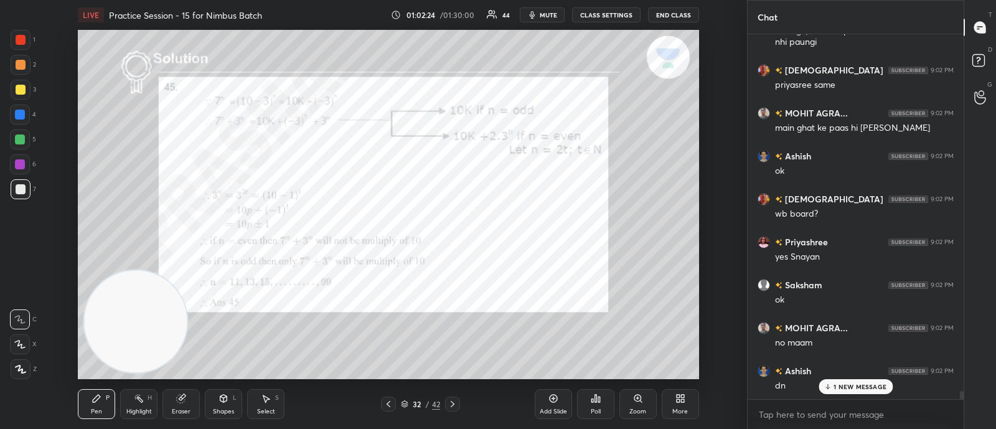
scroll to position [16718, 0]
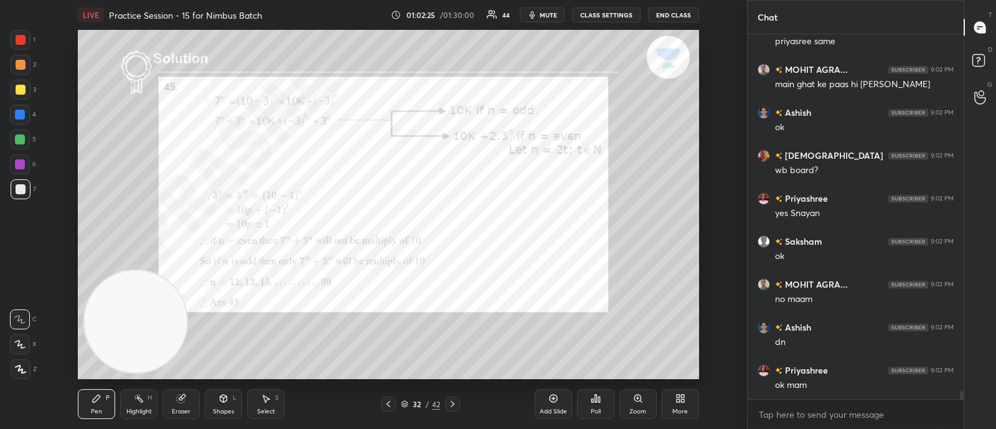
click at [451, 403] on icon at bounding box center [453, 404] width 10 height 10
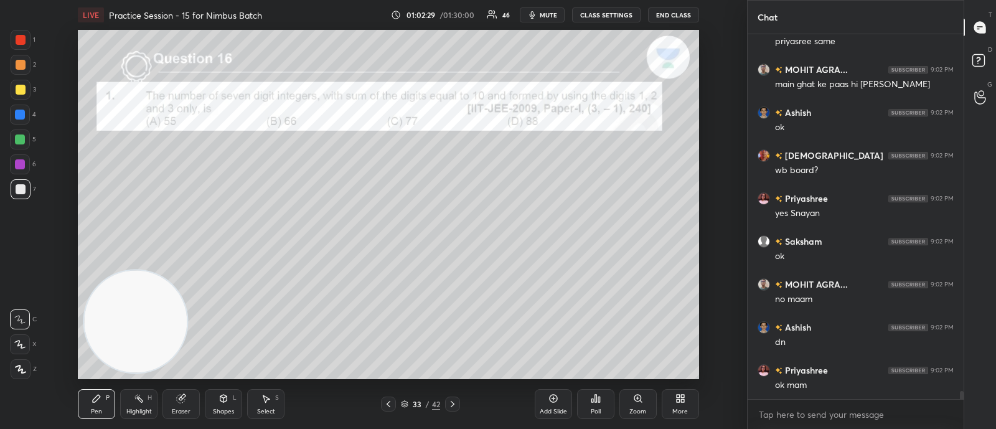
click at [591, 404] on div "Poll" at bounding box center [595, 404] width 37 height 30
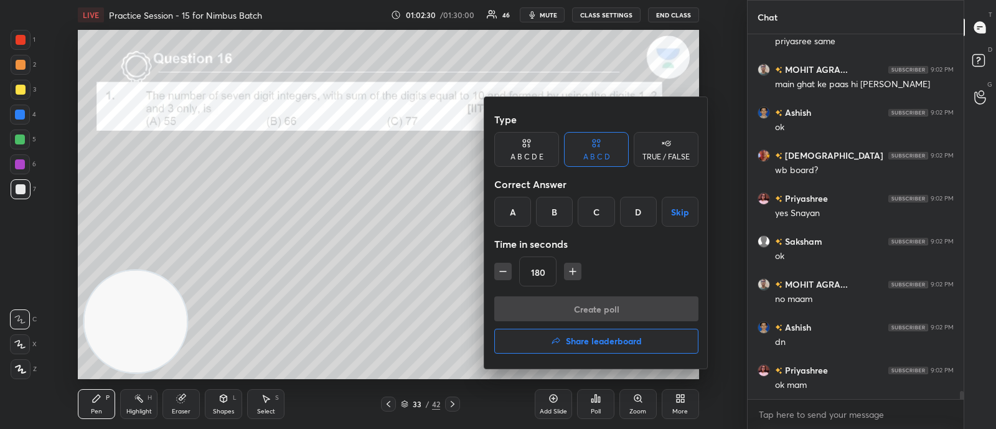
click at [591, 213] on div "C" at bounding box center [596, 212] width 37 height 30
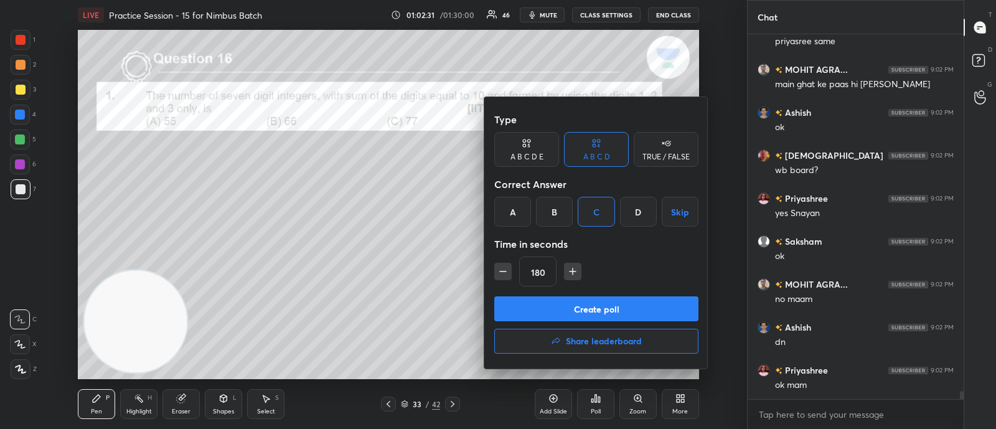
click at [532, 305] on button "Create poll" at bounding box center [596, 308] width 204 height 25
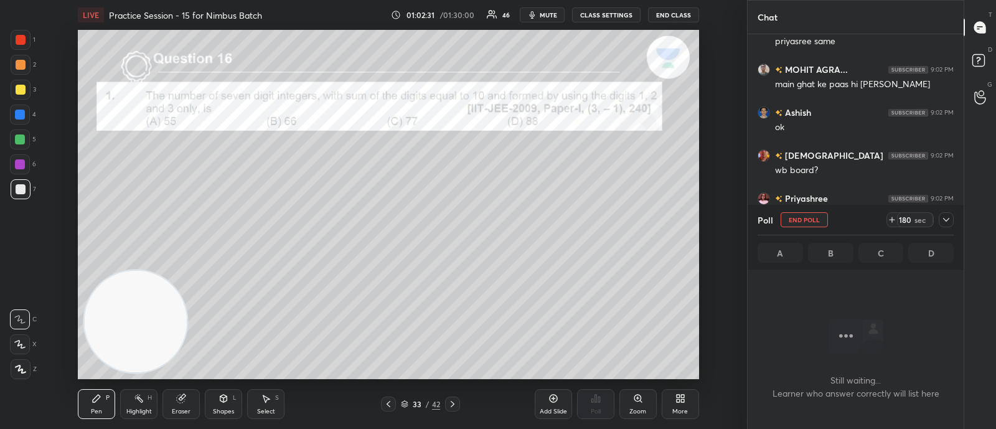
scroll to position [335, 212]
click at [944, 218] on icon at bounding box center [946, 220] width 10 height 10
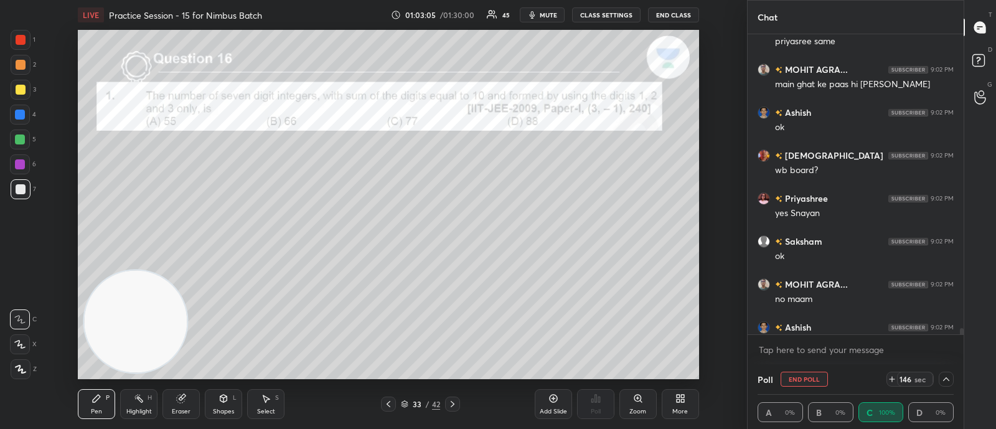
scroll to position [0, 4]
click at [946, 378] on icon at bounding box center [946, 379] width 10 height 10
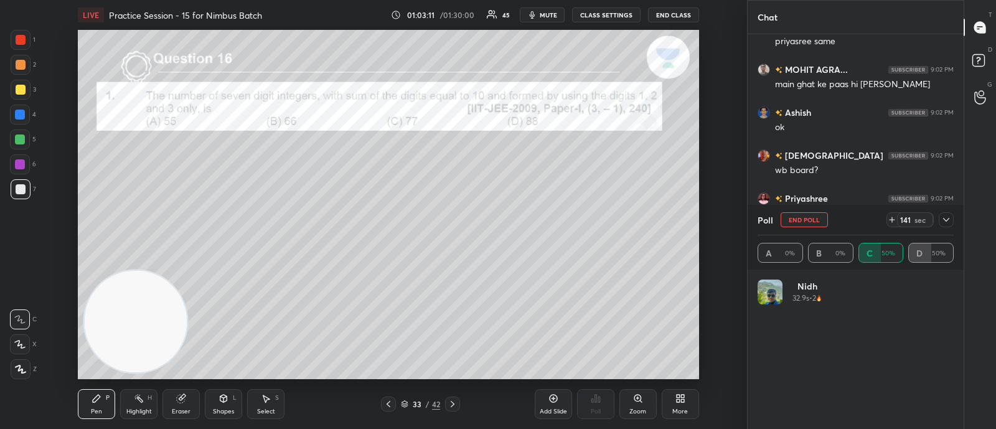
scroll to position [146, 192]
click at [947, 217] on icon at bounding box center [946, 220] width 10 height 10
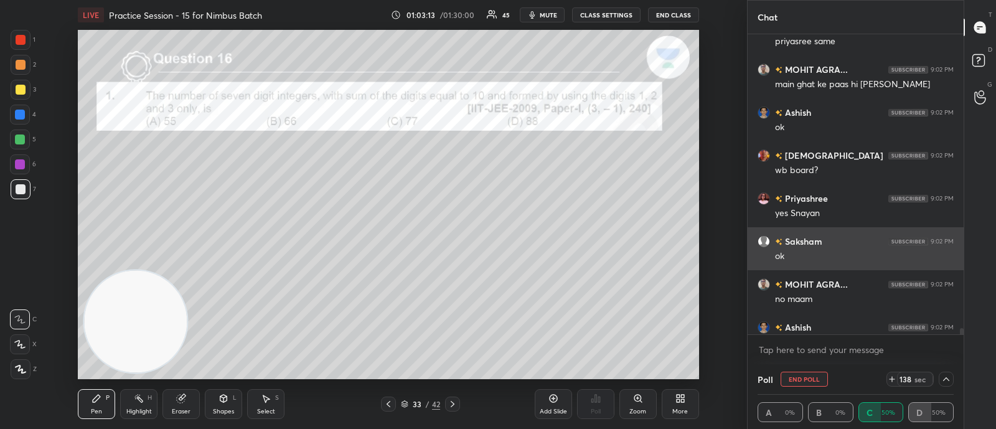
scroll to position [0, 0]
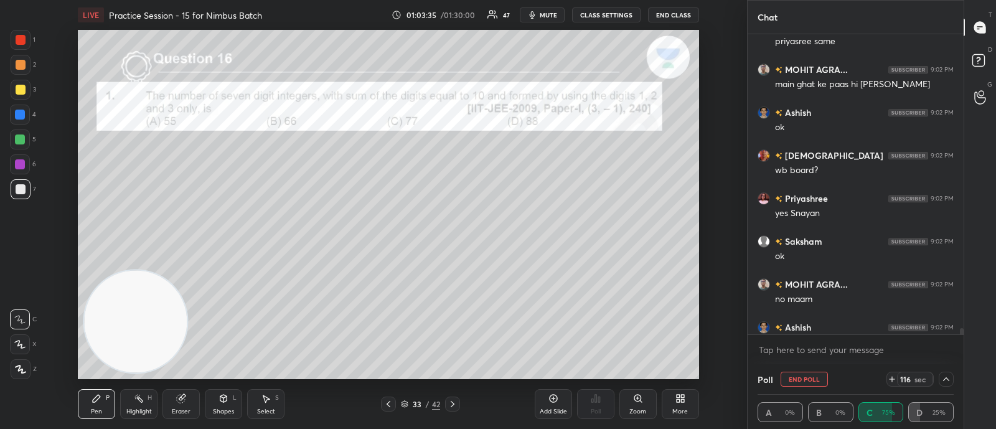
click at [945, 378] on icon at bounding box center [946, 379] width 10 height 10
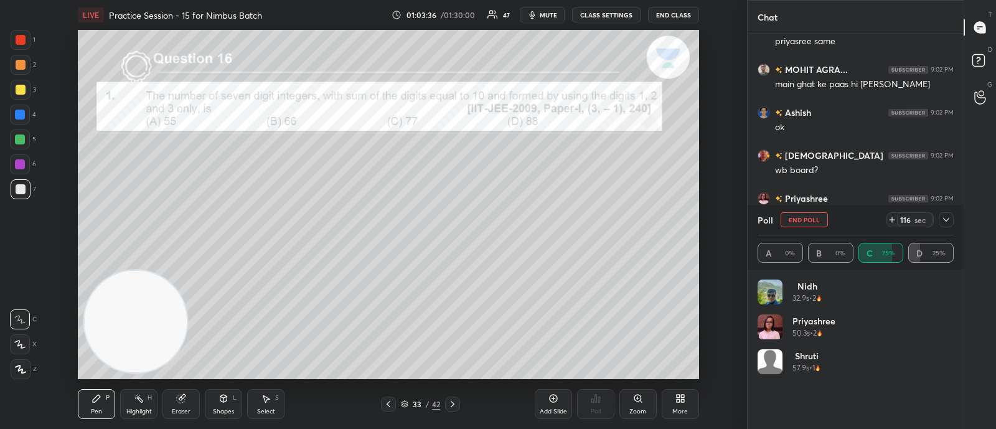
scroll to position [146, 192]
click at [945, 218] on icon at bounding box center [946, 220] width 10 height 10
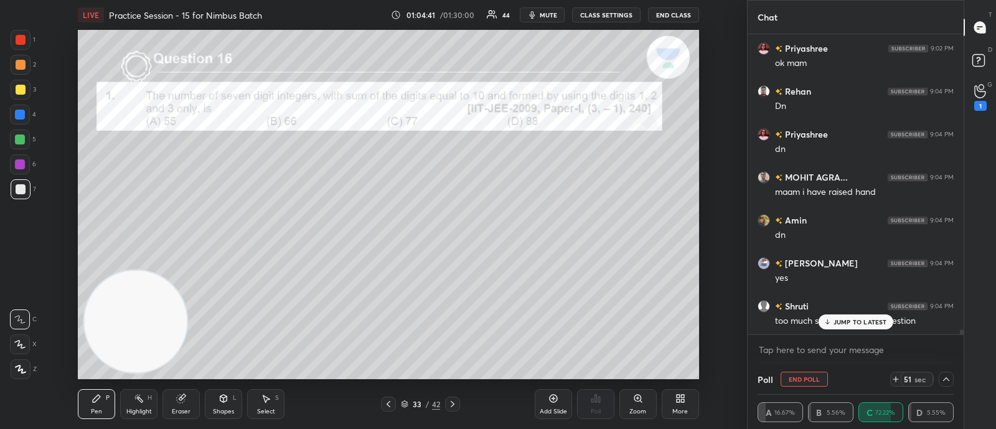
scroll to position [17083, 0]
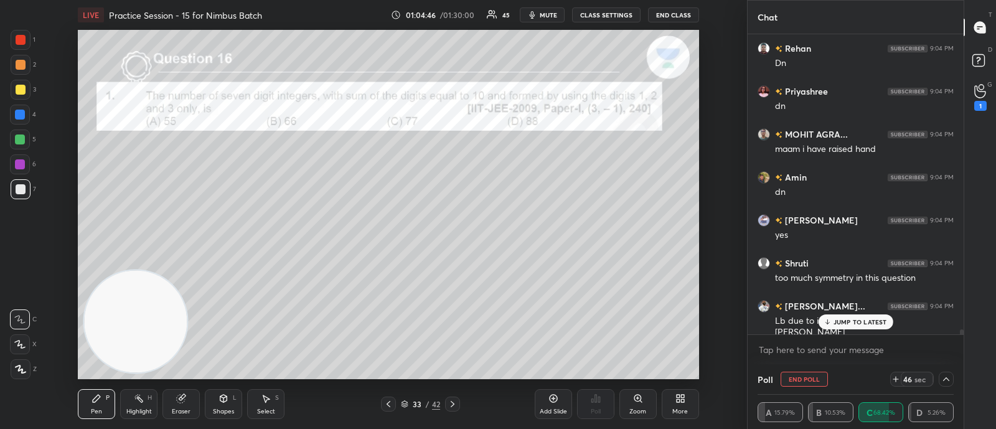
click at [842, 319] on p "JUMP TO LATEST" at bounding box center [860, 321] width 54 height 7
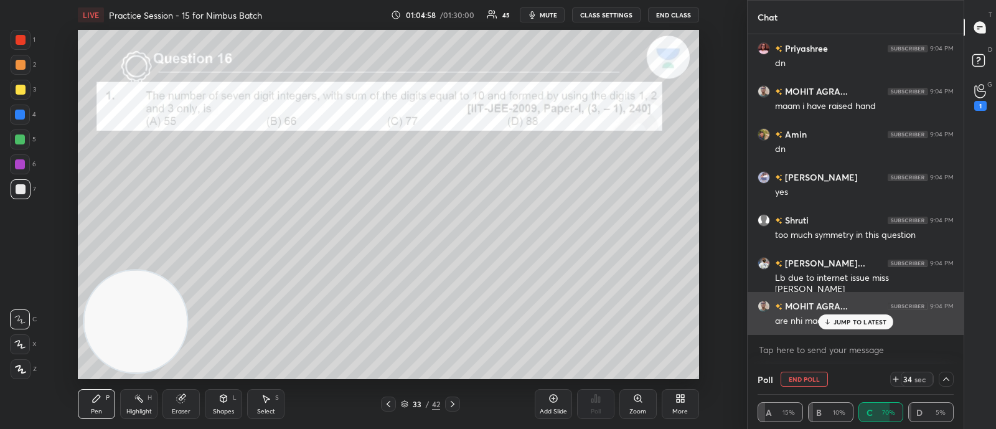
click at [837, 325] on div "JUMP TO LATEST" at bounding box center [855, 321] width 75 height 15
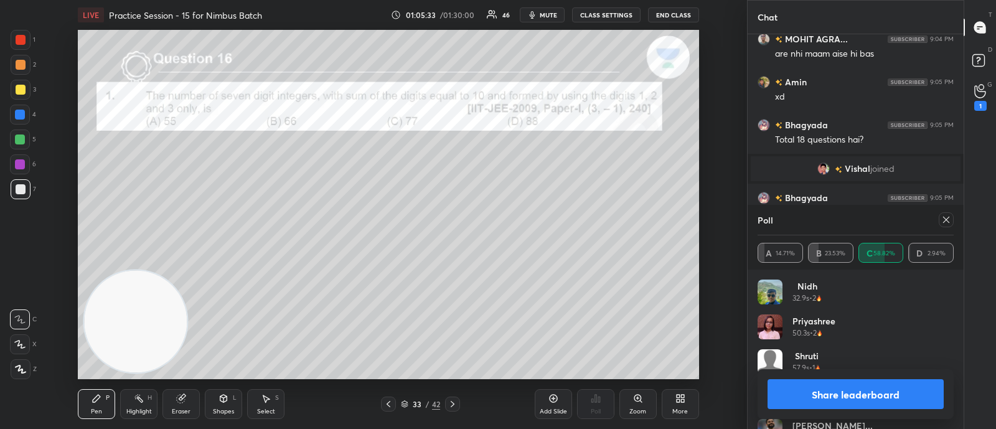
scroll to position [16526, 0]
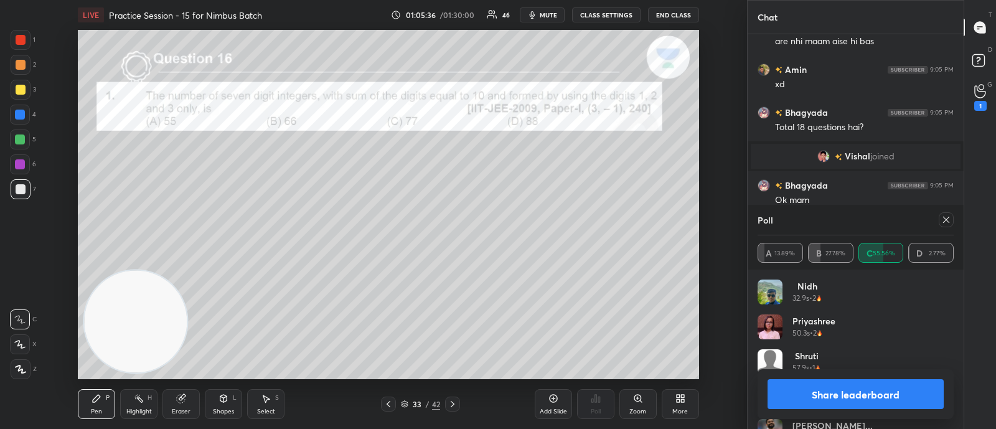
click at [947, 217] on icon at bounding box center [946, 220] width 10 height 10
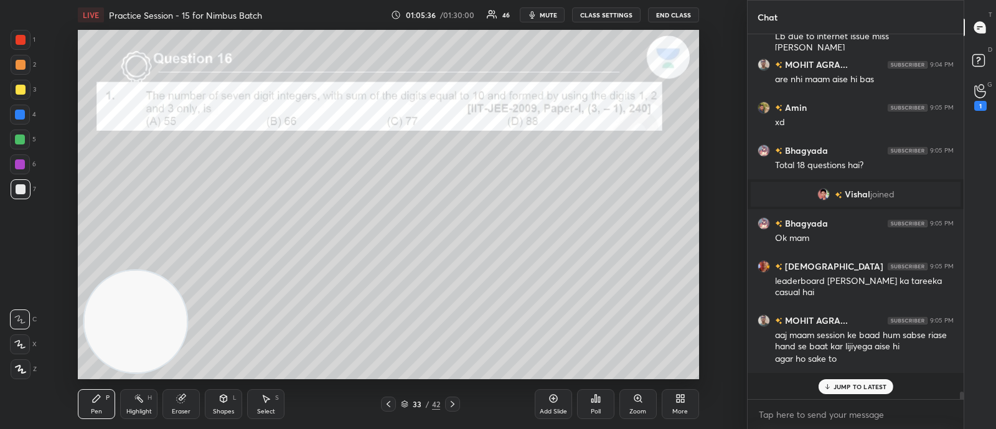
scroll to position [361, 212]
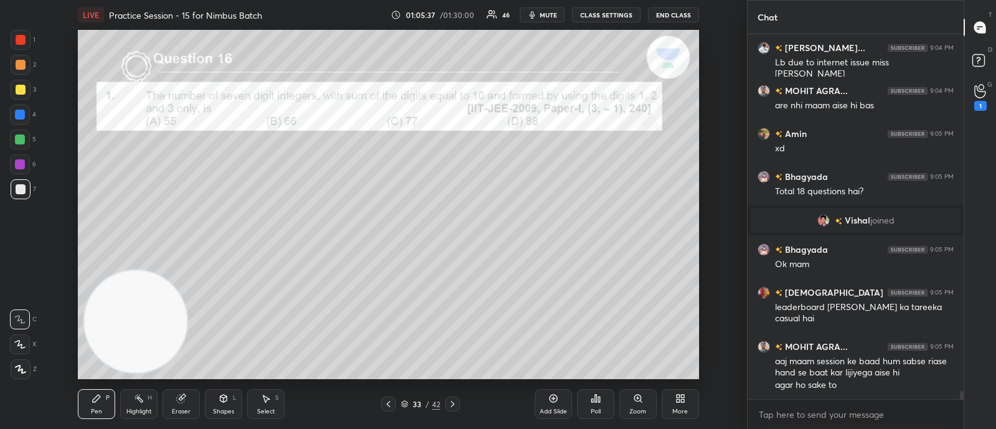
click at [449, 404] on icon at bounding box center [453, 404] width 10 height 10
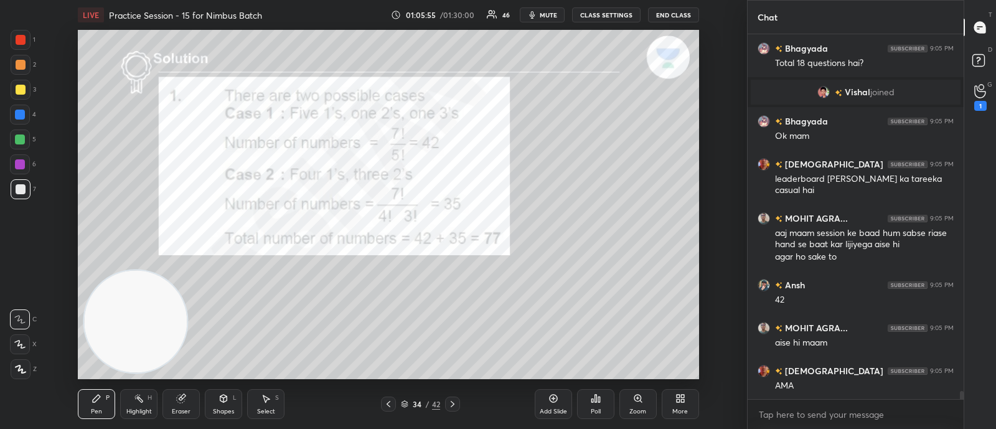
scroll to position [16634, 0]
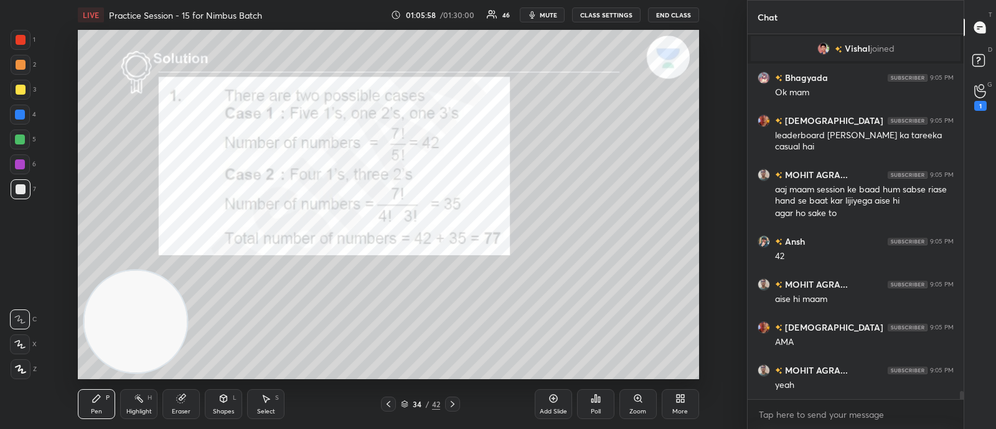
click at [452, 401] on icon at bounding box center [453, 404] width 10 height 10
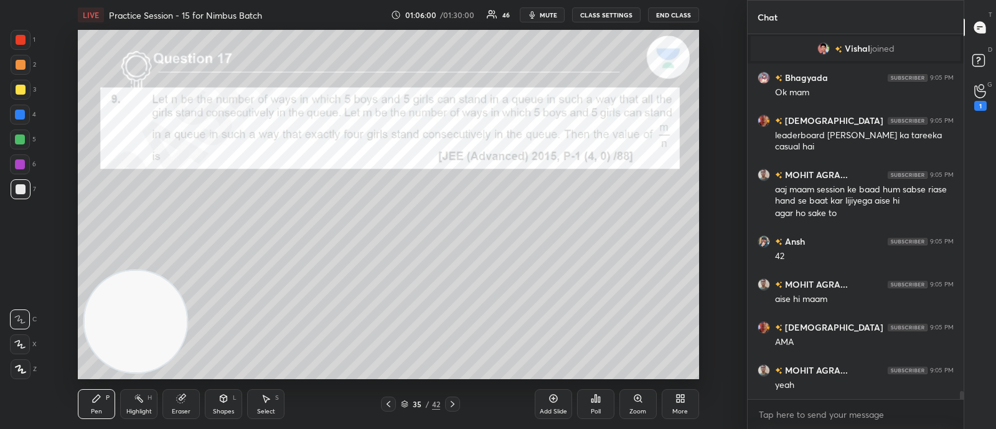
click at [593, 406] on div "Poll" at bounding box center [595, 404] width 37 height 30
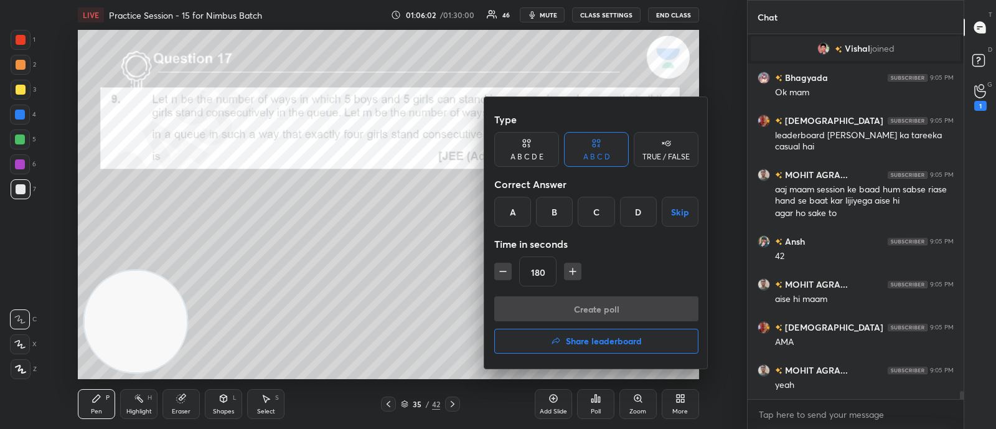
click at [240, 216] on div at bounding box center [498, 214] width 996 height 429
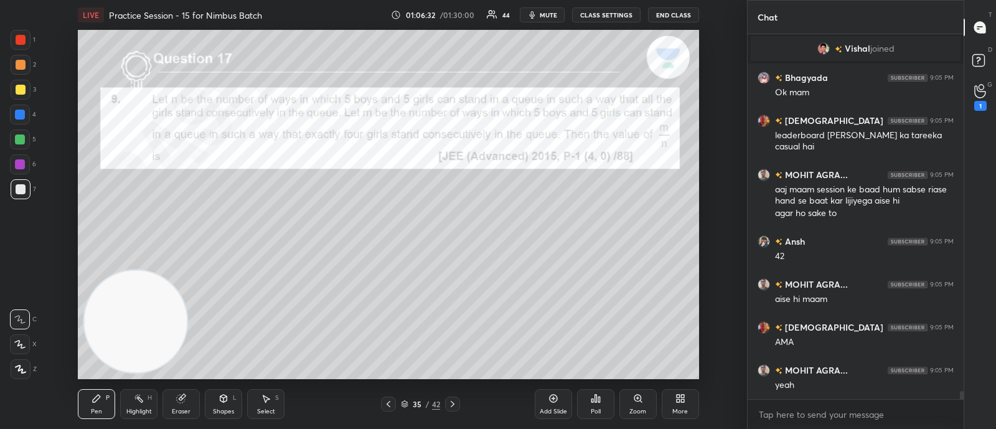
click at [594, 403] on icon at bounding box center [596, 398] width 10 height 10
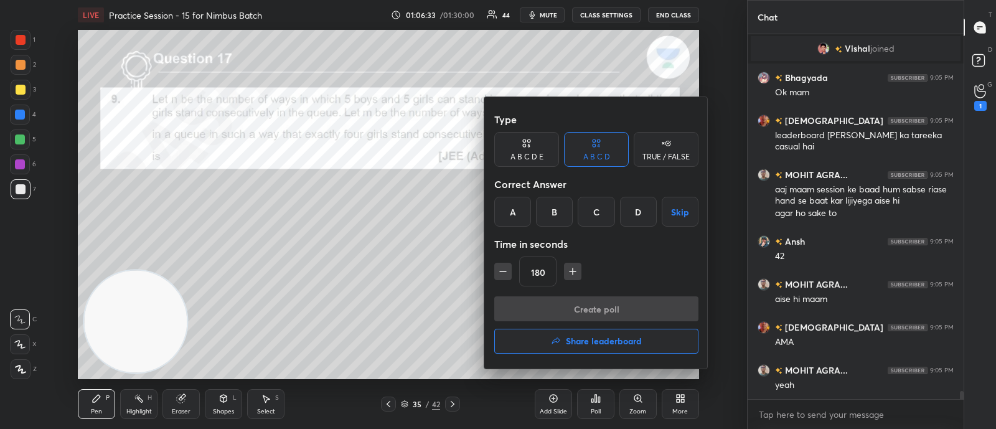
click at [510, 209] on div "A" at bounding box center [512, 212] width 37 height 30
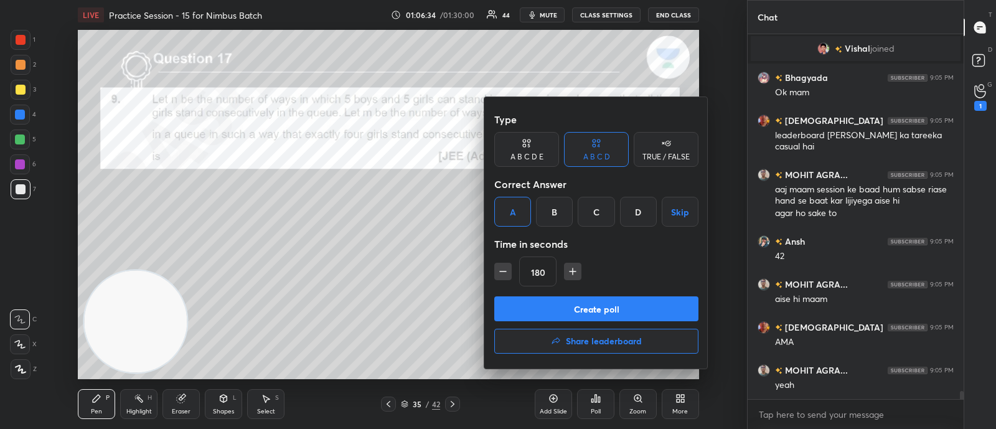
click at [527, 310] on button "Create poll" at bounding box center [596, 308] width 204 height 25
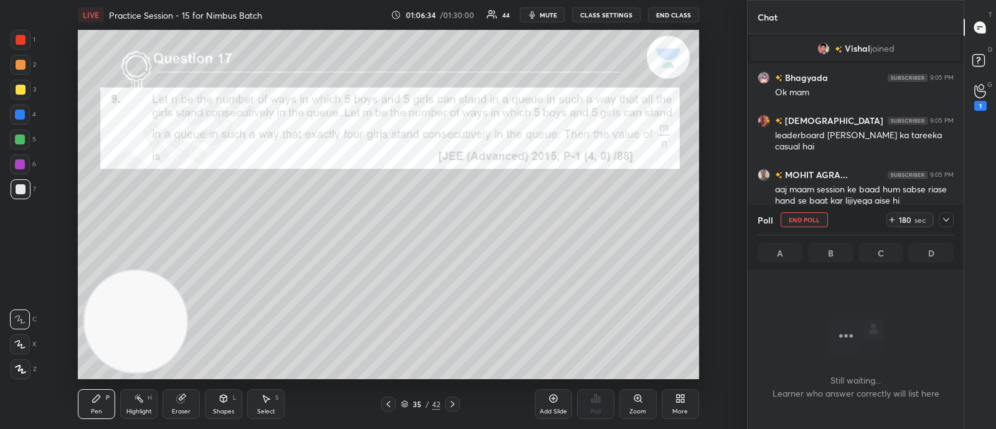
scroll to position [193, 212]
drag, startPoint x: 945, startPoint y: 222, endPoint x: 931, endPoint y: 227, distance: 16.0
click at [945, 222] on icon at bounding box center [946, 220] width 10 height 10
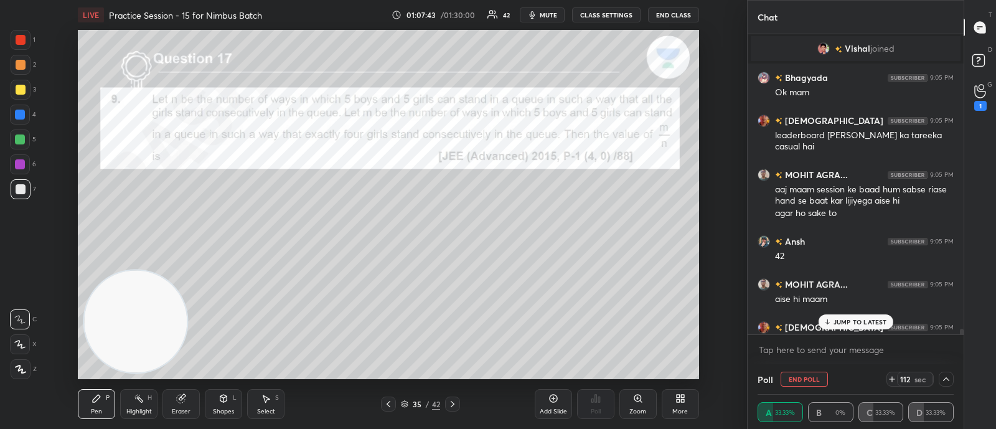
scroll to position [16740, 0]
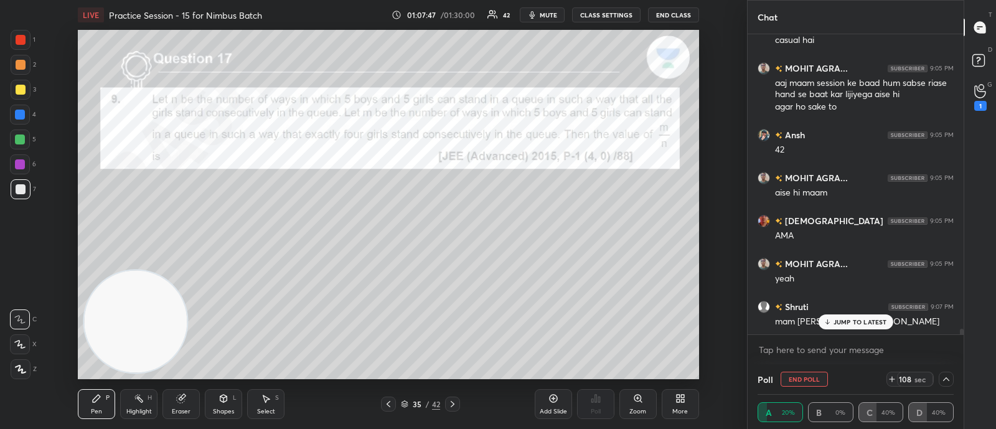
click at [835, 321] on p "JUMP TO LATEST" at bounding box center [860, 321] width 54 height 7
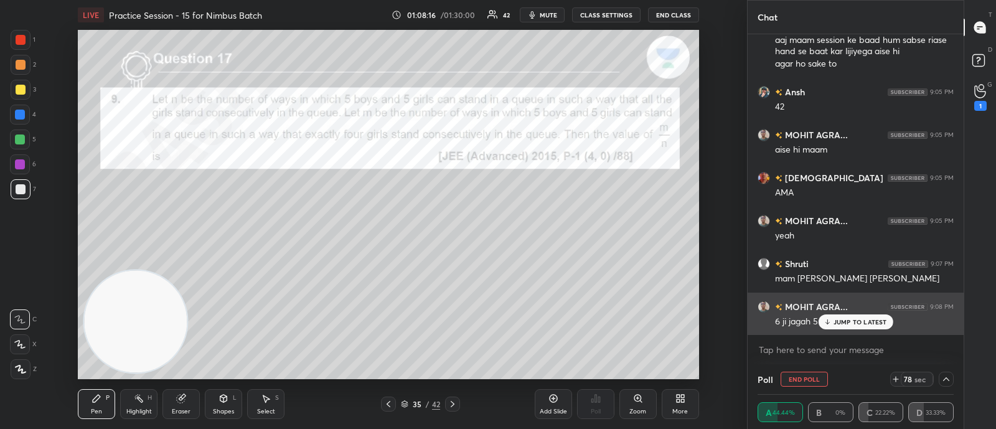
drag, startPoint x: 846, startPoint y: 322, endPoint x: 838, endPoint y: 322, distance: 8.1
click at [846, 322] on p "JUMP TO LATEST" at bounding box center [860, 321] width 54 height 7
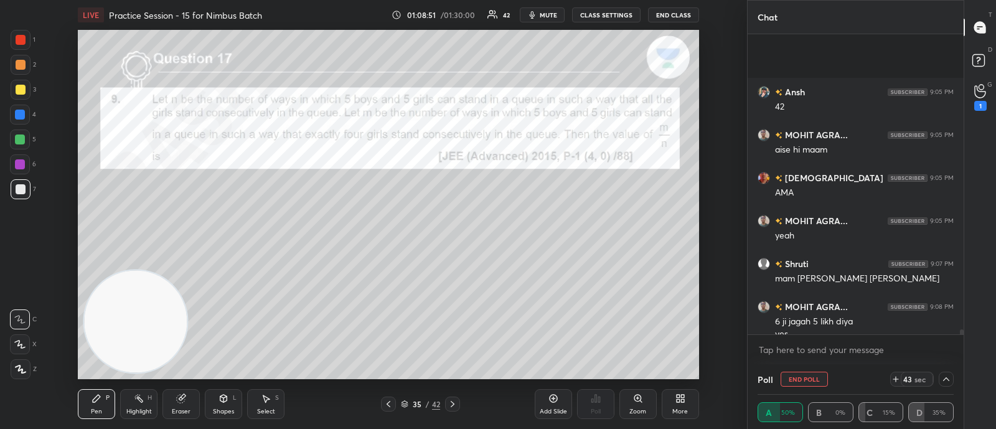
scroll to position [16894, 0]
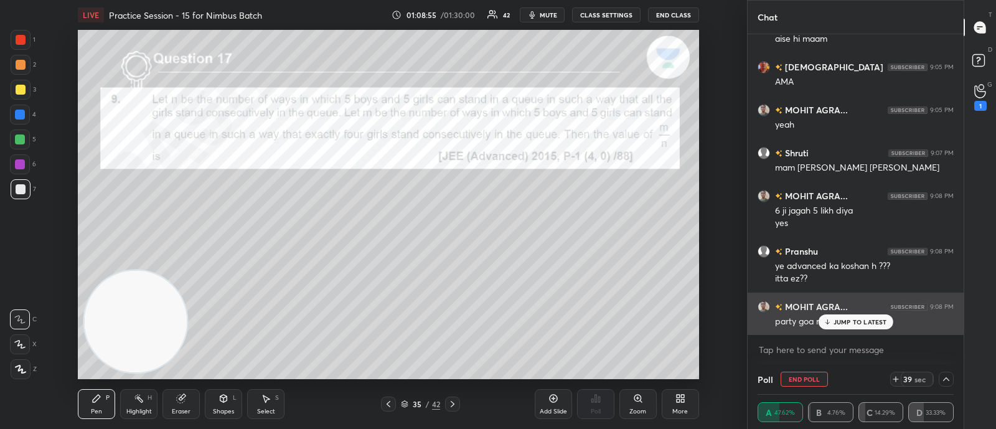
drag, startPoint x: 847, startPoint y: 322, endPoint x: 838, endPoint y: 321, distance: 8.9
click at [847, 322] on p "JUMP TO LATEST" at bounding box center [860, 321] width 54 height 7
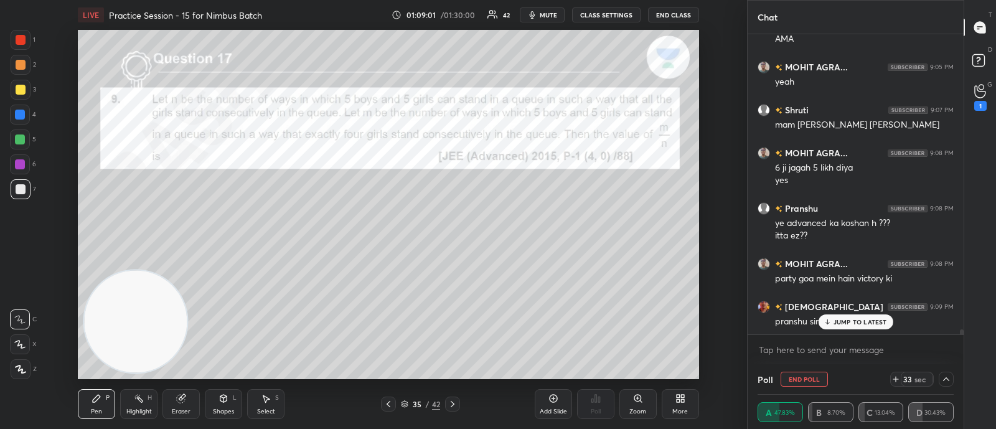
scroll to position [16980, 0]
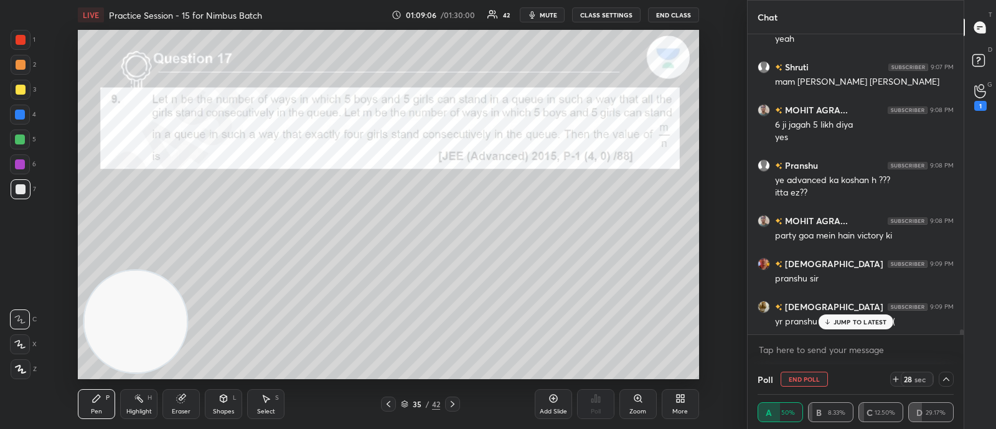
click at [853, 325] on p "JUMP TO LATEST" at bounding box center [860, 321] width 54 height 7
click at [944, 378] on icon at bounding box center [946, 379] width 10 height 10
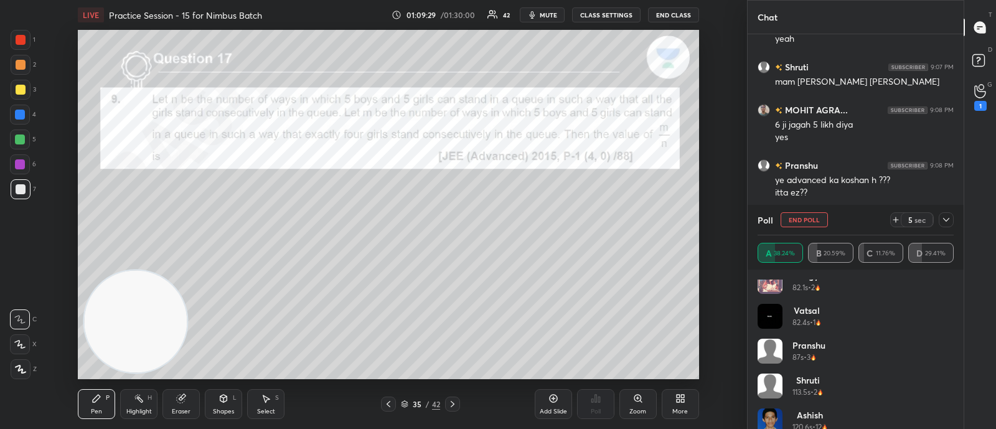
scroll to position [0, 0]
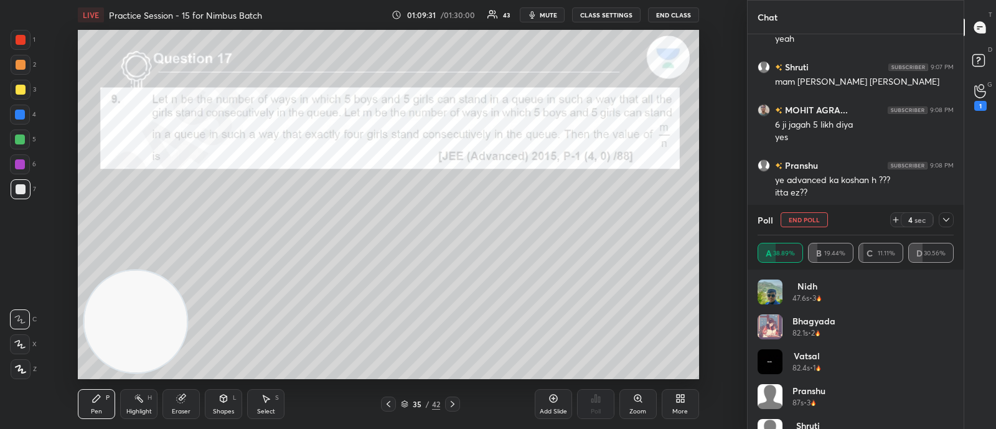
click at [944, 217] on icon at bounding box center [946, 220] width 10 height 10
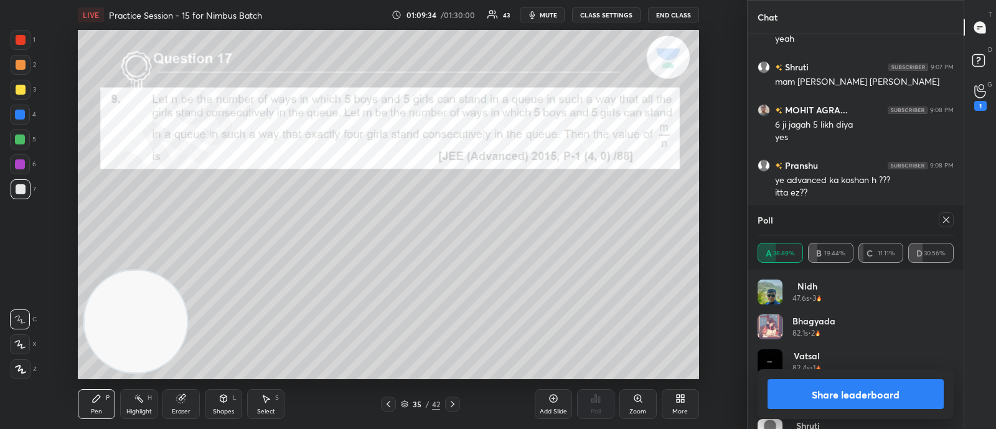
scroll to position [146, 192]
click at [944, 218] on icon at bounding box center [946, 220] width 6 height 6
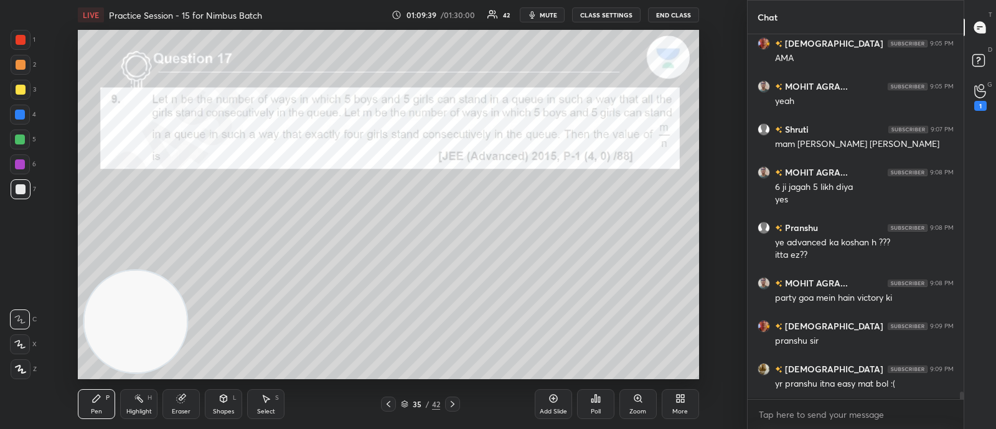
scroll to position [258, 212]
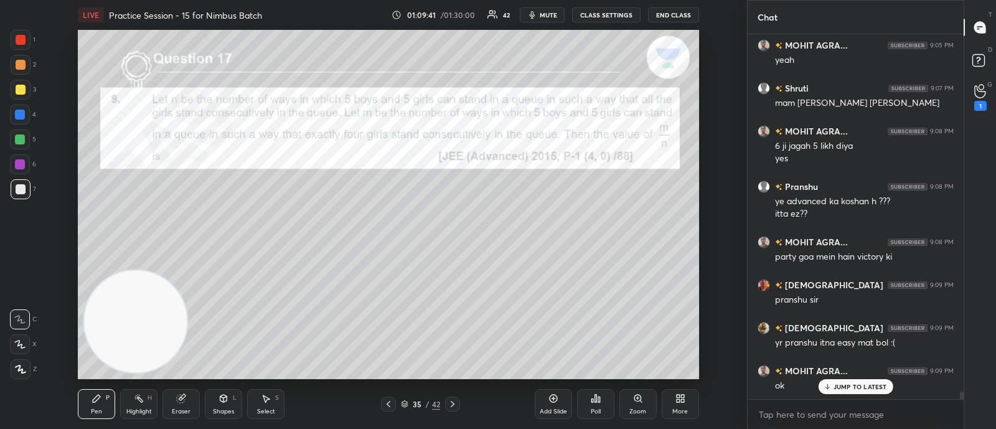
click at [457, 403] on div at bounding box center [452, 403] width 15 height 15
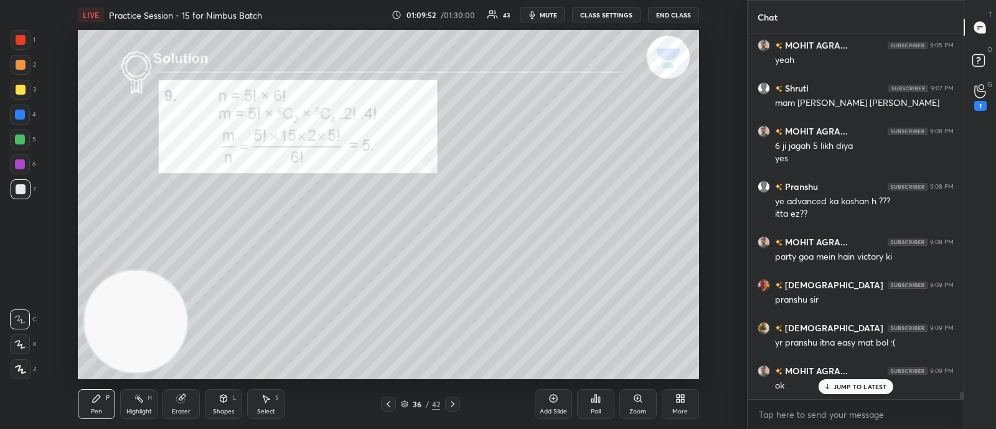
click at [452, 403] on icon at bounding box center [453, 404] width 10 height 10
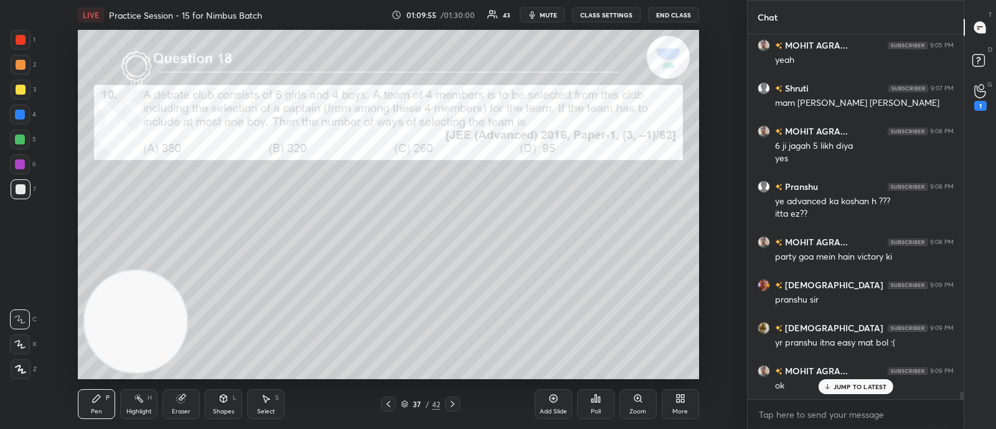
click at [593, 401] on icon at bounding box center [596, 398] width 10 height 10
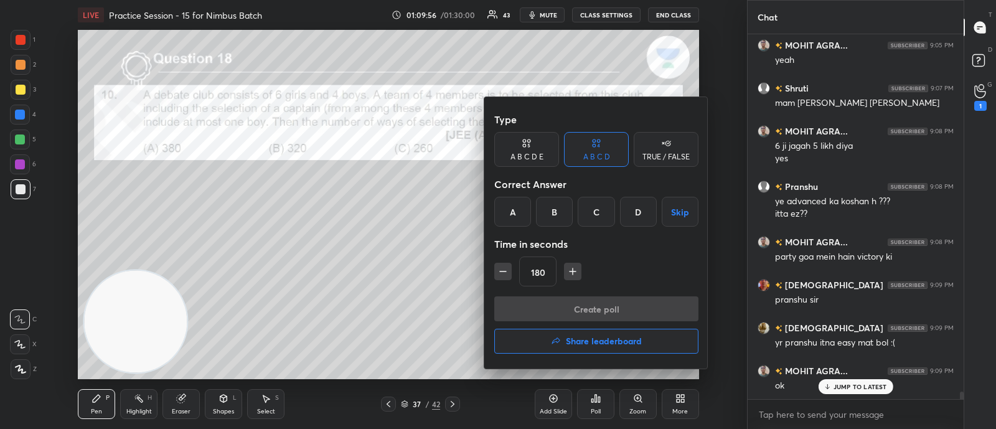
click at [503, 209] on div "A" at bounding box center [512, 212] width 37 height 30
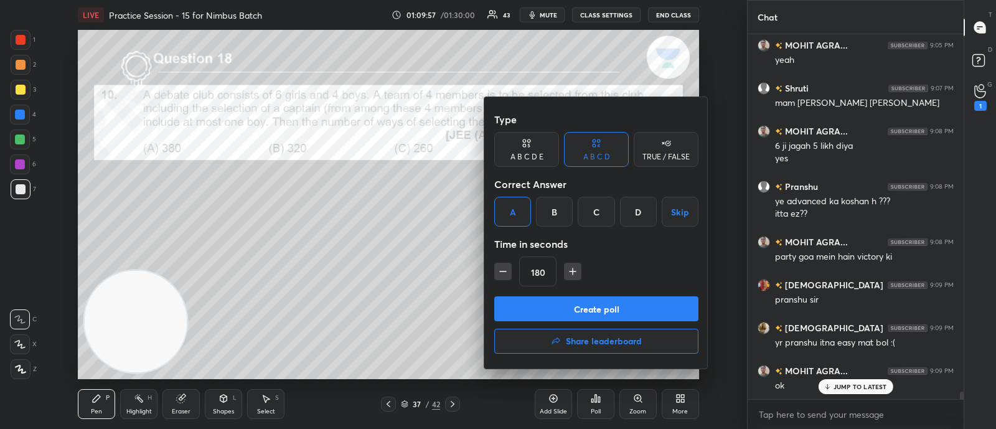
click at [588, 307] on button "Create poll" at bounding box center [596, 308] width 204 height 25
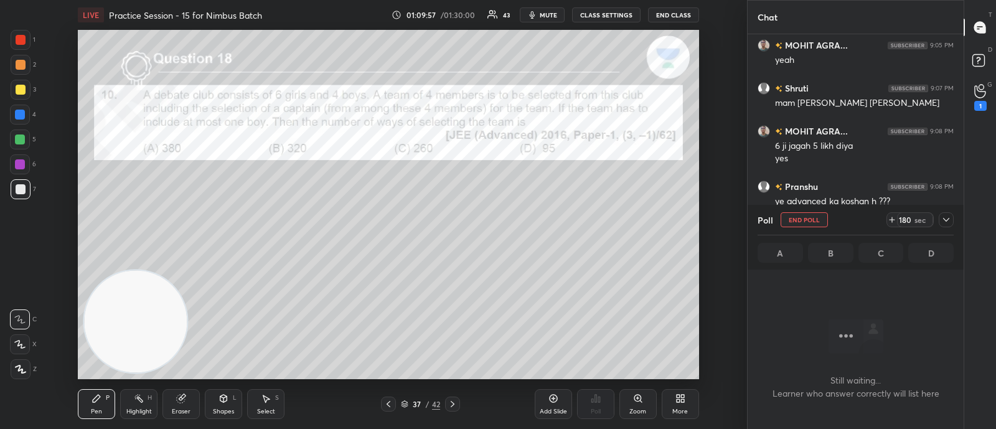
scroll to position [232, 212]
click at [945, 222] on icon at bounding box center [946, 220] width 10 height 10
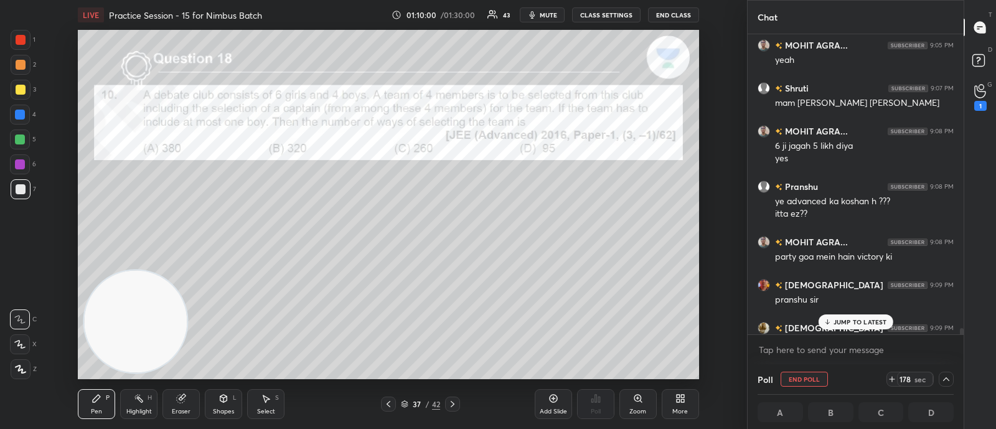
drag, startPoint x: 858, startPoint y: 321, endPoint x: 831, endPoint y: 321, distance: 27.4
click at [857, 321] on p "JUMP TO LATEST" at bounding box center [860, 321] width 54 height 7
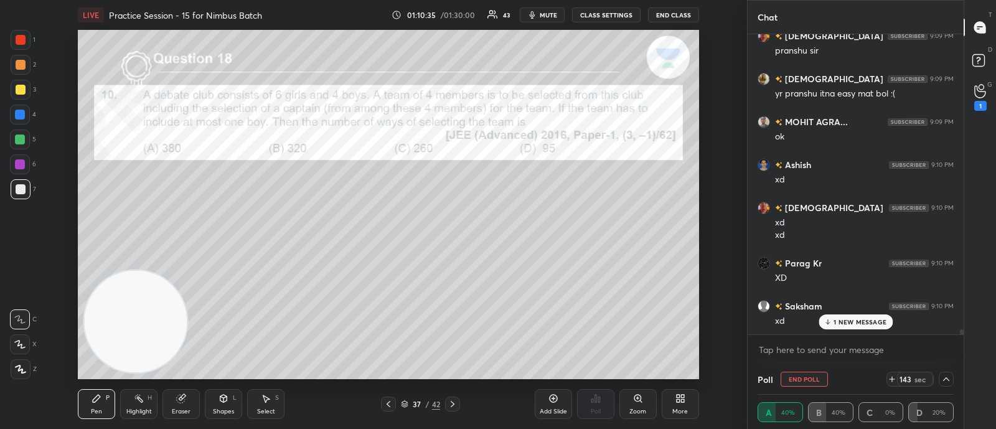
scroll to position [17251, 0]
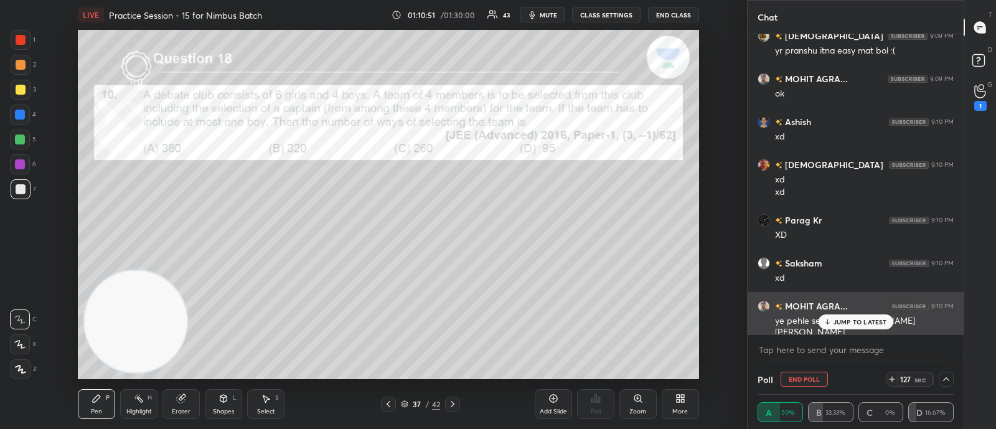
click at [862, 322] on p "JUMP TO LATEST" at bounding box center [860, 321] width 54 height 7
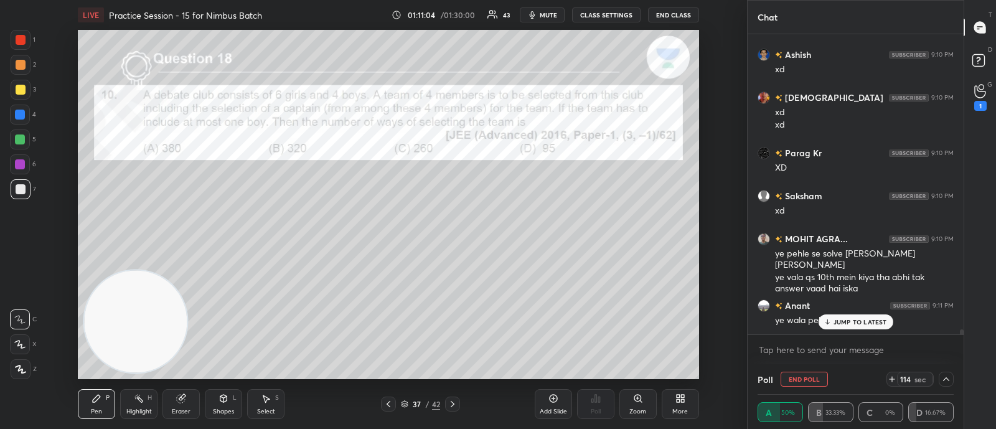
scroll to position [17360, 0]
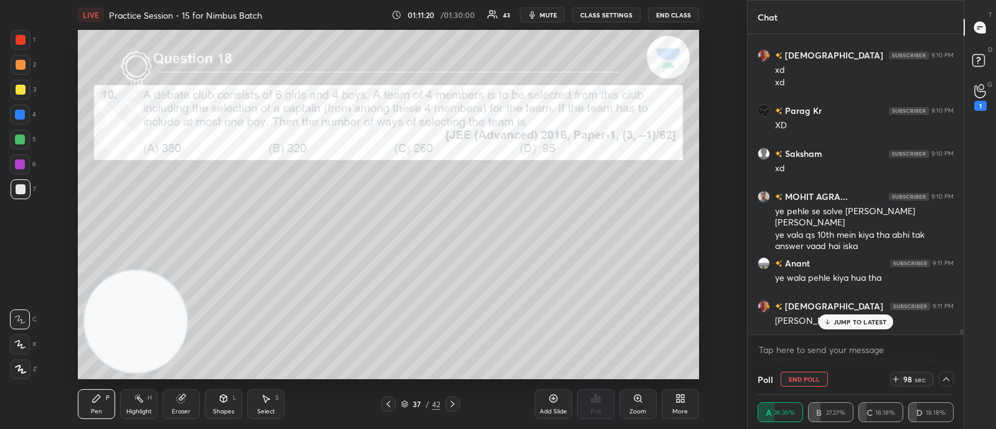
click at [849, 322] on div "MOHIT AGRA... 9:05 PM aise hi maam Snayan 9:05 PM AMA MOHIT AGRA... 9:05 PM yea…" at bounding box center [856, 184] width 216 height 300
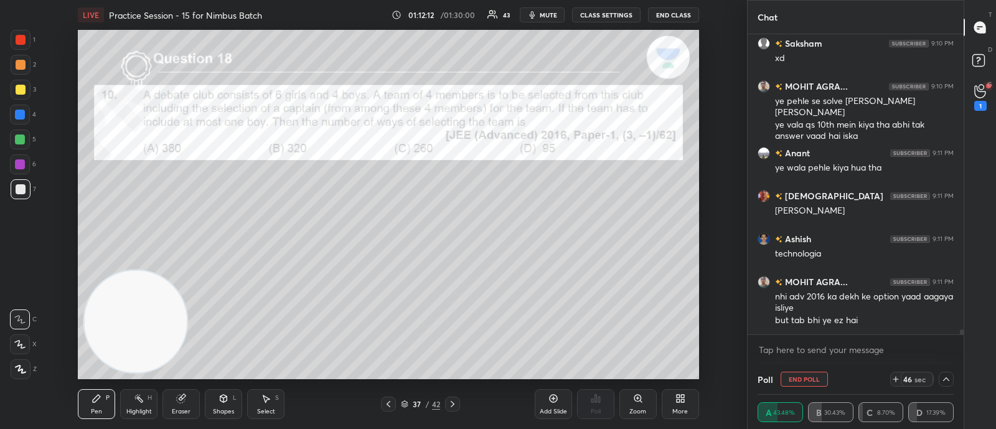
scroll to position [17513, 0]
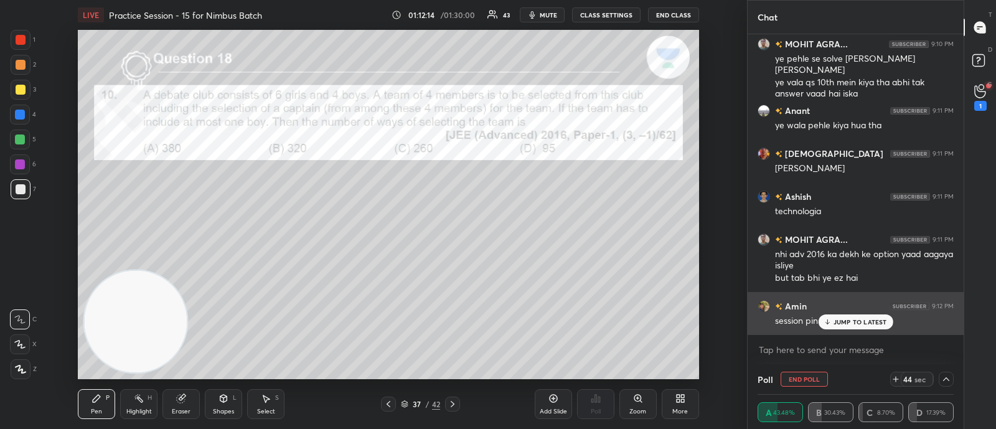
click at [850, 322] on p "JUMP TO LATEST" at bounding box center [860, 321] width 54 height 7
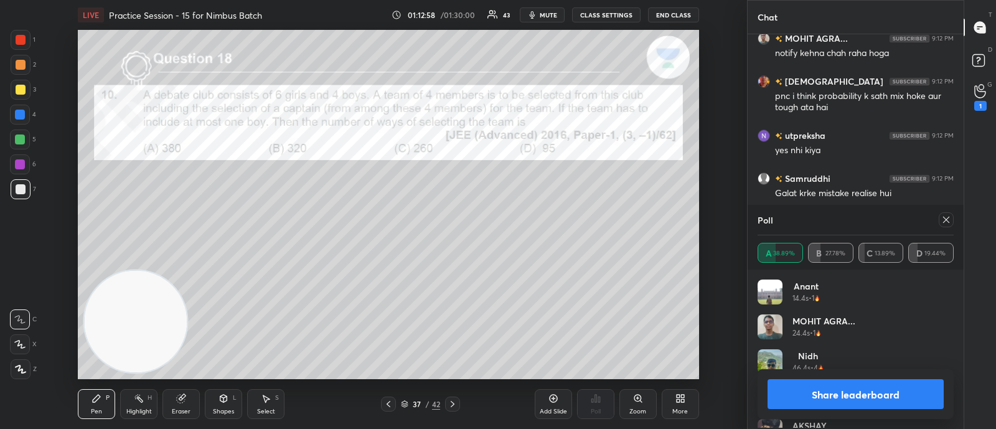
scroll to position [146, 192]
click at [944, 217] on icon at bounding box center [946, 220] width 10 height 10
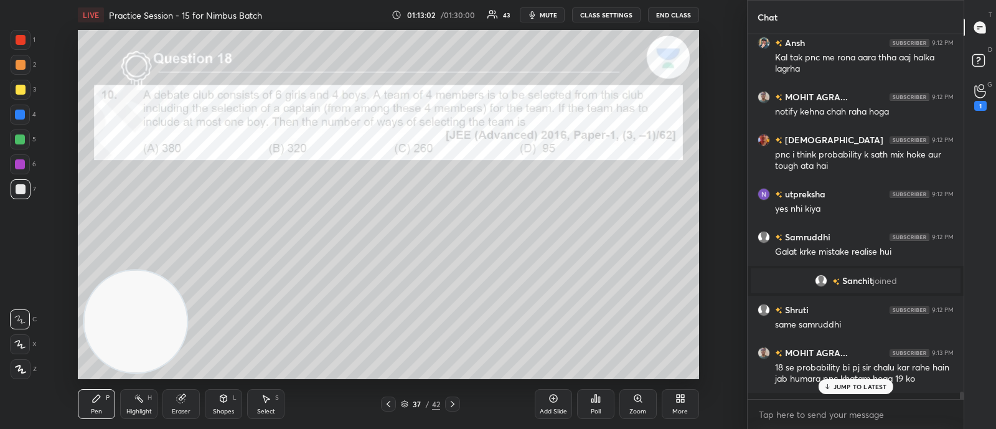
scroll to position [258, 212]
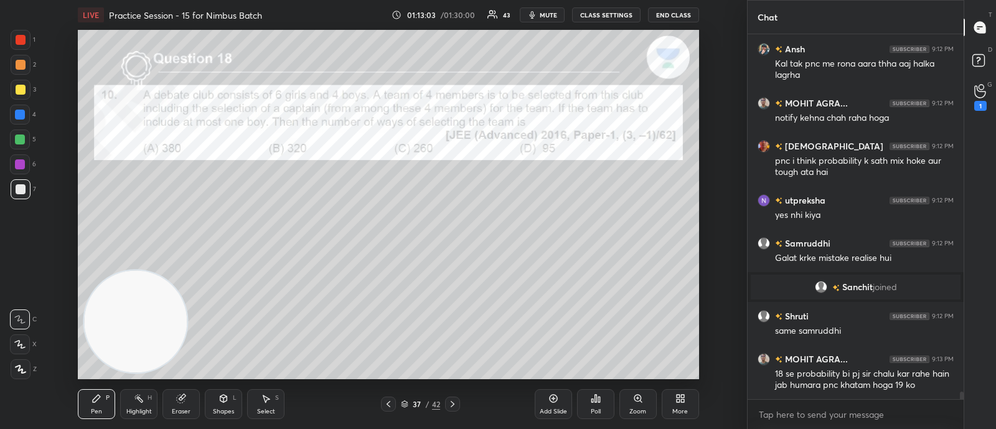
drag, startPoint x: 451, startPoint y: 405, endPoint x: 456, endPoint y: 400, distance: 6.6
click at [449, 405] on icon at bounding box center [453, 404] width 10 height 10
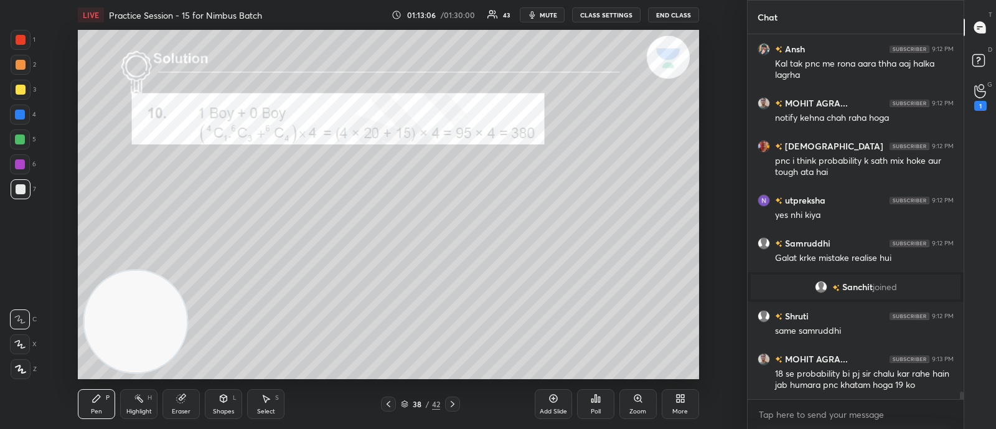
click at [681, 402] on icon at bounding box center [680, 398] width 10 height 10
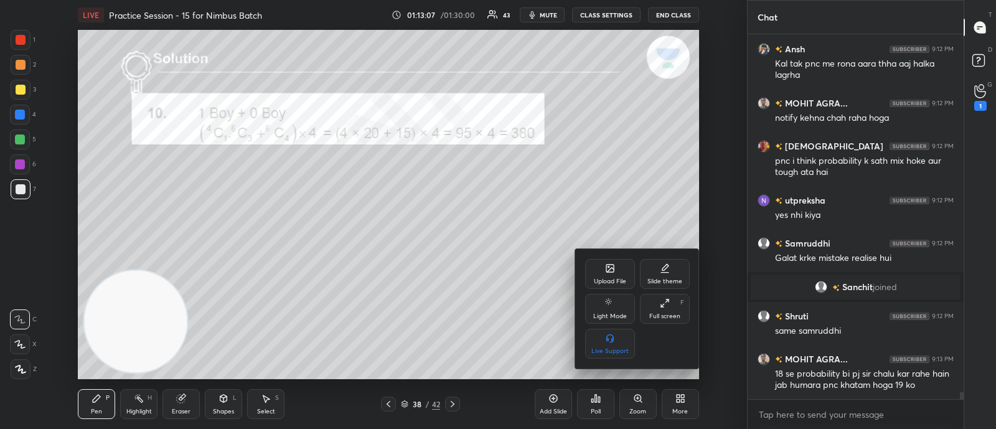
click at [548, 309] on div at bounding box center [498, 214] width 996 height 429
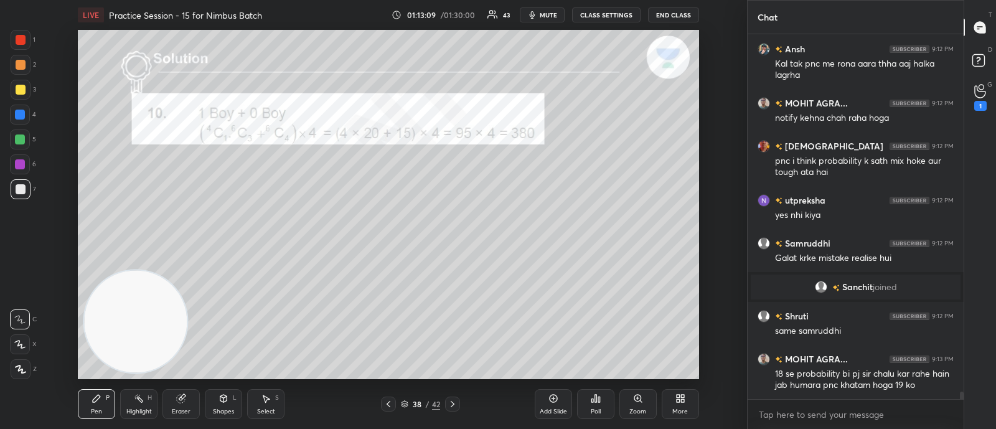
click at [589, 403] on div "Poll" at bounding box center [595, 404] width 37 height 30
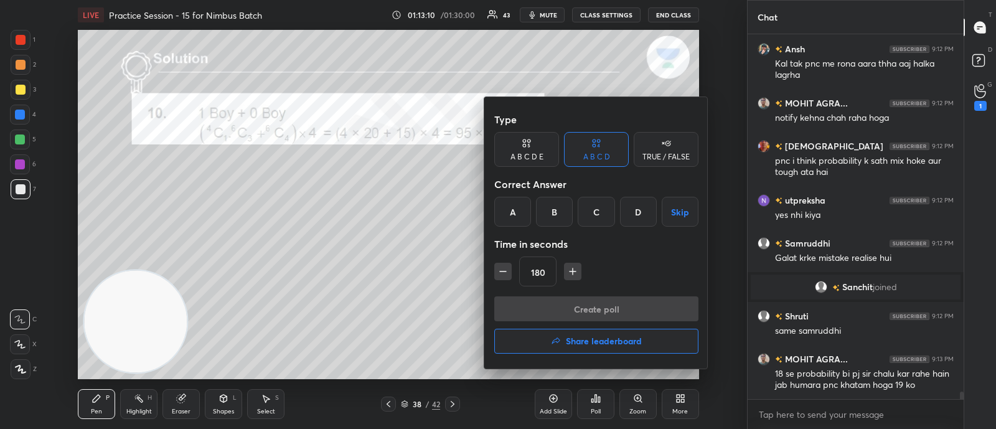
click at [578, 343] on h4 "Share leaderboard" at bounding box center [604, 341] width 76 height 9
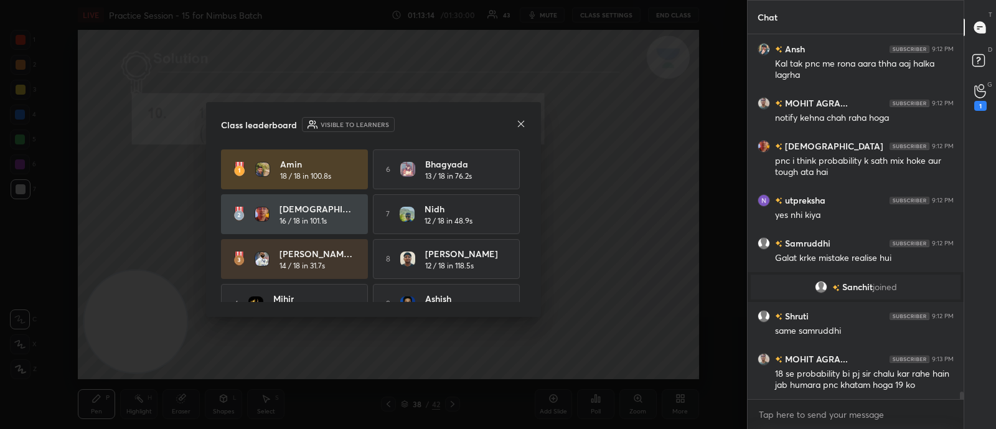
click at [522, 123] on icon at bounding box center [521, 124] width 10 height 10
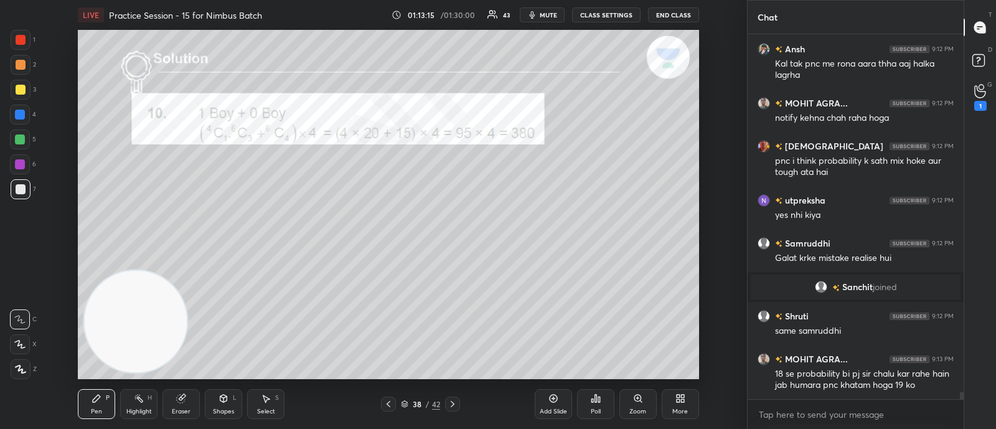
click at [677, 405] on div "More" at bounding box center [680, 404] width 37 height 30
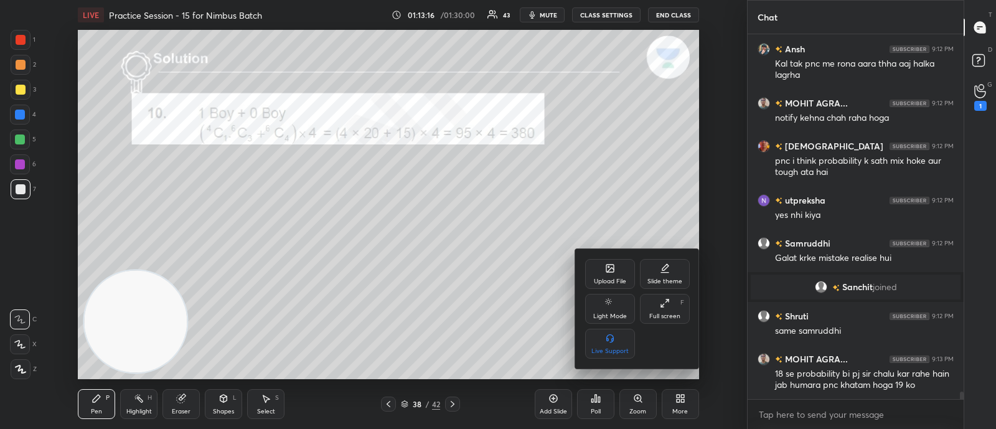
click at [660, 306] on icon at bounding box center [665, 303] width 10 height 10
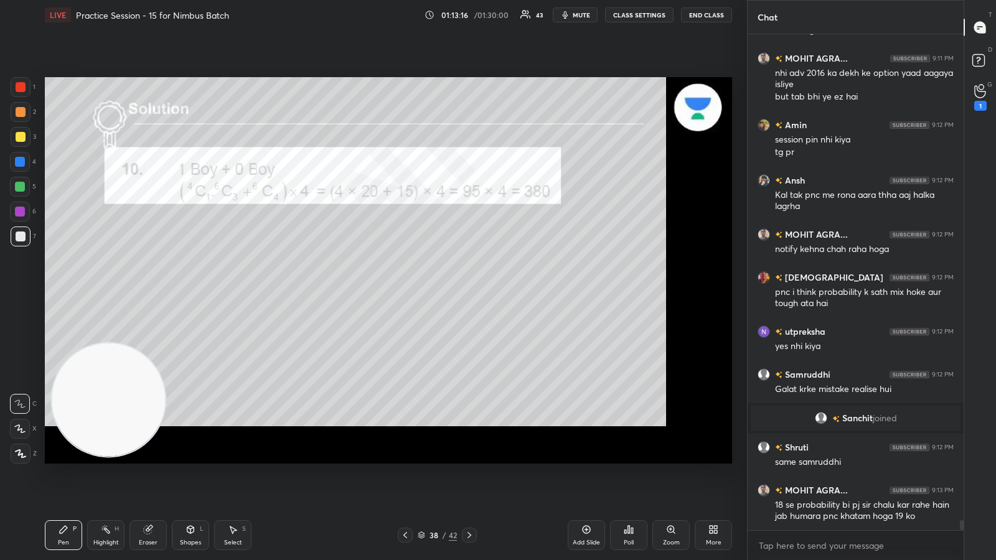
scroll to position [481, 697]
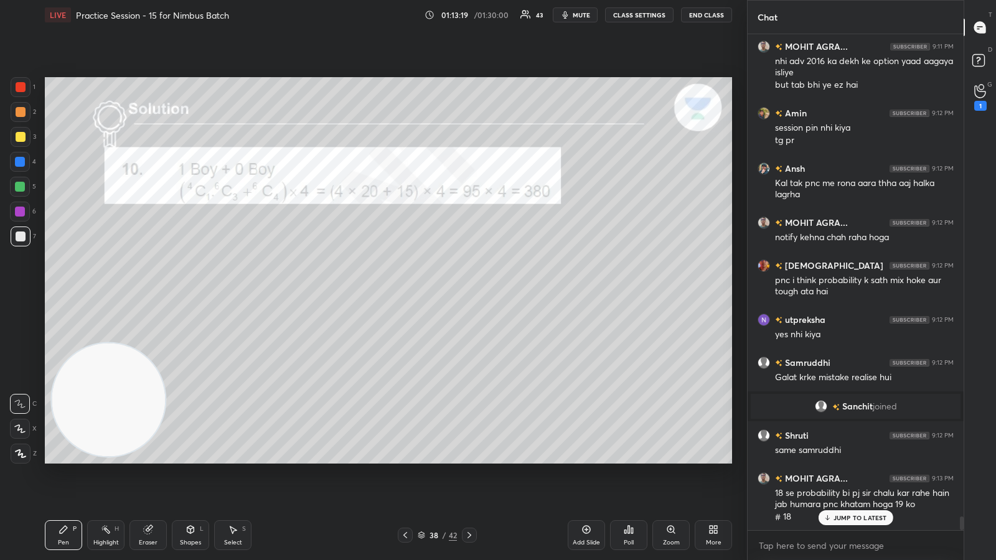
click at [627, 428] on icon at bounding box center [629, 530] width 10 height 10
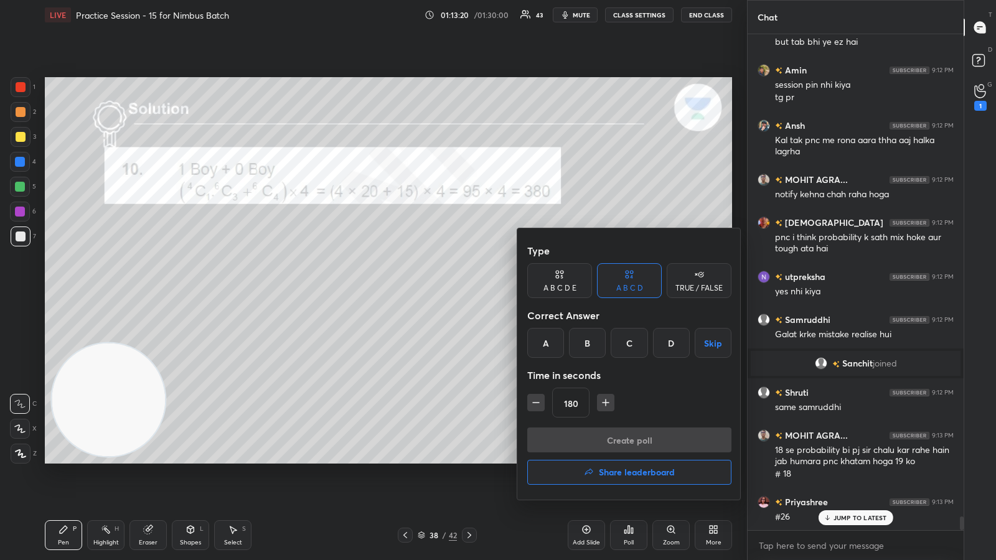
click at [620, 428] on h4 "Share leaderboard" at bounding box center [637, 472] width 76 height 9
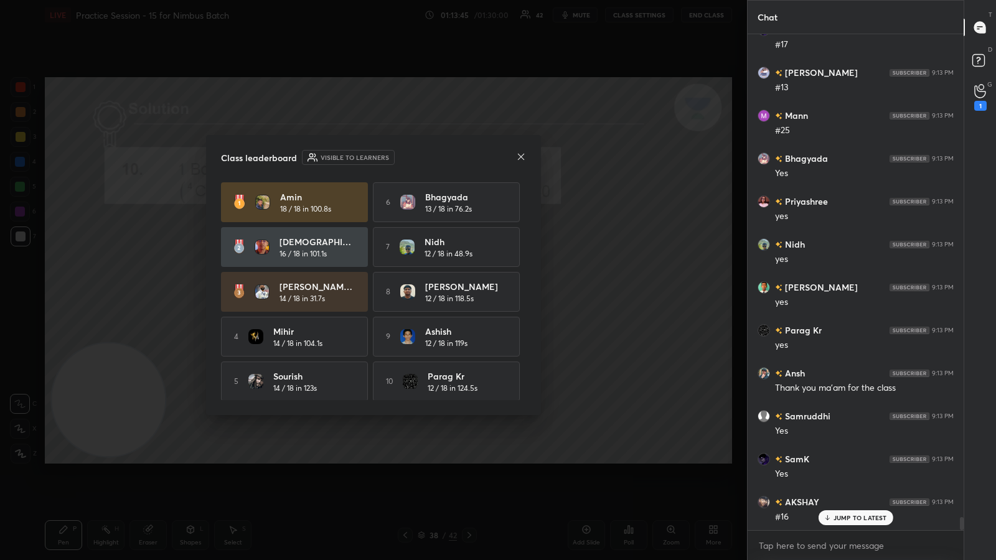
click at [518, 156] on icon at bounding box center [521, 157] width 10 height 10
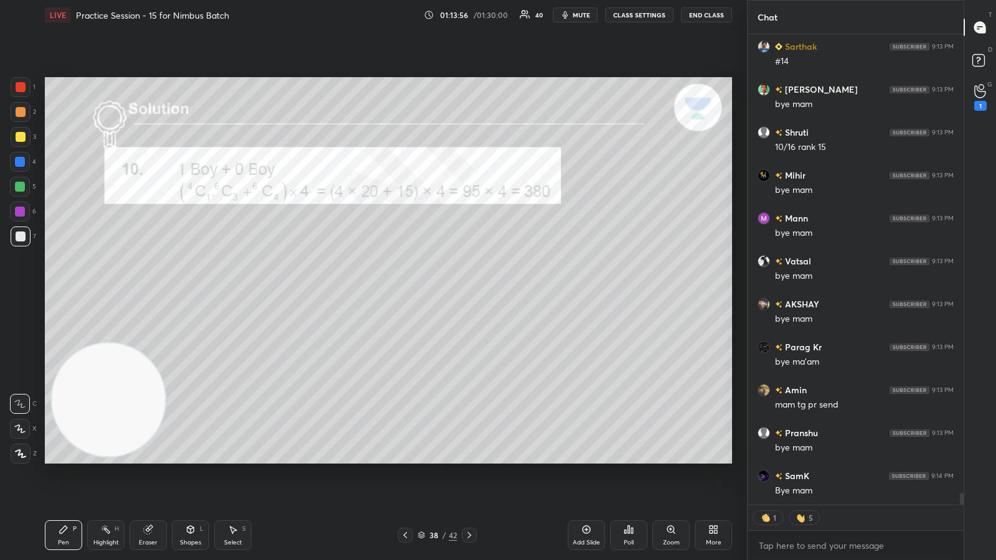
click at [708, 13] on button "End Class" at bounding box center [706, 14] width 51 height 15
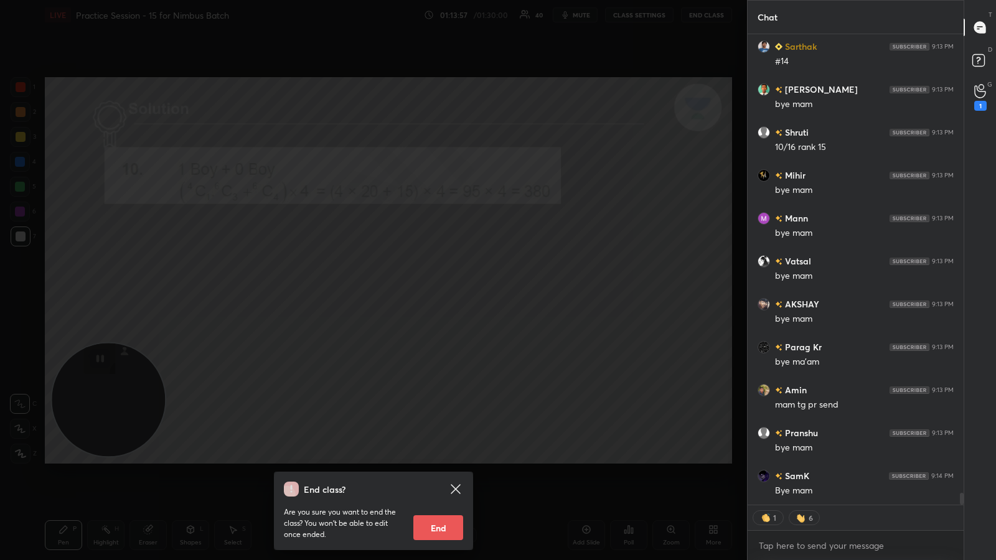
click at [431, 428] on button "End" at bounding box center [438, 527] width 50 height 25
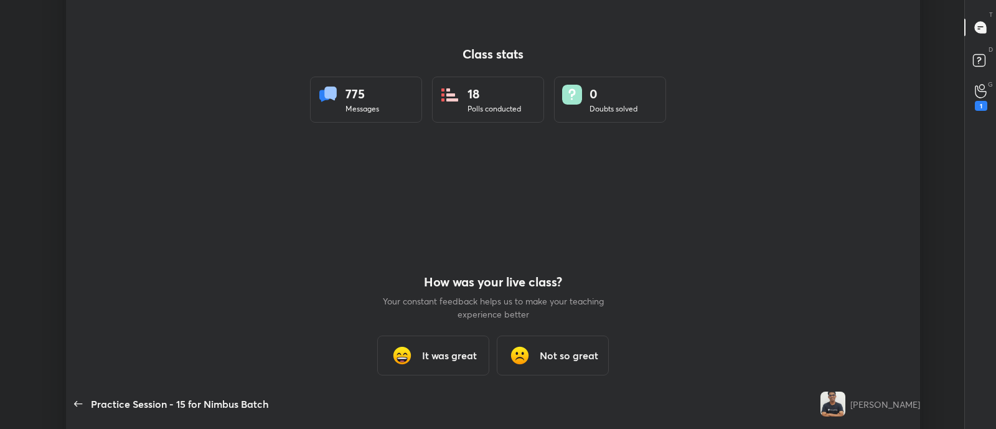
type textarea "x"
